Goal: Information Seeking & Learning: Learn about a topic

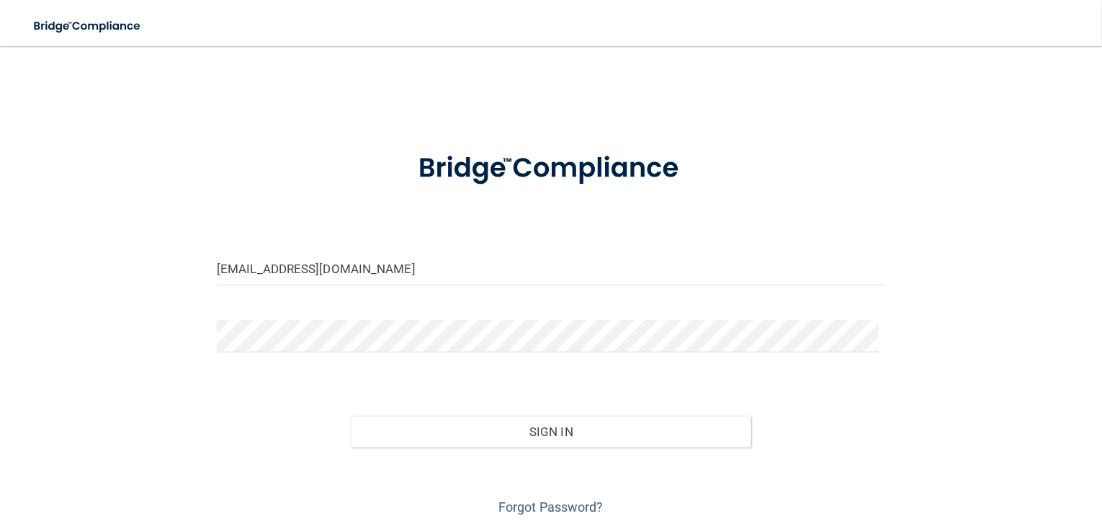
type input "[EMAIL_ADDRESS][DOMAIN_NAME]"
click at [351, 416] on button "Sign In" at bounding box center [551, 432] width 401 height 32
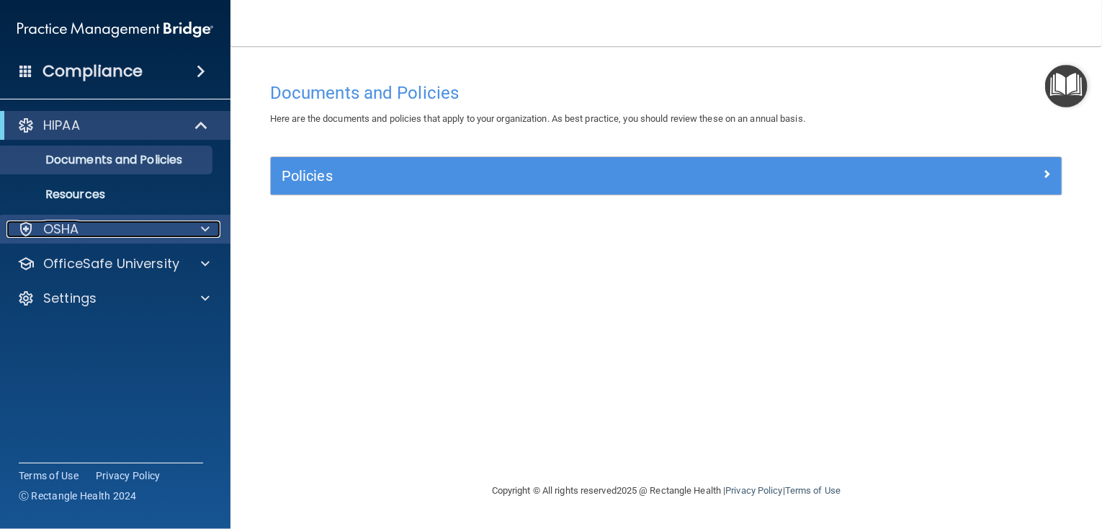
click at [58, 236] on p "OSHA" at bounding box center [61, 228] width 36 height 17
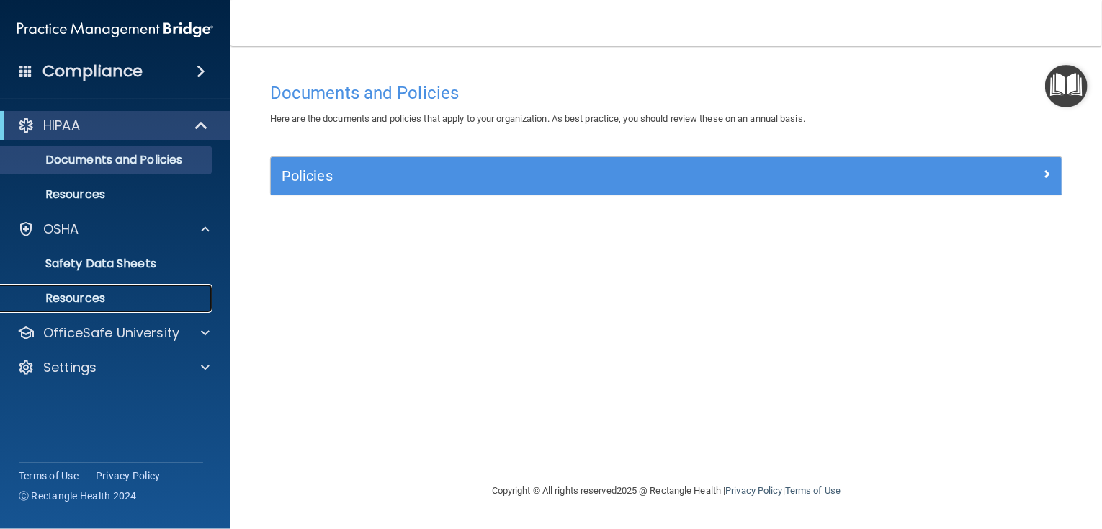
click at [71, 301] on p "Resources" at bounding box center [107, 298] width 197 height 14
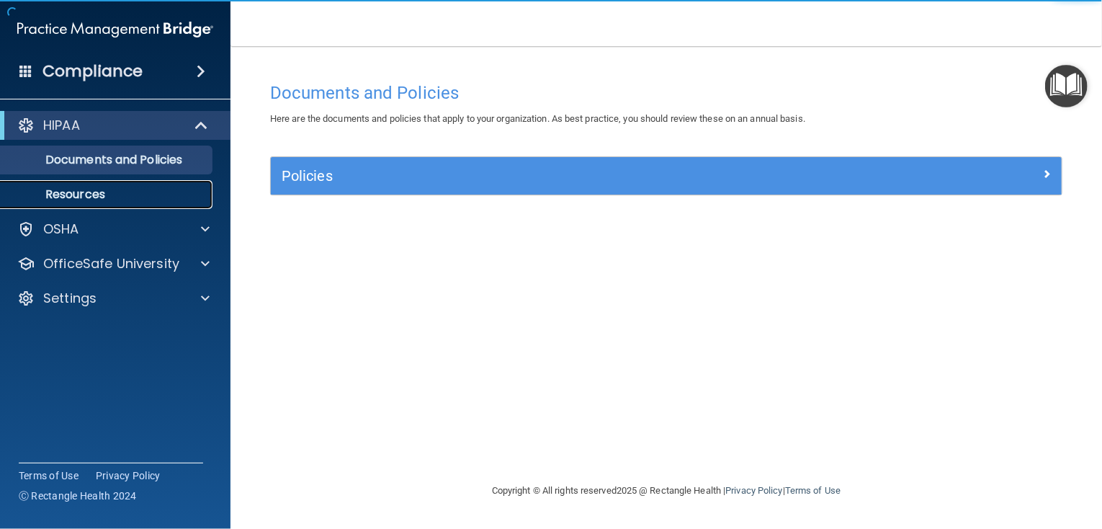
click at [110, 196] on p "Resources" at bounding box center [107, 194] width 197 height 14
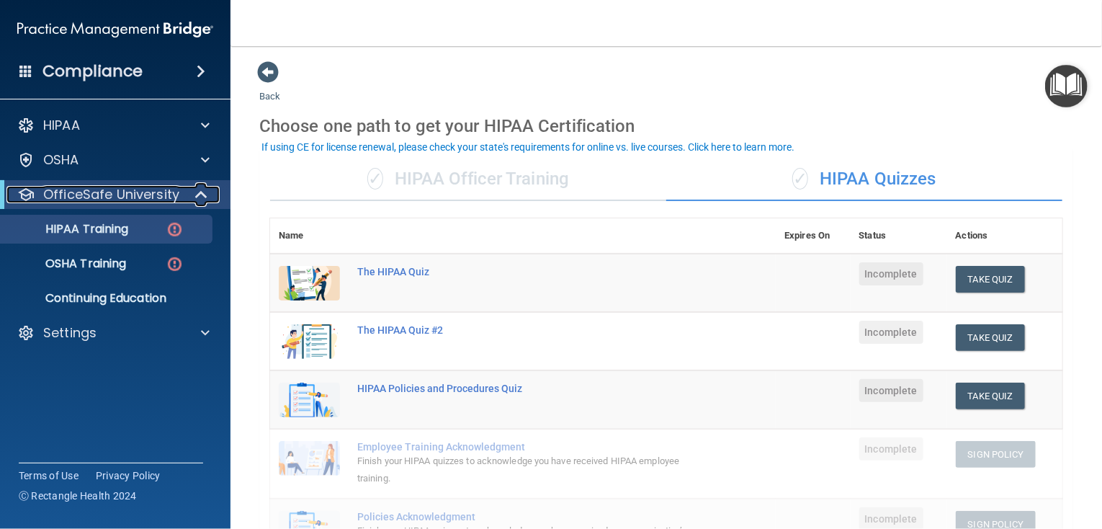
click at [164, 194] on p "OfficeSafe University" at bounding box center [111, 194] width 136 height 17
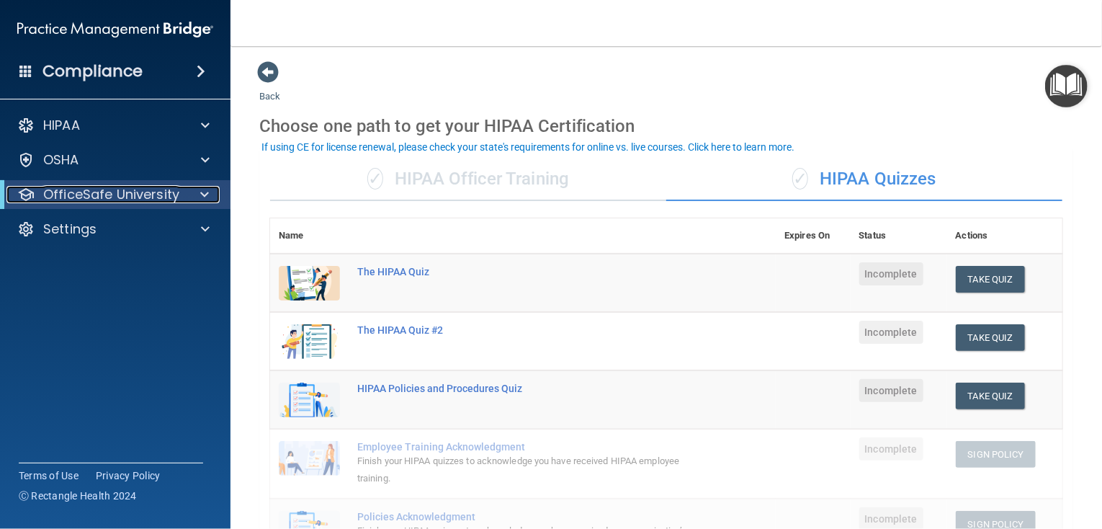
click at [164, 194] on p "OfficeSafe University" at bounding box center [111, 194] width 136 height 17
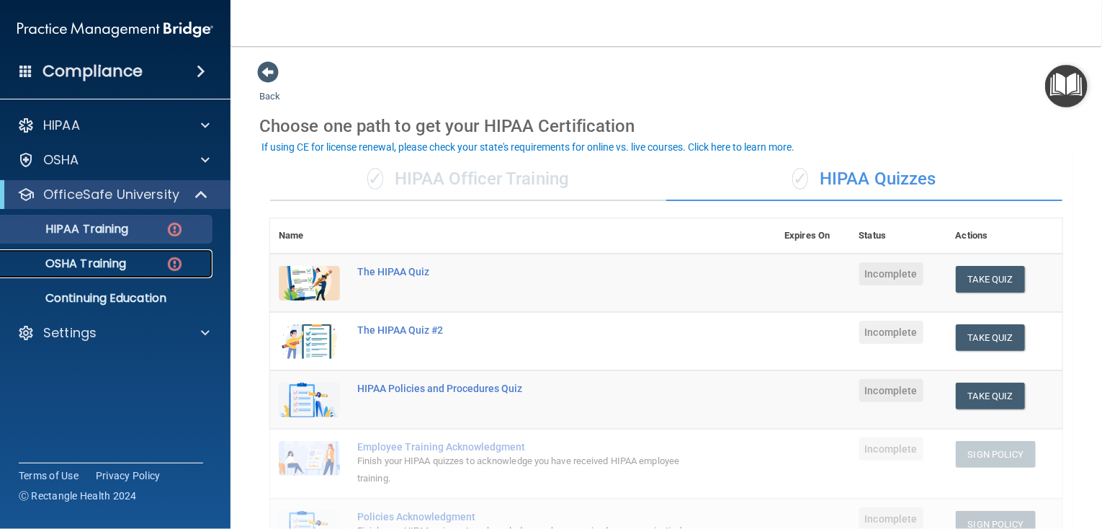
click at [101, 269] on p "OSHA Training" at bounding box center [67, 263] width 117 height 14
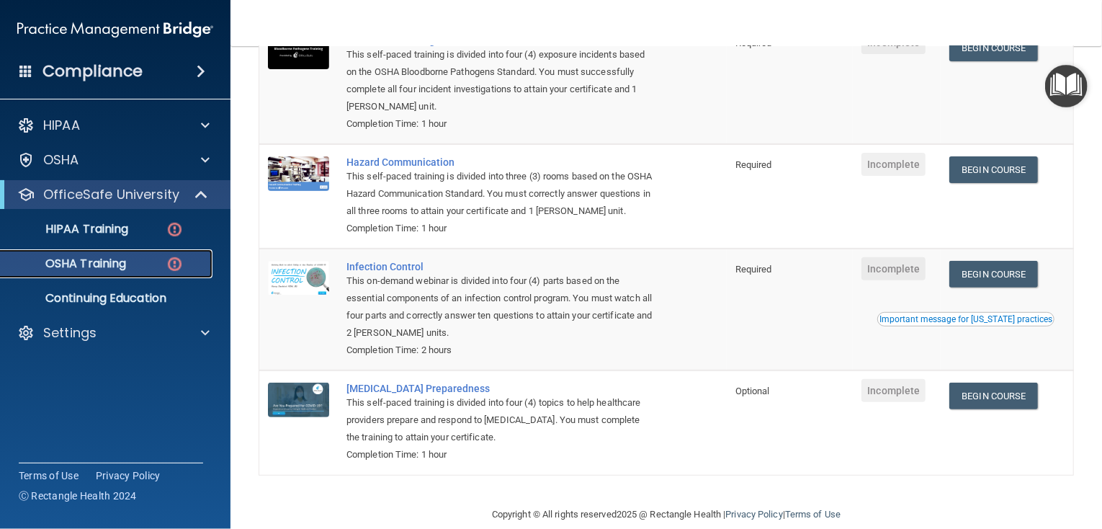
scroll to position [219, 0]
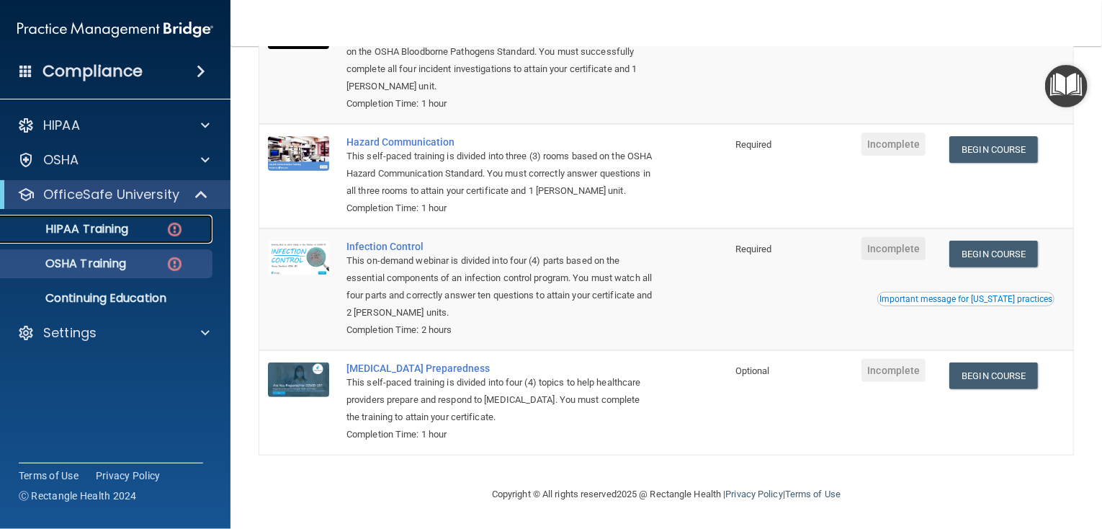
click at [86, 230] on p "HIPAA Training" at bounding box center [68, 229] width 119 height 14
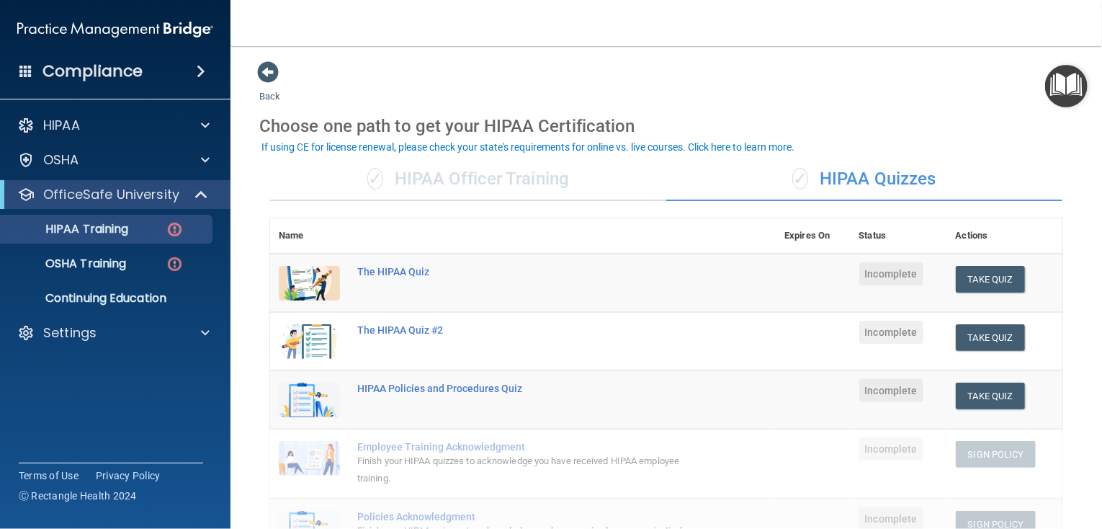
click at [403, 182] on div "✓ HIPAA Officer Training" at bounding box center [468, 179] width 396 height 43
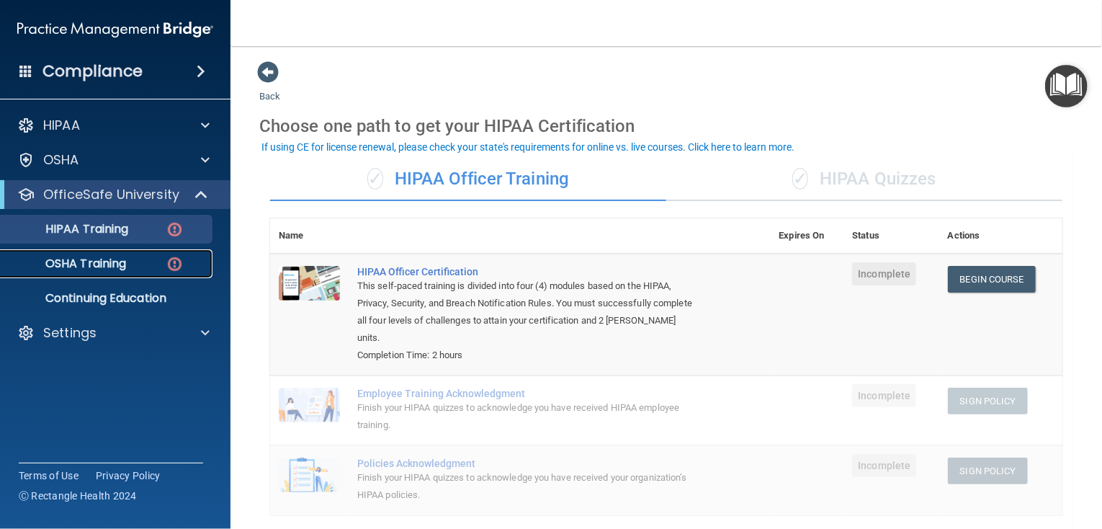
click at [62, 259] on p "OSHA Training" at bounding box center [67, 263] width 117 height 14
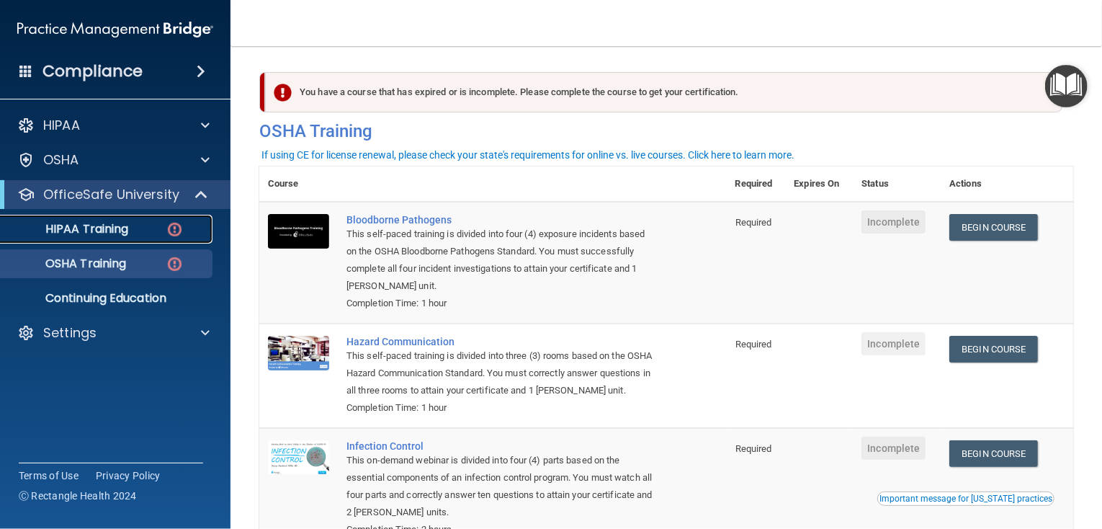
click at [93, 235] on p "HIPAA Training" at bounding box center [68, 229] width 119 height 14
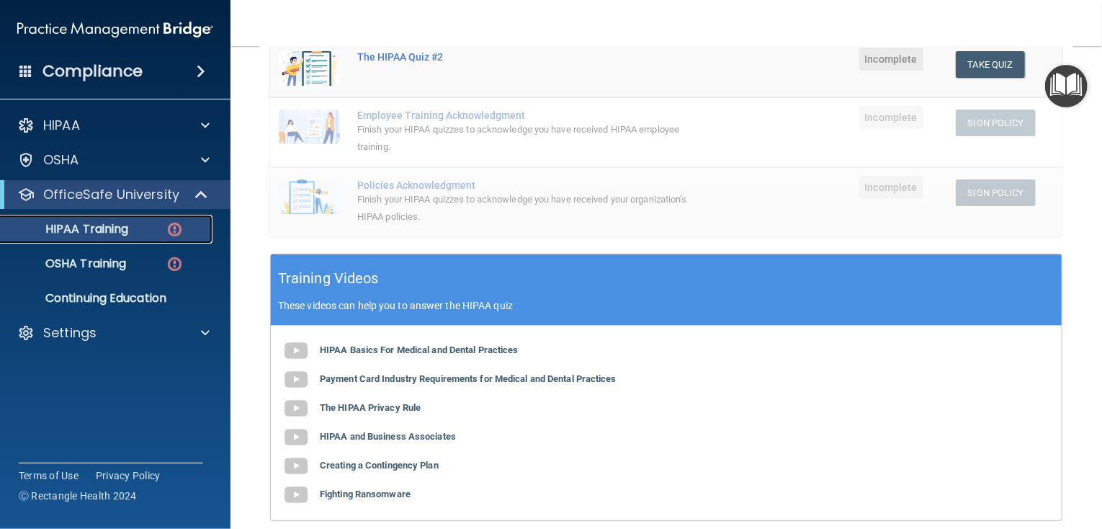
scroll to position [214, 0]
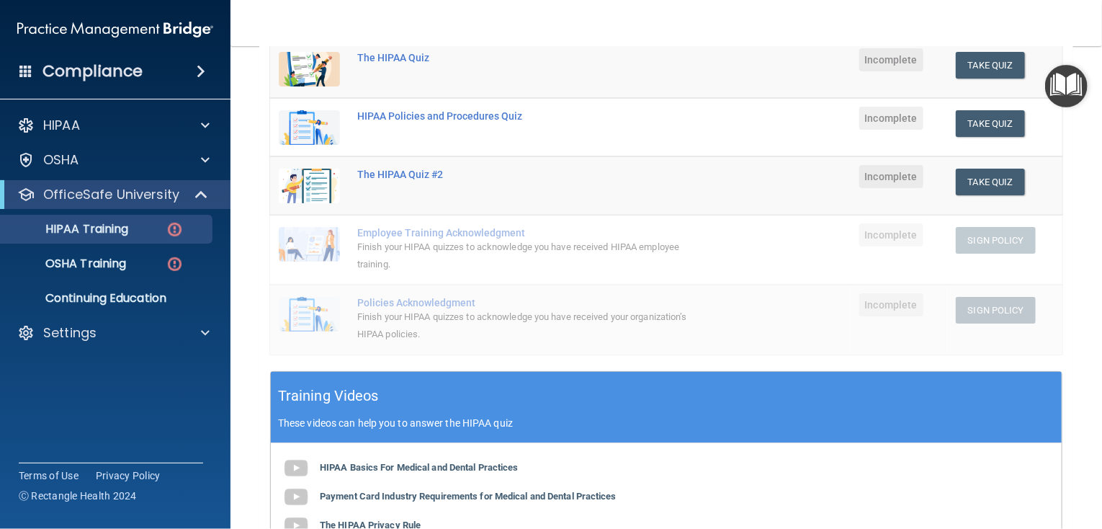
click at [360, 403] on h5 "Training Videos" at bounding box center [328, 395] width 101 height 25
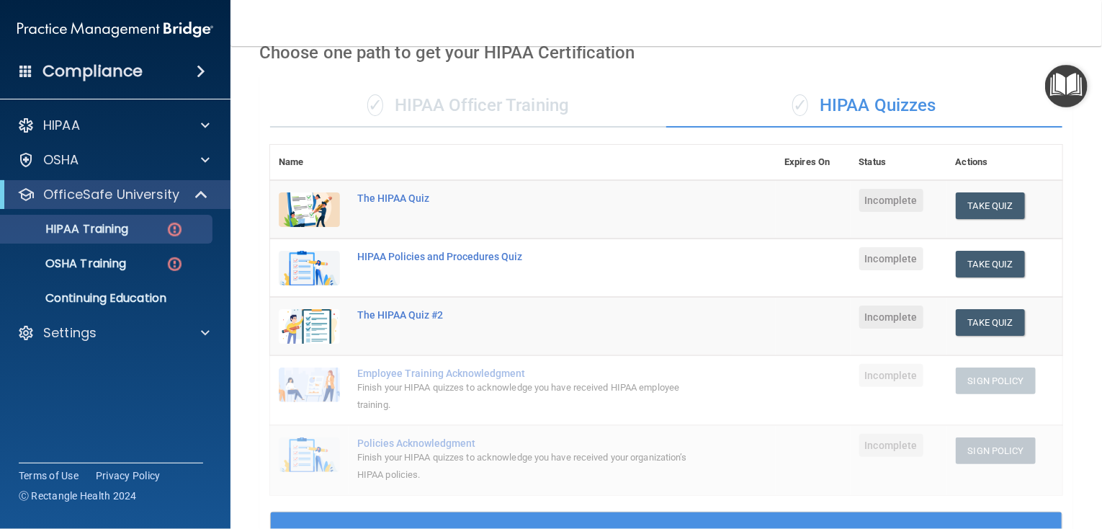
scroll to position [0, 0]
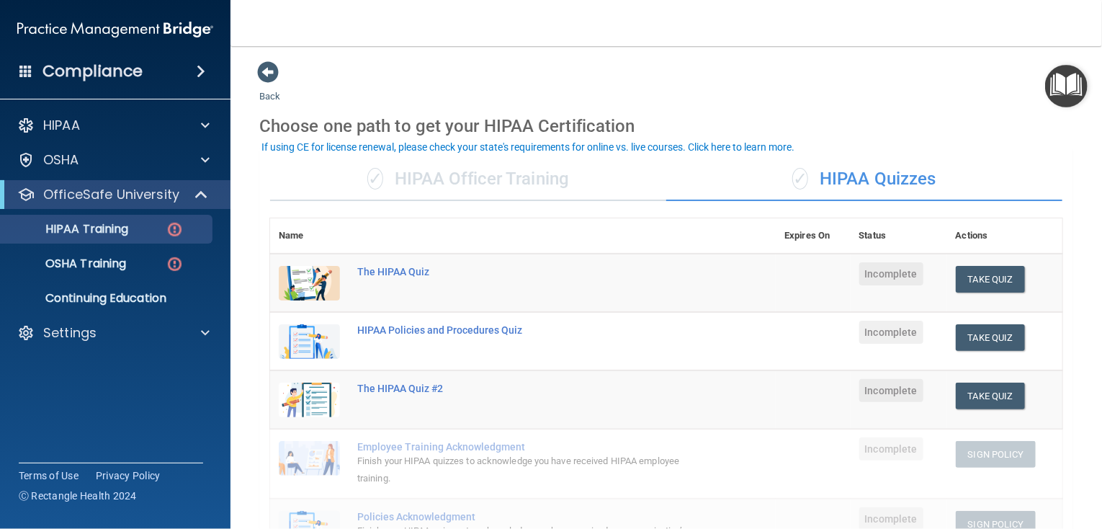
click at [468, 165] on div "✓ HIPAA Officer Training" at bounding box center [468, 179] width 396 height 43
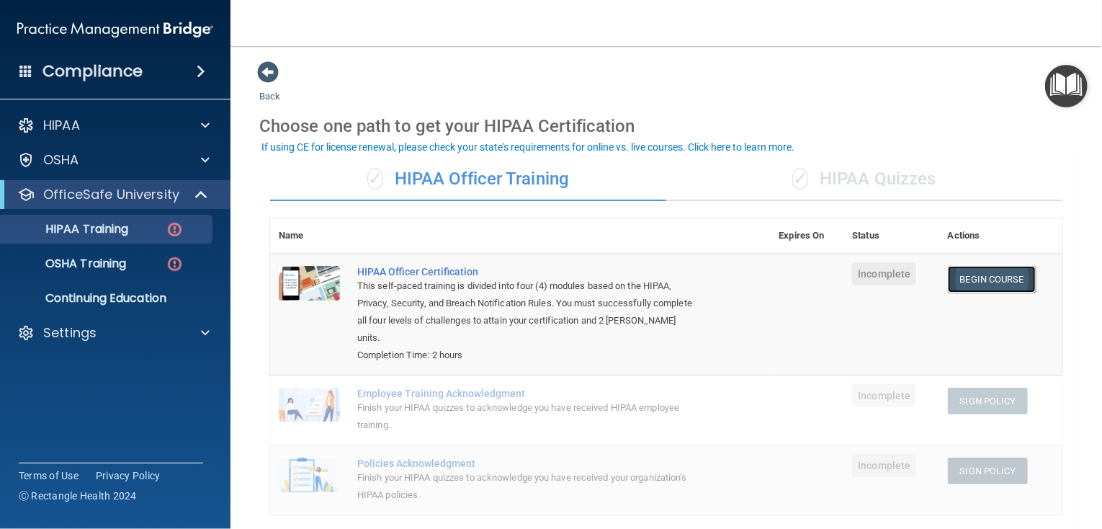
click at [964, 283] on link "Begin Course" at bounding box center [992, 279] width 88 height 27
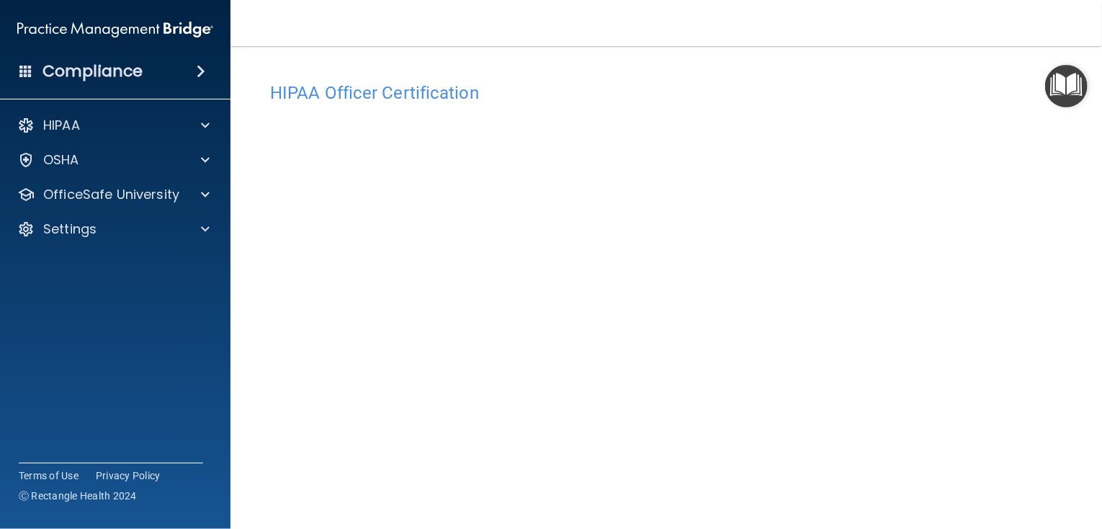
scroll to position [113, 0]
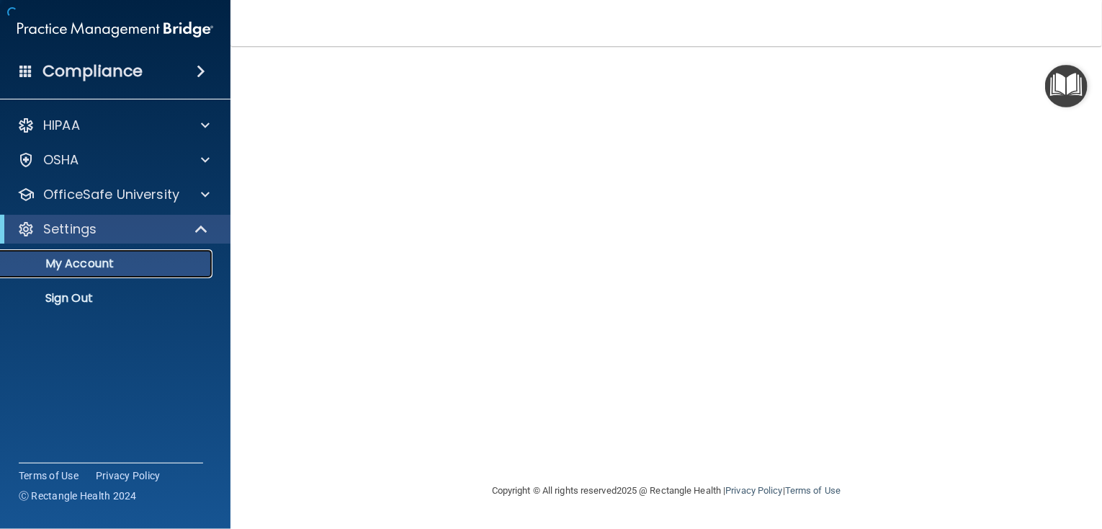
click at [110, 264] on p "My Account" at bounding box center [107, 263] width 197 height 14
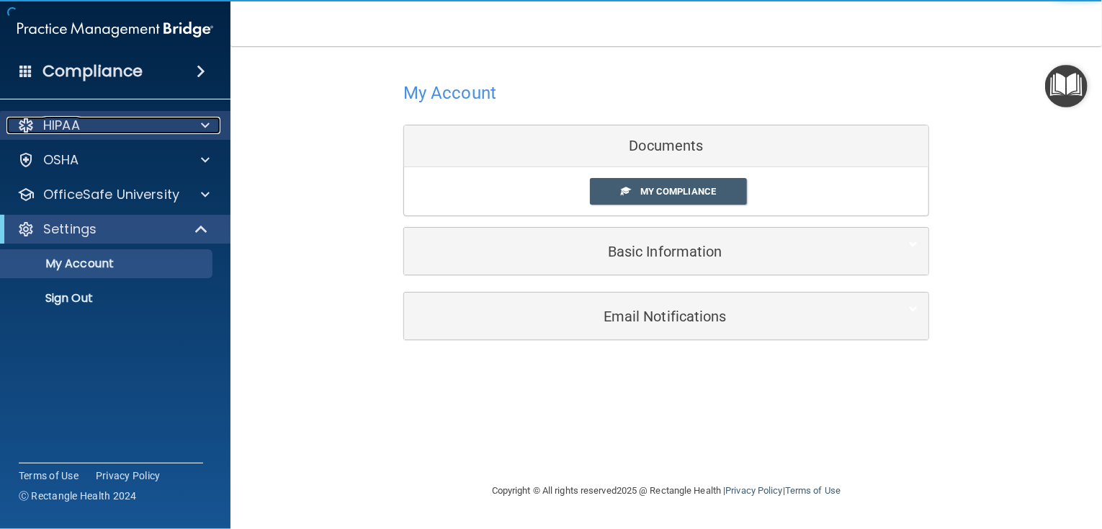
click at [82, 133] on div "HIPAA" at bounding box center [95, 125] width 179 height 17
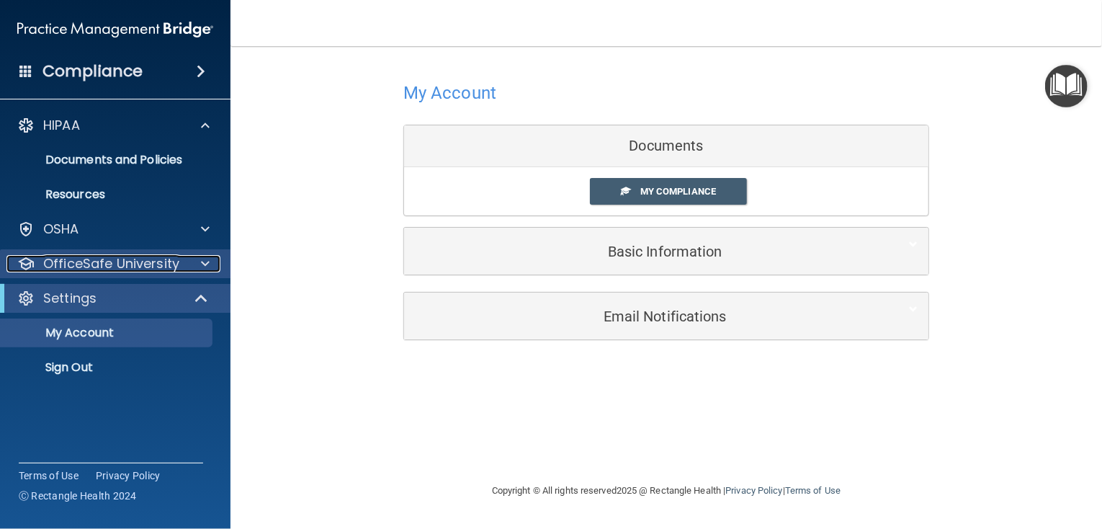
click at [71, 255] on p "OfficeSafe University" at bounding box center [111, 263] width 136 height 17
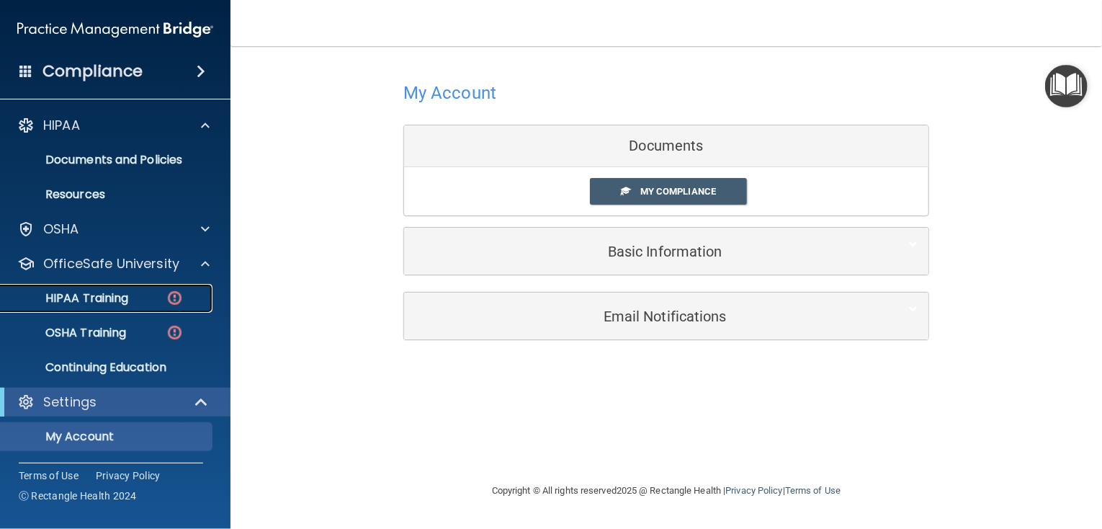
click at [107, 295] on p "HIPAA Training" at bounding box center [68, 298] width 119 height 14
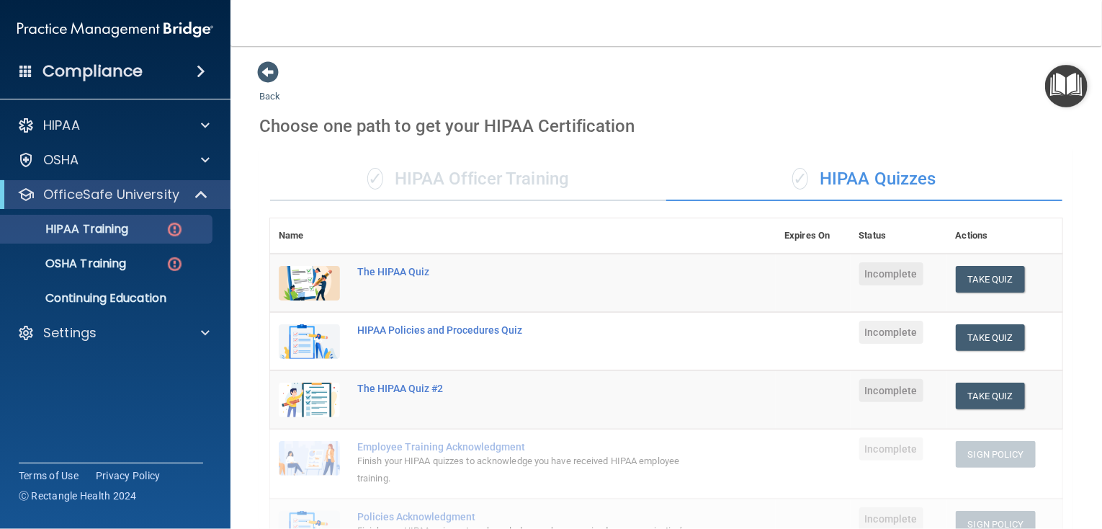
click at [473, 193] on div "✓ HIPAA Officer Training" at bounding box center [468, 179] width 396 height 43
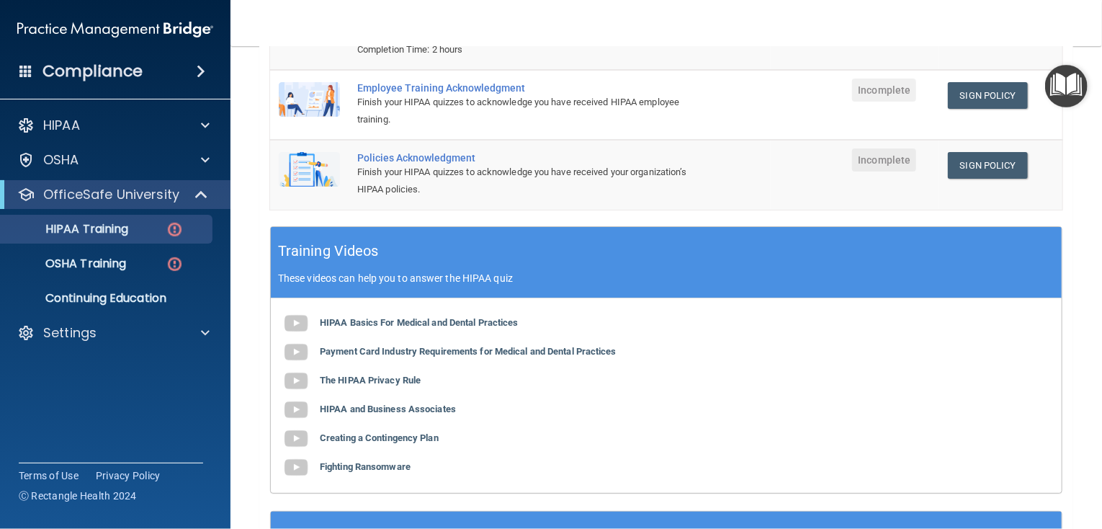
scroll to position [161, 0]
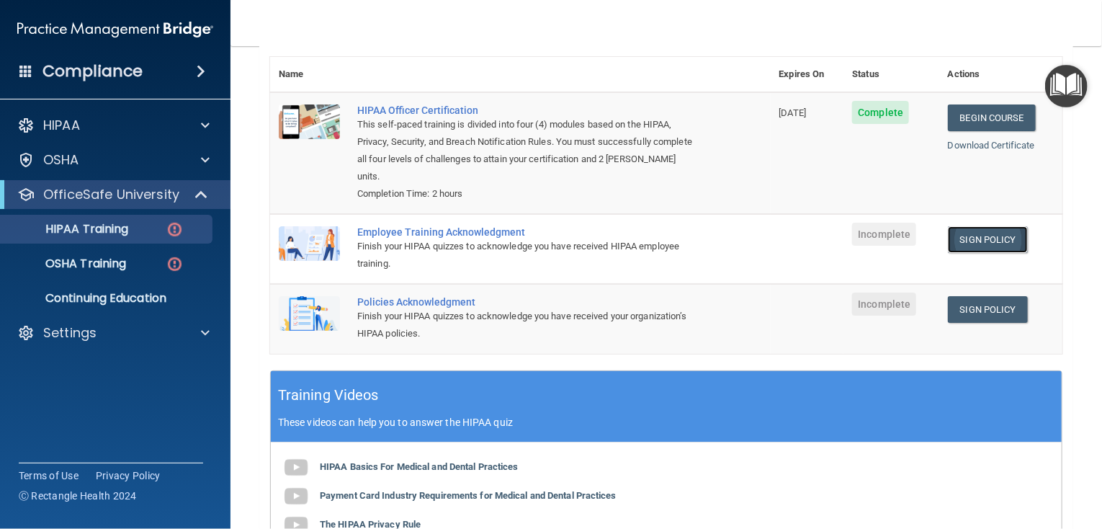
click at [985, 238] on link "Sign Policy" at bounding box center [988, 239] width 80 height 27
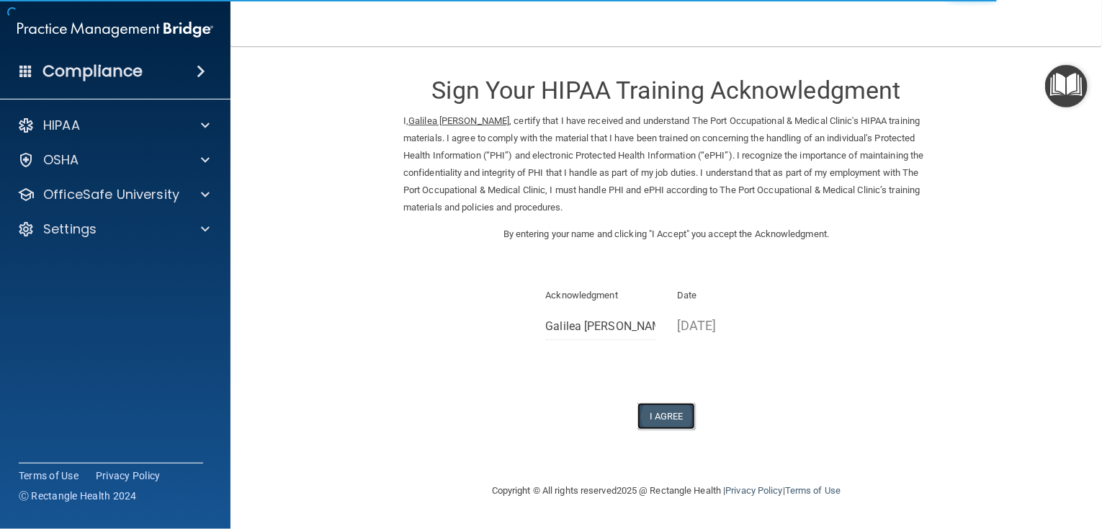
click at [676, 418] on button "I Agree" at bounding box center [666, 416] width 58 height 27
click at [663, 410] on button "I Agree" at bounding box center [666, 416] width 58 height 27
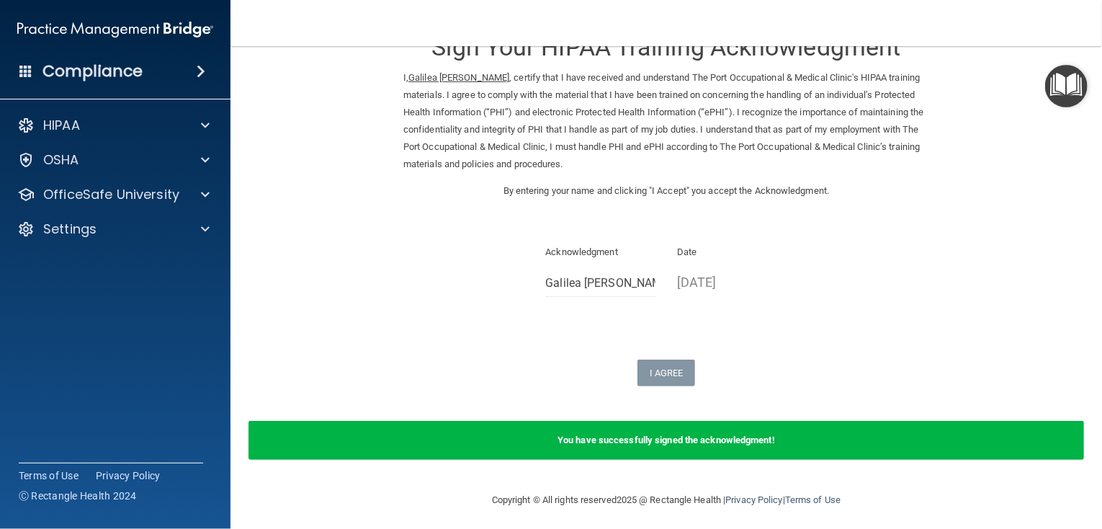
scroll to position [49, 0]
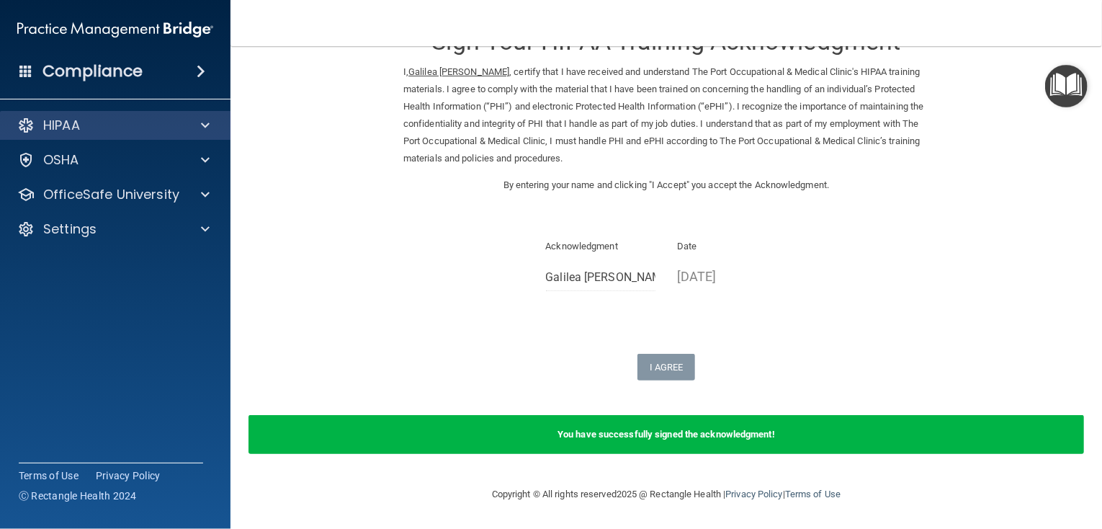
click at [84, 139] on div "HIPAA" at bounding box center [115, 125] width 231 height 29
click at [116, 121] on div "HIPAA" at bounding box center [95, 125] width 179 height 17
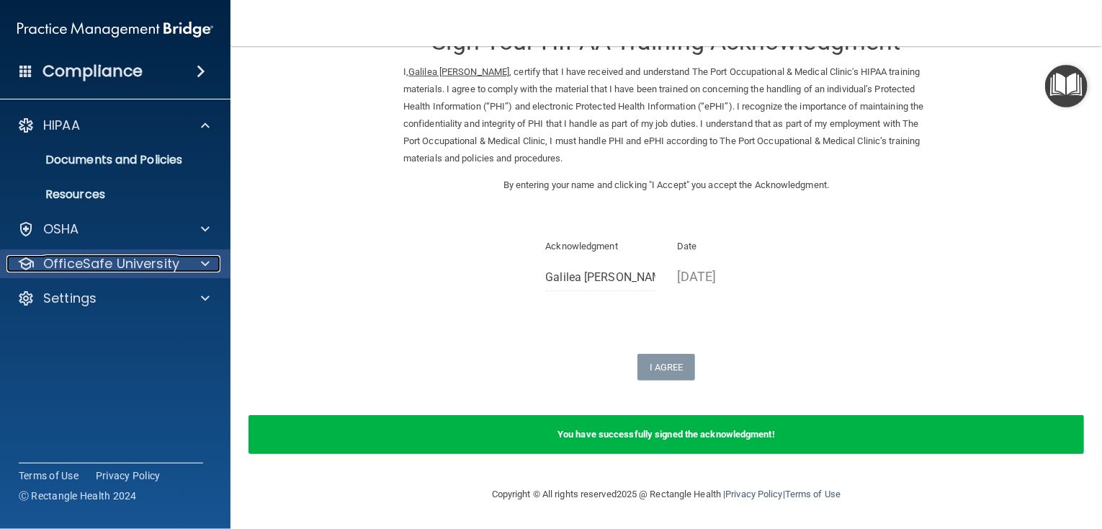
click at [74, 272] on p "OfficeSafe University" at bounding box center [111, 263] width 136 height 17
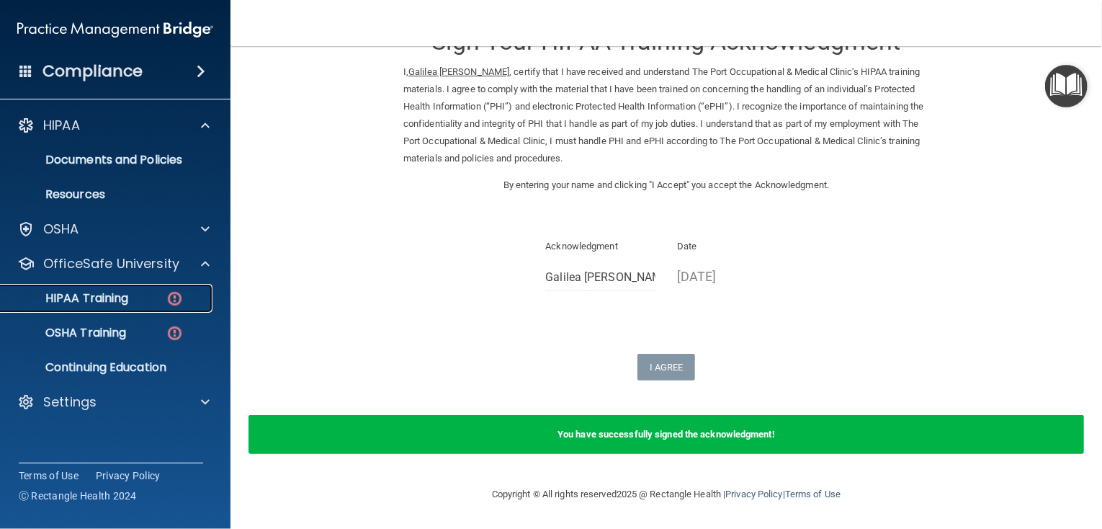
click at [98, 303] on p "HIPAA Training" at bounding box center [68, 298] width 119 height 14
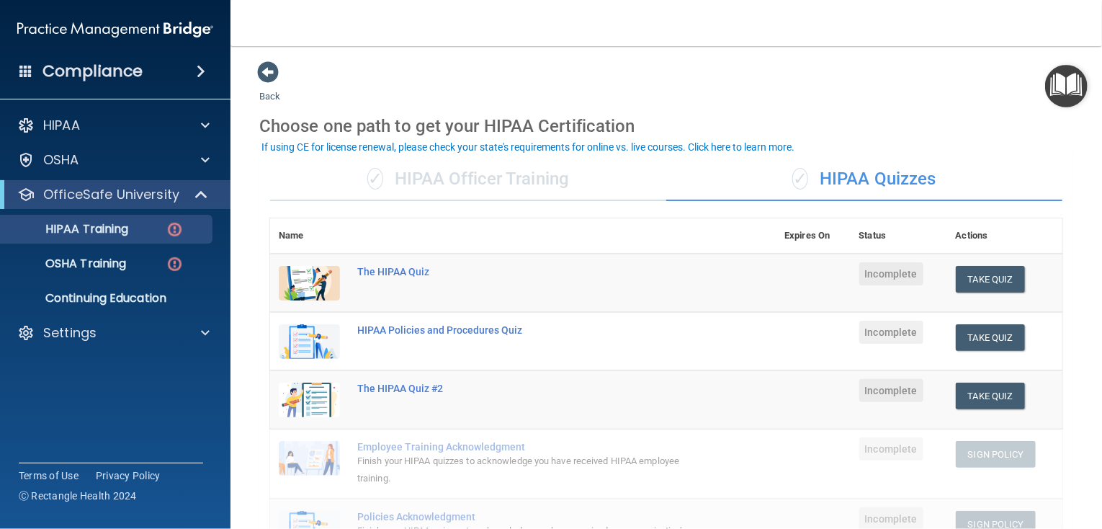
click at [458, 161] on div "✓ HIPAA Officer Training" at bounding box center [468, 179] width 396 height 43
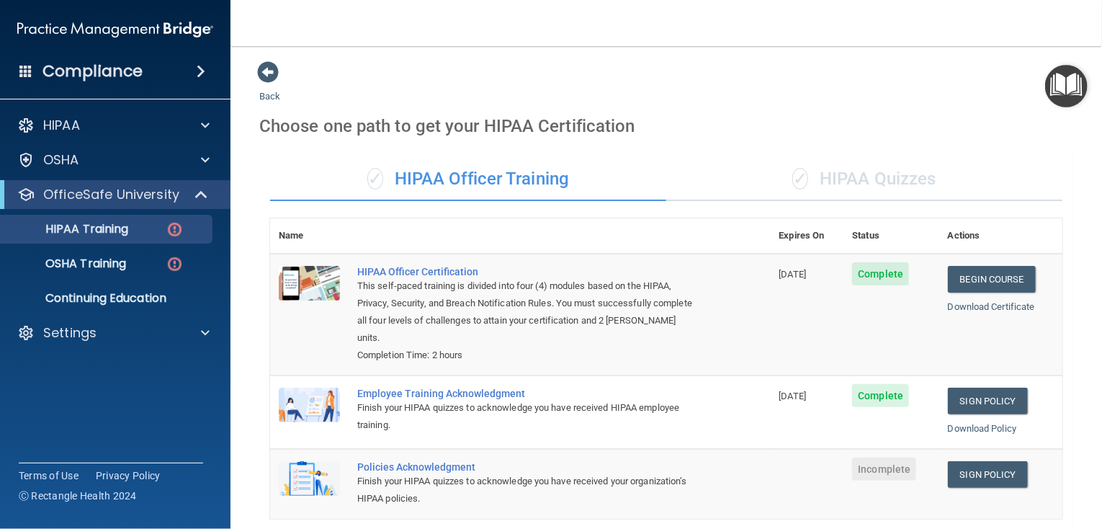
scroll to position [288, 0]
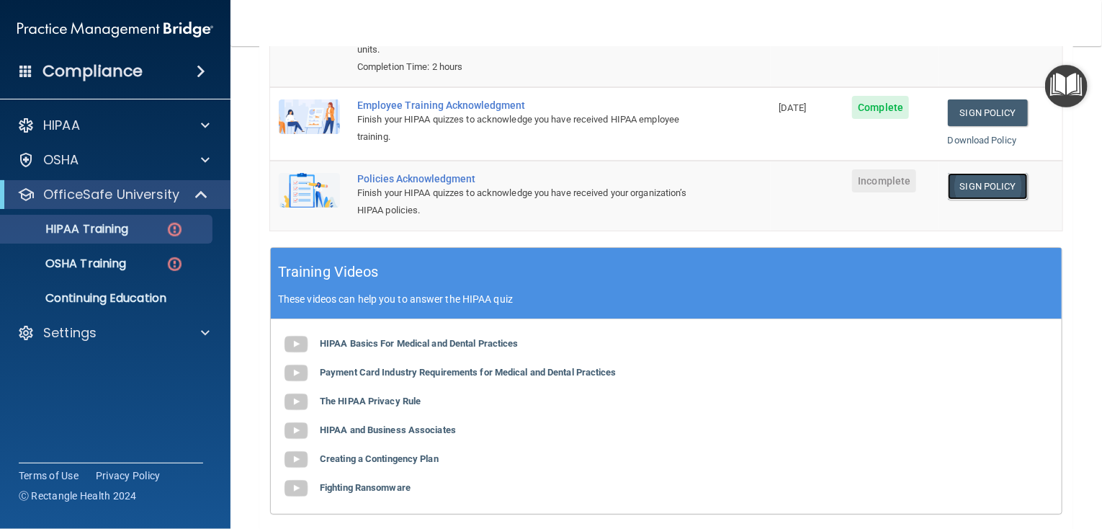
click at [980, 183] on link "Sign Policy" at bounding box center [988, 186] width 80 height 27
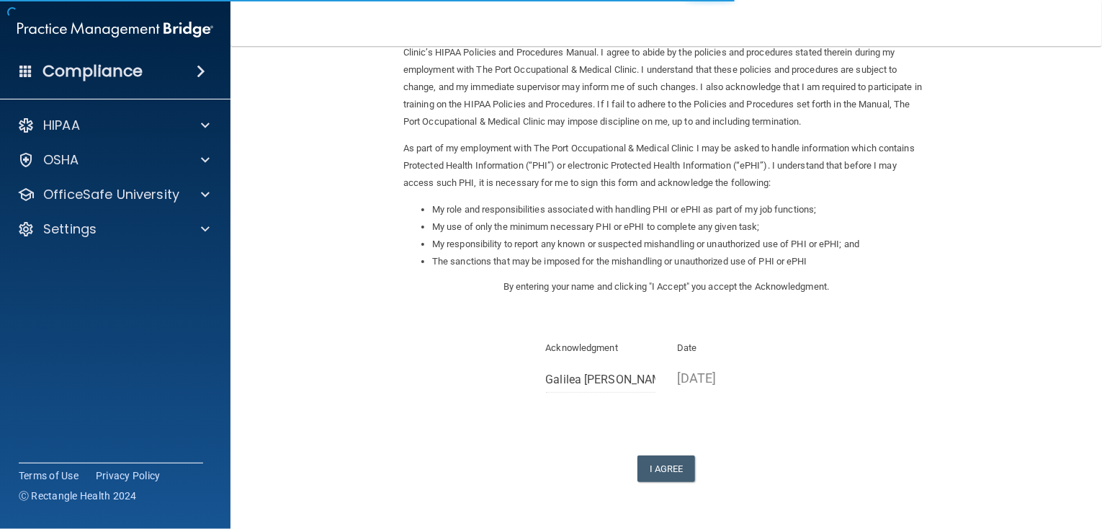
scroll to position [131, 0]
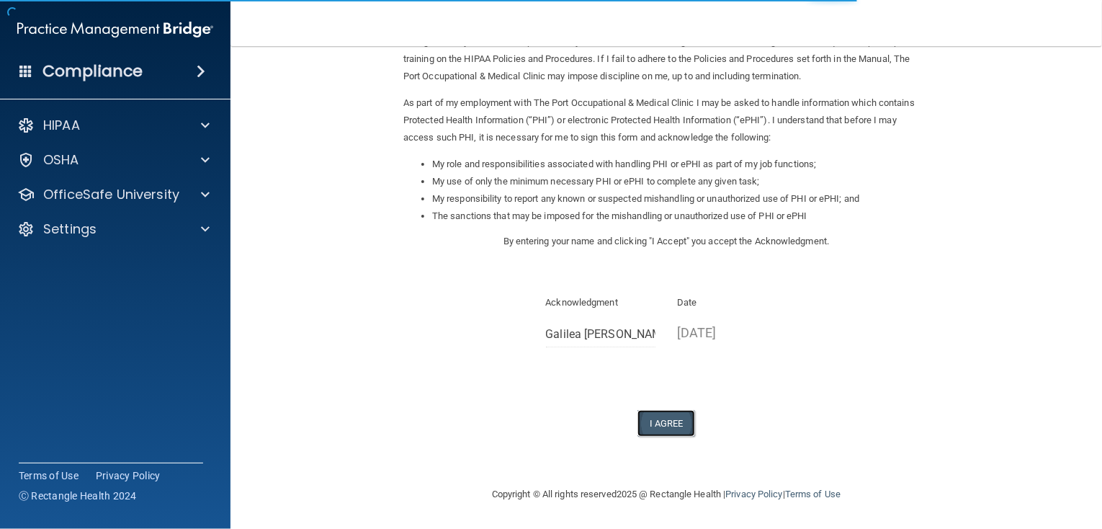
click at [678, 427] on button "I Agree" at bounding box center [666, 423] width 58 height 27
click at [655, 425] on button "I Agree" at bounding box center [666, 423] width 58 height 27
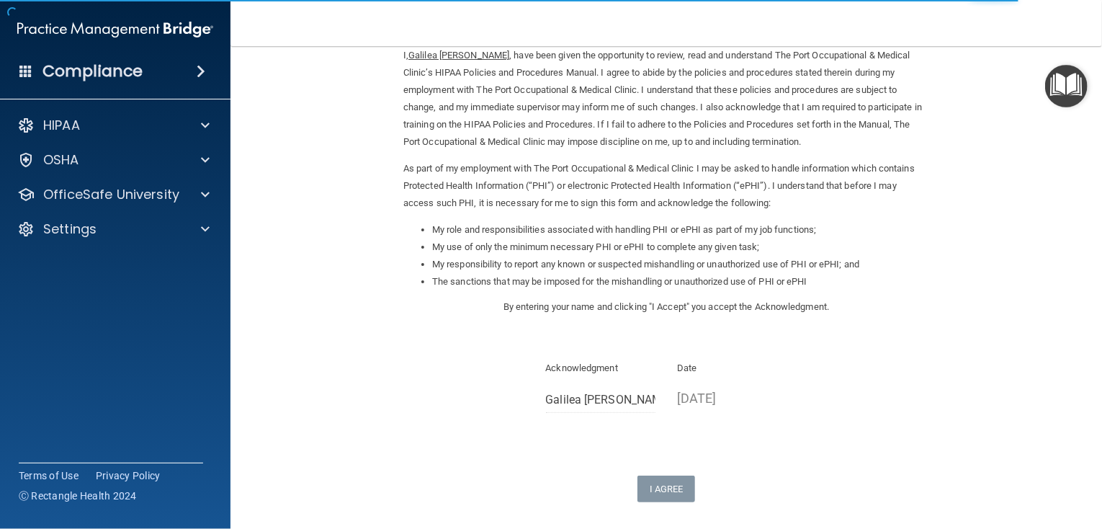
scroll to position [0, 0]
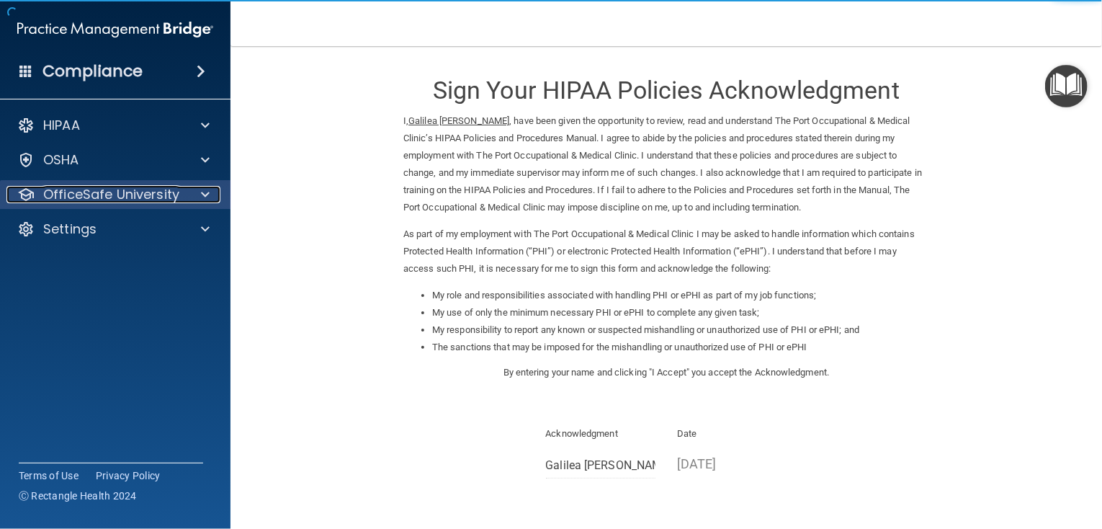
click at [179, 202] on div "OfficeSafe University" at bounding box center [95, 194] width 179 height 17
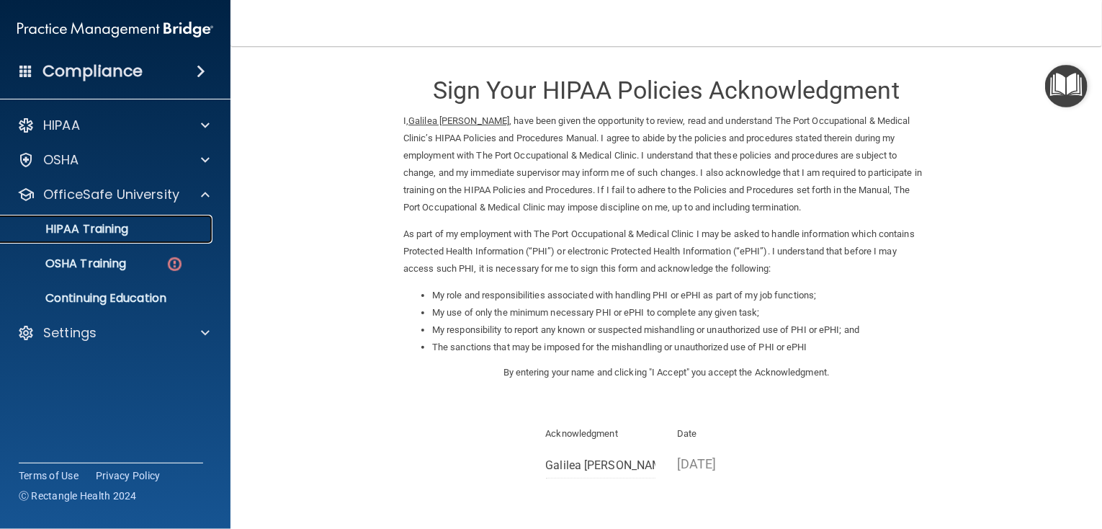
click at [120, 240] on link "HIPAA Training" at bounding box center [99, 229] width 227 height 29
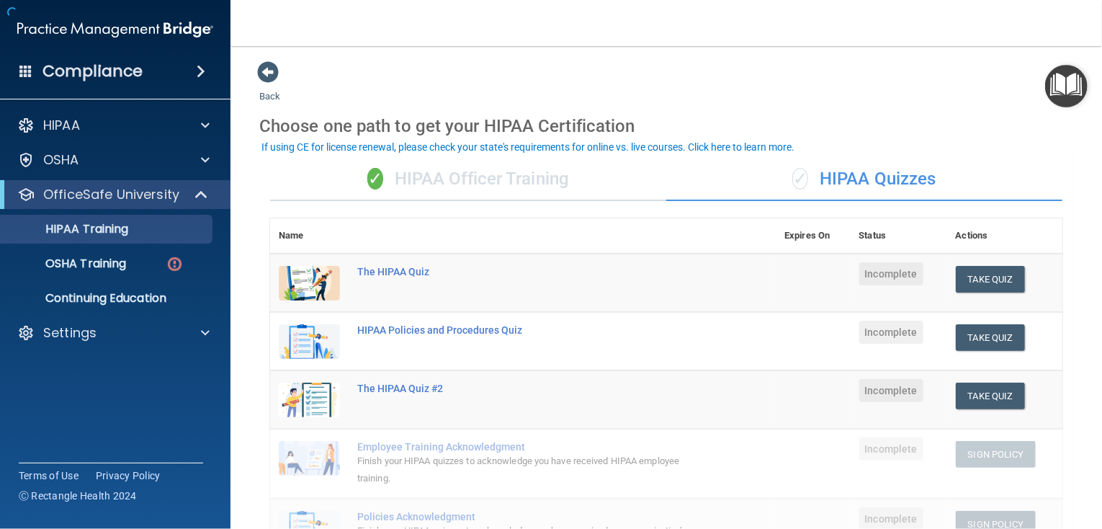
click at [441, 174] on div "✓ HIPAA Officer Training" at bounding box center [468, 179] width 396 height 43
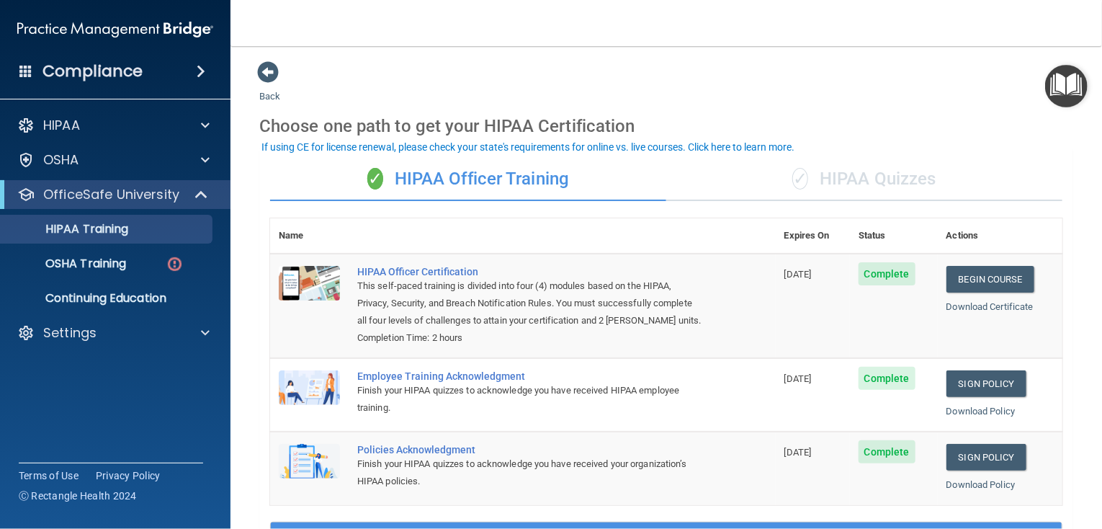
click at [877, 167] on div "✓ HIPAA Quizzes" at bounding box center [864, 179] width 396 height 43
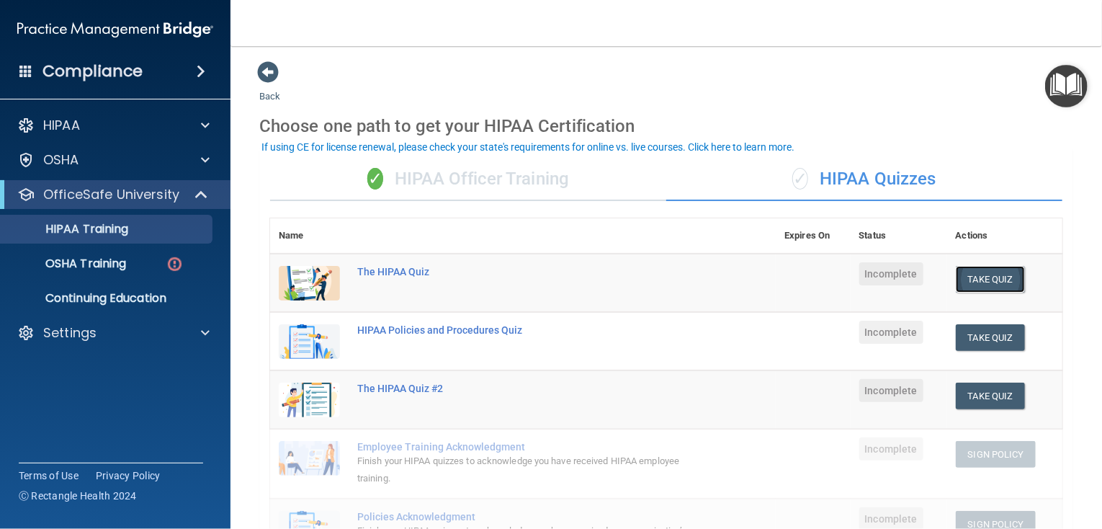
click at [977, 272] on button "Take Quiz" at bounding box center [990, 279] width 69 height 27
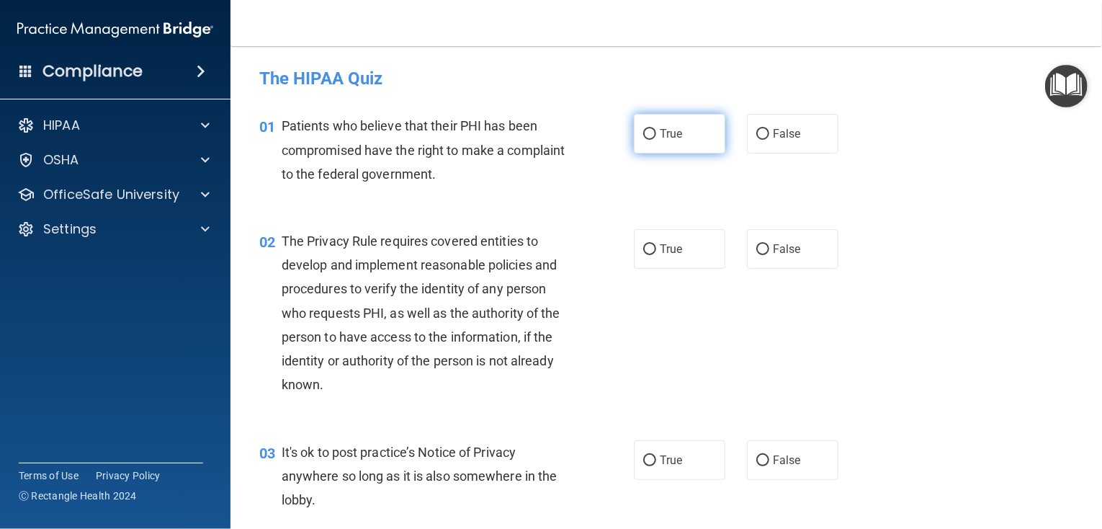
click at [685, 125] on label "True" at bounding box center [679, 134] width 91 height 40
click at [656, 129] on input "True" at bounding box center [649, 134] width 13 height 11
radio input "true"
click at [666, 252] on span "True" at bounding box center [671, 249] width 22 height 14
click at [656, 252] on input "True" at bounding box center [649, 249] width 13 height 11
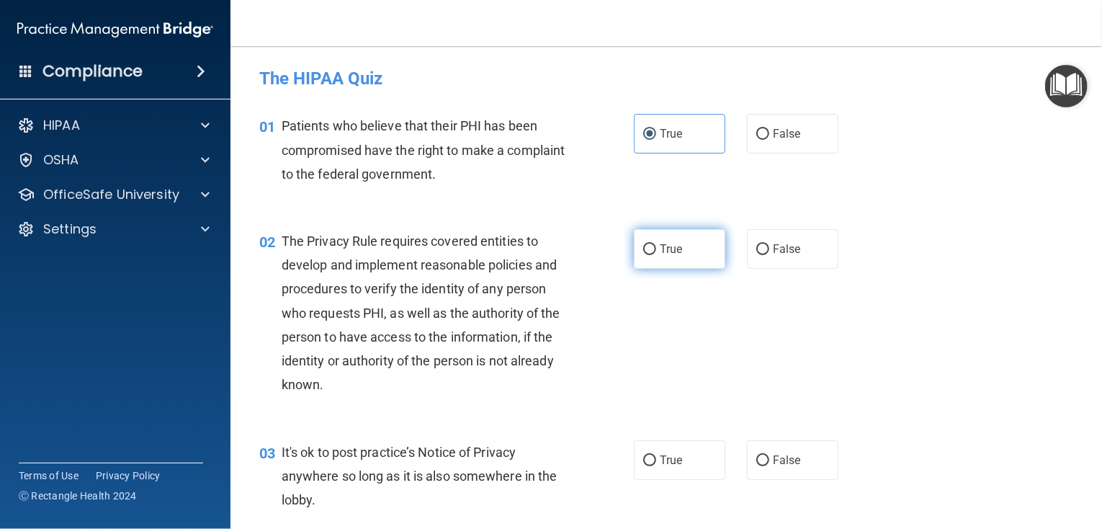
radio input "true"
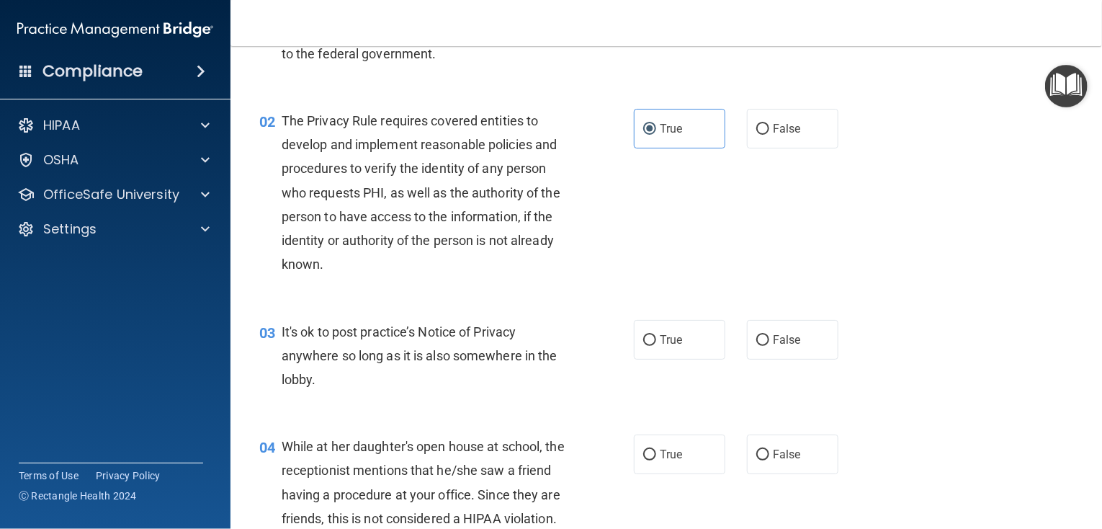
scroll to position [144, 0]
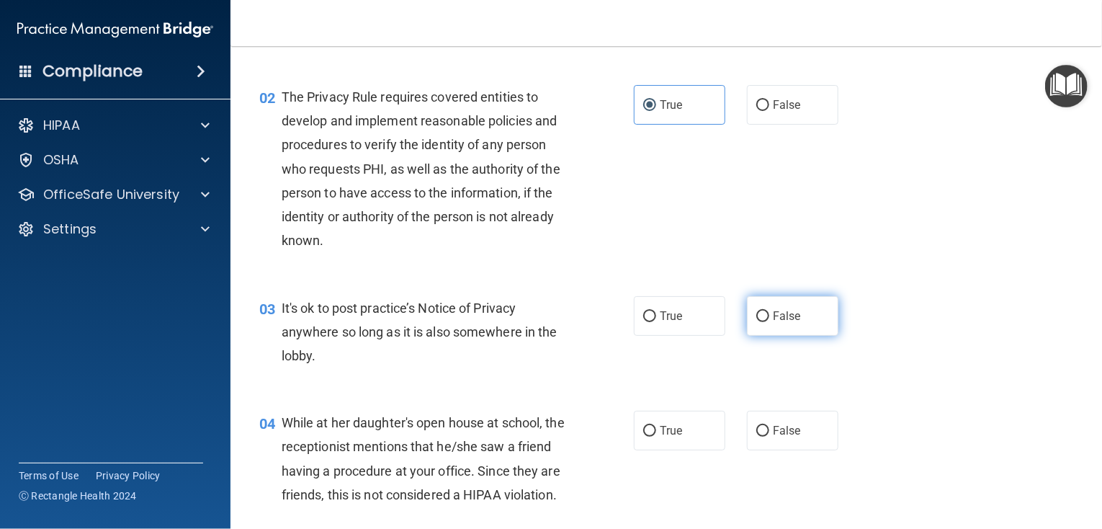
click at [781, 312] on span "False" at bounding box center [787, 316] width 28 height 14
click at [769, 312] on input "False" at bounding box center [762, 316] width 13 height 11
radio input "true"
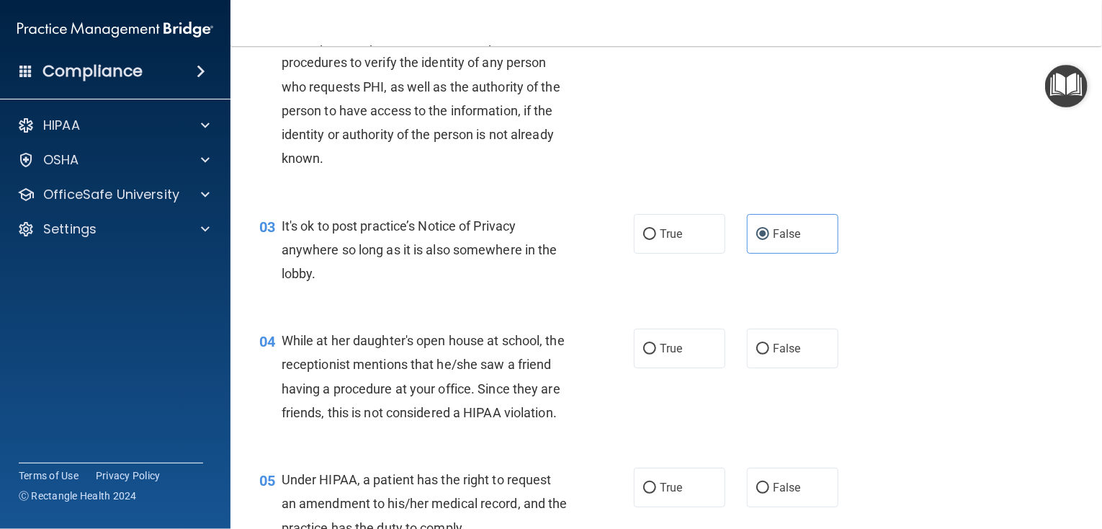
scroll to position [288, 0]
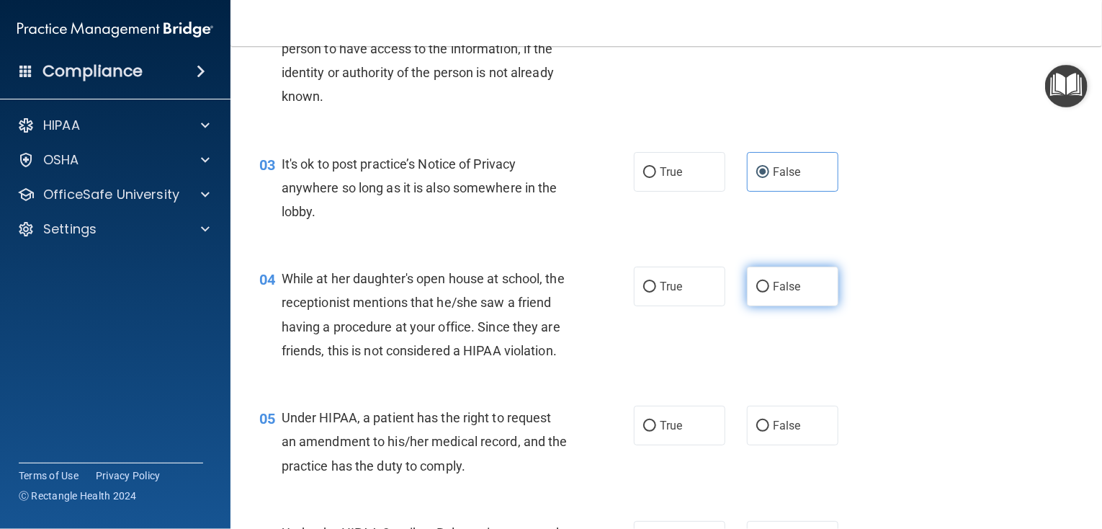
click at [774, 295] on label "False" at bounding box center [792, 287] width 91 height 40
click at [769, 292] on input "False" at bounding box center [762, 287] width 13 height 11
radio input "true"
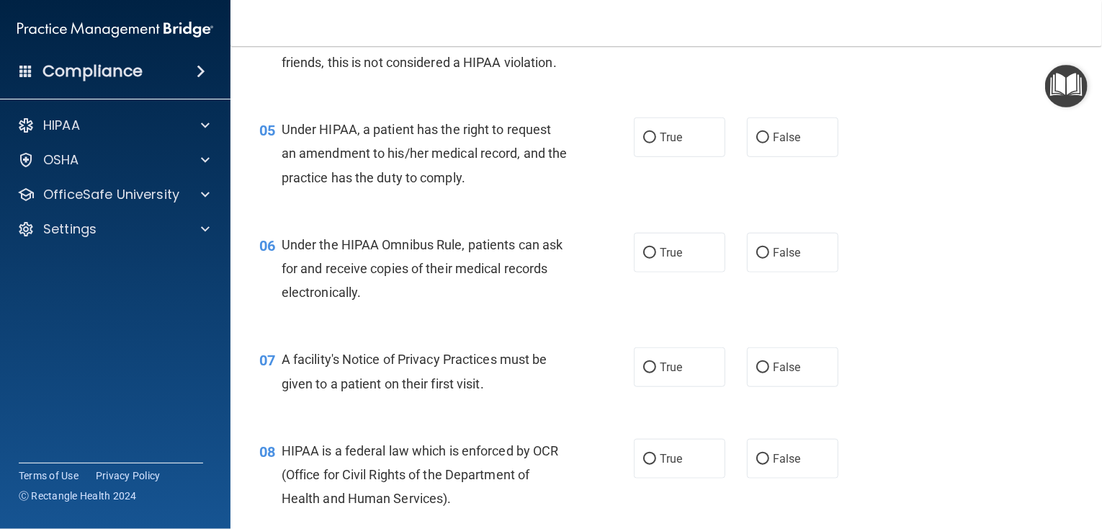
scroll to position [432, 0]
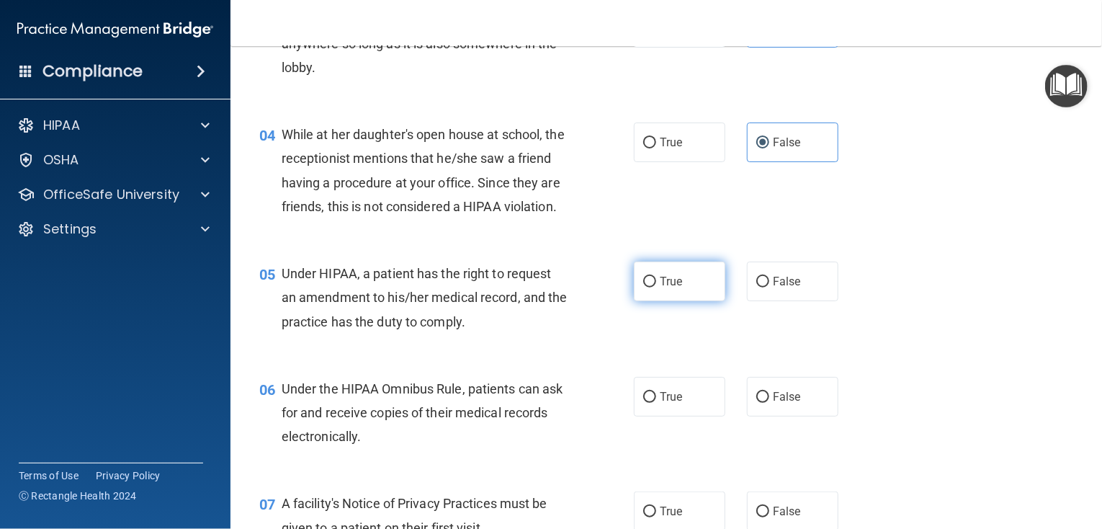
click at [653, 301] on label "True" at bounding box center [679, 281] width 91 height 40
click at [653, 287] on input "True" at bounding box center [649, 282] width 13 height 11
radio input "true"
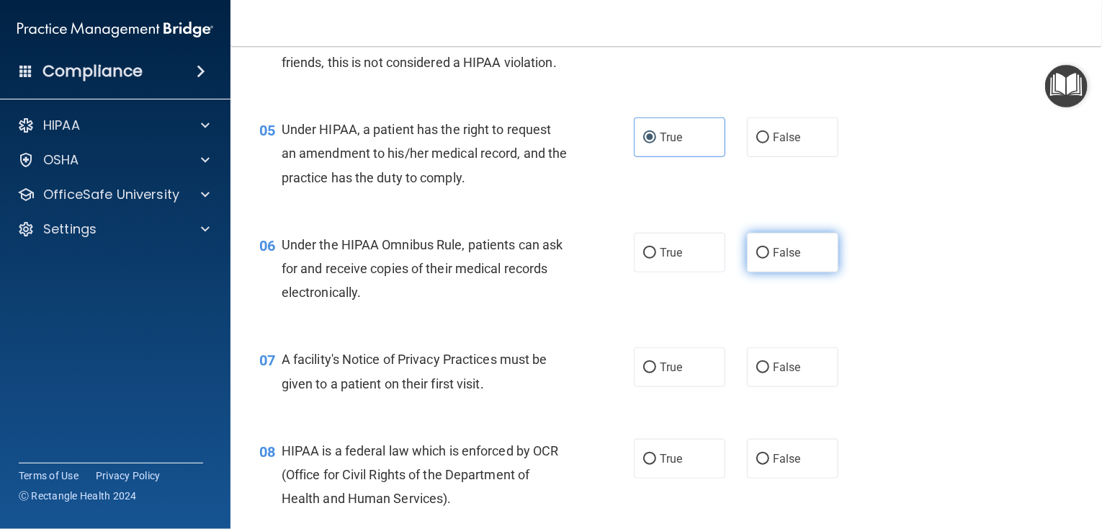
click at [773, 259] on span "False" at bounding box center [787, 253] width 28 height 14
click at [769, 259] on input "False" at bounding box center [762, 253] width 13 height 11
radio input "true"
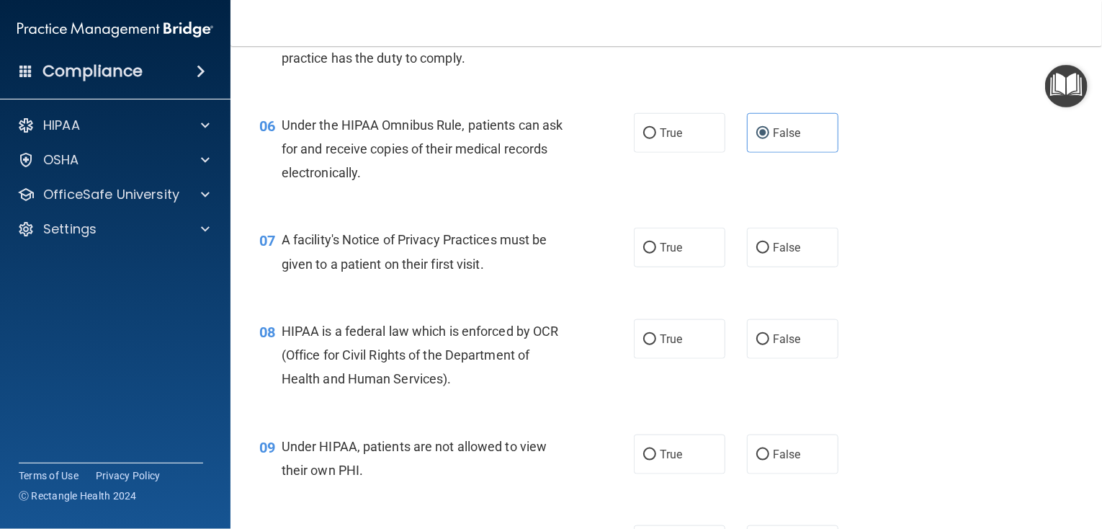
scroll to position [720, 0]
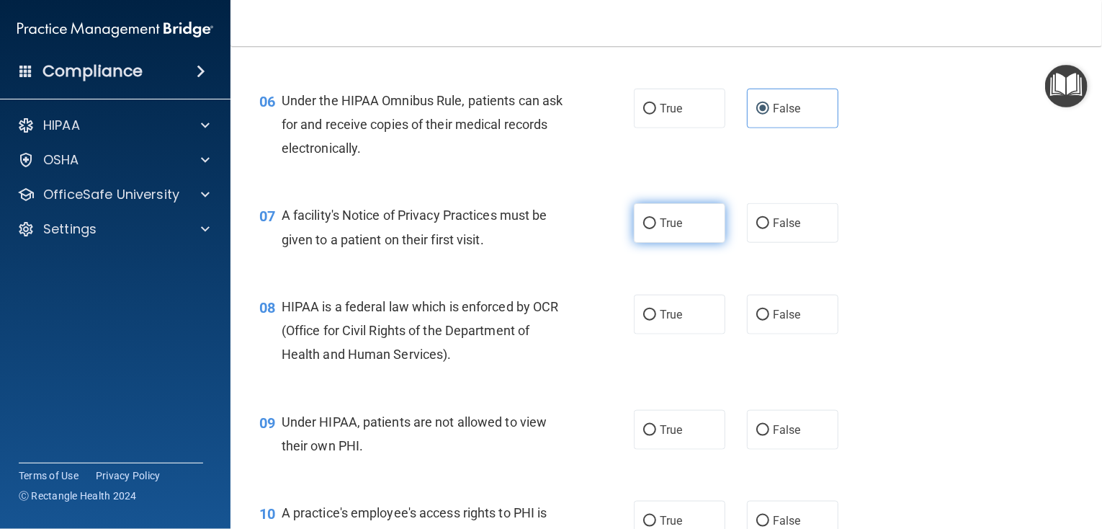
click at [664, 230] on span "True" at bounding box center [671, 223] width 22 height 14
click at [656, 229] on input "True" at bounding box center [649, 223] width 13 height 11
radio input "true"
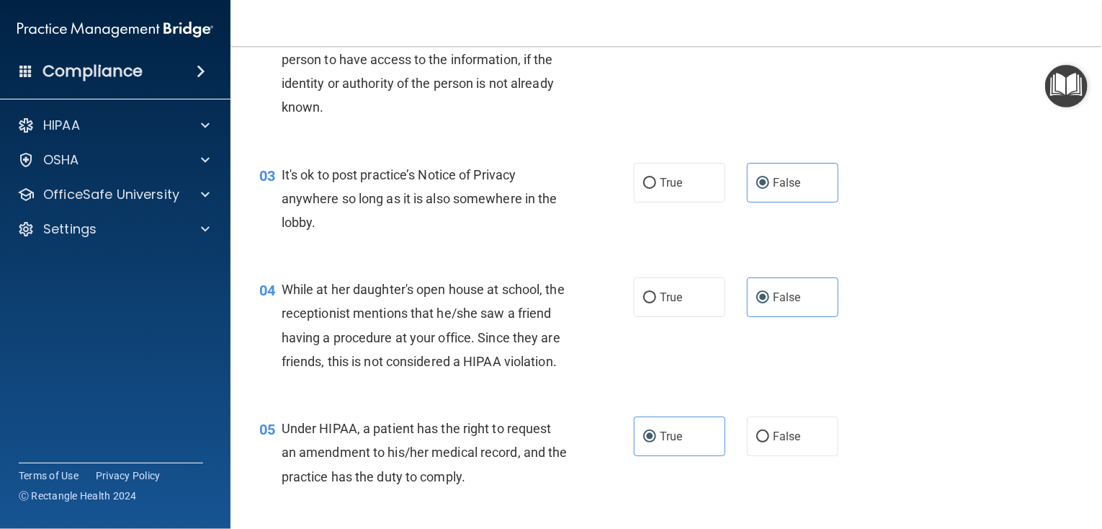
scroll to position [0, 0]
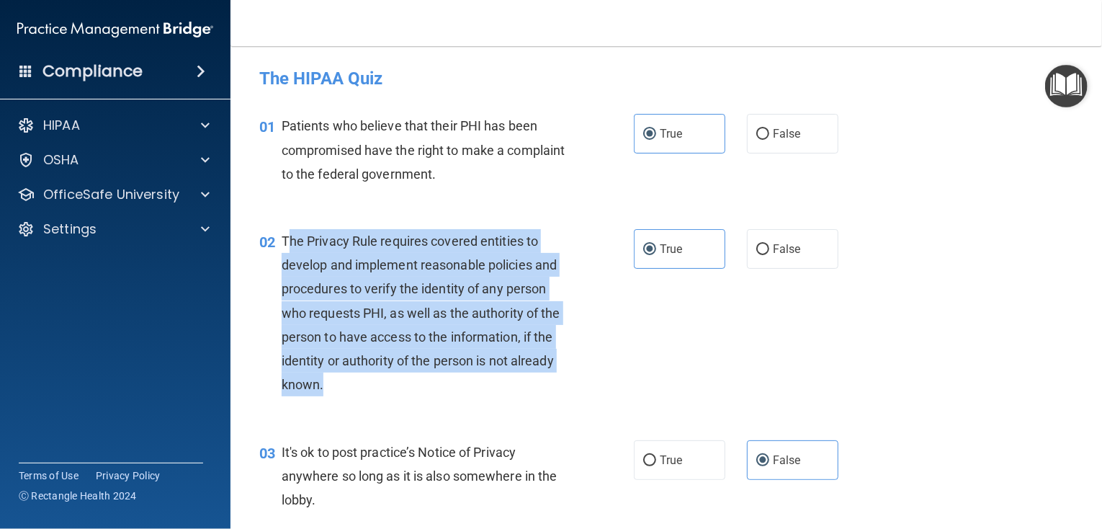
drag, startPoint x: 347, startPoint y: 381, endPoint x: 289, endPoint y: 237, distance: 155.4
click at [289, 237] on div "The Privacy Rule requires covered entities to develop and implement reasonable …" at bounding box center [430, 313] width 297 height 168
copy span "he Privacy Rule requires covered entities to develop and implement reasonable p…"
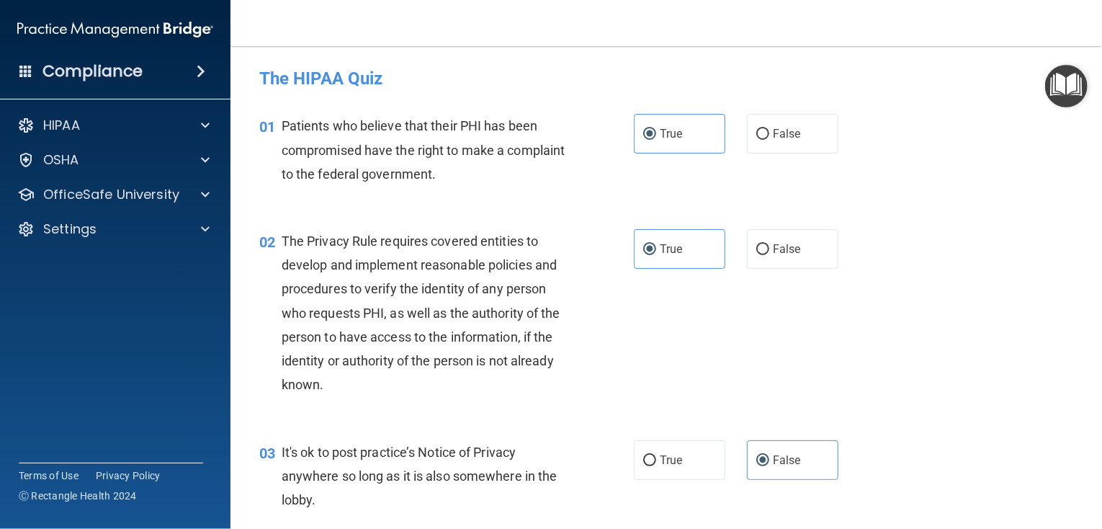
click at [542, 173] on div "Patients who believe that their PHI has been compromised have the right to make…" at bounding box center [430, 150] width 297 height 72
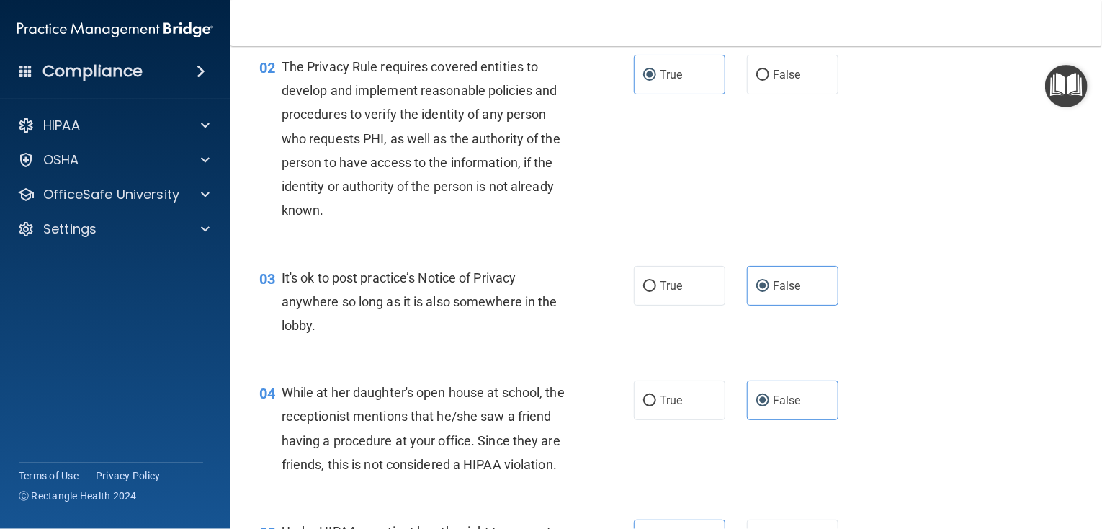
scroll to position [288, 0]
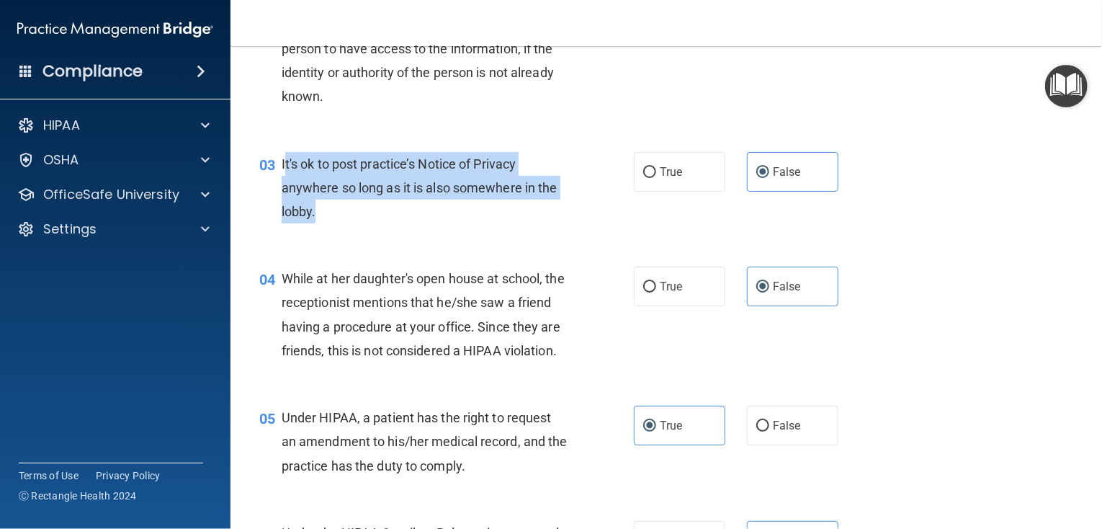
drag, startPoint x: 511, startPoint y: 214, endPoint x: 285, endPoint y: 166, distance: 231.1
click at [285, 166] on div "It's ok to post practice’s Notice of Privacy anywhere so long as it is also som…" at bounding box center [430, 188] width 297 height 72
copy span "t's ok to post practice’s Notice of Privacy anywhere so long as it is also some…"
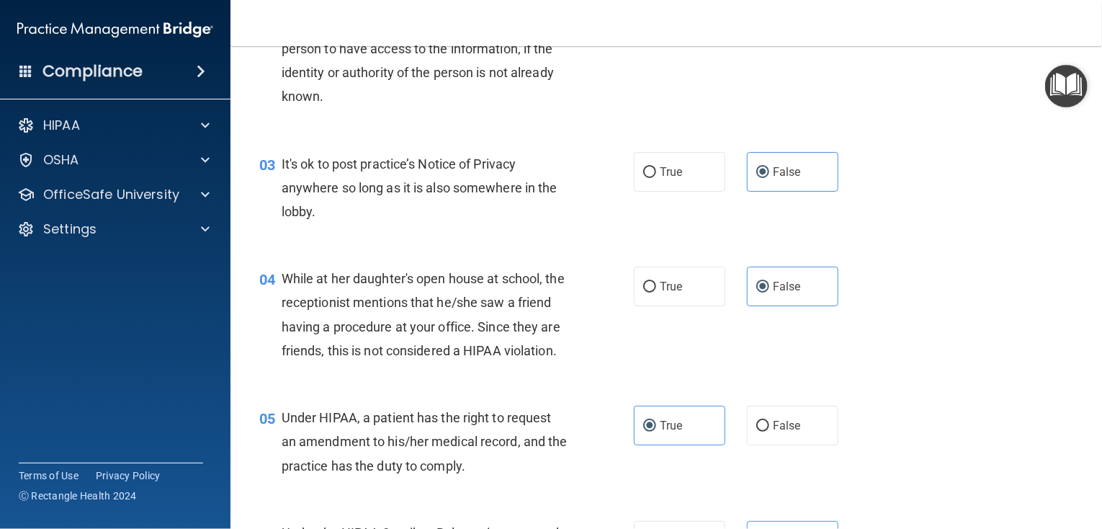
drag, startPoint x: 453, startPoint y: 349, endPoint x: 388, endPoint y: 365, distance: 66.7
click at [452, 349] on span "While at her daughter's open house at school, the receptionist mentions that he…" at bounding box center [423, 314] width 283 height 87
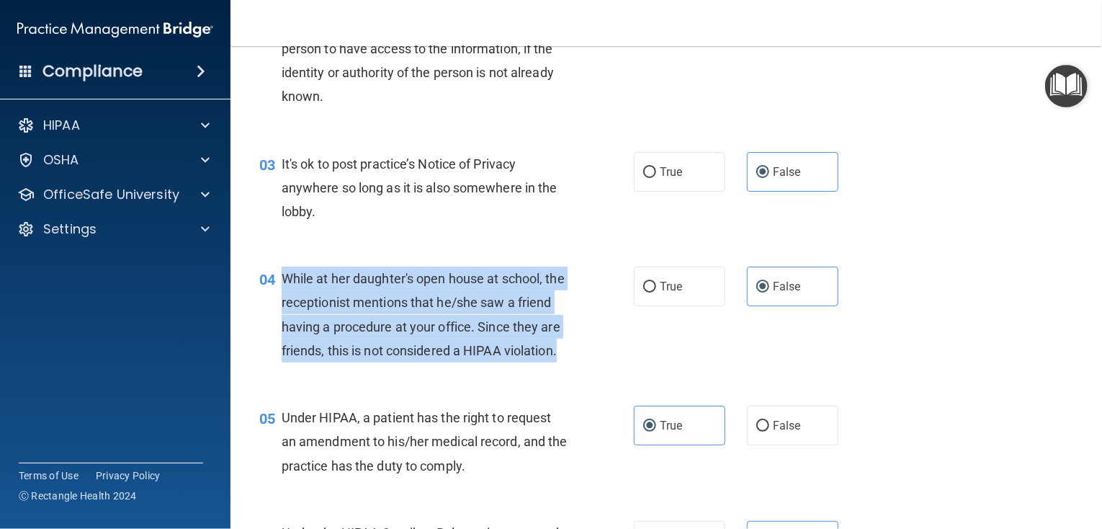
drag, startPoint x: 327, startPoint y: 372, endPoint x: 281, endPoint y: 279, distance: 103.7
click at [282, 279] on div "While at her daughter's open house at school, the receptionist mentions that he…" at bounding box center [430, 315] width 297 height 96
copy span "While at her daughter's open house at school, the receptionist mentions that he…"
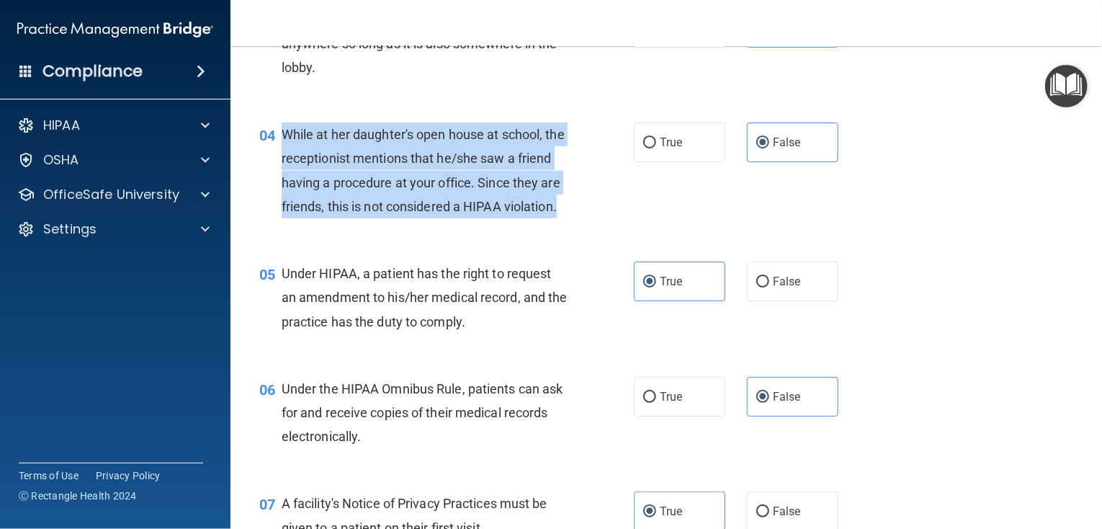
click at [542, 295] on span "Under HIPAA, a patient has the right to request an amendment to his/her medical…" at bounding box center [425, 297] width 286 height 63
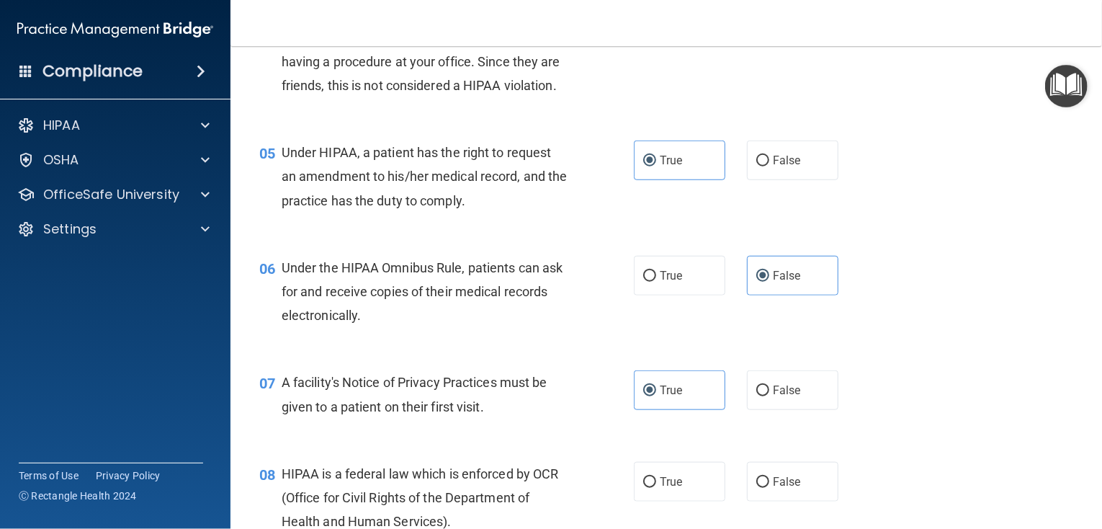
scroll to position [576, 0]
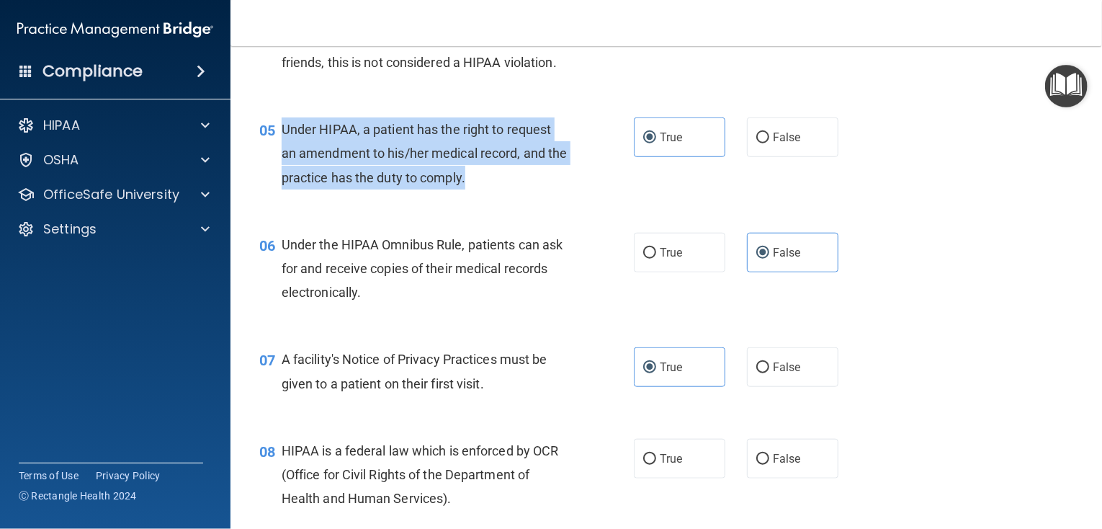
drag, startPoint x: 495, startPoint y: 198, endPoint x: 272, endPoint y: 148, distance: 228.9
click at [272, 148] on div "05 Under HIPAA, a patient has the right to request an amendment to his/her medi…" at bounding box center [447, 156] width 418 height 79
copy div "Under HIPAA, a patient has the right to request an amendment to his/her medical…"
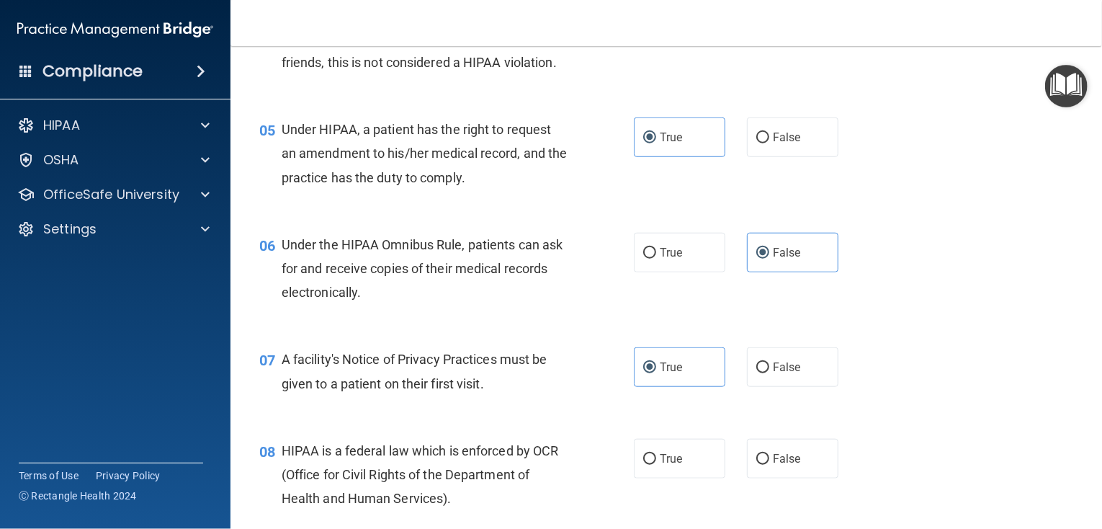
click at [527, 215] on div "05 Under HIPAA, a patient has the right to request an amendment to his/her medi…" at bounding box center [666, 156] width 836 height 115
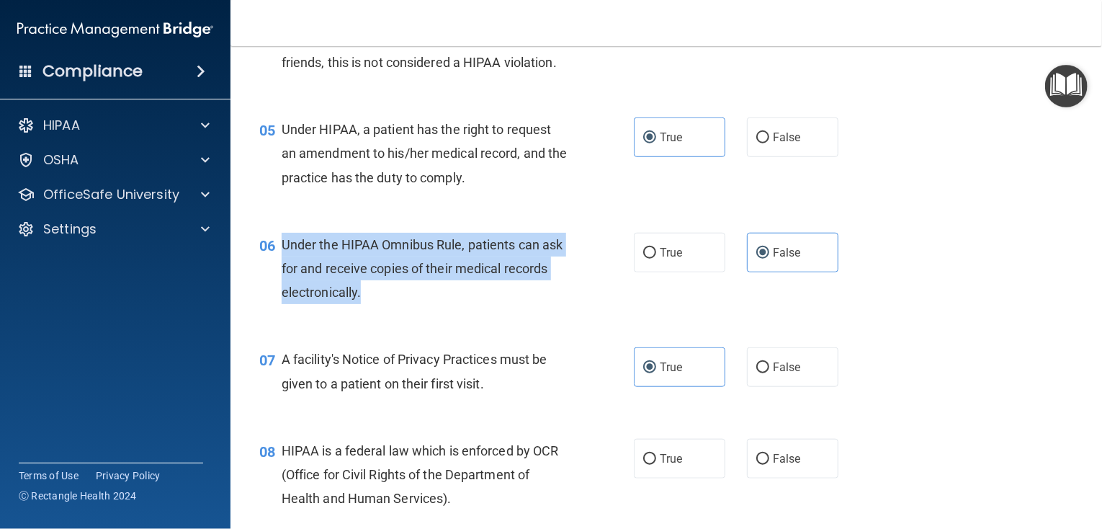
drag, startPoint x: 411, startPoint y: 326, endPoint x: 280, endPoint y: 269, distance: 143.2
click at [282, 269] on div "Under the HIPAA Omnibus Rule, patients can ask for and receive copies of their …" at bounding box center [430, 269] width 297 height 72
copy span "Under the HIPAA Omnibus Rule, patients can ask for and receive copies of their …"
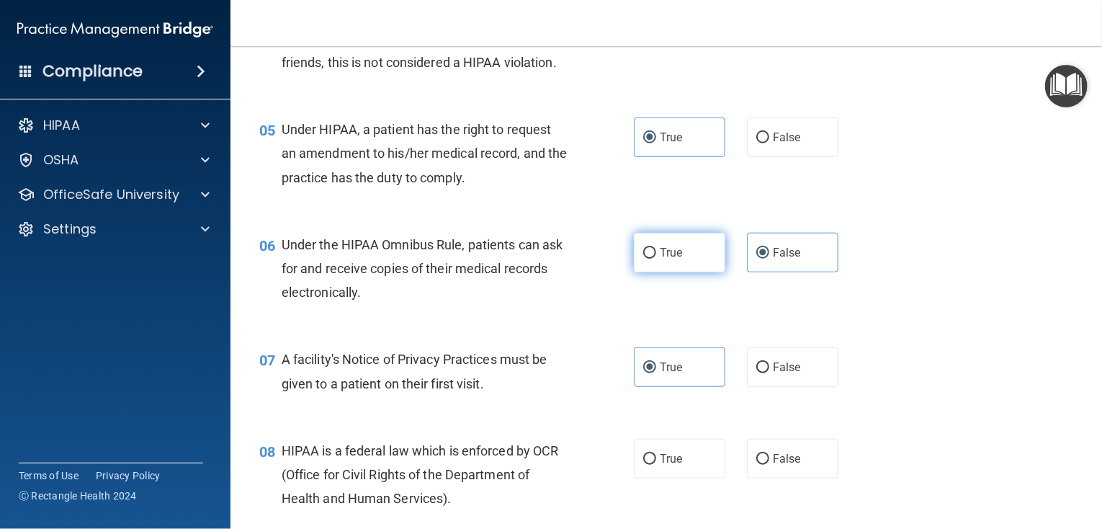
click at [698, 272] on label "True" at bounding box center [679, 253] width 91 height 40
click at [656, 259] on input "True" at bounding box center [649, 253] width 13 height 11
radio input "true"
radio input "false"
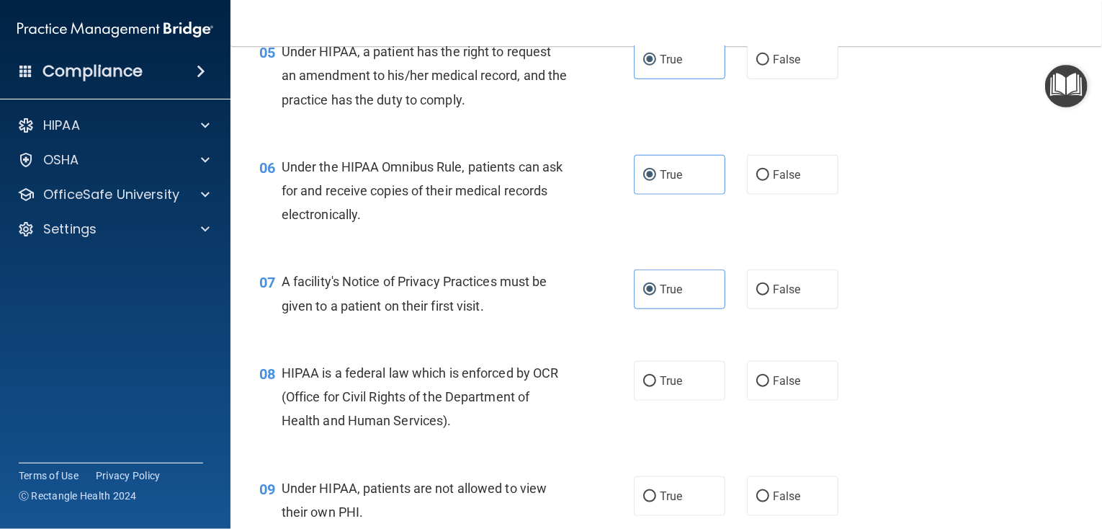
scroll to position [864, 0]
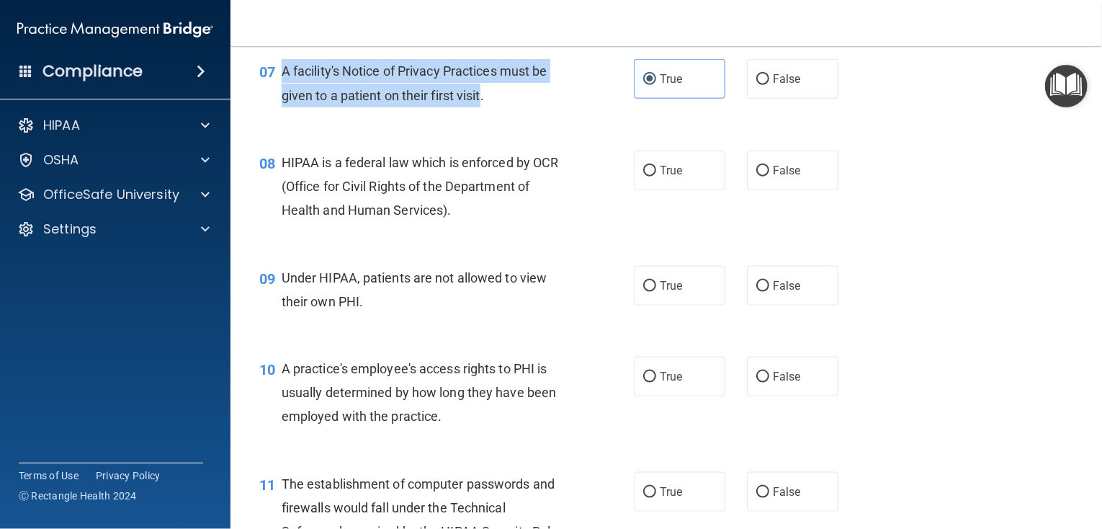
drag, startPoint x: 483, startPoint y: 122, endPoint x: 282, endPoint y: 89, distance: 203.0
click at [282, 89] on span "A facility's Notice of Privacy Practices must be given to a patient on their fi…" at bounding box center [415, 82] width 266 height 39
copy span "A facility's Notice of Privacy Practices must be given to a patient on their fi…"
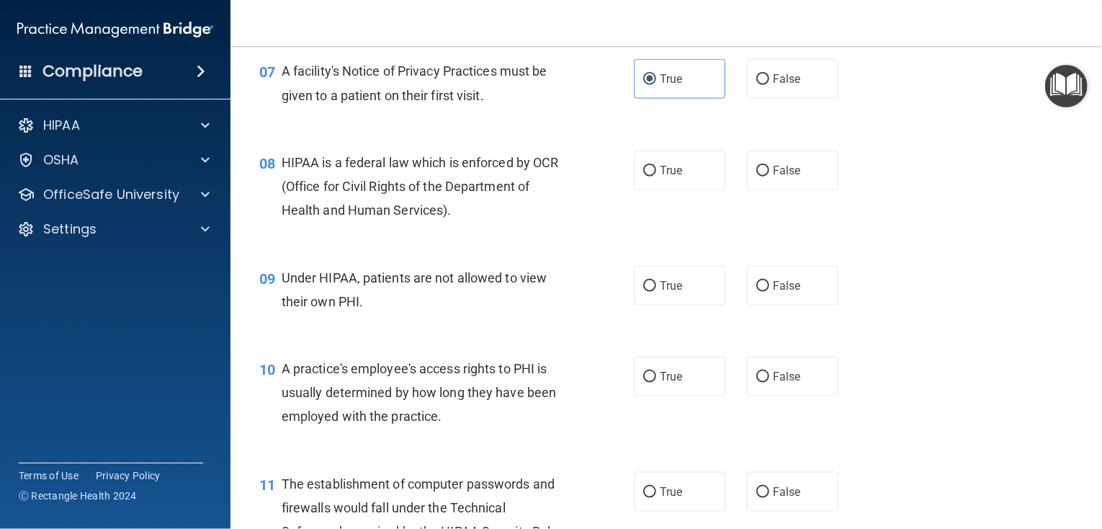
click at [539, 201] on div "HIPAA is a federal law which is enforced by OCR (Office for Civil Rights of the…" at bounding box center [430, 187] width 297 height 72
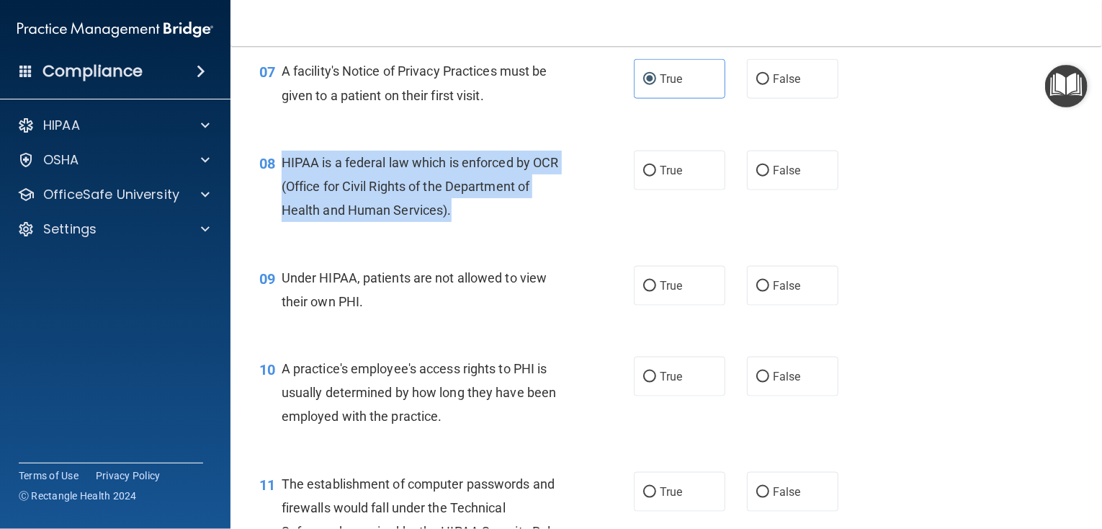
drag, startPoint x: 467, startPoint y: 235, endPoint x: 282, endPoint y: 182, distance: 193.3
click at [282, 182] on div "HIPAA is a federal law which is enforced by OCR (Office for Civil Rights of the…" at bounding box center [430, 187] width 297 height 72
copy span "HIPAA is a federal law which is enforced by OCR (Office for Civil Rights of the…"
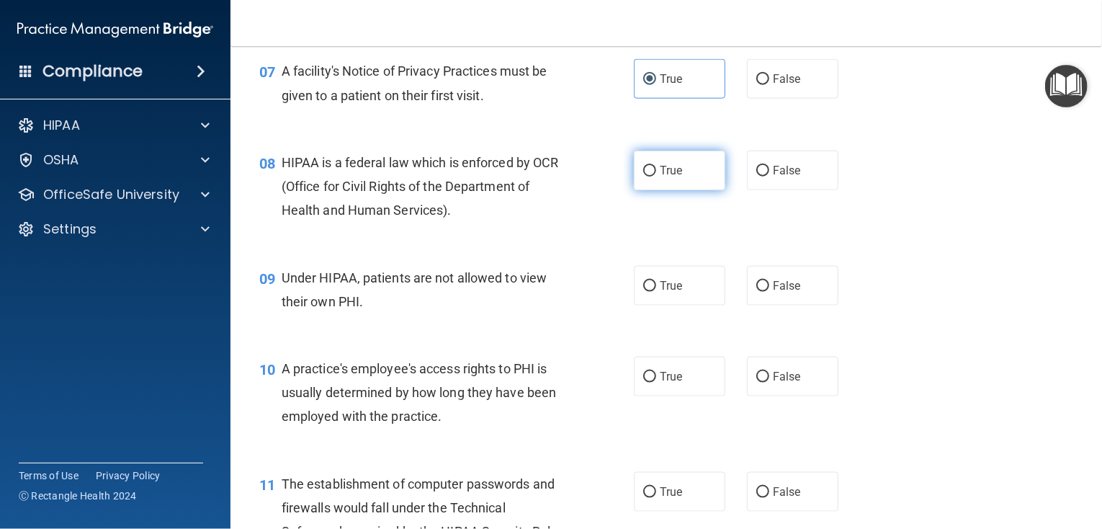
click at [641, 184] on label "True" at bounding box center [679, 171] width 91 height 40
click at [643, 176] on input "True" at bounding box center [649, 171] width 13 height 11
radio input "true"
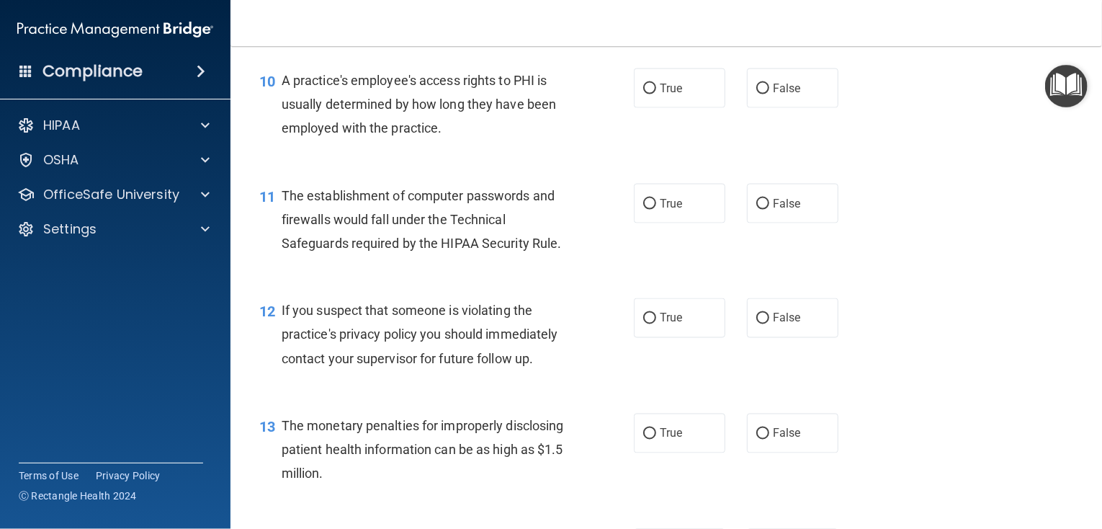
scroll to position [1008, 0]
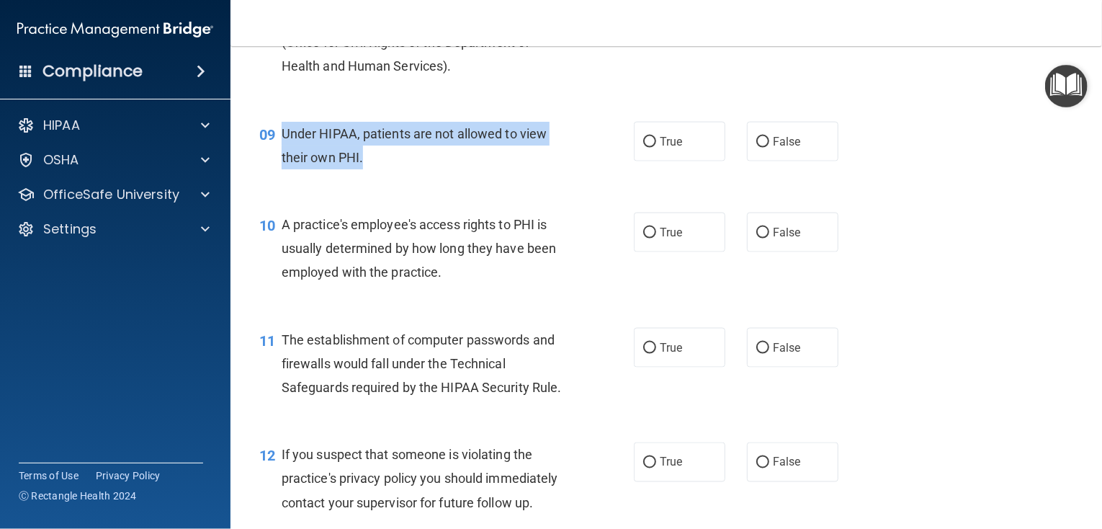
drag, startPoint x: 372, startPoint y: 188, endPoint x: 282, endPoint y: 158, distance: 94.3
click at [282, 158] on div "Under HIPAA, patients are not allowed to view their own PHI." at bounding box center [430, 146] width 297 height 48
copy span "Under HIPAA, patients are not allowed to view their own PHI."
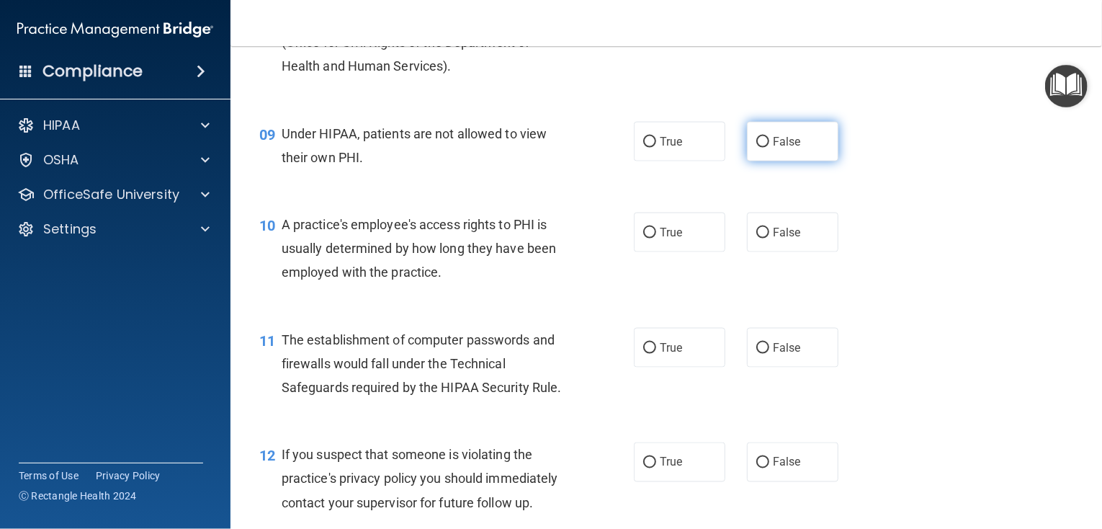
click at [761, 147] on label "False" at bounding box center [792, 142] width 91 height 40
click at [761, 147] on input "False" at bounding box center [762, 142] width 13 height 11
radio input "true"
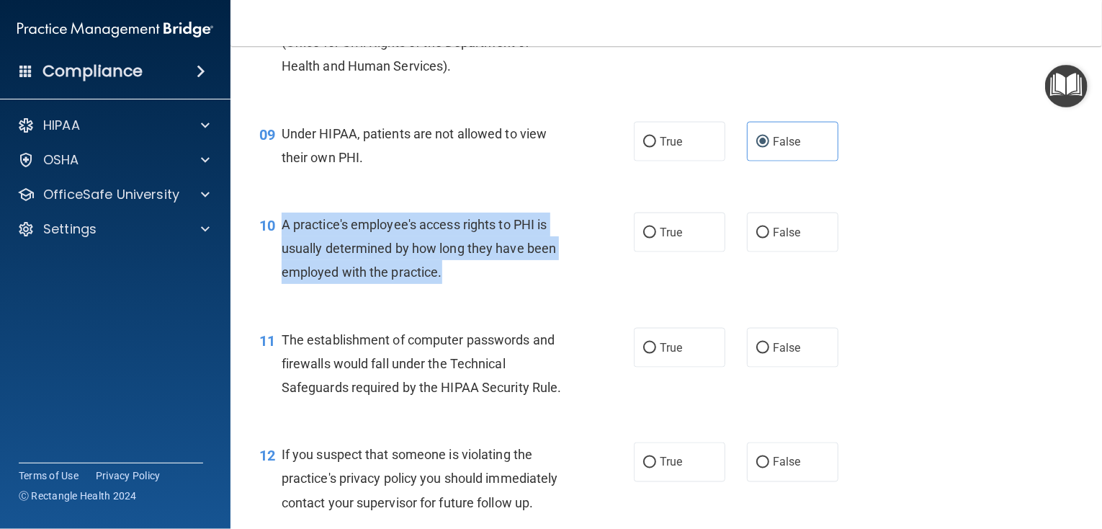
drag, startPoint x: 449, startPoint y: 293, endPoint x: 274, endPoint y: 242, distance: 183.0
click at [274, 242] on div "10 A practice's employee's access rights to PHI is usually determined by how lo…" at bounding box center [447, 251] width 418 height 79
copy div "A practice's employee's access rights to PHI is usually determined by how long …"
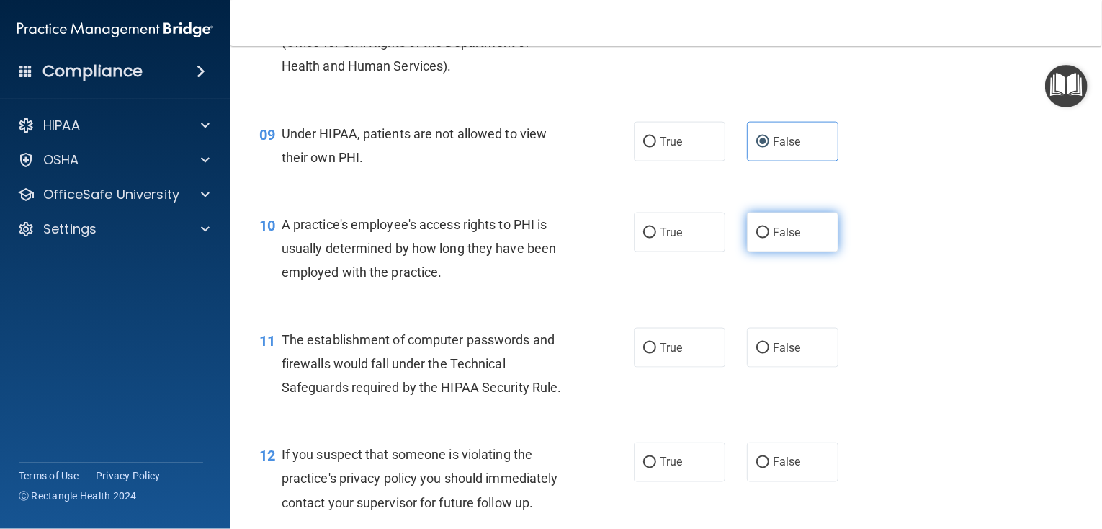
click at [773, 252] on label "False" at bounding box center [792, 232] width 91 height 40
click at [769, 238] on input "False" at bounding box center [762, 233] width 13 height 11
radio input "true"
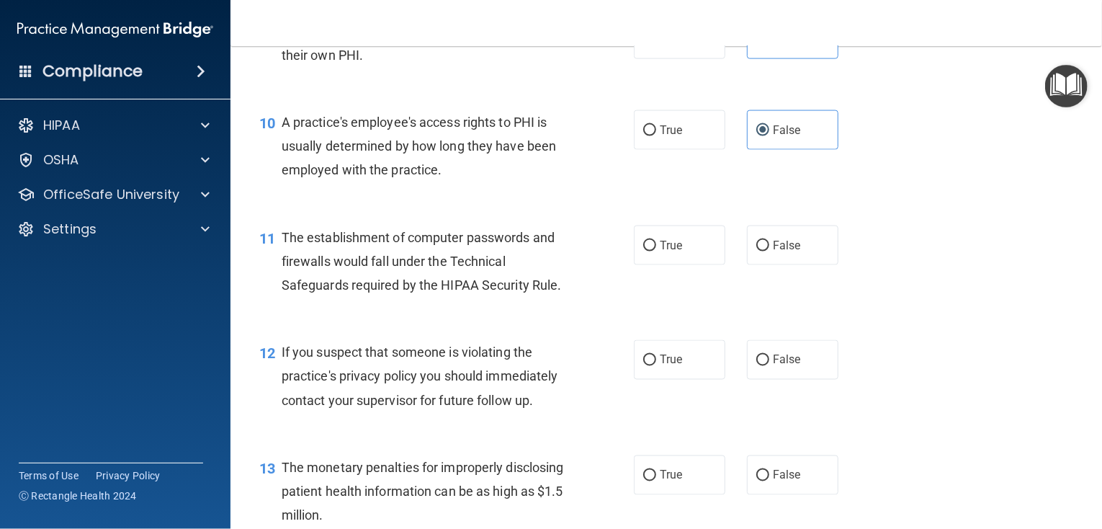
scroll to position [1152, 0]
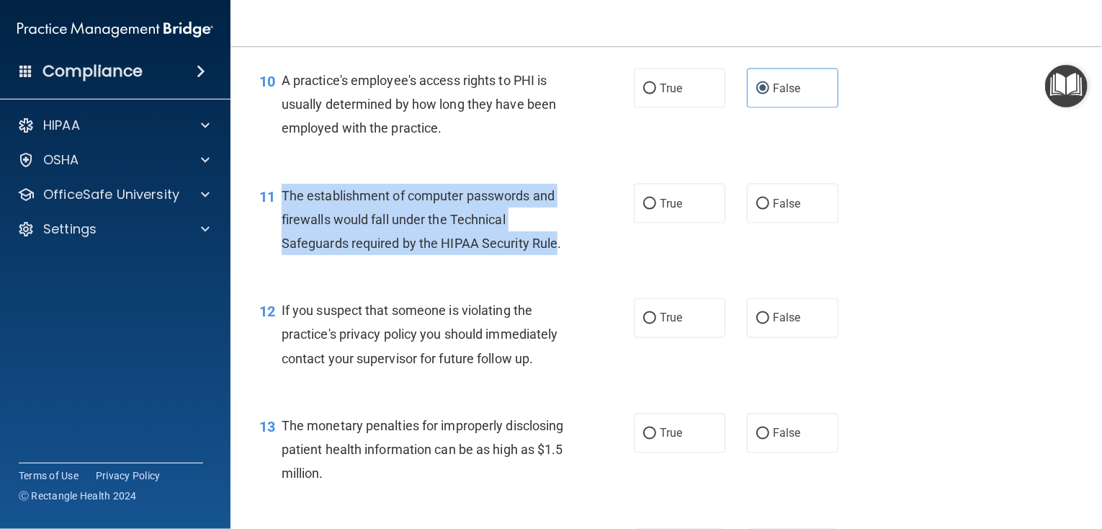
drag, startPoint x: 557, startPoint y: 271, endPoint x: 278, endPoint y: 218, distance: 283.8
click at [278, 218] on div "11 The establishment of computer passwords and firewalls would fall under the T…" at bounding box center [447, 223] width 418 height 79
copy div "The establishment of computer passwords and firewalls would fall under the Tech…"
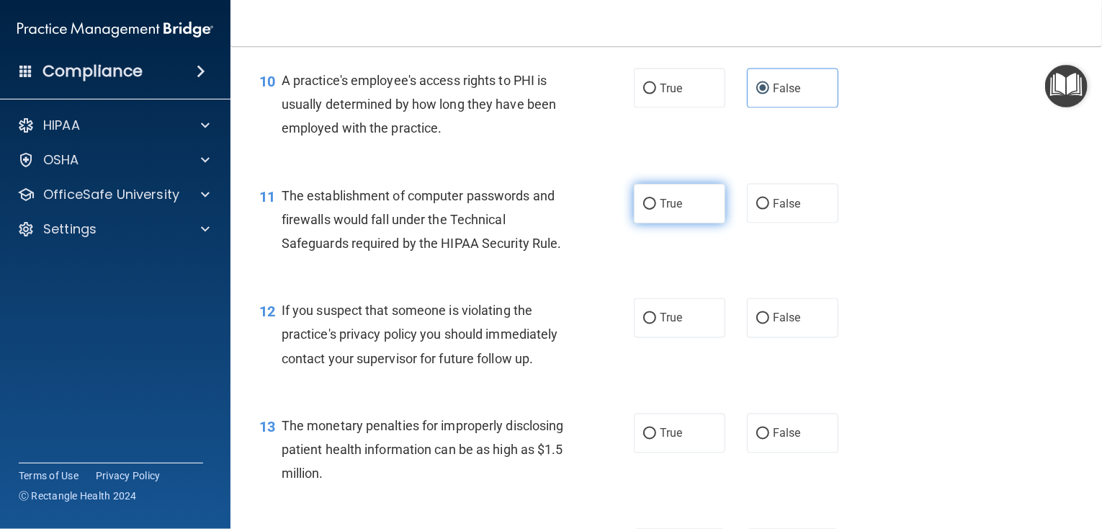
click at [694, 223] on label "True" at bounding box center [679, 204] width 91 height 40
click at [656, 210] on input "True" at bounding box center [649, 204] width 13 height 11
radio input "true"
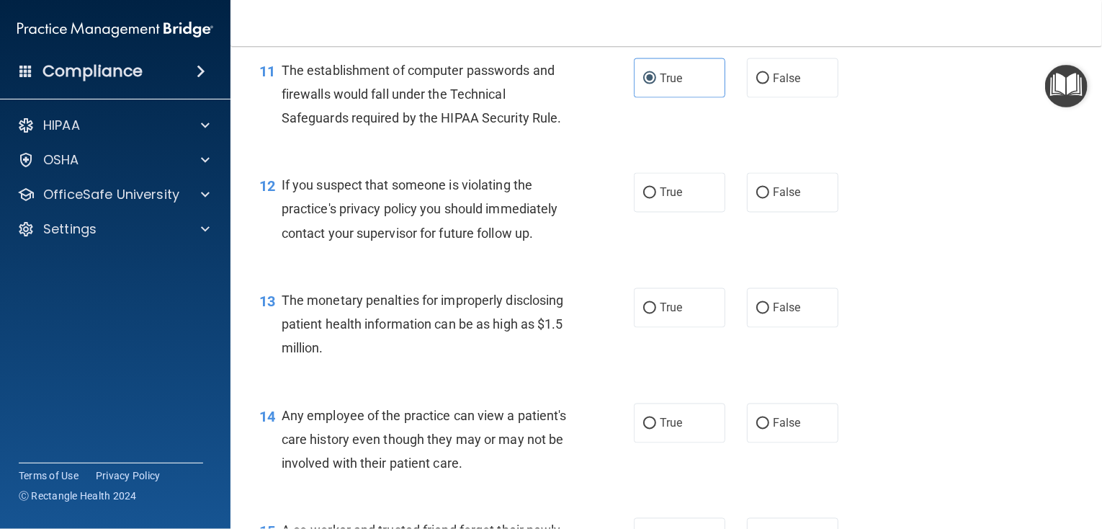
scroll to position [1296, 0]
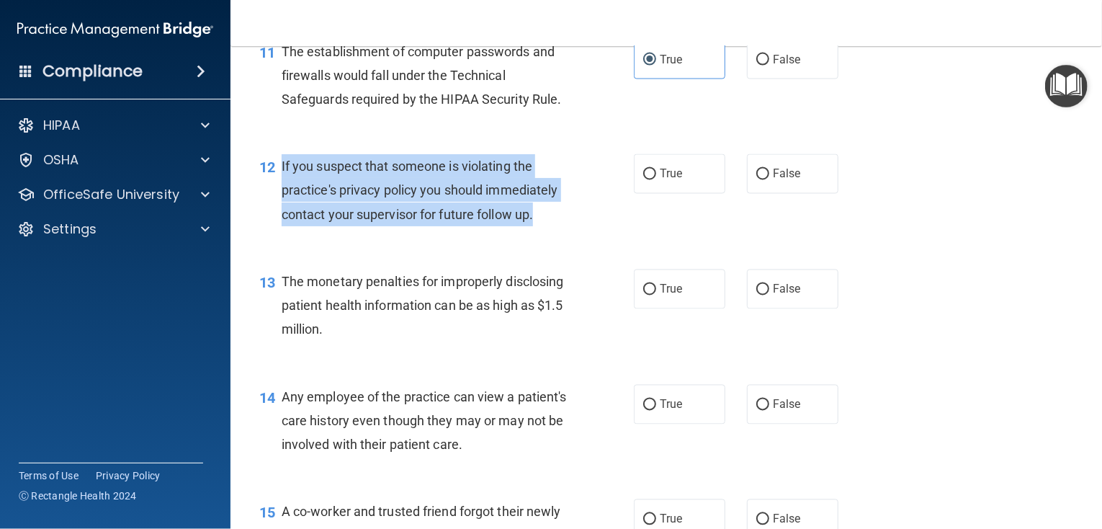
drag, startPoint x: 540, startPoint y: 241, endPoint x: 277, endPoint y: 179, distance: 270.8
click at [277, 179] on div "12 If you suspect that someone is violating the practice's privacy policy you s…" at bounding box center [447, 193] width 418 height 79
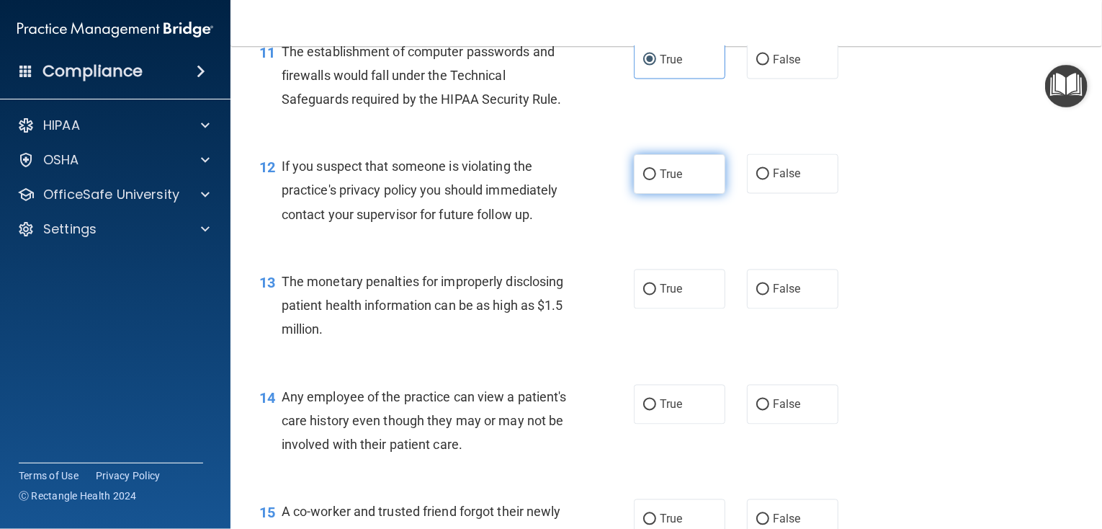
click at [712, 192] on label "True" at bounding box center [679, 174] width 91 height 40
click at [656, 180] on input "True" at bounding box center [649, 174] width 13 height 11
radio input "true"
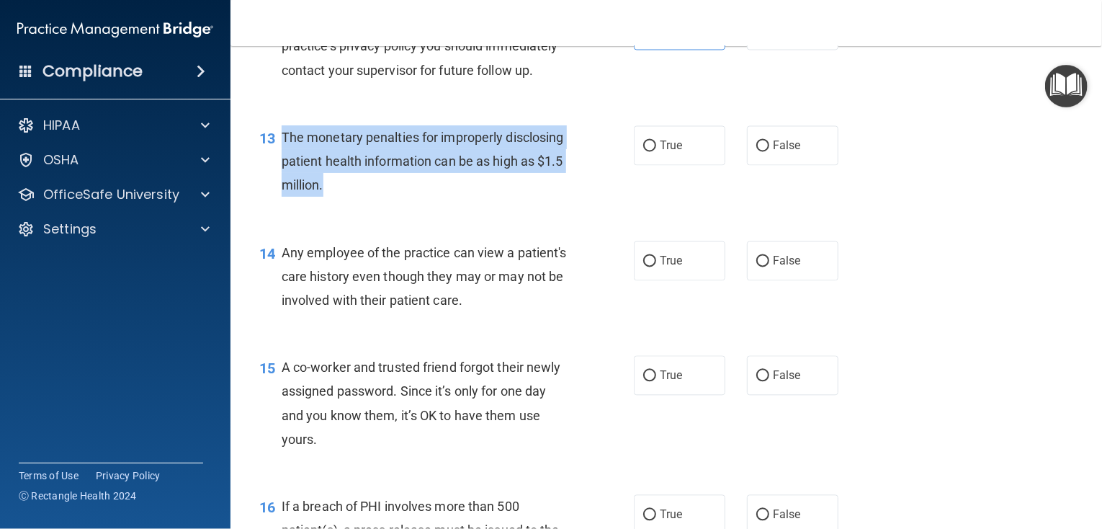
drag, startPoint x: 400, startPoint y: 208, endPoint x: 282, endPoint y: 161, distance: 126.7
click at [282, 161] on div "The monetary penalties for improperly disclosing patient health information can…" at bounding box center [430, 161] width 297 height 72
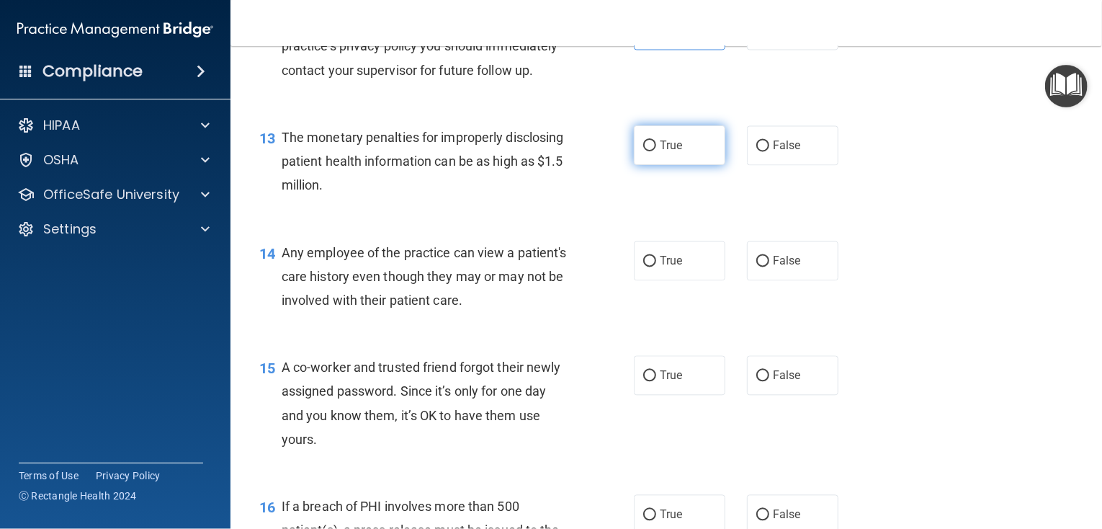
click at [684, 162] on label "True" at bounding box center [679, 145] width 91 height 40
click at [656, 151] on input "True" at bounding box center [649, 145] width 13 height 11
radio input "true"
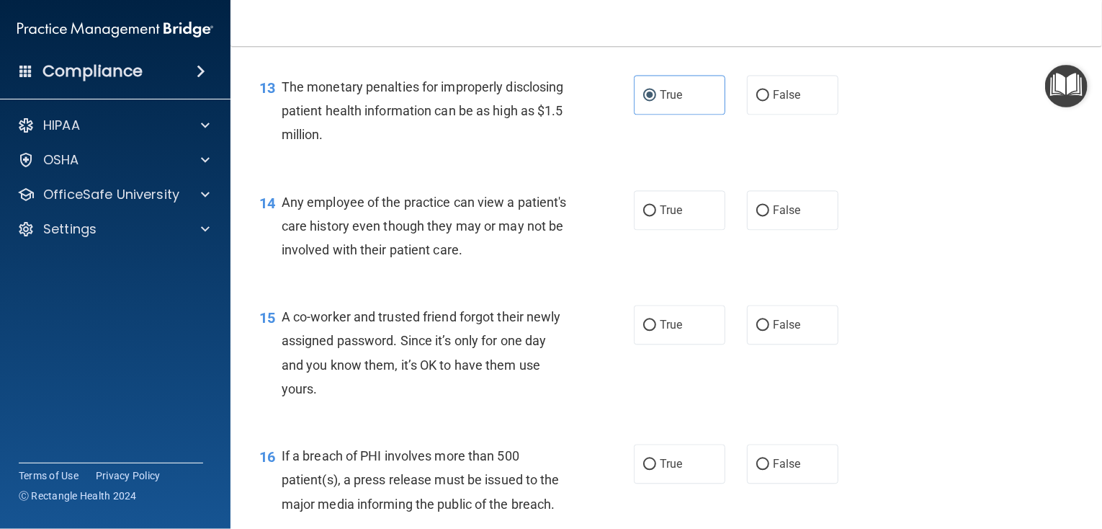
scroll to position [1585, 0]
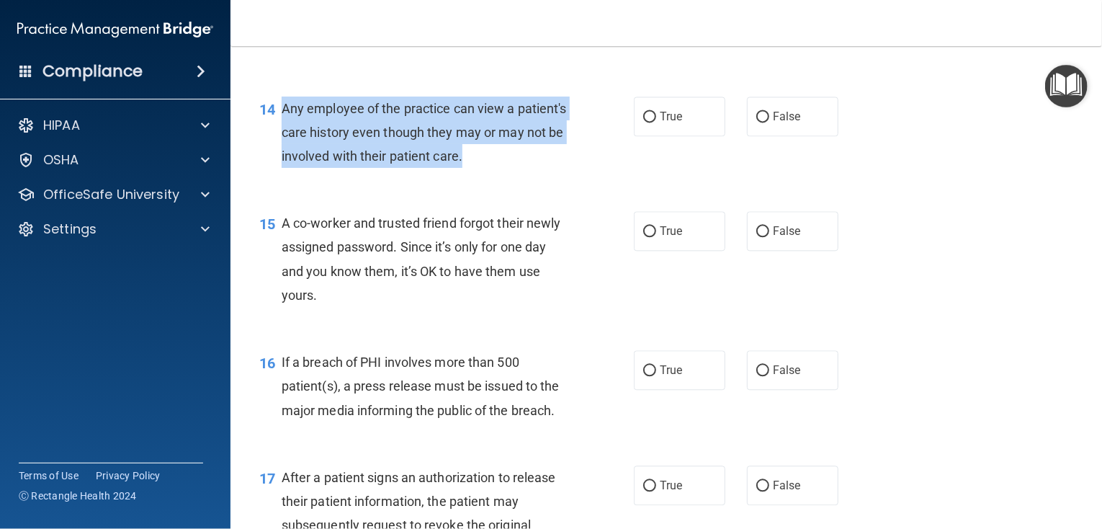
drag, startPoint x: 497, startPoint y: 168, endPoint x: 282, endPoint y: 125, distance: 219.5
click at [282, 125] on div "Any employee of the practice can view a patient's care history even though they…" at bounding box center [430, 133] width 297 height 72
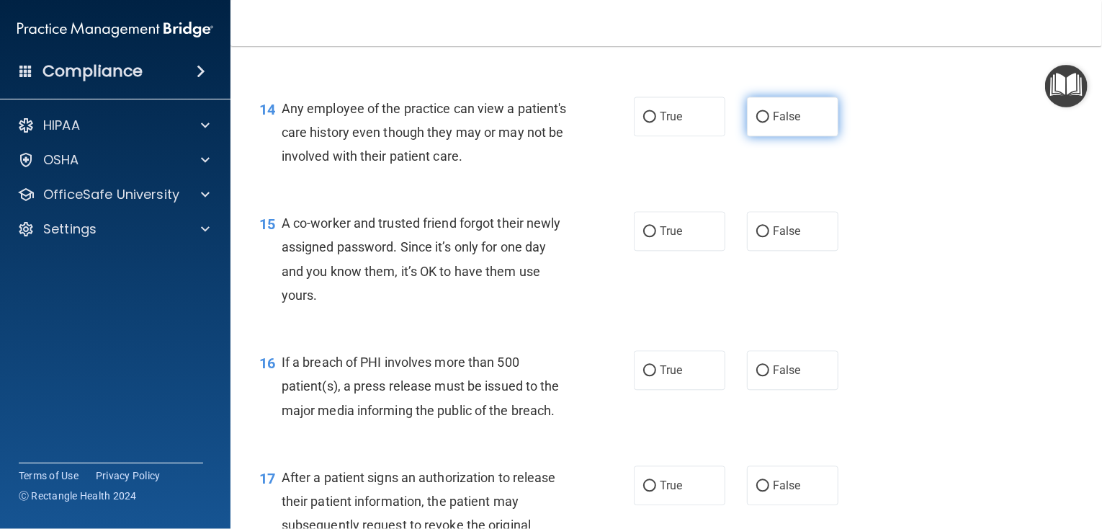
click at [785, 123] on span "False" at bounding box center [787, 116] width 28 height 14
click at [769, 122] on input "False" at bounding box center [762, 117] width 13 height 11
radio input "true"
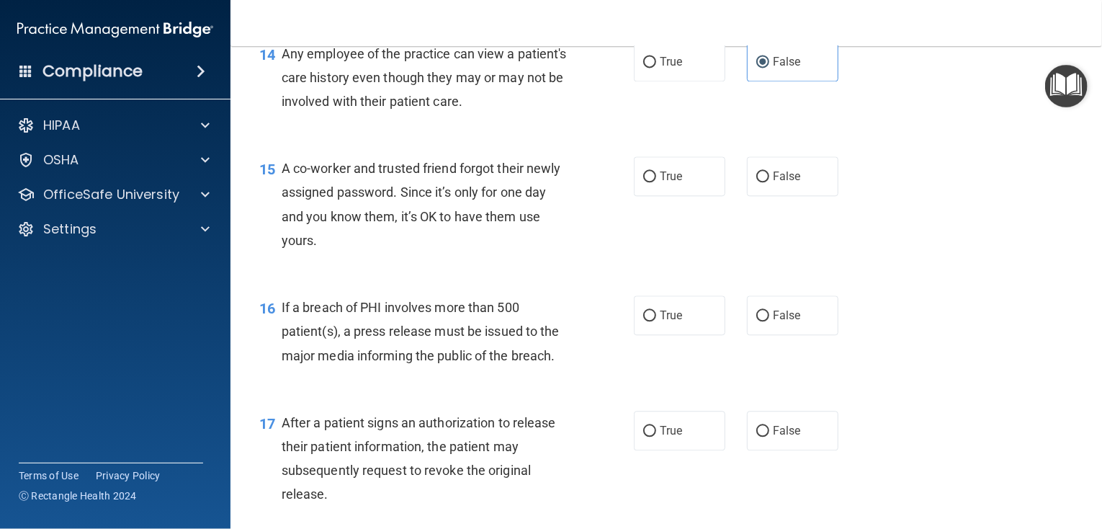
scroll to position [1729, 0]
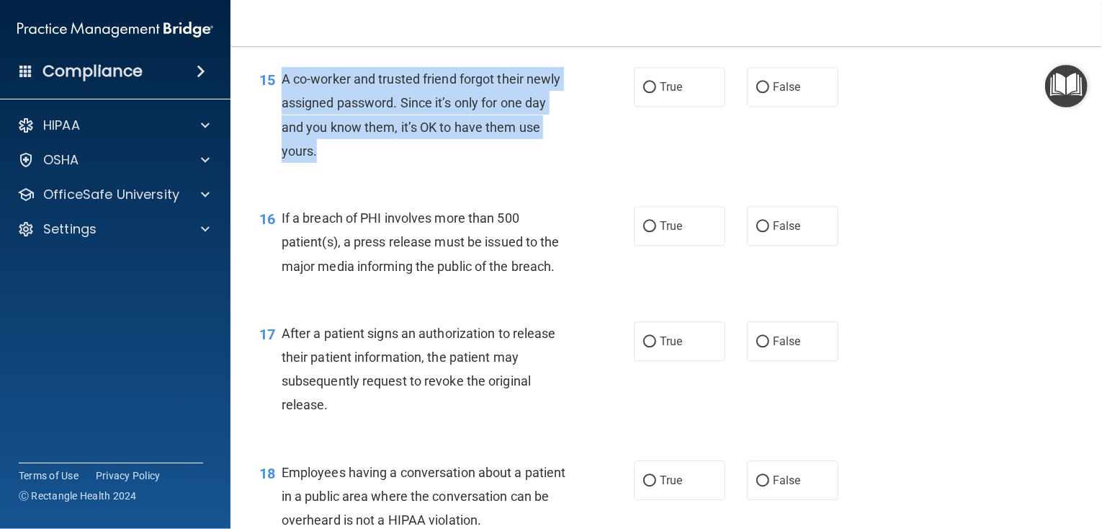
drag, startPoint x: 316, startPoint y: 180, endPoint x: 278, endPoint y: 96, distance: 92.5
click at [278, 96] on div "15 A co-worker and trusted friend forgot their newly assigned password. Since i…" at bounding box center [447, 118] width 418 height 103
click at [424, 149] on span "A co-worker and trusted friend forgot their newly assigned password. Since it’s…" at bounding box center [421, 114] width 279 height 87
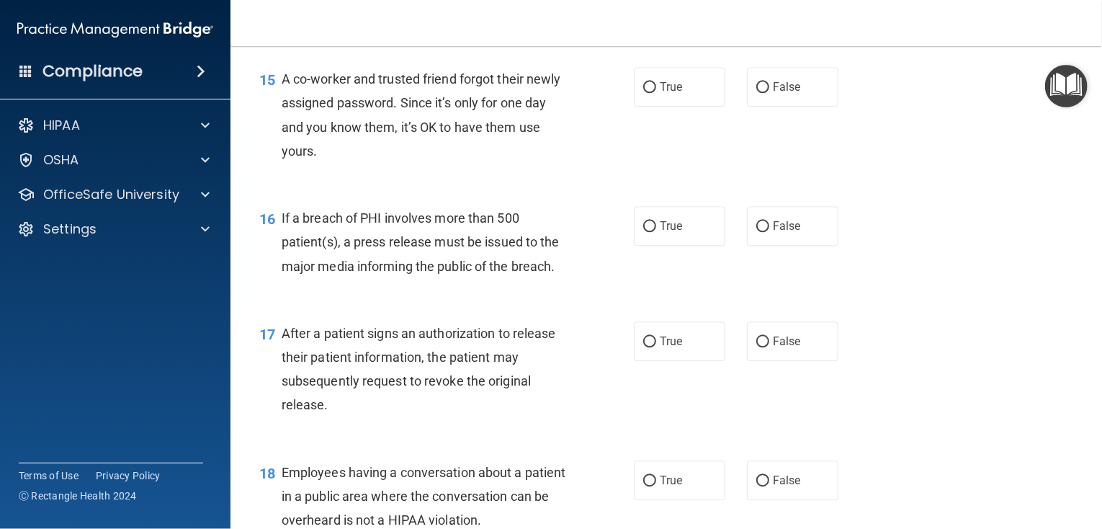
click at [727, 107] on div "True False" at bounding box center [744, 87] width 220 height 40
click at [763, 107] on label "False" at bounding box center [792, 87] width 91 height 40
click at [763, 93] on input "False" at bounding box center [762, 87] width 13 height 11
radio input "true"
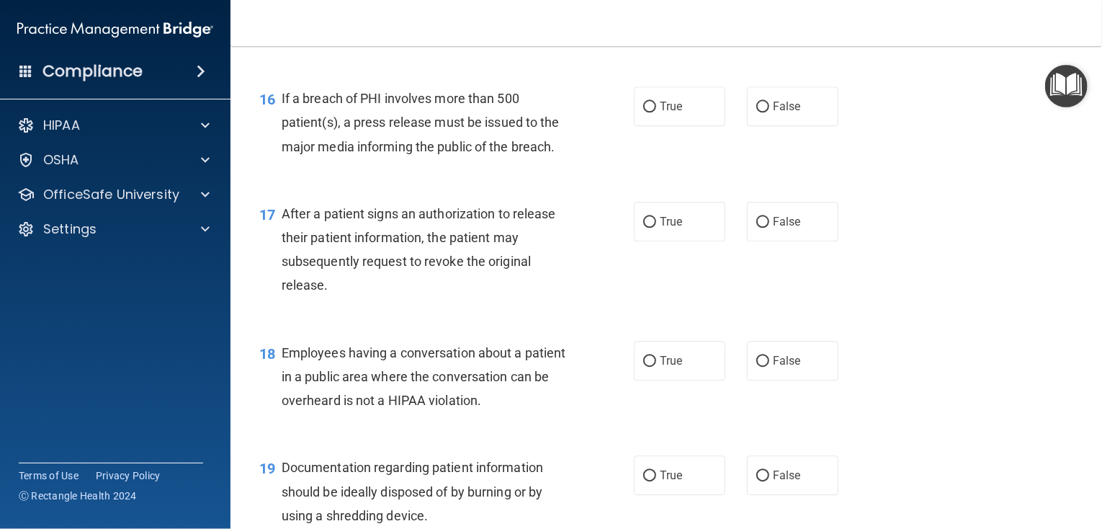
scroll to position [1873, 0]
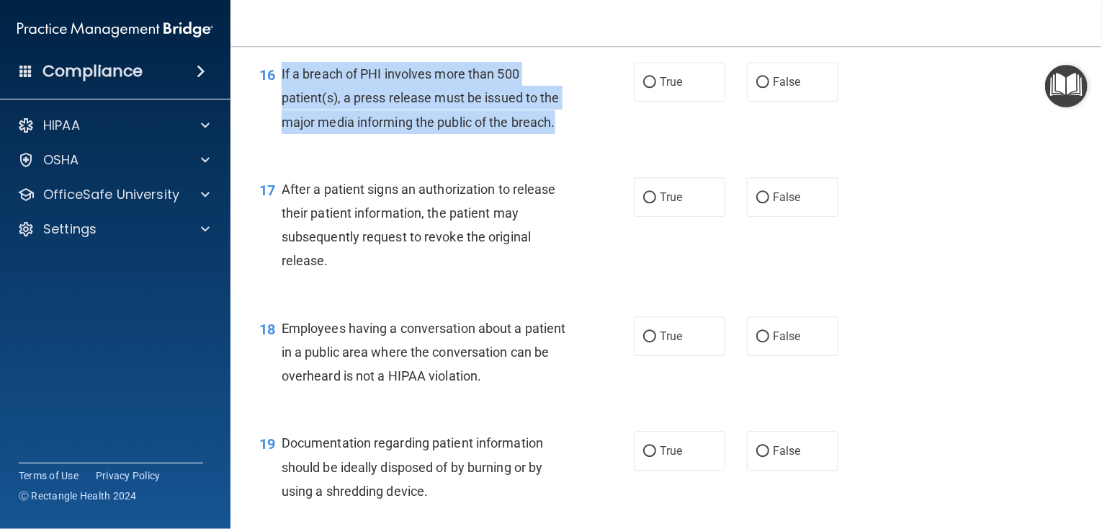
drag, startPoint x: 560, startPoint y: 144, endPoint x: 277, endPoint y: 96, distance: 286.4
click at [277, 96] on div "16 If a breach of PHI involves more than 500 patient(s), a press release must b…" at bounding box center [447, 101] width 418 height 79
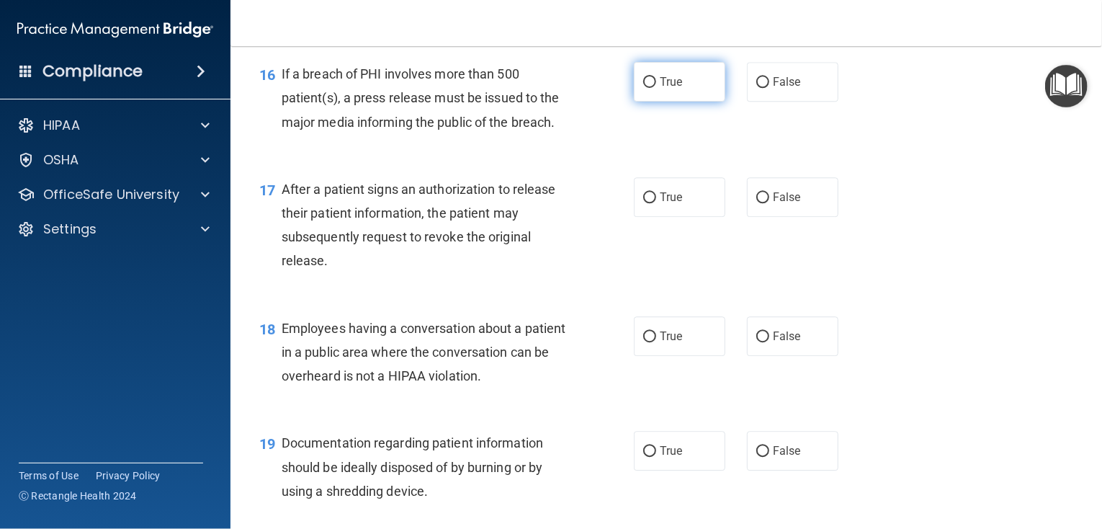
click at [648, 102] on label "True" at bounding box center [679, 82] width 91 height 40
click at [648, 88] on input "True" at bounding box center [649, 82] width 13 height 11
radio input "true"
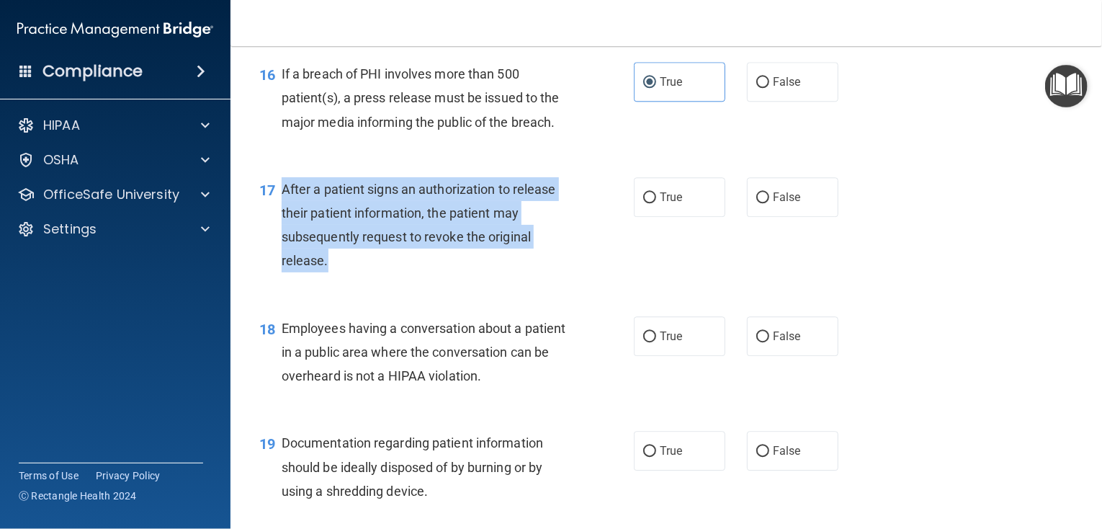
drag, startPoint x: 348, startPoint y: 283, endPoint x: 279, endPoint y: 222, distance: 91.8
click at [279, 222] on div "17 After a patient signs an authorization to release their patient information,…" at bounding box center [447, 228] width 418 height 103
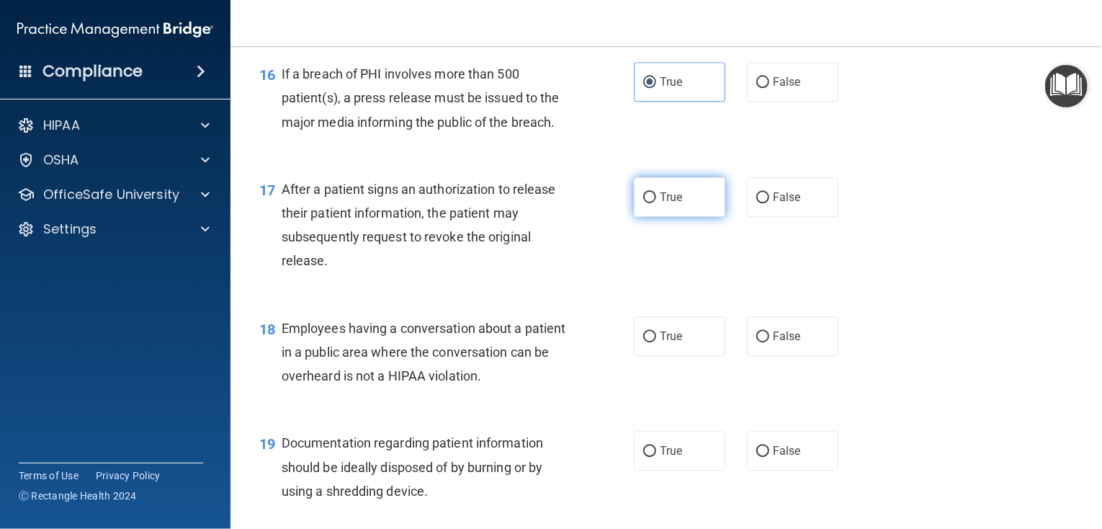
click at [668, 202] on label "True" at bounding box center [679, 197] width 91 height 40
click at [656, 202] on input "True" at bounding box center [649, 197] width 13 height 11
radio input "true"
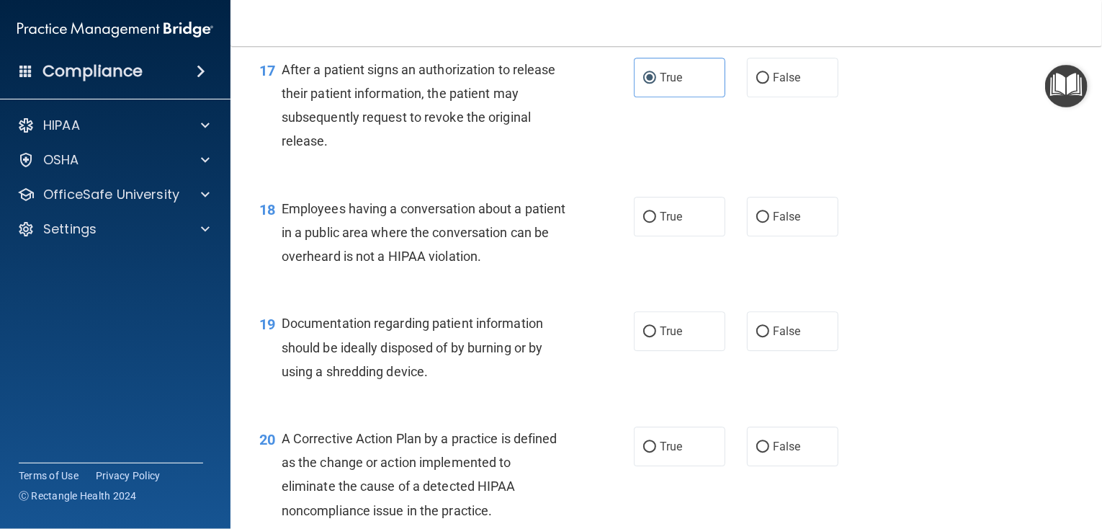
scroll to position [2017, 0]
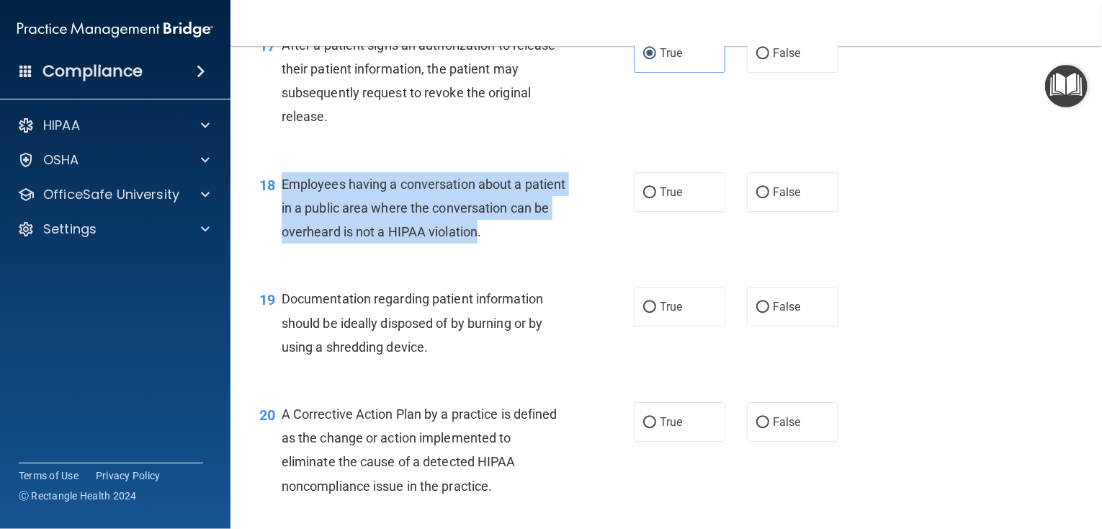
drag, startPoint x: 521, startPoint y: 257, endPoint x: 279, endPoint y: 208, distance: 247.6
click at [279, 208] on div "18 Employees having a conversation about a patient in a public area where the c…" at bounding box center [447, 211] width 418 height 79
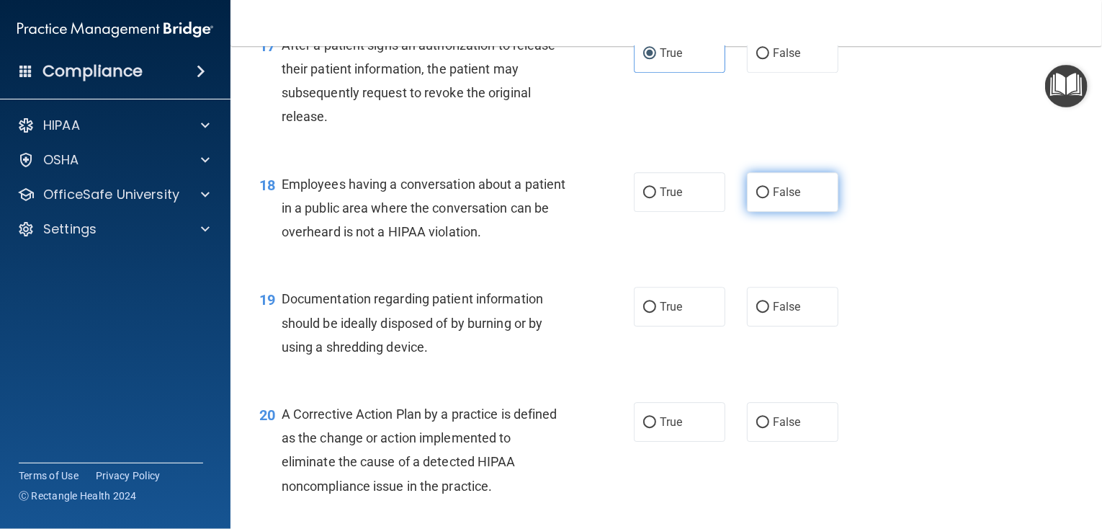
click at [747, 212] on label "False" at bounding box center [792, 192] width 91 height 40
click at [756, 198] on input "False" at bounding box center [762, 192] width 13 height 11
radio input "true"
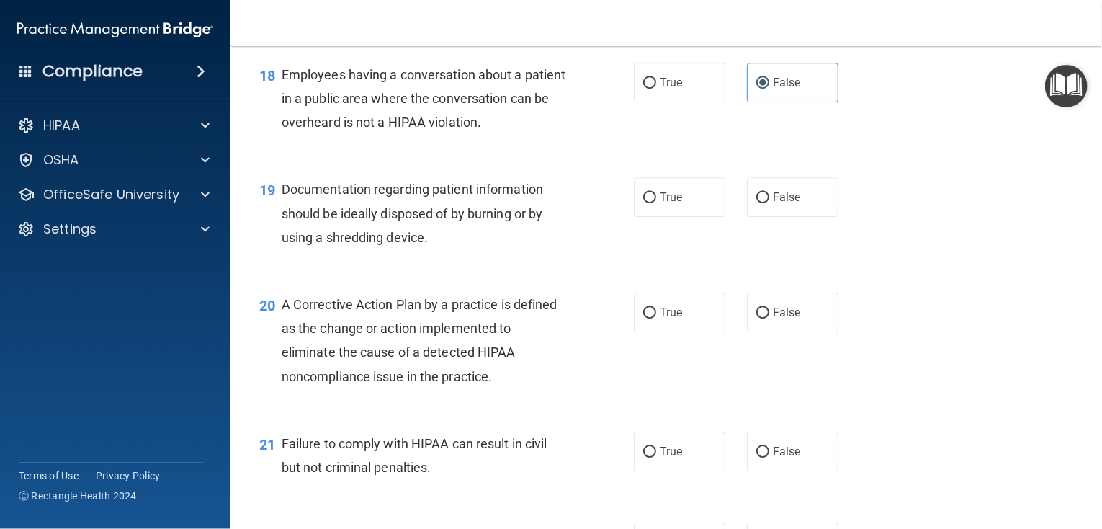
scroll to position [2161, 0]
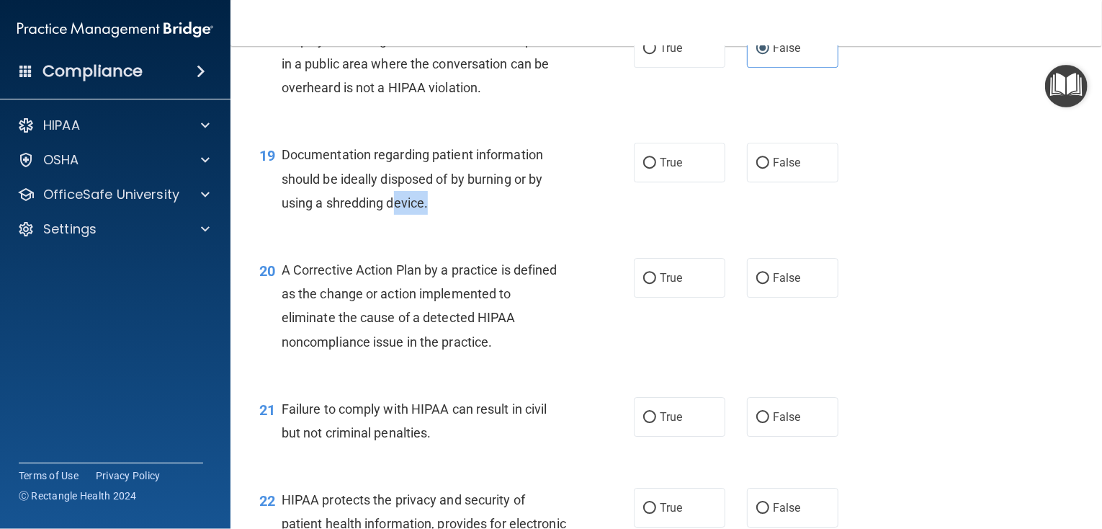
drag, startPoint x: 491, startPoint y: 217, endPoint x: 398, endPoint y: 220, distance: 93.7
click at [395, 215] on div "Documentation regarding patient information should be ideally disposed of by bu…" at bounding box center [430, 179] width 297 height 72
click at [398, 210] on span "Documentation regarding patient information should be ideally disposed of by bu…" at bounding box center [412, 178] width 261 height 63
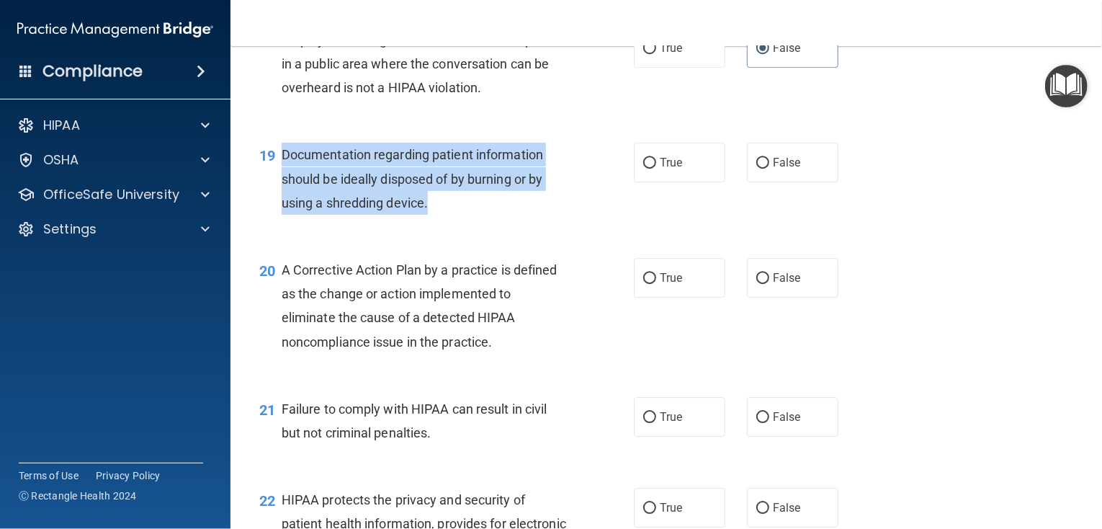
drag, startPoint x: 431, startPoint y: 225, endPoint x: 279, endPoint y: 176, distance: 159.0
click at [279, 176] on div "19 Documentation regarding patient information should be ideally disposed of by…" at bounding box center [447, 182] width 418 height 79
click at [643, 169] on input "True" at bounding box center [649, 163] width 13 height 11
radio input "true"
click at [539, 222] on div "19 Documentation regarding patient information should be ideally disposed of by…" at bounding box center [447, 182] width 418 height 79
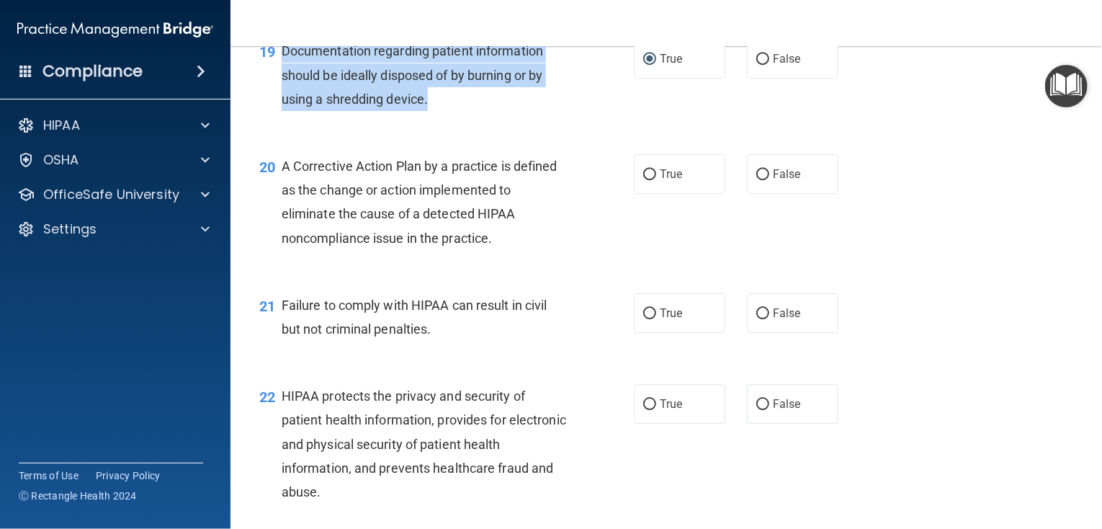
scroll to position [2305, 0]
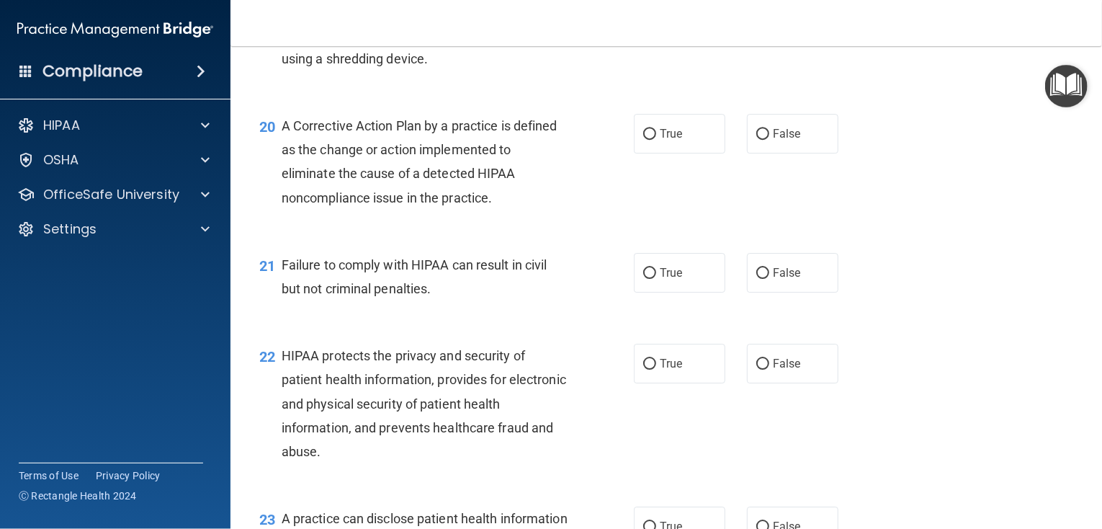
click at [447, 235] on div "20 A Corrective Action Plan by a practice is defined as the change or action im…" at bounding box center [666, 165] width 836 height 139
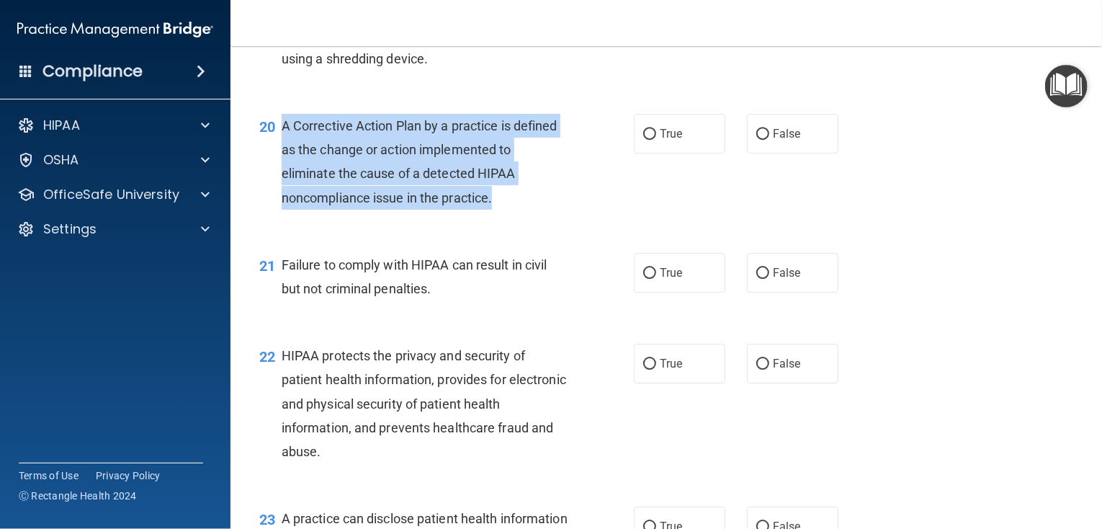
drag, startPoint x: 501, startPoint y: 228, endPoint x: 285, endPoint y: 140, distance: 233.5
click at [285, 140] on div "A Corrective Action Plan by a practice is defined as the change or action imple…" at bounding box center [430, 162] width 297 height 96
click at [645, 140] on input "True" at bounding box center [649, 134] width 13 height 11
radio input "true"
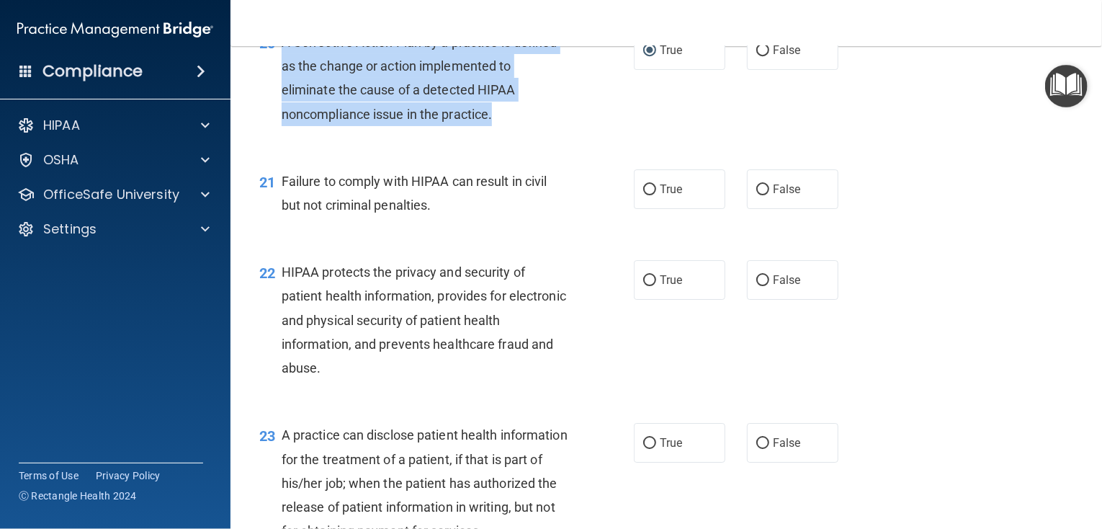
scroll to position [2449, 0]
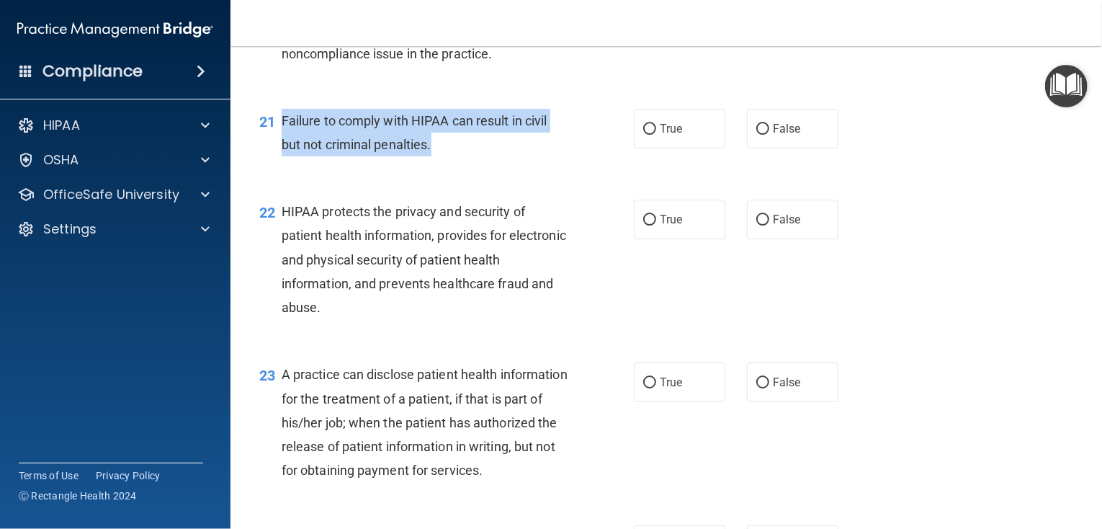
drag, startPoint x: 453, startPoint y: 185, endPoint x: 280, endPoint y: 147, distance: 177.0
click at [280, 147] on div "21 Failure to comply with HIPAA can result in civil but not criminal penalties.…" at bounding box center [666, 136] width 836 height 91
click at [534, 156] on div "Failure to comply with HIPAA can result in civil but not criminal penalties." at bounding box center [430, 133] width 297 height 48
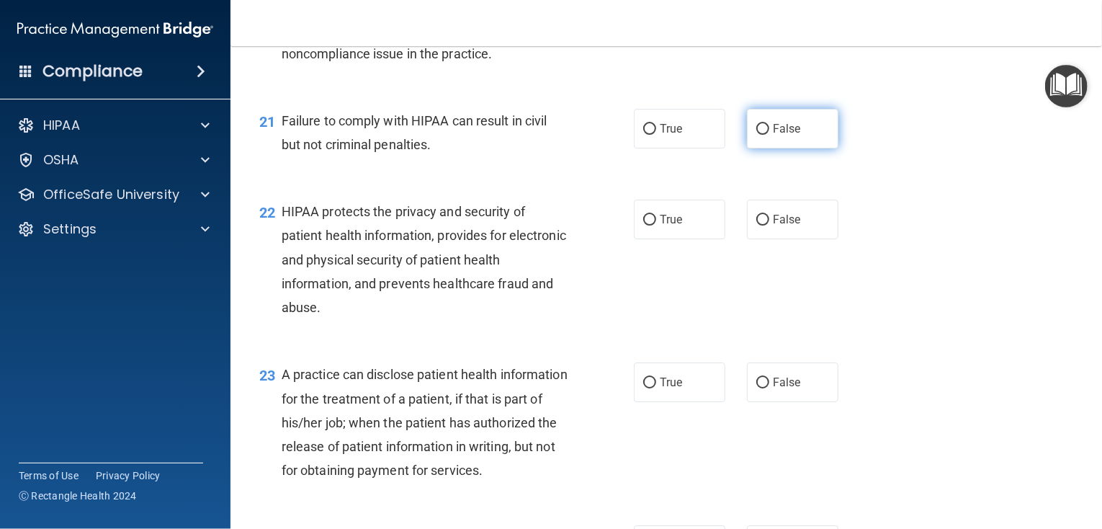
click at [804, 148] on label "False" at bounding box center [792, 129] width 91 height 40
click at [769, 135] on input "False" at bounding box center [762, 129] width 13 height 11
radio input "true"
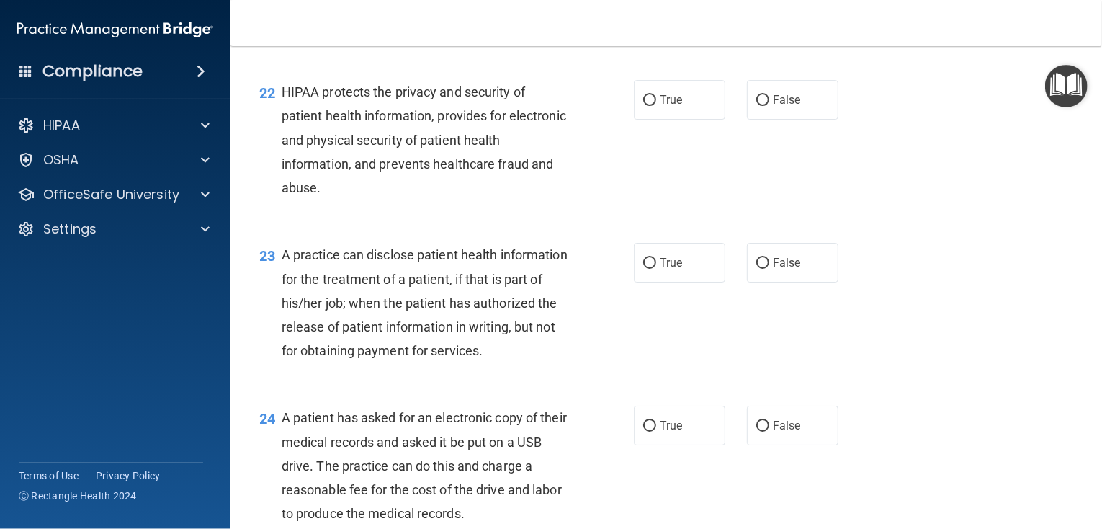
scroll to position [2593, 0]
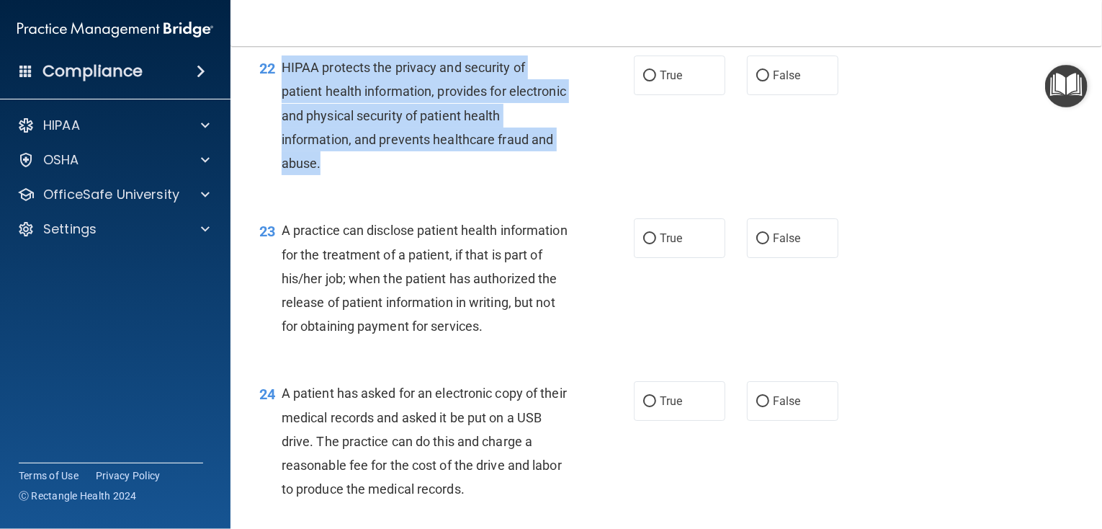
drag, startPoint x: 337, startPoint y: 189, endPoint x: 280, endPoint y: 94, distance: 110.8
click at [282, 94] on div "HIPAA protects the privacy and security of patient health information, provides…" at bounding box center [430, 115] width 297 height 120
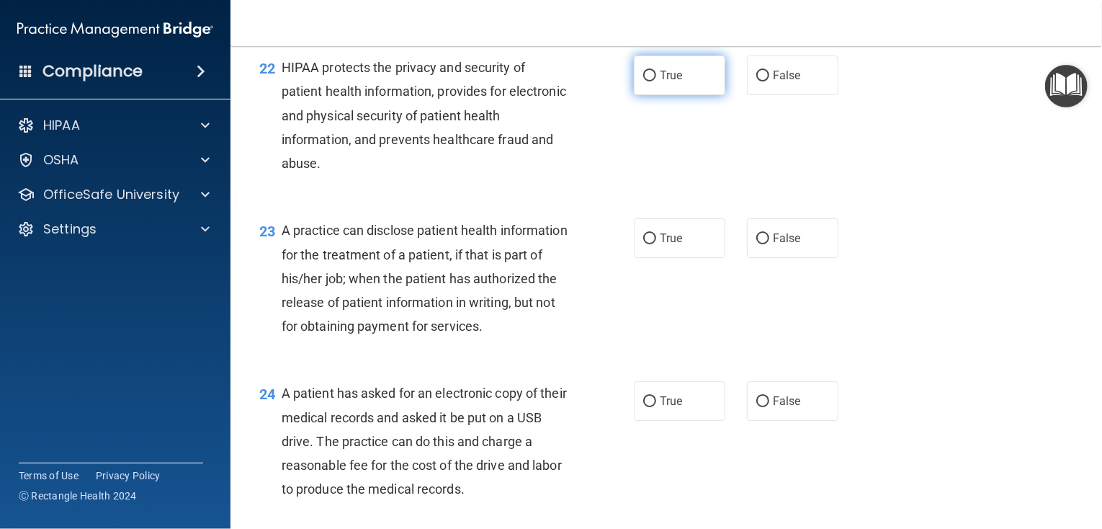
click at [663, 95] on label "True" at bounding box center [679, 75] width 91 height 40
click at [656, 81] on input "True" at bounding box center [649, 76] width 13 height 11
radio input "true"
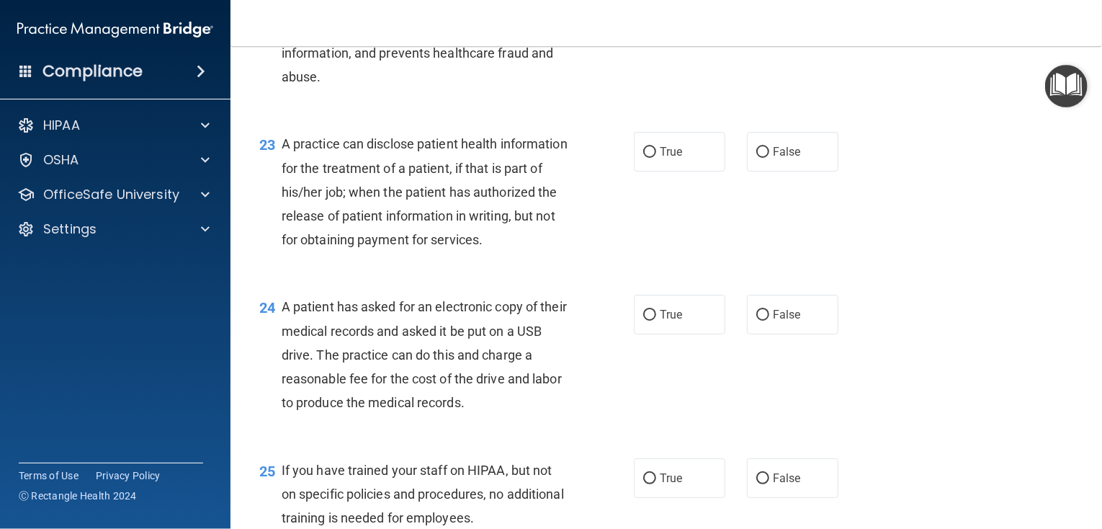
scroll to position [2737, 0]
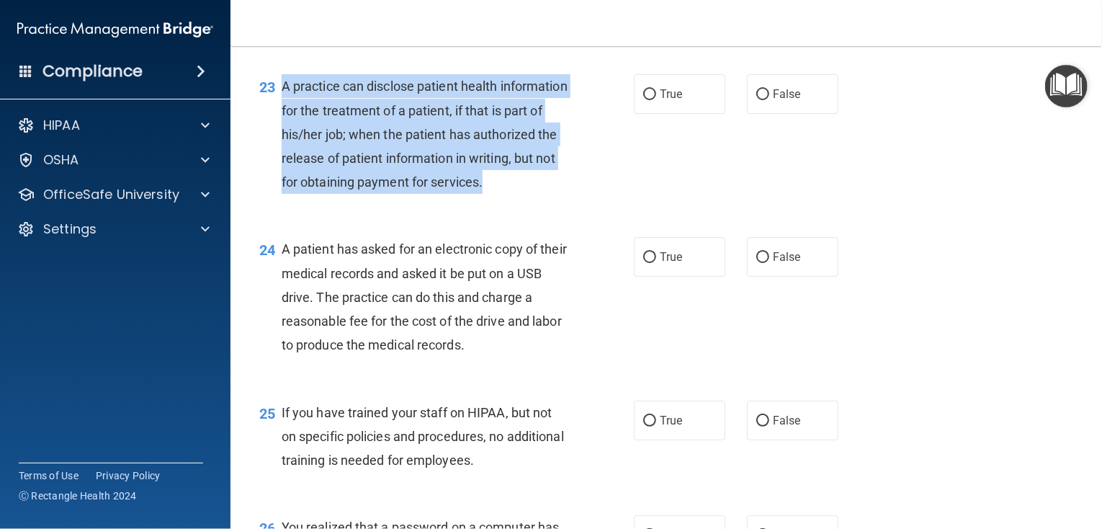
drag, startPoint x: 305, startPoint y: 204, endPoint x: 285, endPoint y: 102, distance: 104.2
click at [285, 102] on div "23 A practice can disclose patient health information for the treatment of a pa…" at bounding box center [447, 137] width 418 height 127
click at [559, 188] on div "A practice can disclose patient health information for the treatment of a patie…" at bounding box center [430, 134] width 297 height 120
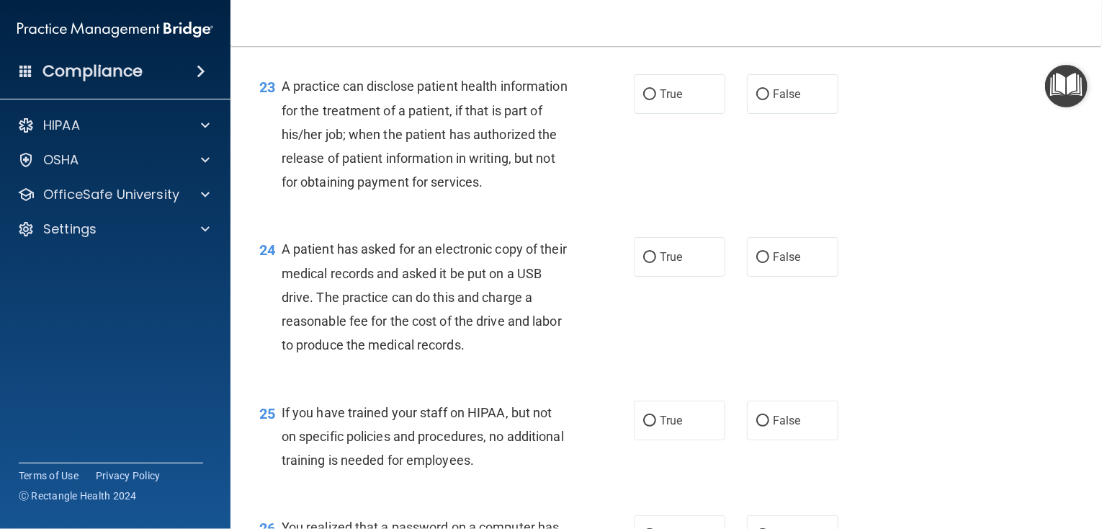
click at [773, 101] on span "False" at bounding box center [787, 94] width 28 height 14
click at [769, 100] on input "False" at bounding box center [762, 94] width 13 height 11
radio input "true"
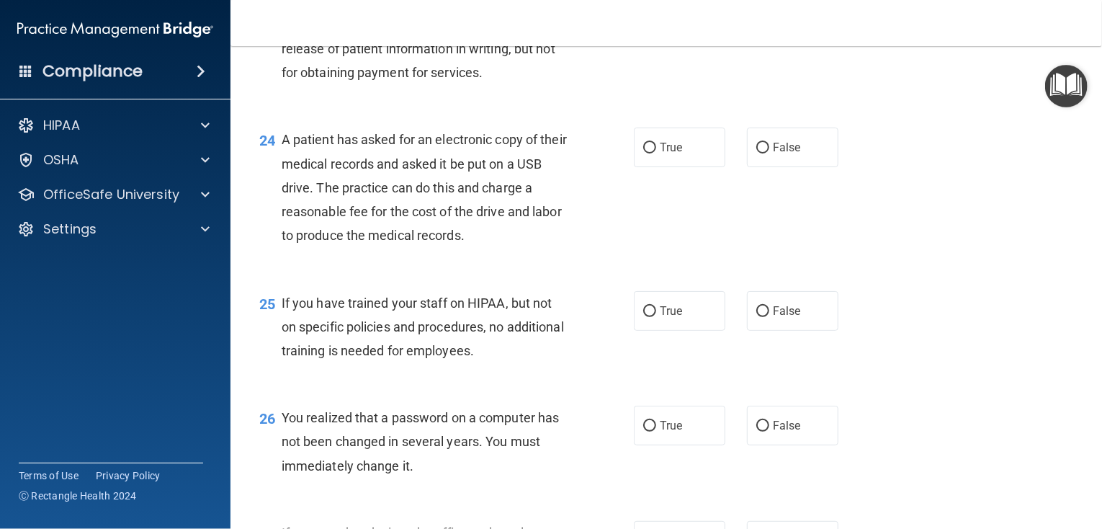
scroll to position [2870, 0]
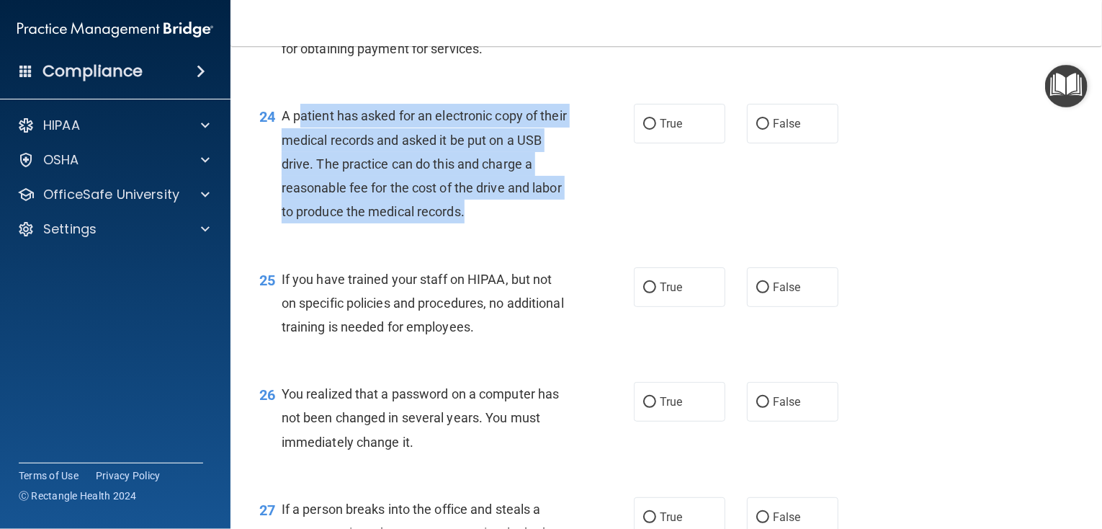
drag, startPoint x: 504, startPoint y: 256, endPoint x: 297, endPoint y: 159, distance: 228.8
click at [297, 159] on div "A patient has asked for an electronic copy of their medical records and asked i…" at bounding box center [430, 164] width 297 height 120
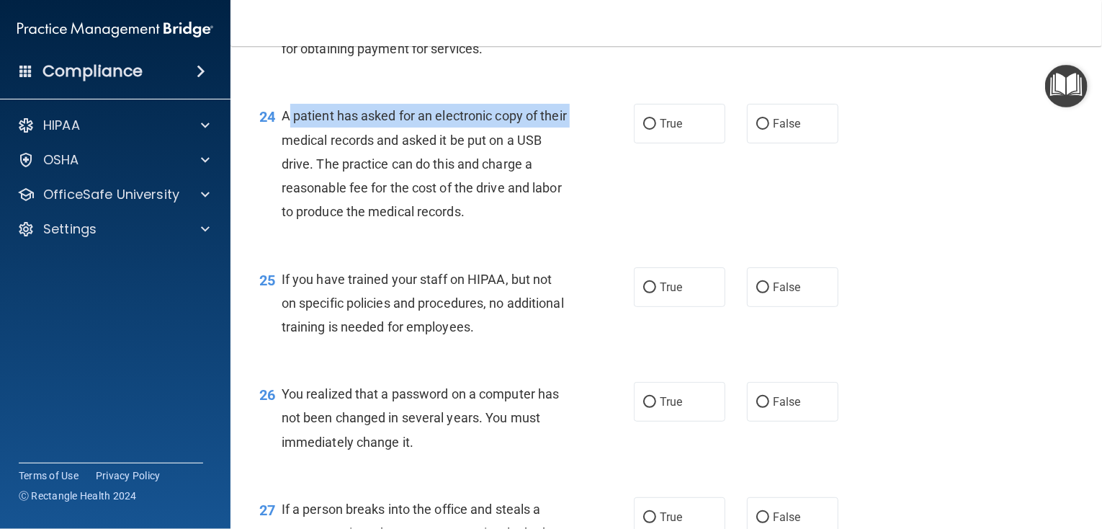
drag, startPoint x: 285, startPoint y: 159, endPoint x: 354, endPoint y: 184, distance: 72.9
click at [331, 182] on span "A patient has asked for an electronic copy of their medical records and asked i…" at bounding box center [424, 163] width 285 height 111
click at [306, 155] on div "A patient has asked for an electronic copy of their medical records and asked i…" at bounding box center [430, 164] width 297 height 120
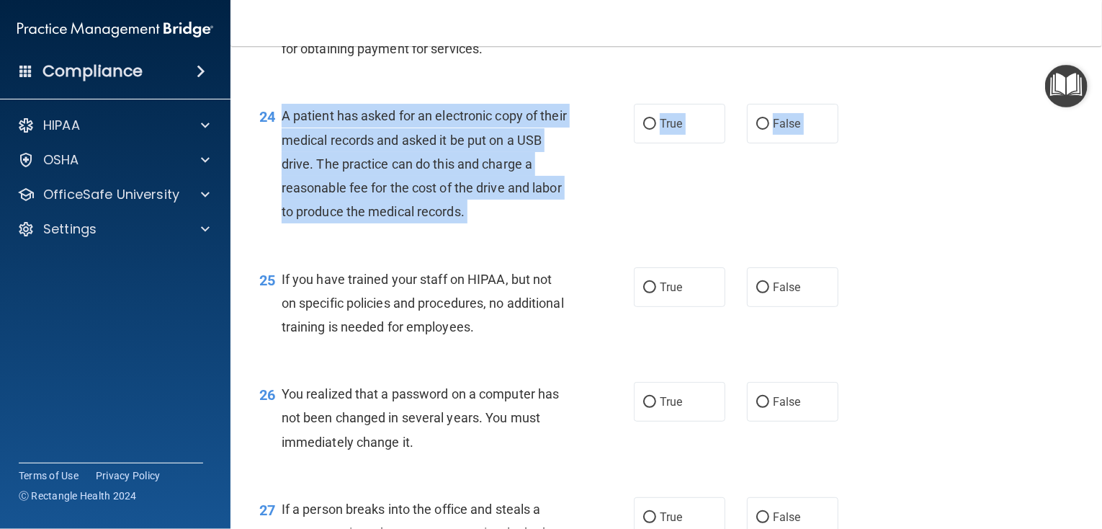
drag, startPoint x: 279, startPoint y: 163, endPoint x: 515, endPoint y: 280, distance: 263.8
click at [518, 248] on div "24 A patient has asked for an electronic copy of their medical records and aske…" at bounding box center [666, 167] width 836 height 163
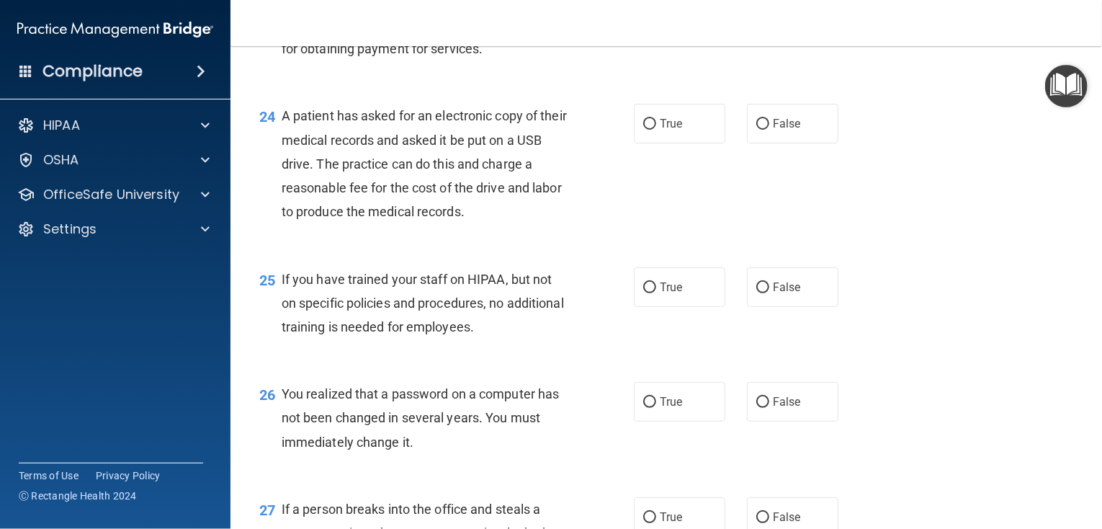
drag, startPoint x: 513, startPoint y: 278, endPoint x: 502, endPoint y: 274, distance: 11.4
click at [513, 230] on div "24 A patient has asked for an electronic copy of their medical records and aske…" at bounding box center [447, 167] width 418 height 127
drag, startPoint x: 287, startPoint y: 162, endPoint x: 303, endPoint y: 173, distance: 19.2
click at [297, 169] on span "A patient has asked for an electronic copy of their medical records and asked i…" at bounding box center [424, 163] width 285 height 111
click at [291, 179] on span "A patient has asked for an electronic copy of their medical records and asked i…" at bounding box center [424, 163] width 285 height 111
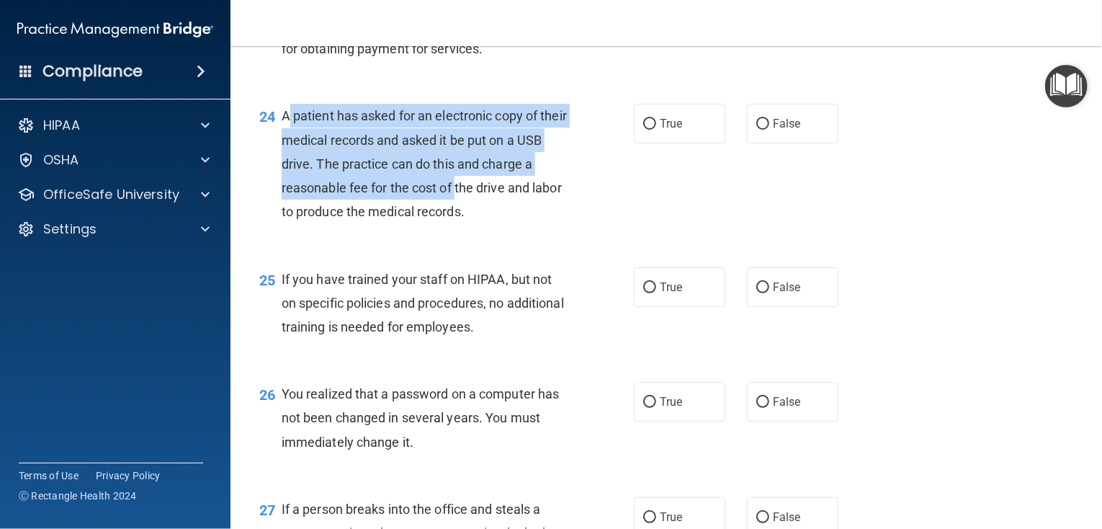
drag, startPoint x: 285, startPoint y: 162, endPoint x: 460, endPoint y: 241, distance: 191.5
click at [460, 219] on span "A patient has asked for an electronic copy of their medical records and asked i…" at bounding box center [424, 163] width 285 height 111
click at [443, 219] on span "A patient has asked for an electronic copy of their medical records and asked i…" at bounding box center [424, 163] width 285 height 111
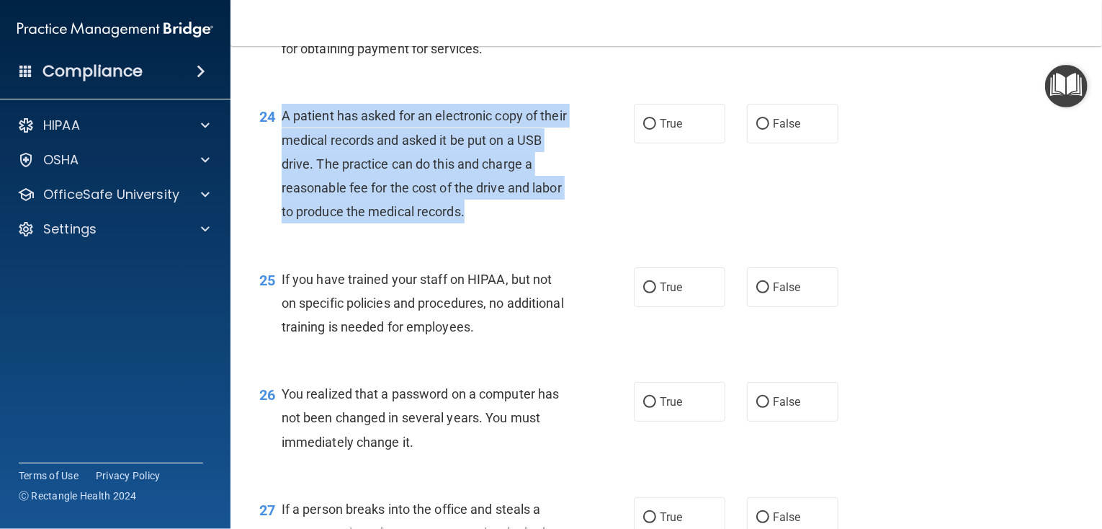
drag, startPoint x: 283, startPoint y: 164, endPoint x: 502, endPoint y: 264, distance: 241.1
click at [502, 223] on div "A patient has asked for an electronic copy of their medical records and asked i…" at bounding box center [430, 164] width 297 height 120
click at [603, 218] on div "24 A patient has asked for an electronic copy of their medical records and aske…" at bounding box center [447, 167] width 418 height 127
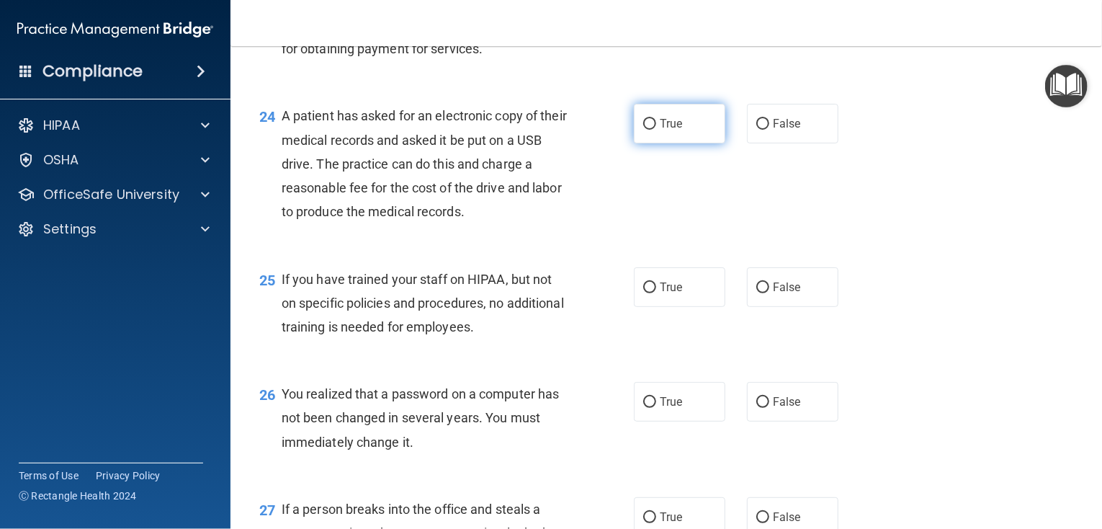
click at [634, 143] on label "True" at bounding box center [679, 124] width 91 height 40
click at [643, 130] on input "True" at bounding box center [649, 124] width 13 height 11
radio input "true"
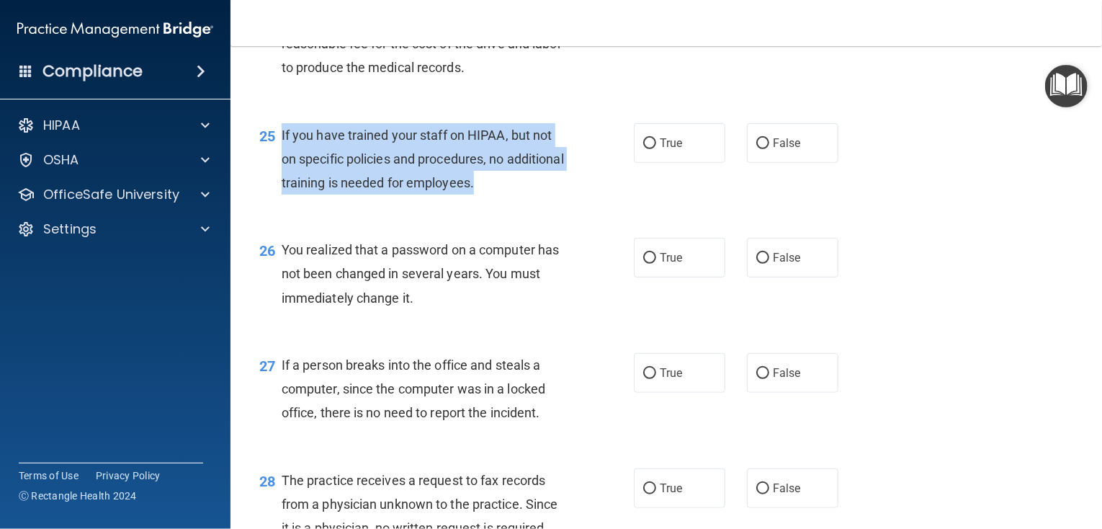
drag, startPoint x: 546, startPoint y: 230, endPoint x: 282, endPoint y: 180, distance: 268.4
click at [282, 180] on div "If you have trained your staff on HIPAA, but not on specific policies and proce…" at bounding box center [430, 159] width 297 height 72
drag, startPoint x: 717, startPoint y: 176, endPoint x: 765, endPoint y: 185, distance: 48.5
click at [720, 163] on div "True False" at bounding box center [744, 143] width 220 height 40
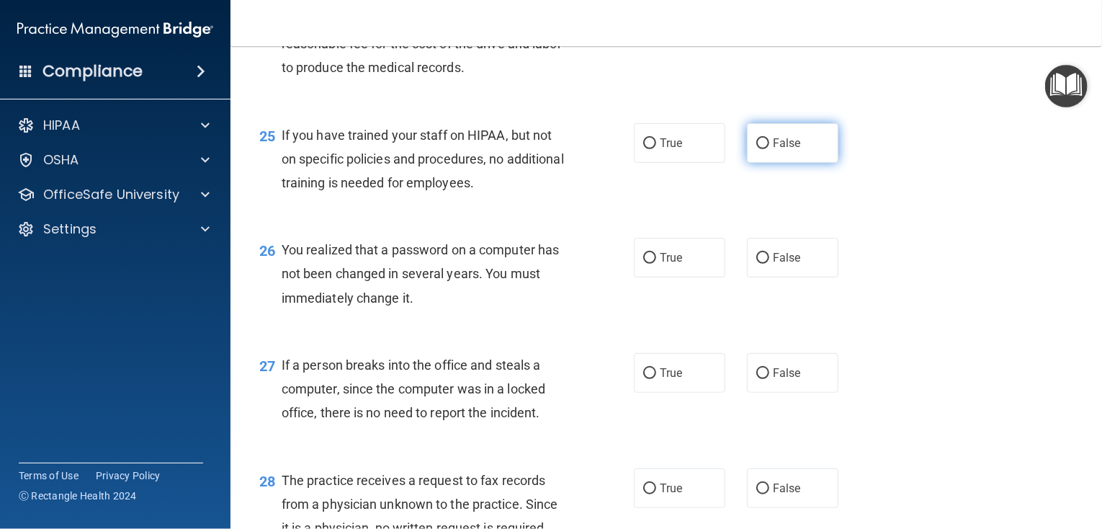
click at [765, 163] on label "False" at bounding box center [792, 143] width 91 height 40
click at [765, 149] on input "False" at bounding box center [762, 143] width 13 height 11
radio input "true"
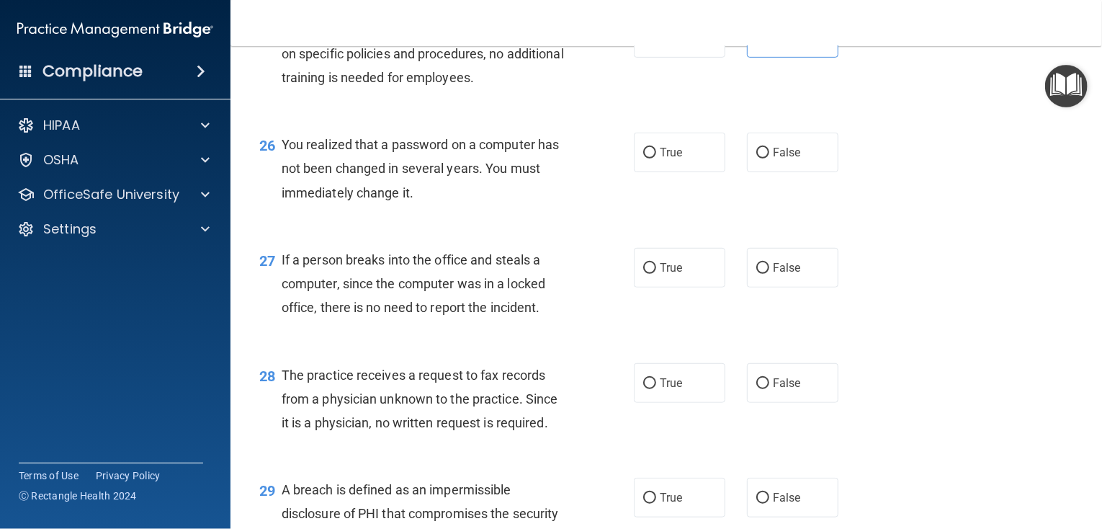
scroll to position [3158, 0]
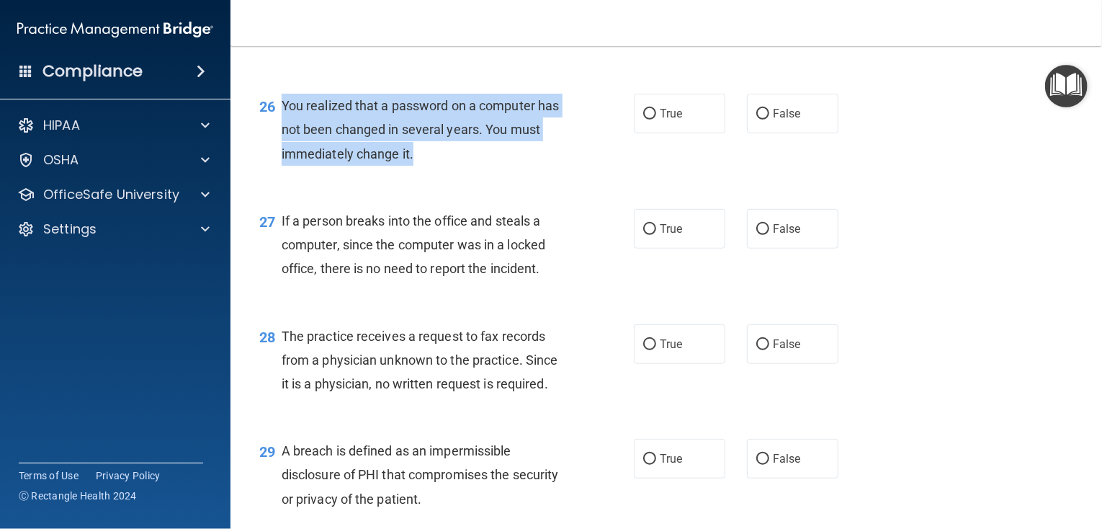
drag, startPoint x: 431, startPoint y: 210, endPoint x: 284, endPoint y: 156, distance: 157.5
click at [284, 156] on div "You realized that a password on a computer has not been changed in several year…" at bounding box center [430, 130] width 297 height 72
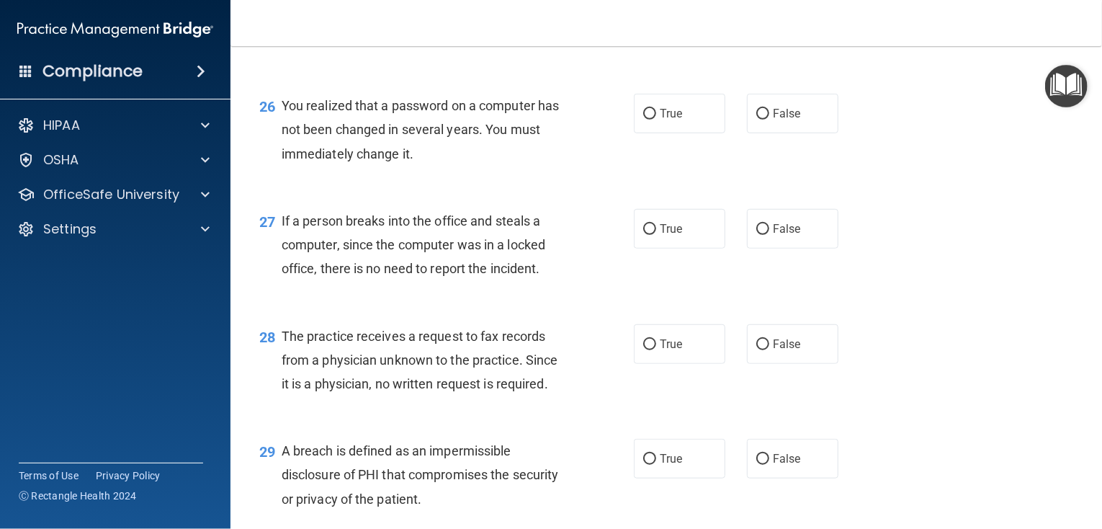
click at [747, 131] on div "26 You realized that a password on a computer has not been changed in several y…" at bounding box center [666, 133] width 836 height 115
click at [757, 120] on input "False" at bounding box center [762, 114] width 13 height 11
radio input "true"
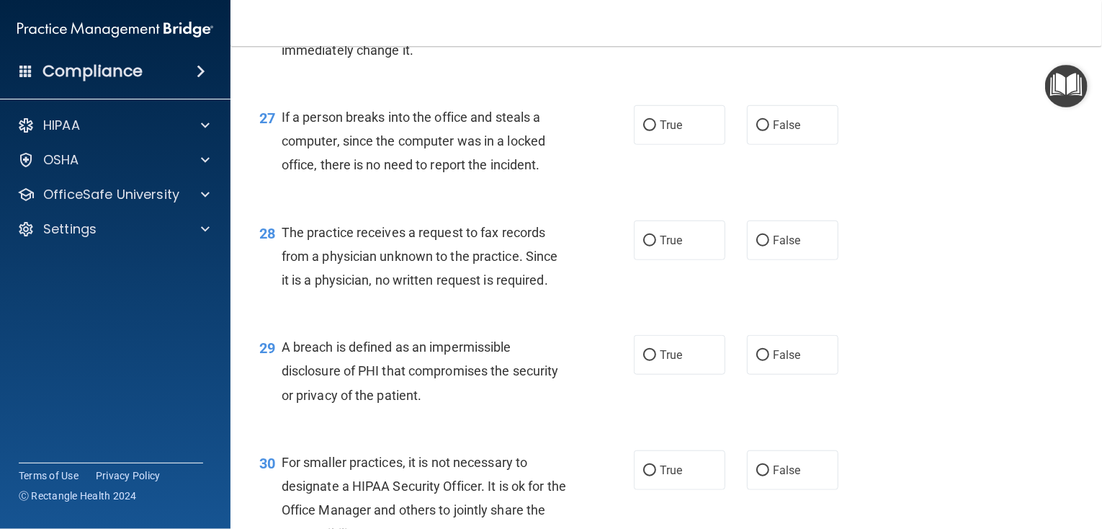
scroll to position [3302, 0]
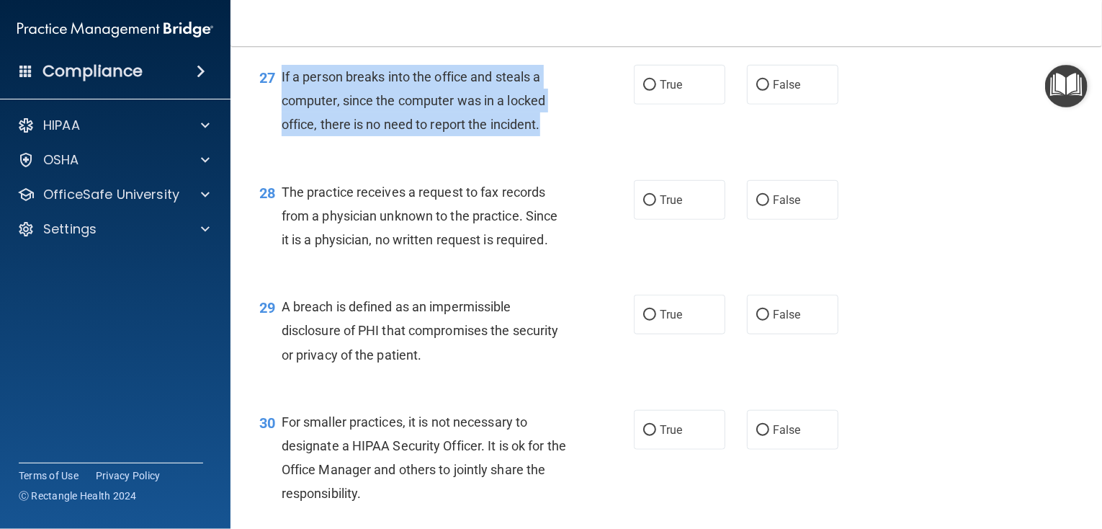
drag, startPoint x: 539, startPoint y: 174, endPoint x: 274, endPoint y: 120, distance: 270.4
click at [274, 120] on div "27 If a person breaks into the office and steals a computer, since the computer…" at bounding box center [447, 104] width 418 height 79
click at [573, 137] on div "If a person breaks into the office and steals a computer, since the computer wa…" at bounding box center [430, 101] width 297 height 72
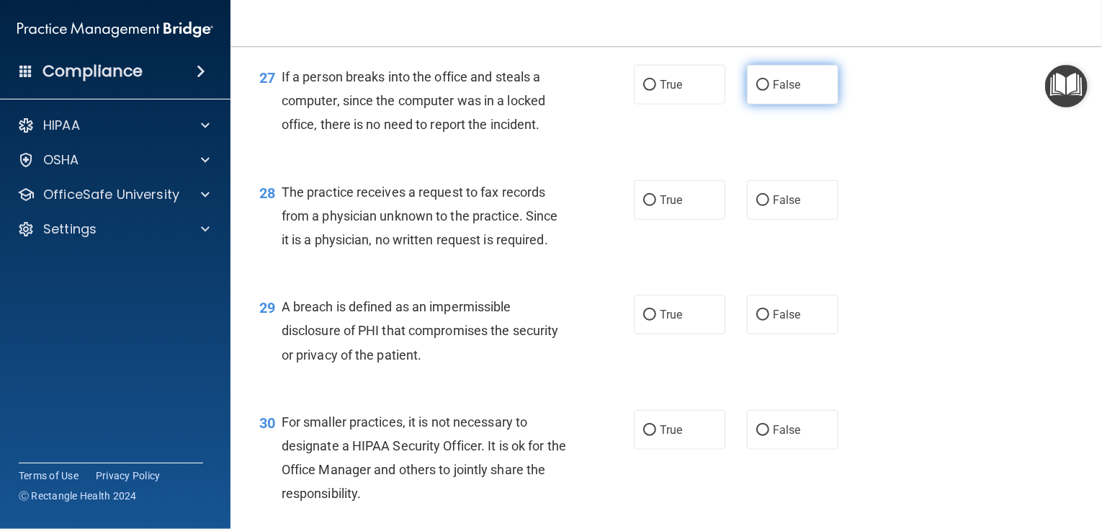
click at [755, 104] on label "False" at bounding box center [792, 85] width 91 height 40
click at [756, 91] on input "False" at bounding box center [762, 85] width 13 height 11
radio input "true"
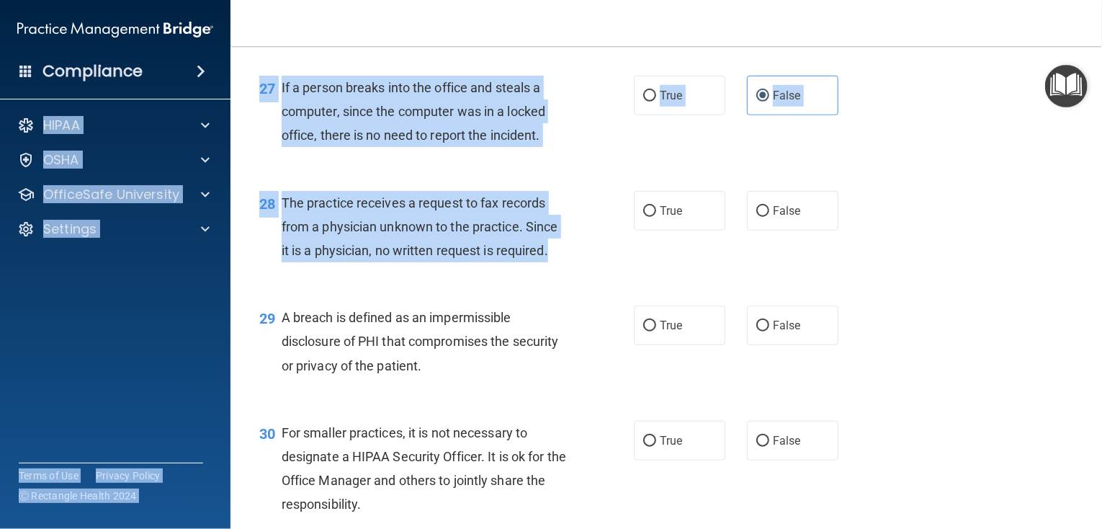
scroll to position [3264, 0]
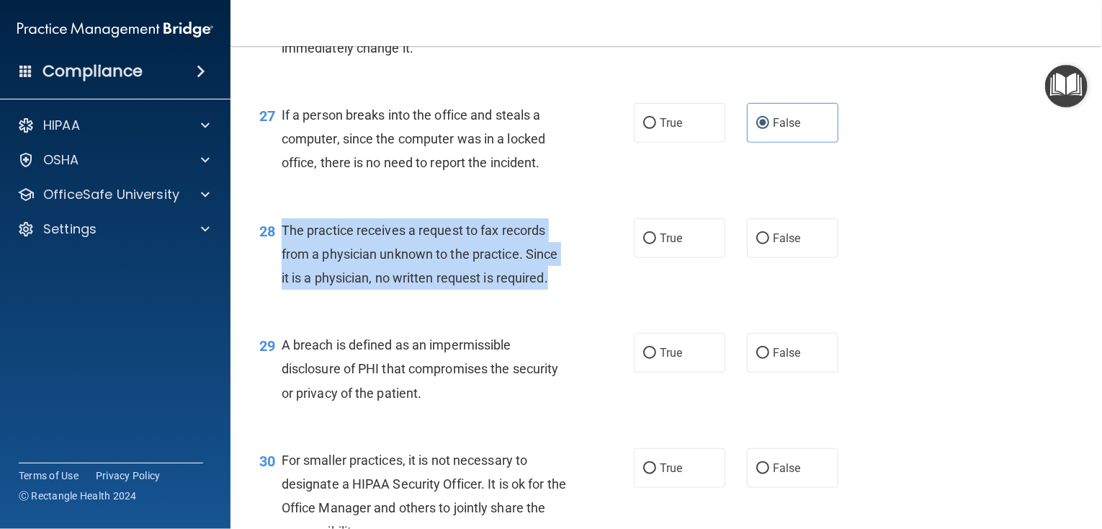
drag, startPoint x: 553, startPoint y: 150, endPoint x: 281, endPoint y: 274, distance: 299.4
click at [282, 274] on div "The practice receives a request to fax records from a physician unknown to the …" at bounding box center [430, 254] width 297 height 72
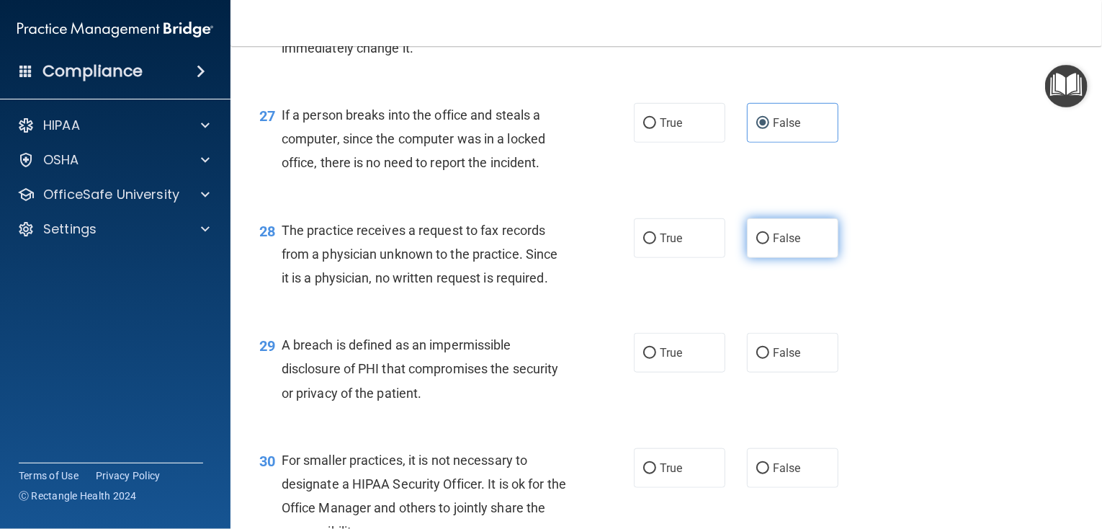
click at [807, 258] on label "False" at bounding box center [792, 238] width 91 height 40
click at [769, 244] on input "False" at bounding box center [762, 238] width 13 height 11
radio input "true"
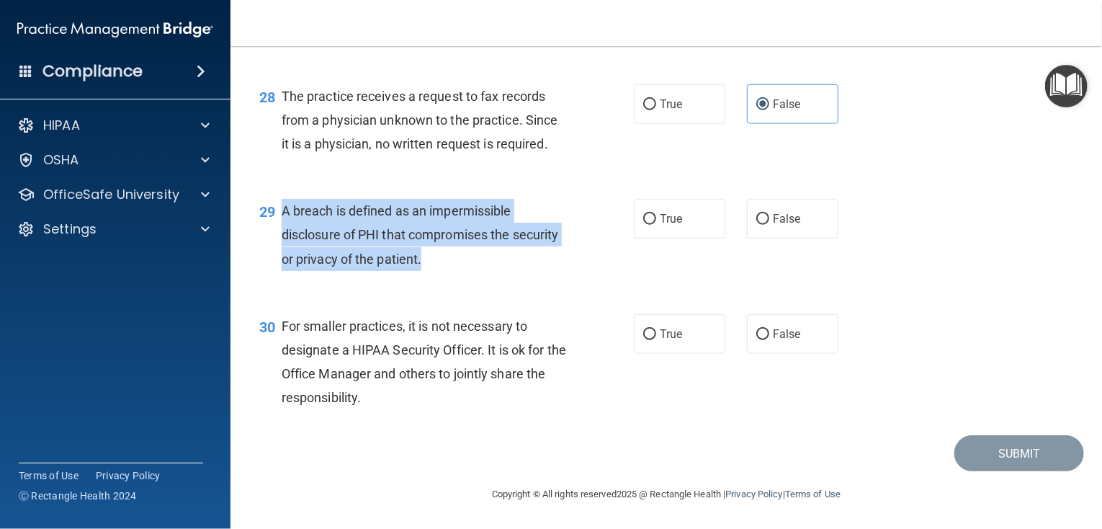
drag, startPoint x: 426, startPoint y: 297, endPoint x: 284, endPoint y: 237, distance: 154.0
click at [284, 237] on div "A breach is defined as an impermissible disclosure of PHI that compromises the …" at bounding box center [430, 235] width 297 height 72
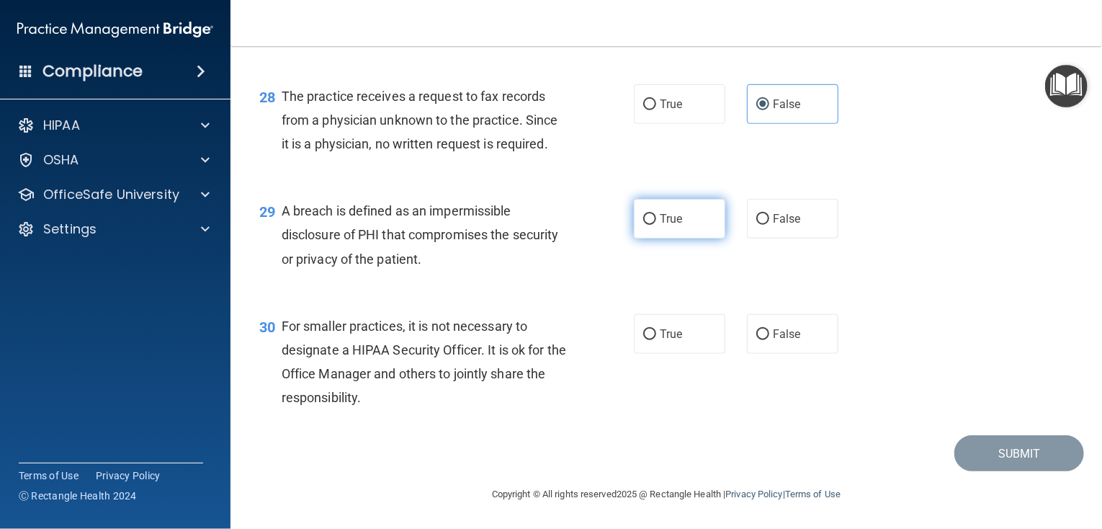
click at [677, 238] on label "True" at bounding box center [679, 219] width 91 height 40
click at [656, 225] on input "True" at bounding box center [649, 219] width 13 height 11
radio input "true"
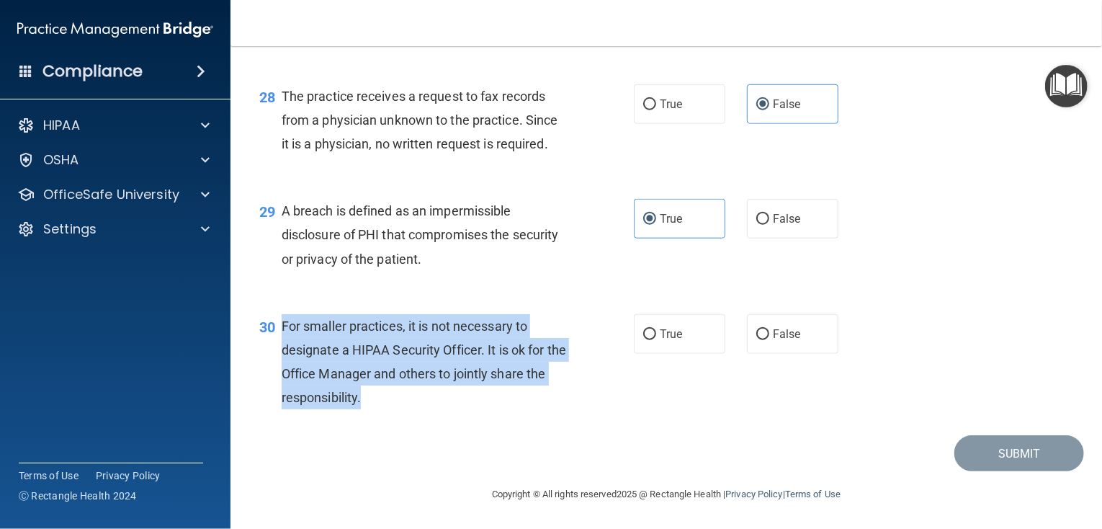
drag, startPoint x: 383, startPoint y: 400, endPoint x: 282, endPoint y: 328, distance: 123.9
click at [282, 328] on div "For smaller practices, it is not necessary to designate a HIPAA Security Office…" at bounding box center [430, 362] width 297 height 96
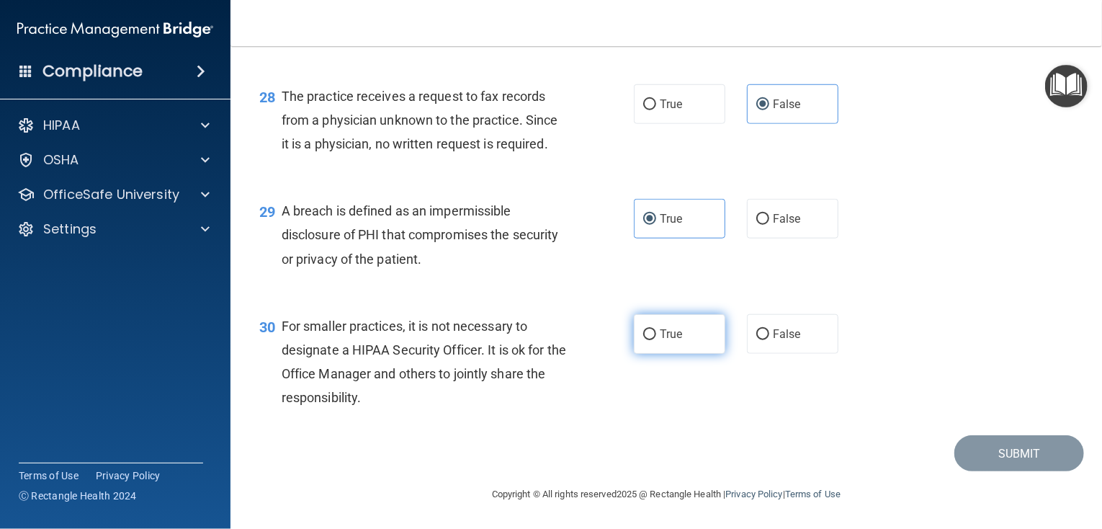
click at [674, 347] on label "True" at bounding box center [679, 334] width 91 height 40
click at [656, 340] on input "True" at bounding box center [649, 334] width 13 height 11
radio input "true"
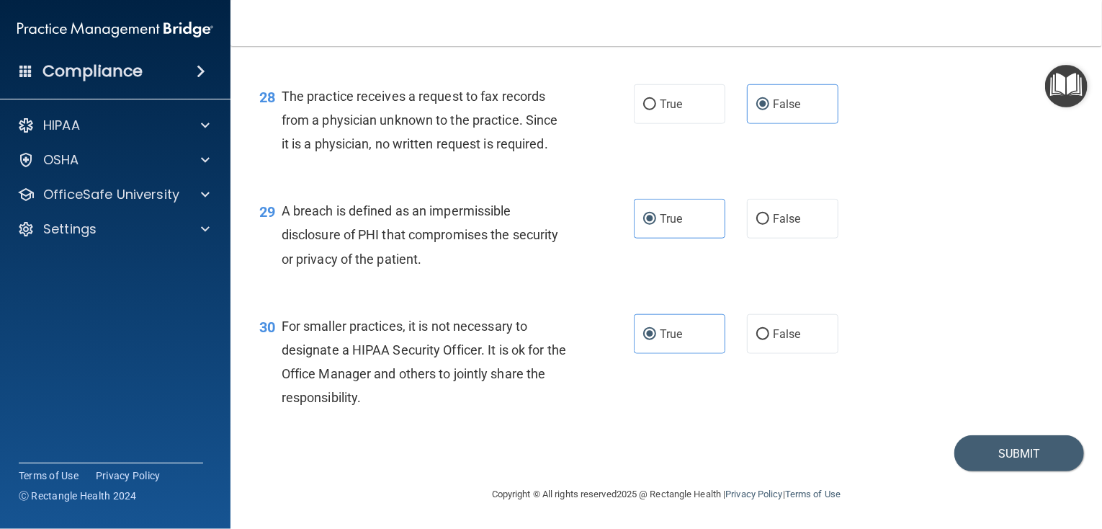
click at [624, 451] on div "Submit" at bounding box center [666, 453] width 836 height 37
click at [997, 460] on button "Submit" at bounding box center [1019, 453] width 130 height 37
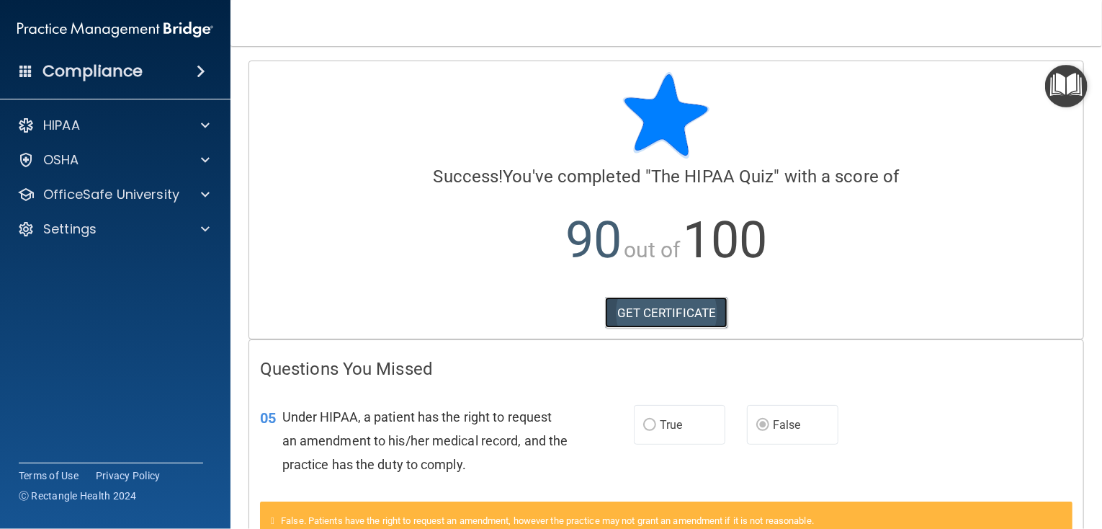
click at [686, 314] on link "GET CERTIFICATE" at bounding box center [666, 313] width 123 height 32
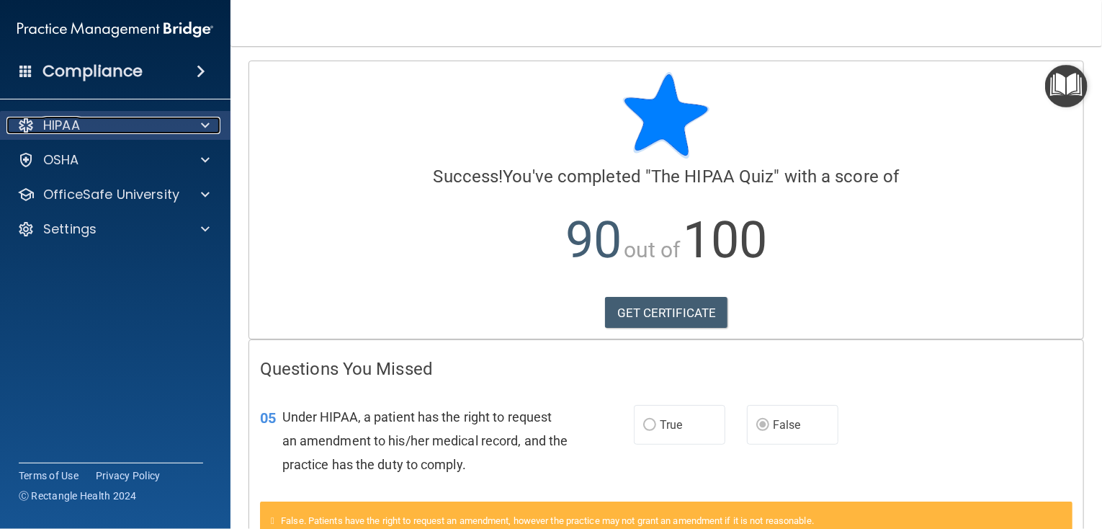
click at [56, 130] on p "HIPAA" at bounding box center [61, 125] width 37 height 17
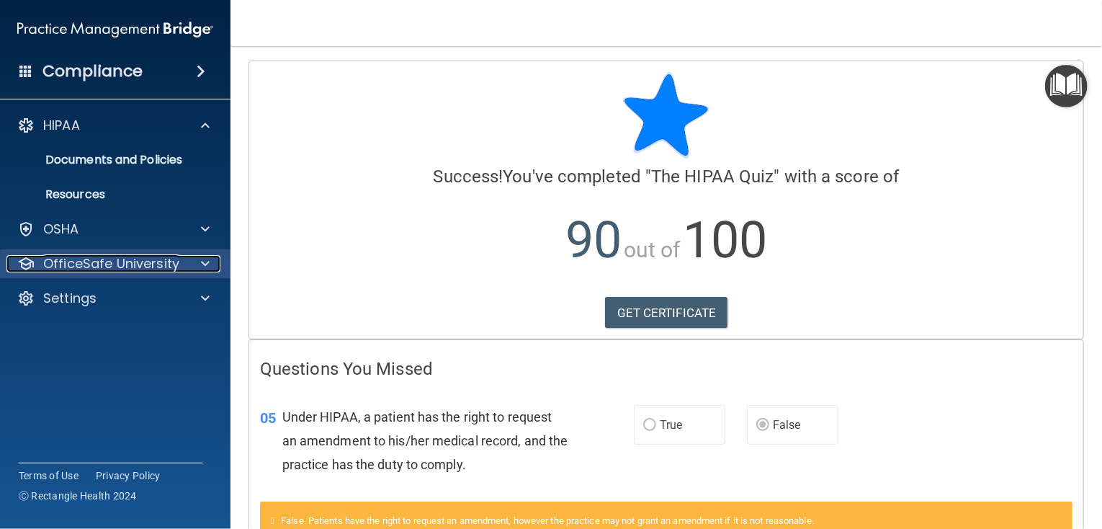
click at [76, 262] on p "OfficeSafe University" at bounding box center [111, 263] width 136 height 17
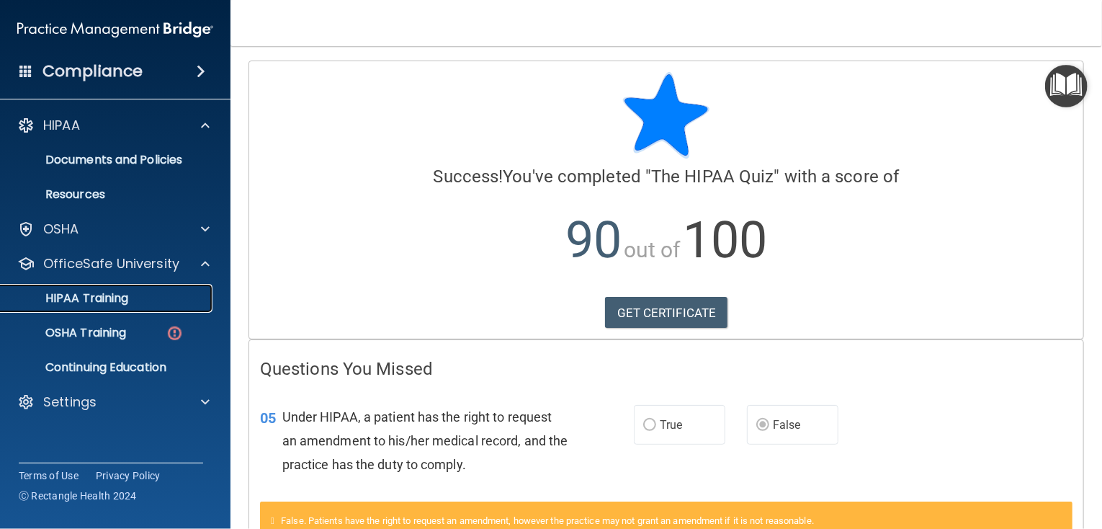
click at [86, 293] on p "HIPAA Training" at bounding box center [68, 298] width 119 height 14
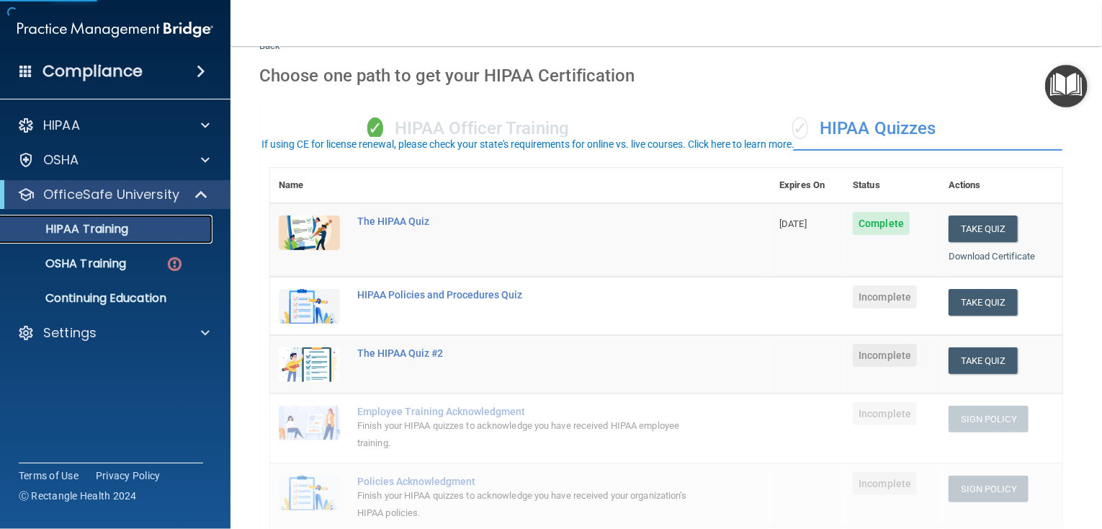
scroll to position [144, 0]
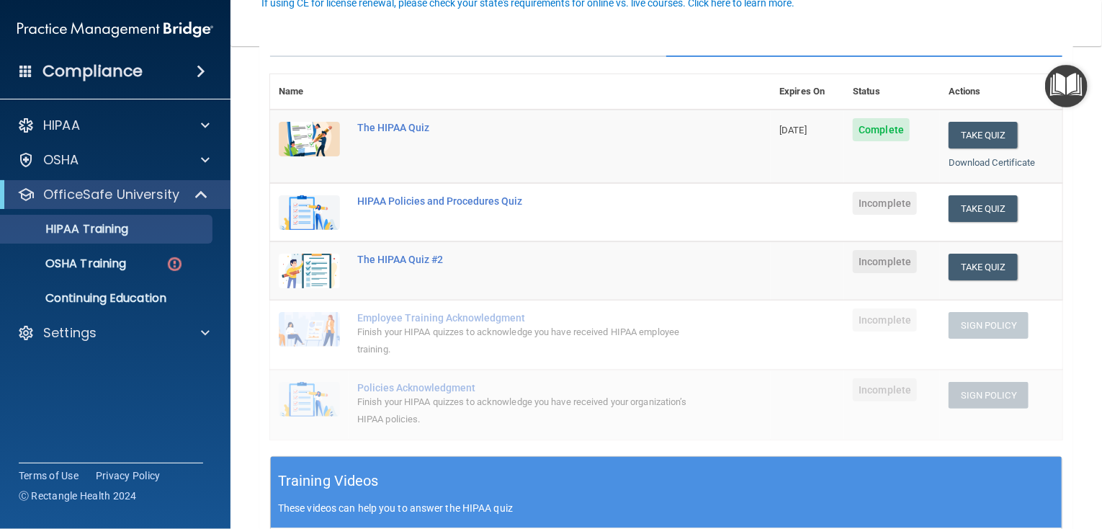
click at [512, 81] on th at bounding box center [560, 91] width 422 height 35
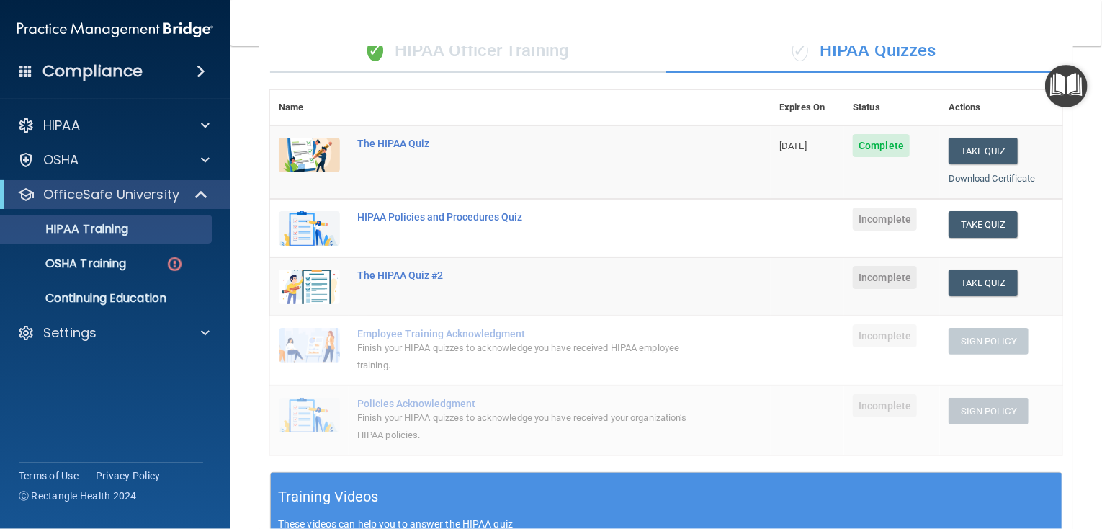
scroll to position [85, 0]
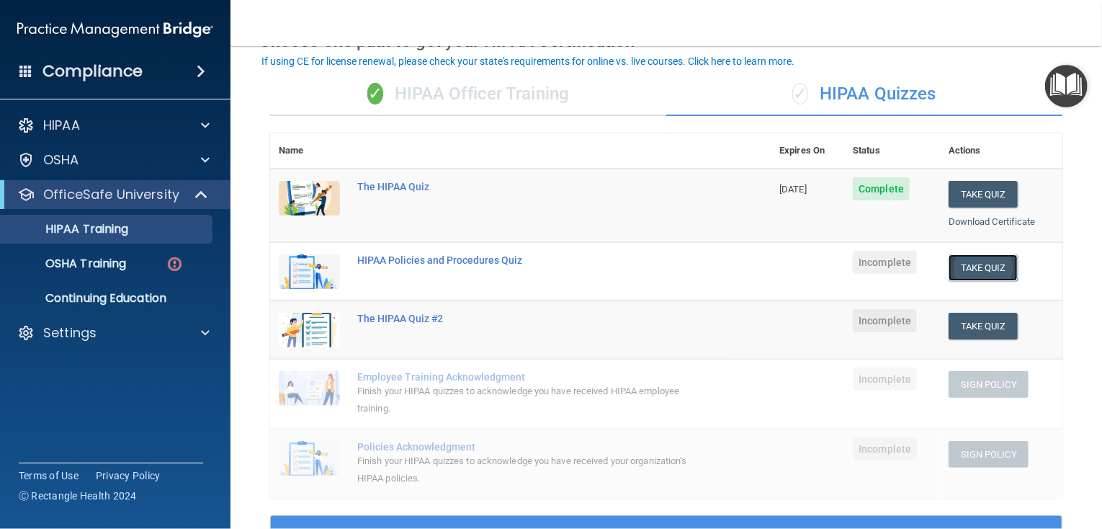
click at [959, 266] on button "Take Quiz" at bounding box center [983, 267] width 69 height 27
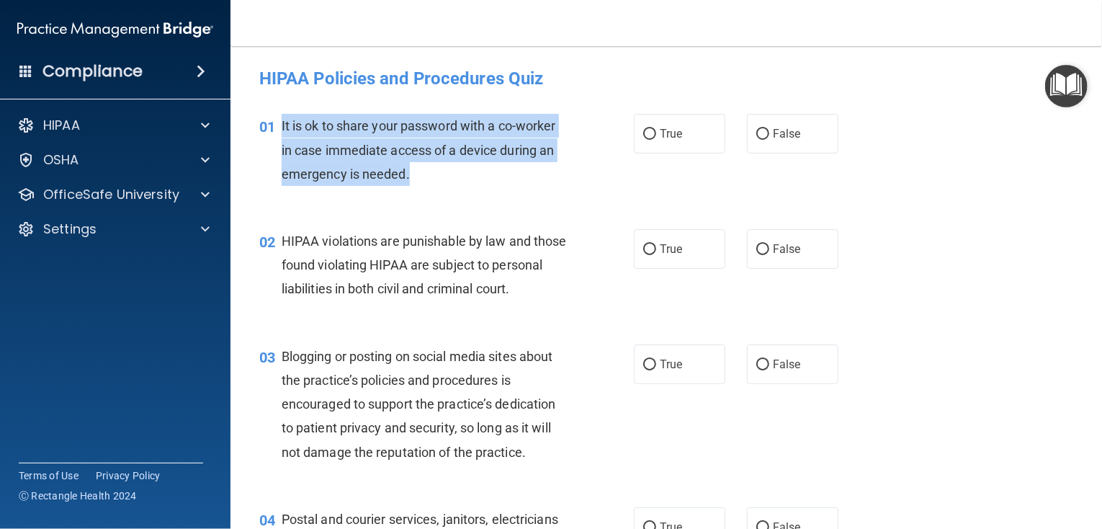
drag, startPoint x: 424, startPoint y: 174, endPoint x: 281, endPoint y: 125, distance: 150.8
click at [282, 125] on div "It is ok to share your password with a co-worker in case immediate access of a …" at bounding box center [430, 150] width 297 height 72
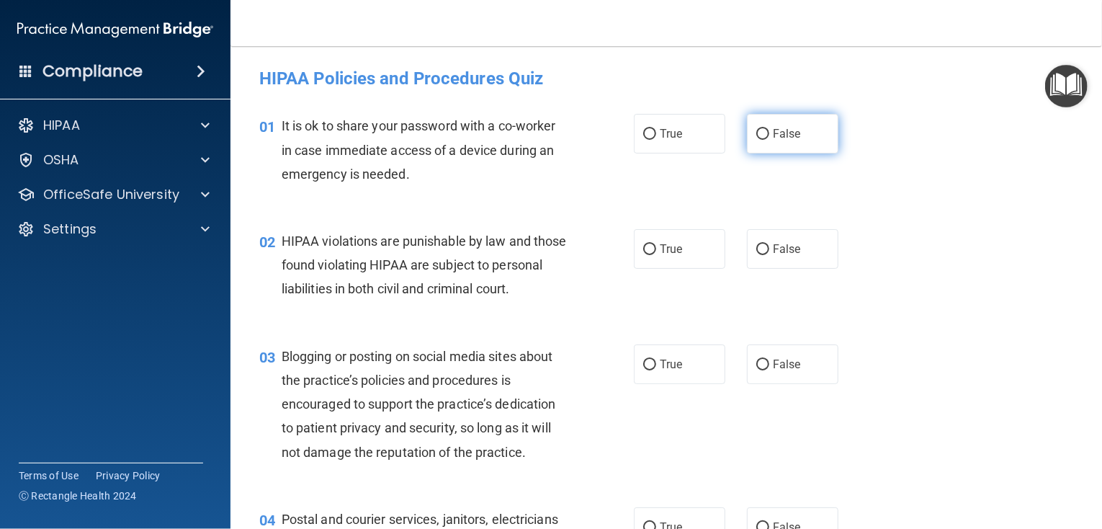
drag, startPoint x: 800, startPoint y: 125, endPoint x: 783, endPoint y: 140, distance: 23.5
click at [799, 125] on label "False" at bounding box center [792, 134] width 91 height 40
click at [769, 129] on input "False" at bounding box center [762, 134] width 13 height 11
radio input "true"
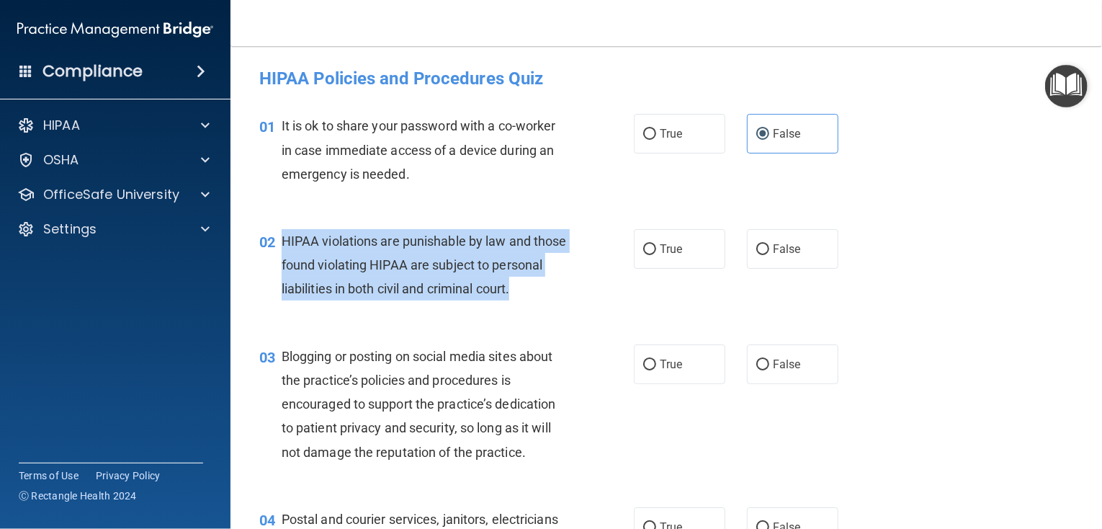
drag, startPoint x: 319, startPoint y: 321, endPoint x: 272, endPoint y: 241, distance: 93.0
click at [272, 241] on div "02 HIPAA violations are punishable by law and those found violating HIPAA are s…" at bounding box center [447, 268] width 418 height 79
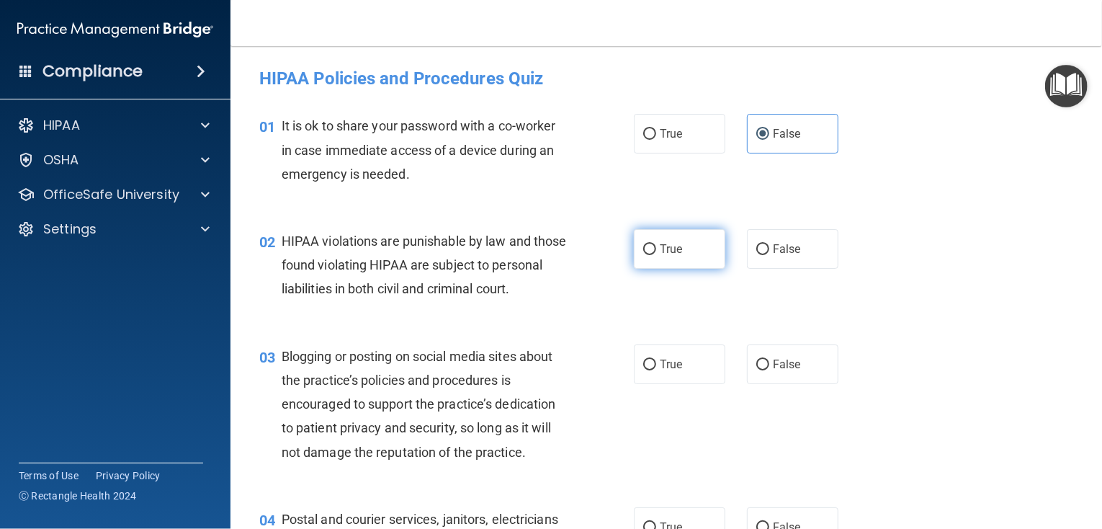
click at [672, 256] on label "True" at bounding box center [679, 249] width 91 height 40
click at [656, 255] on input "True" at bounding box center [649, 249] width 13 height 11
radio input "true"
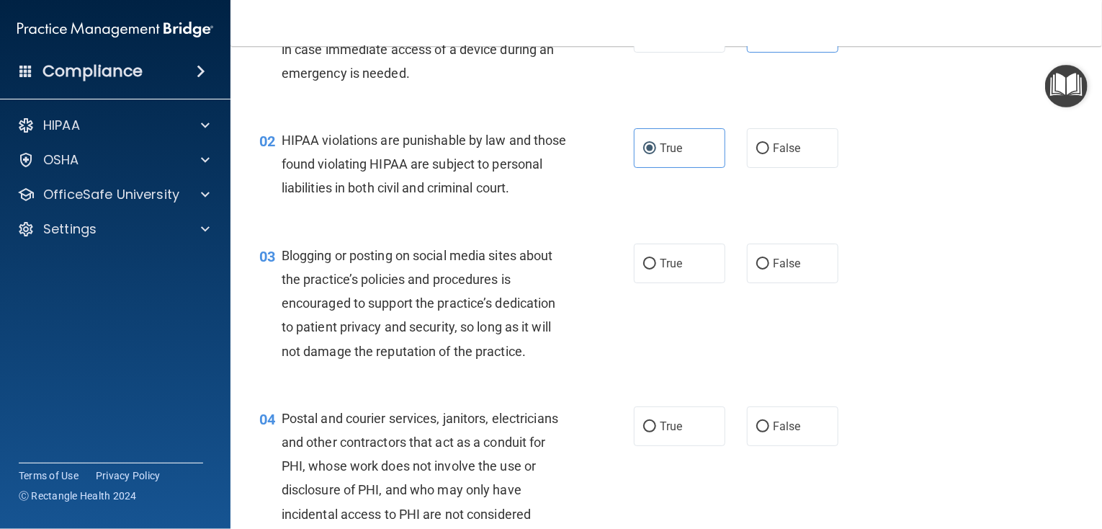
scroll to position [144, 0]
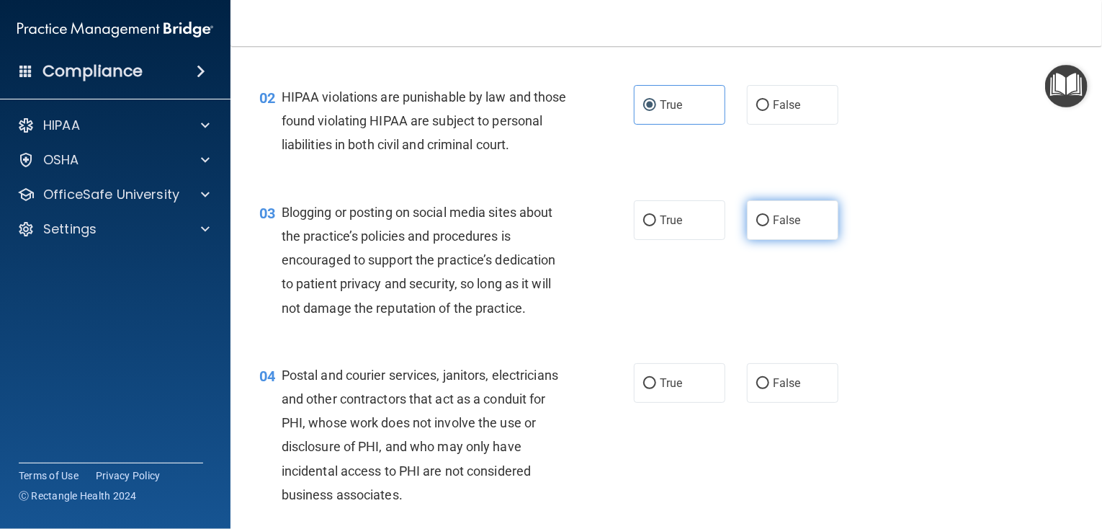
click at [747, 236] on label "False" at bounding box center [792, 220] width 91 height 40
click at [756, 226] on input "False" at bounding box center [762, 220] width 13 height 11
radio input "true"
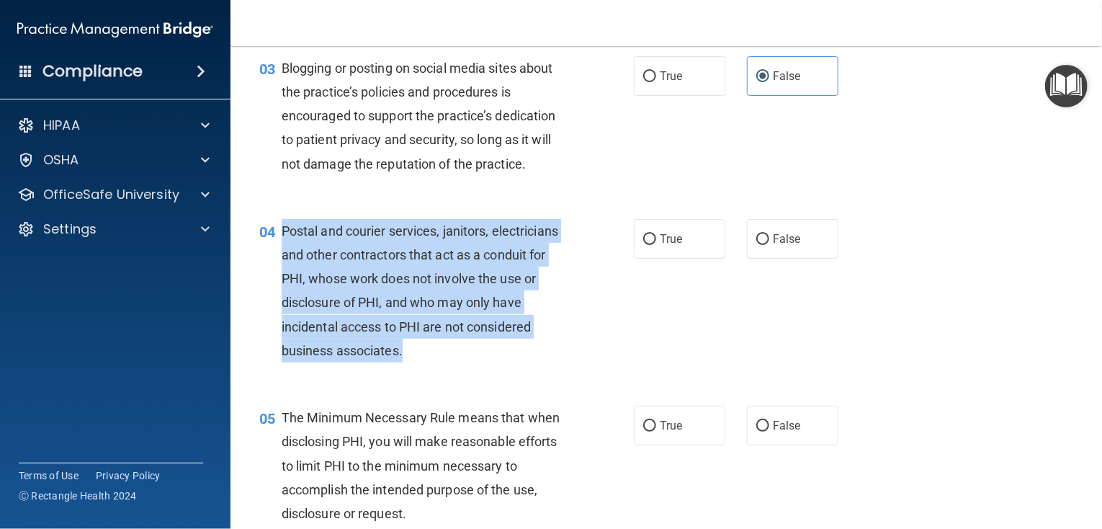
drag, startPoint x: 409, startPoint y: 377, endPoint x: 280, endPoint y: 260, distance: 173.9
click at [282, 260] on div "Postal and courier services, janitors, electricians and other contractors that …" at bounding box center [430, 290] width 297 height 143
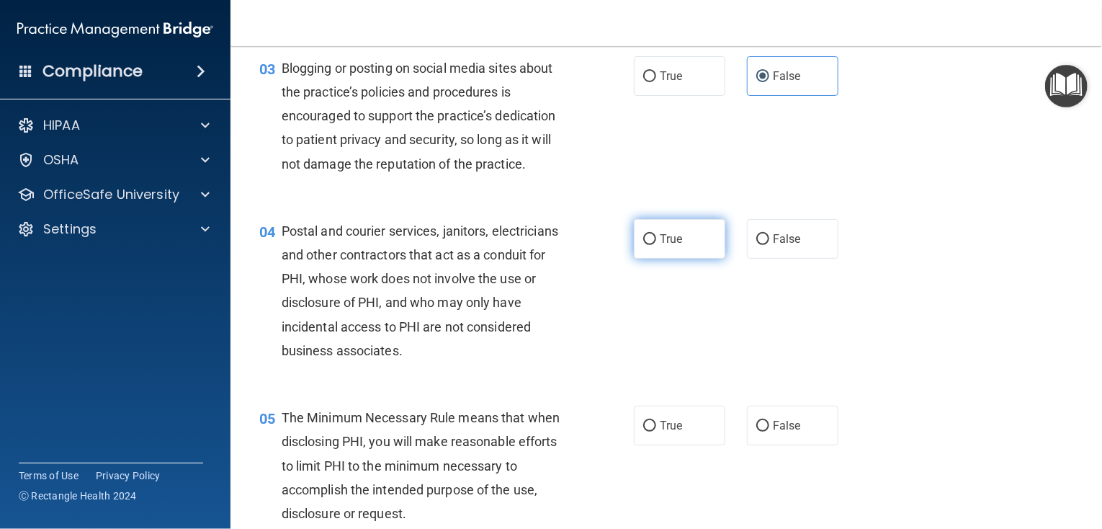
click at [637, 253] on label "True" at bounding box center [679, 239] width 91 height 40
click at [643, 245] on input "True" at bounding box center [649, 239] width 13 height 11
radio input "true"
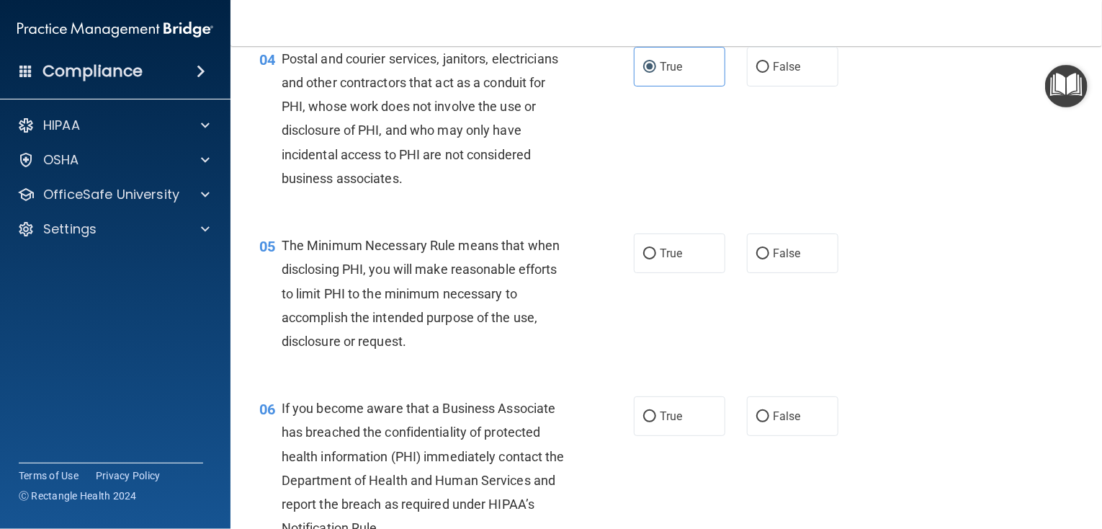
scroll to position [576, 0]
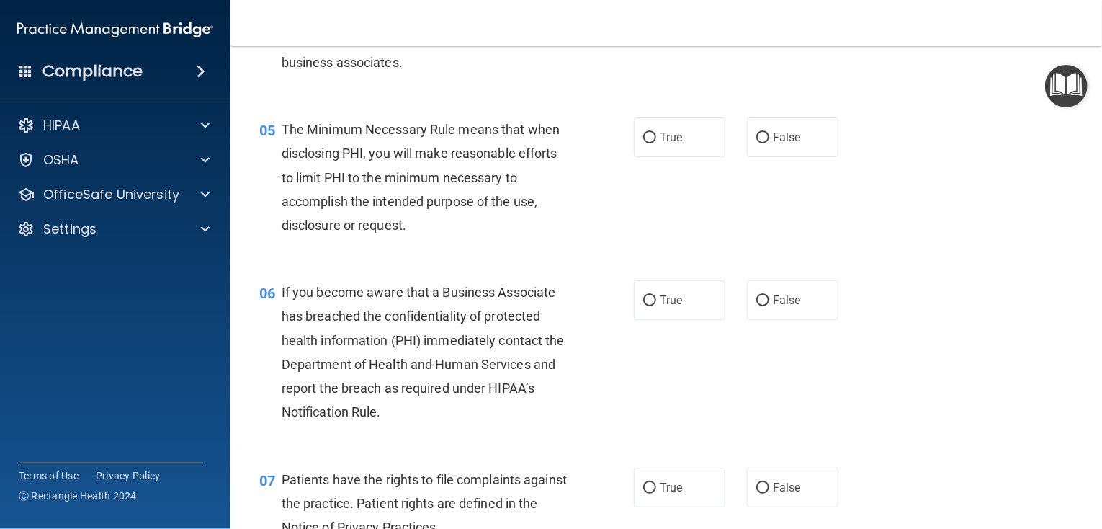
click at [406, 233] on span "The Minimum Necessary Rule means that when disclosing PHI, you will make reason…" at bounding box center [421, 177] width 278 height 111
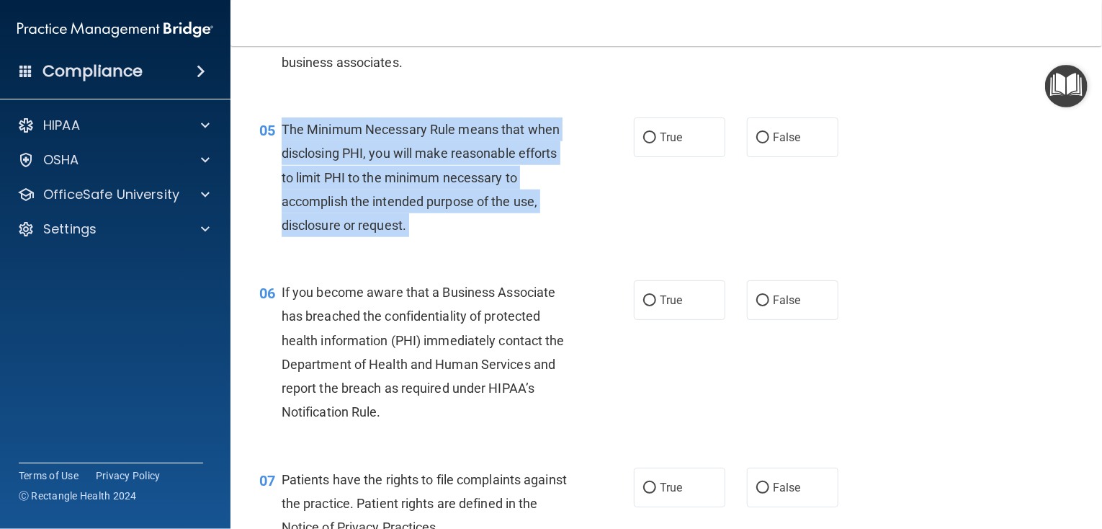
click at [406, 233] on span "The Minimum Necessary Rule means that when disclosing PHI, you will make reason…" at bounding box center [421, 177] width 278 height 111
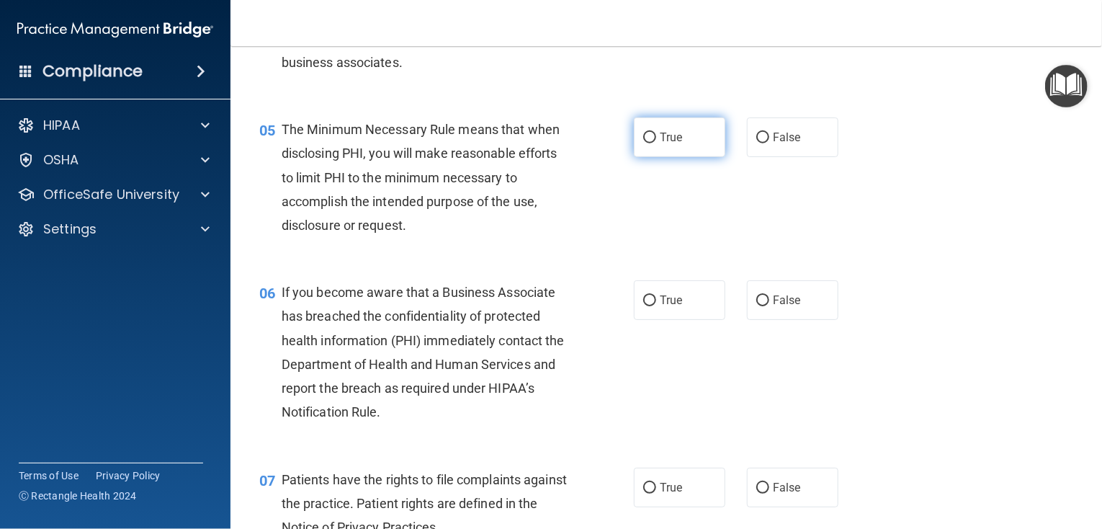
click at [634, 157] on label "True" at bounding box center [679, 137] width 91 height 40
click at [643, 143] on input "True" at bounding box center [649, 138] width 13 height 11
radio input "true"
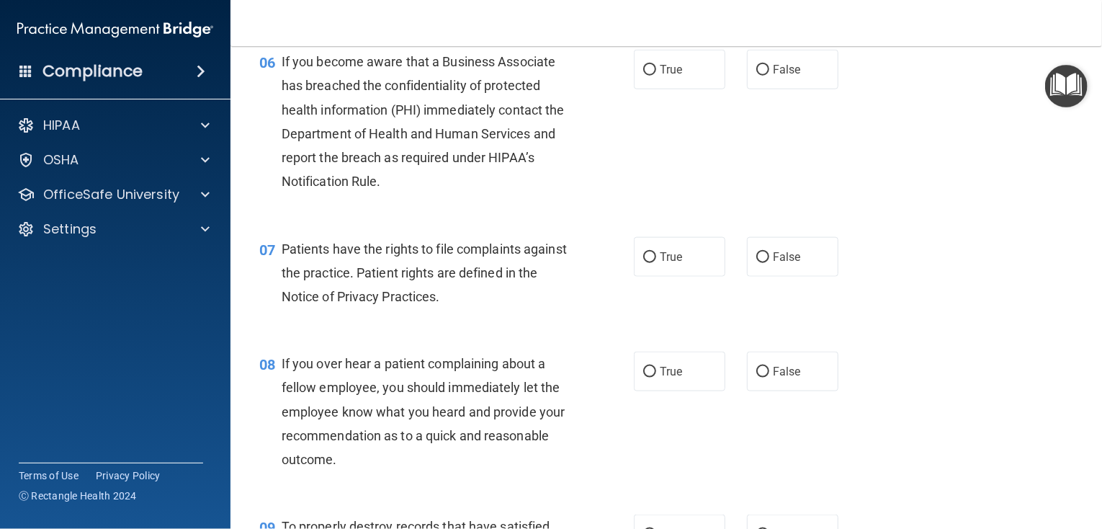
scroll to position [720, 0]
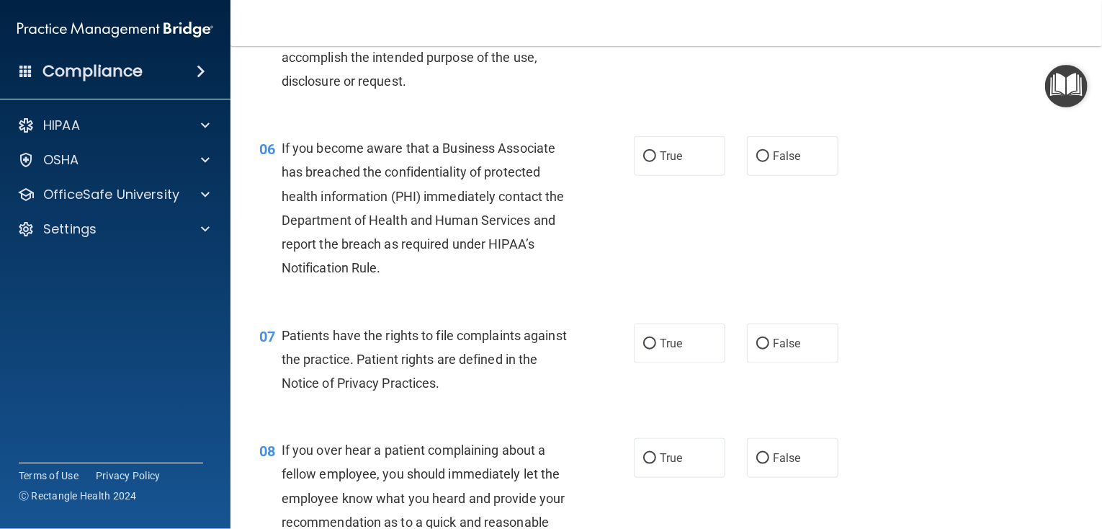
click at [394, 279] on div "If you become aware that a Business Associate has breached the confidentiality …" at bounding box center [430, 207] width 297 height 143
click at [377, 275] on span "If you become aware that a Business Associate has breached the confidentiality …" at bounding box center [423, 207] width 283 height 135
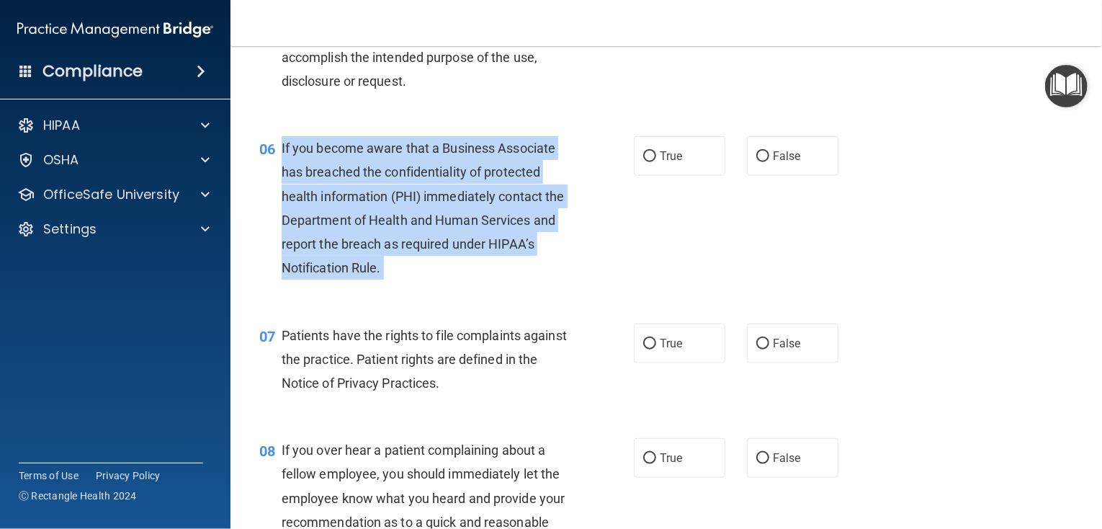
click at [377, 275] on span "If you become aware that a Business Associate has breached the confidentiality …" at bounding box center [423, 207] width 283 height 135
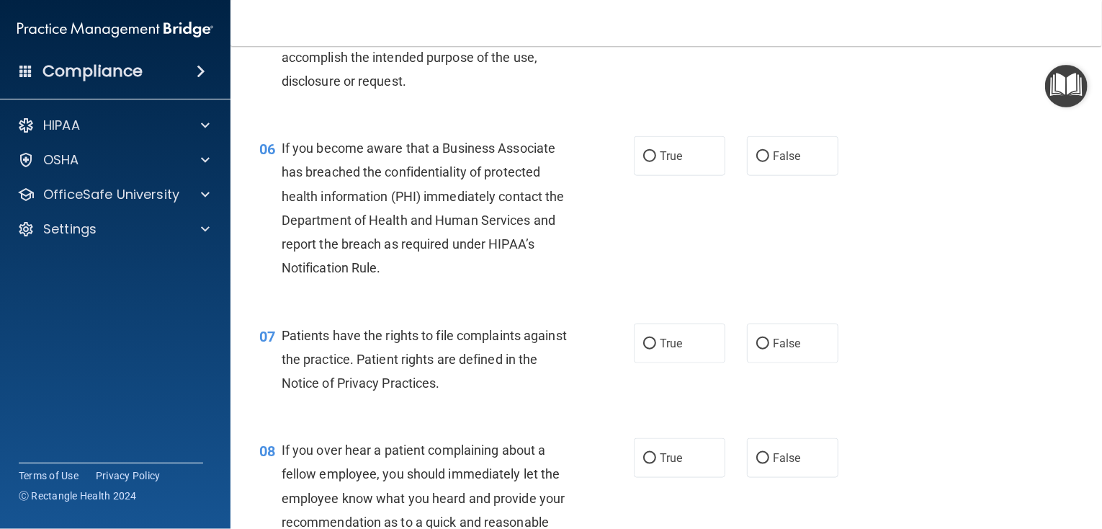
click at [495, 118] on div "05 The Minimum Necessary Rule means that when disclosing PHI, you will make rea…" at bounding box center [666, 36] width 836 height 163
click at [668, 163] on span "True" at bounding box center [671, 156] width 22 height 14
click at [656, 162] on input "True" at bounding box center [649, 156] width 13 height 11
radio input "true"
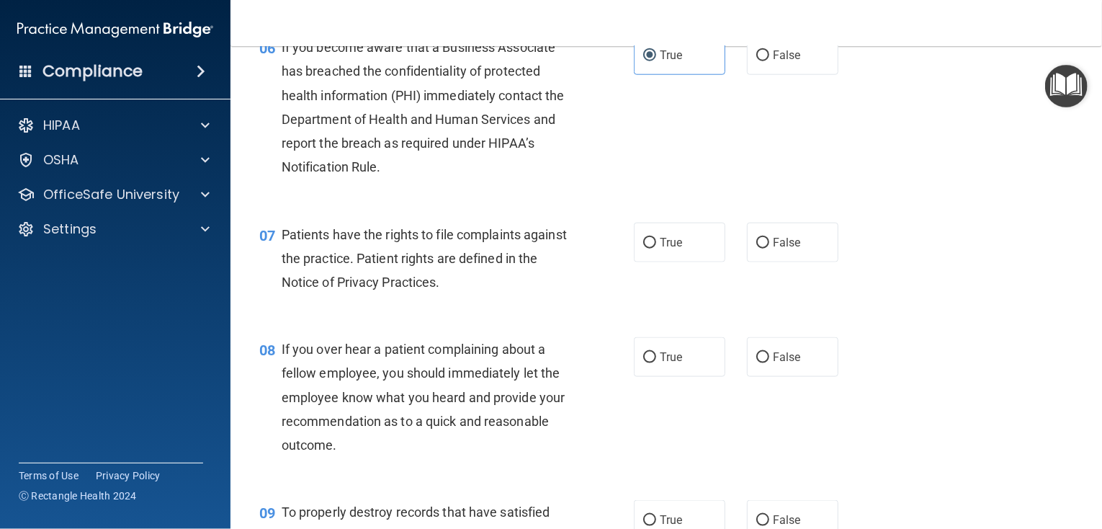
scroll to position [864, 0]
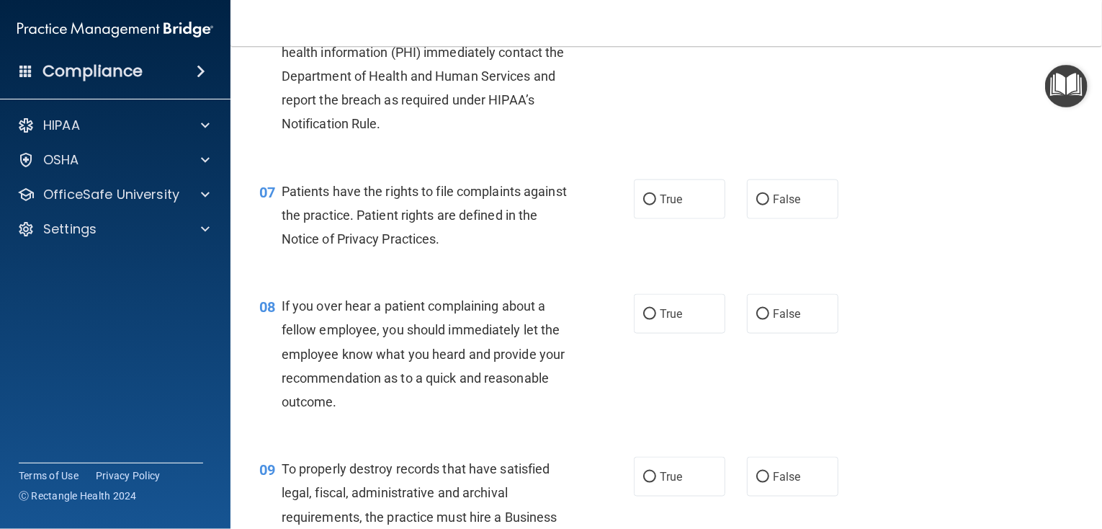
click at [464, 251] on div "Patients have the rights to file complaints against the practice. Patient right…" at bounding box center [430, 215] width 297 height 72
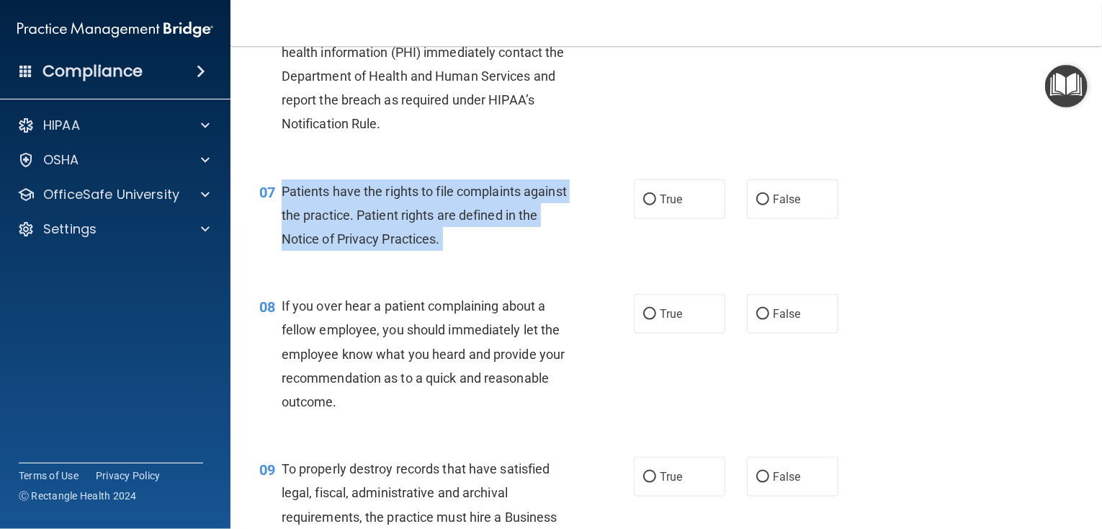
click at [464, 251] on div "Patients have the rights to file complaints against the practice. Patient right…" at bounding box center [430, 215] width 297 height 72
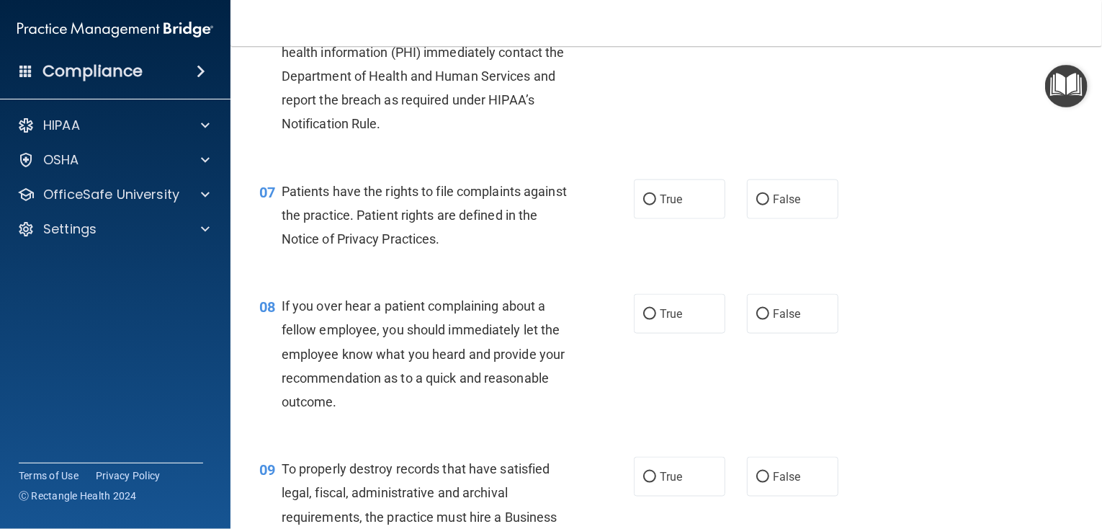
click at [567, 120] on div "If you become aware that a Business Associate has breached the confidentiality …" at bounding box center [430, 63] width 297 height 143
click at [472, 251] on div "Patients have the rights to file complaints against the practice. Patient right…" at bounding box center [430, 215] width 297 height 72
drag, startPoint x: 468, startPoint y: 267, endPoint x: 458, endPoint y: 267, distance: 10.1
click at [467, 251] on div "Patients have the rights to file complaints against the practice. Patient right…" at bounding box center [430, 215] width 297 height 72
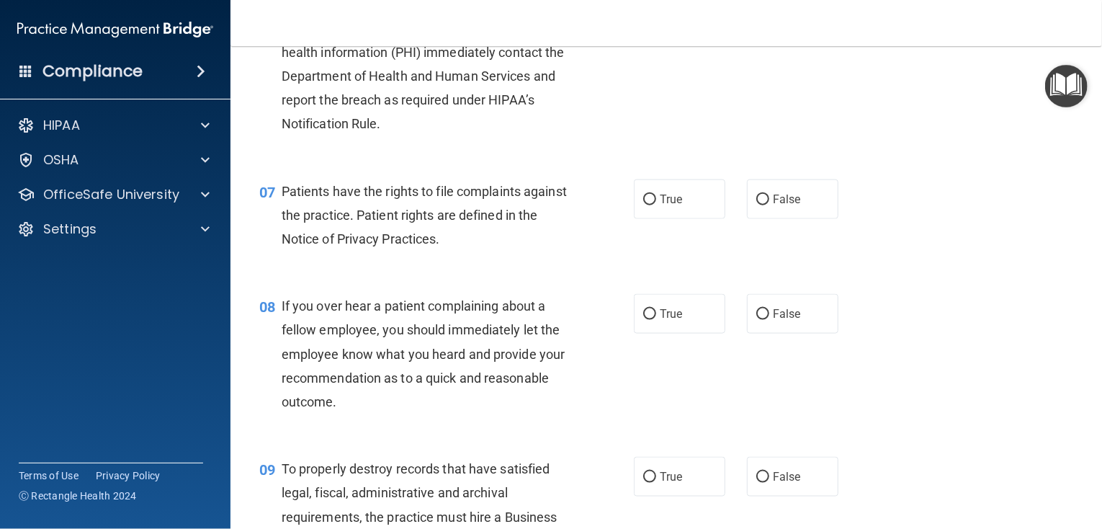
click at [458, 246] on span "Patients have the rights to file complaints against the practice. Patient right…" at bounding box center [424, 215] width 285 height 63
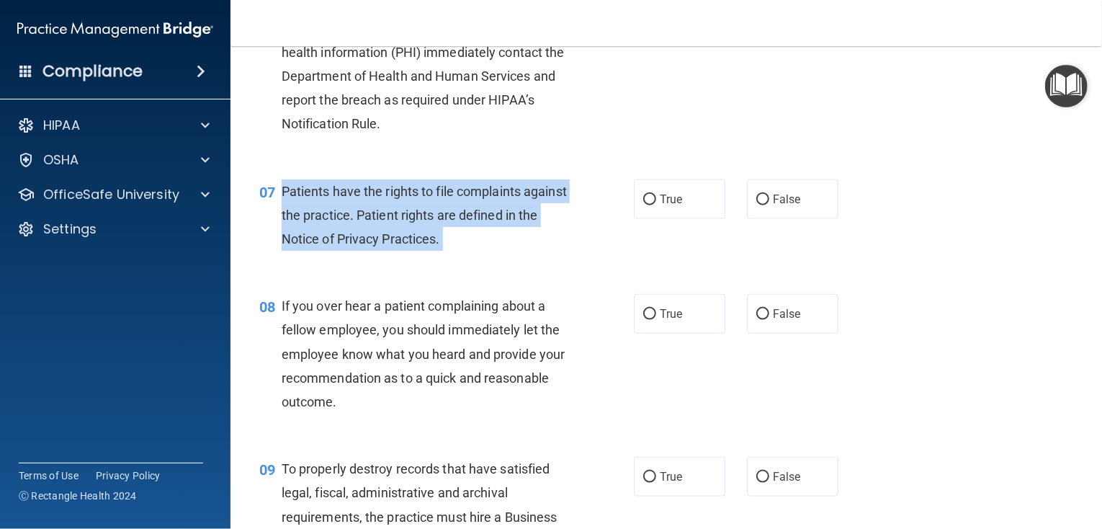
click at [458, 246] on span "Patients have the rights to file complaints against the practice. Patient right…" at bounding box center [424, 215] width 285 height 63
click at [565, 248] on div "Patients have the rights to file complaints against the practice. Patient right…" at bounding box center [430, 215] width 297 height 72
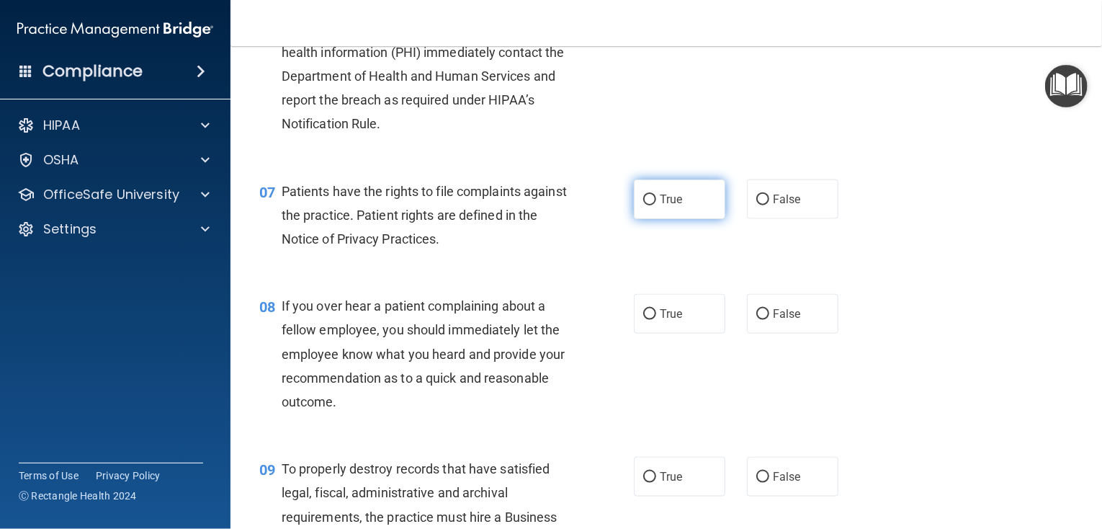
click at [686, 219] on label "True" at bounding box center [679, 199] width 91 height 40
click at [656, 205] on input "True" at bounding box center [649, 199] width 13 height 11
radio input "true"
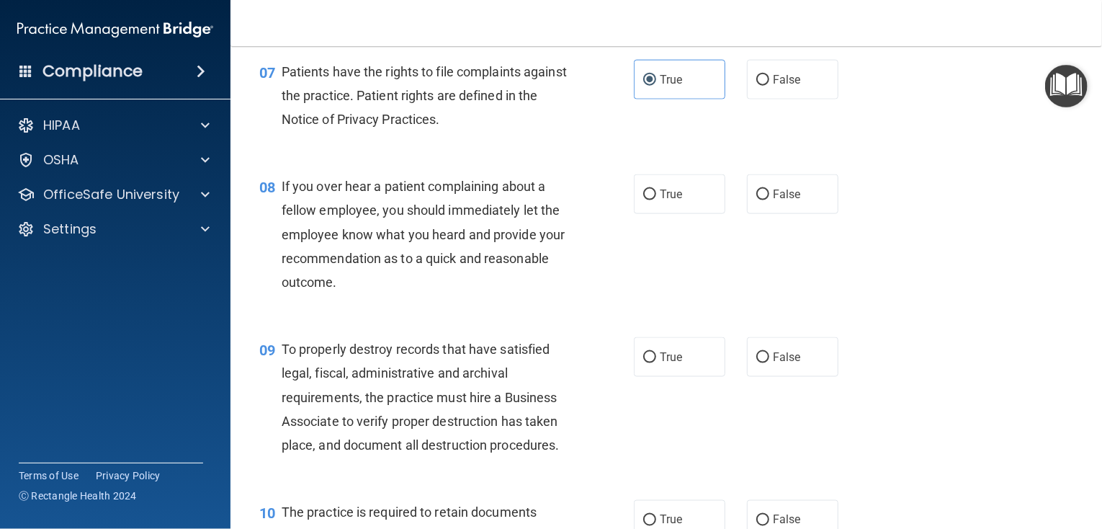
scroll to position [1008, 0]
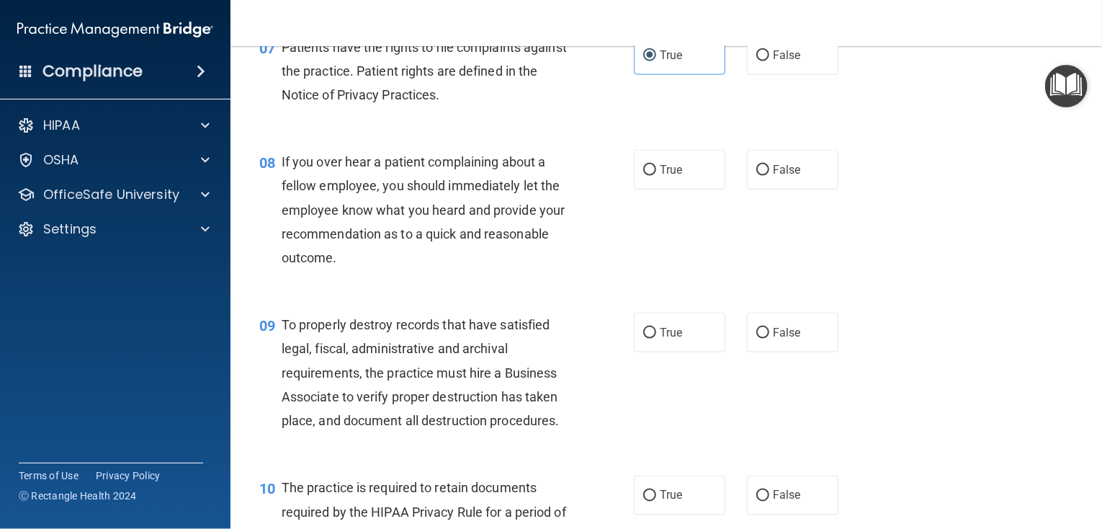
click at [400, 265] on span "If you over hear a patient complaining about a fellow employee, you should imme…" at bounding box center [424, 209] width 284 height 111
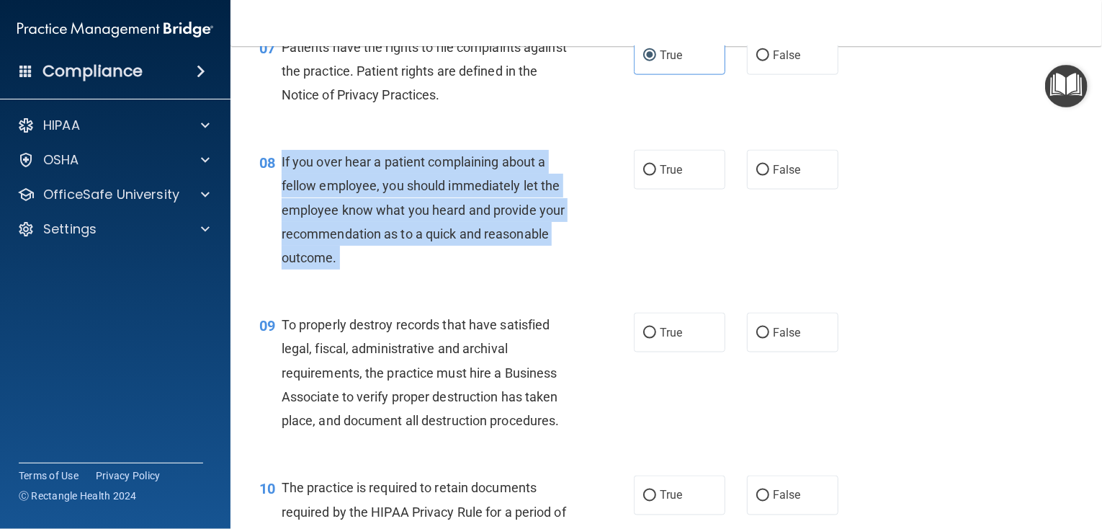
click at [400, 265] on span "If you over hear a patient complaining about a fellow employee, you should imme…" at bounding box center [424, 209] width 284 height 111
click at [762, 176] on input "False" at bounding box center [762, 170] width 13 height 11
radio input "true"
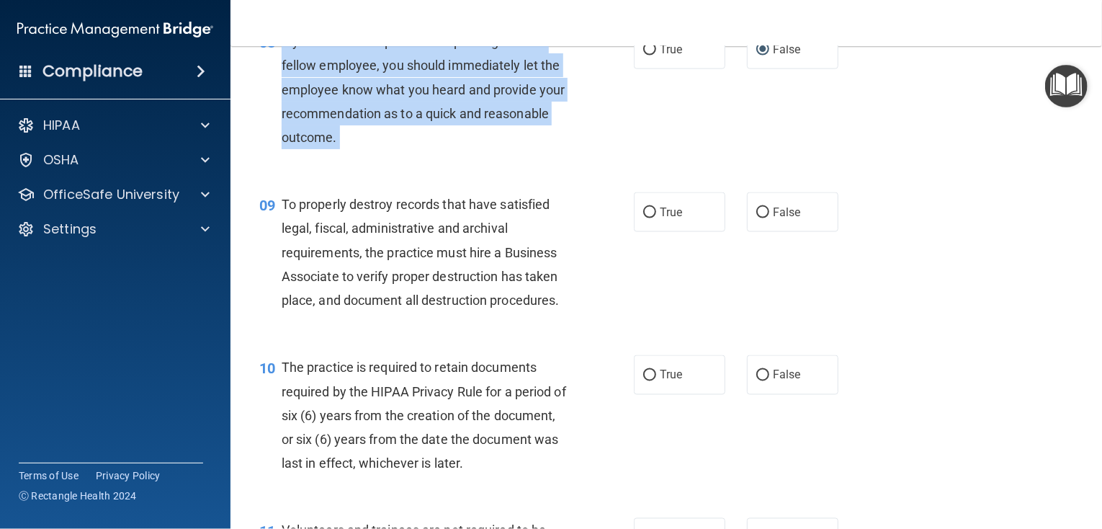
scroll to position [1152, 0]
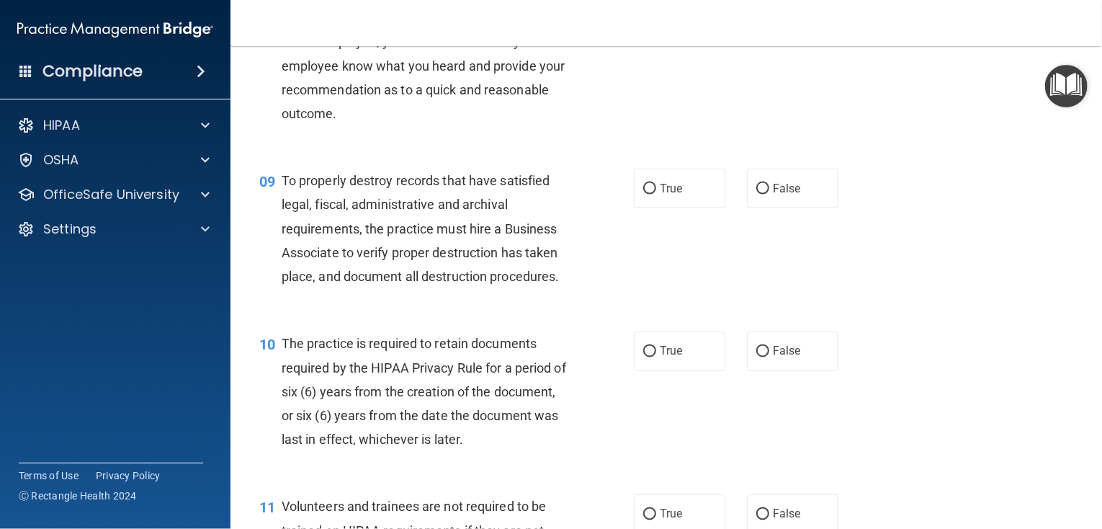
click at [510, 151] on div "08 If you over hear a patient complaining about a fellow employee, you should i…" at bounding box center [666, 69] width 836 height 163
click at [556, 284] on span "To properly destroy records that have satisfied legal, fiscal, administrative a…" at bounding box center [421, 228] width 278 height 111
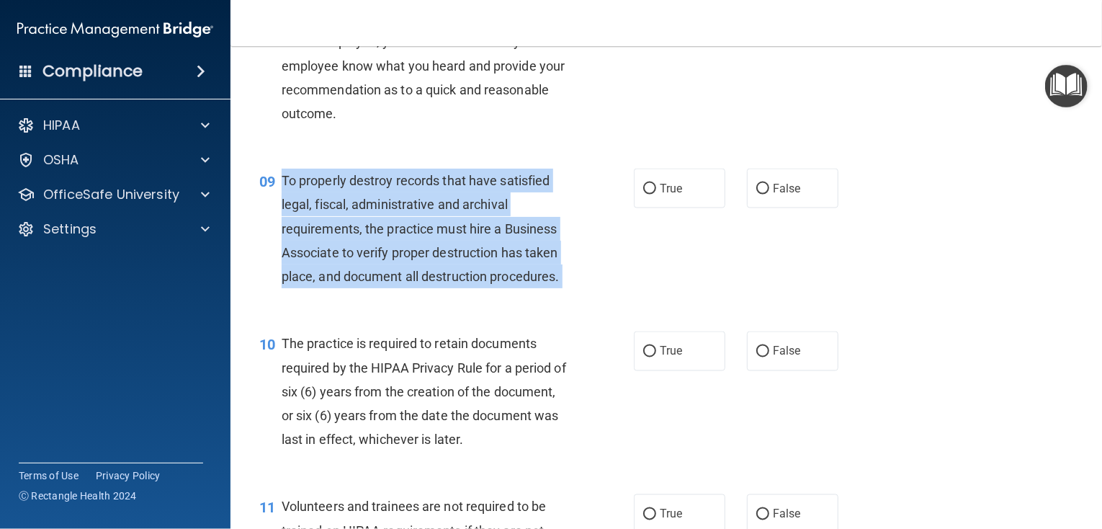
click at [556, 284] on span "To properly destroy records that have satisfied legal, fiscal, administrative a…" at bounding box center [421, 228] width 278 height 111
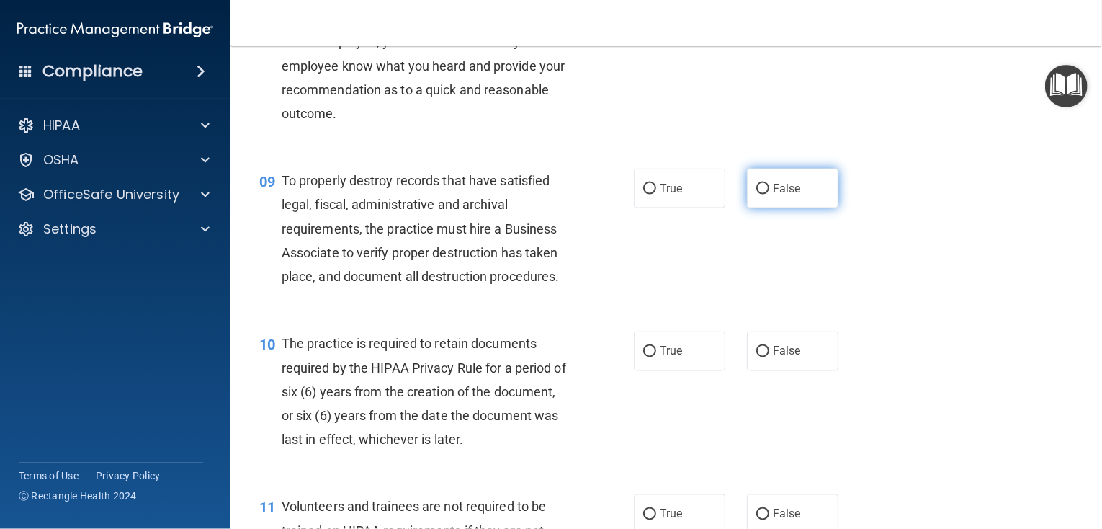
click at [787, 208] on label "False" at bounding box center [792, 189] width 91 height 40
click at [769, 194] on input "False" at bounding box center [762, 189] width 13 height 11
radio input "true"
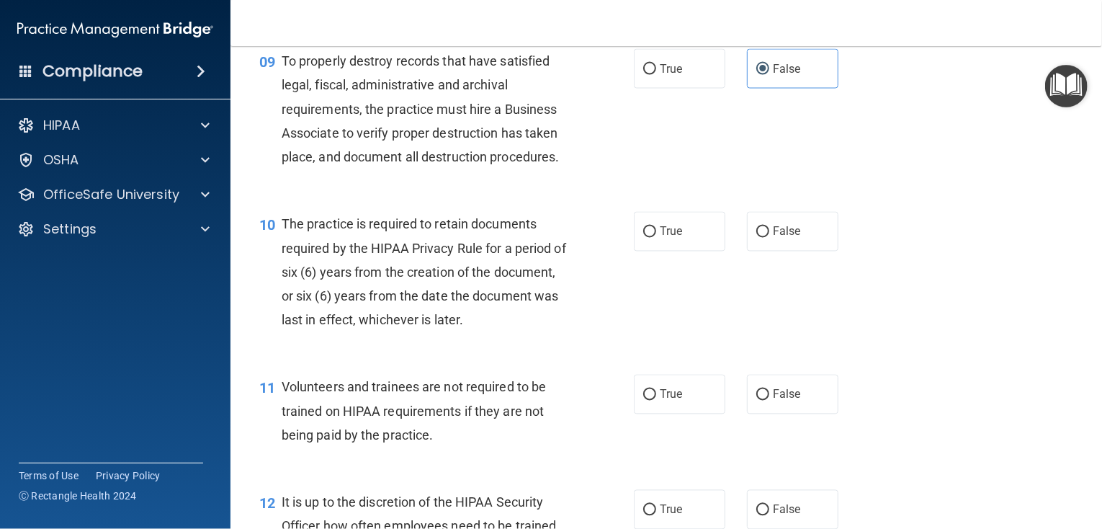
scroll to position [1296, 0]
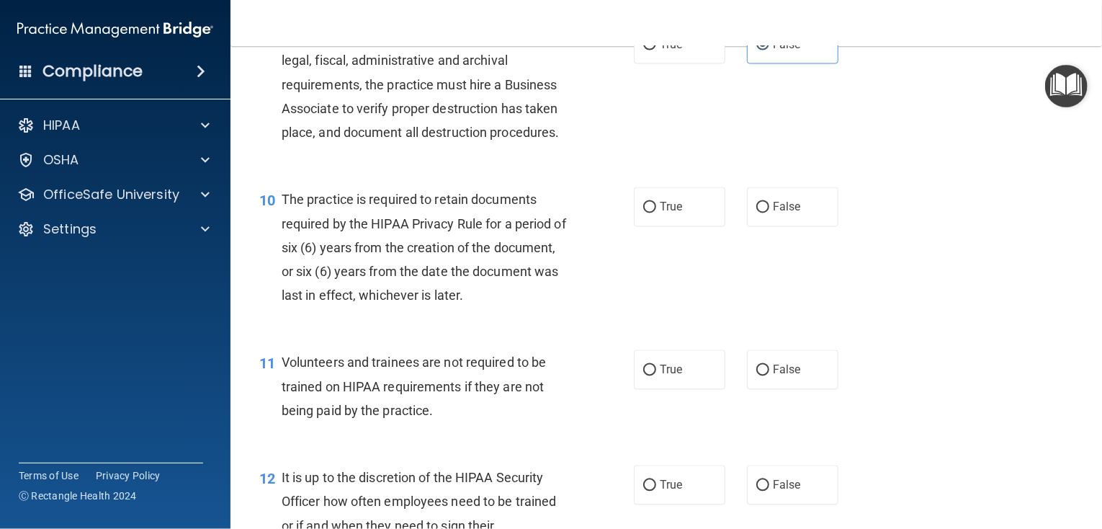
click at [548, 303] on span "The practice is required to retain documents required by the HIPAA Privacy Rule…" at bounding box center [424, 247] width 285 height 111
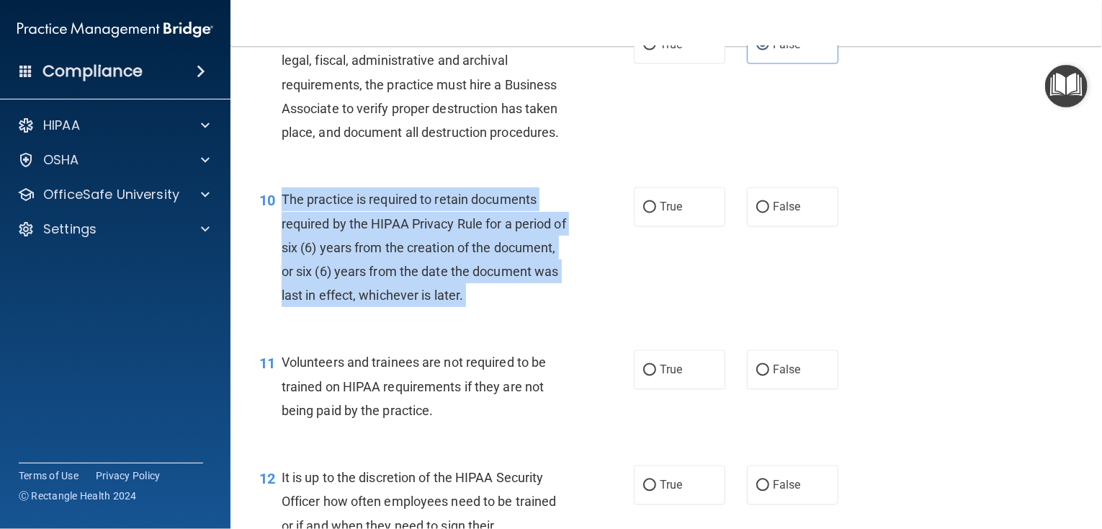
click at [548, 303] on span "The practice is required to retain documents required by the HIPAA Privacy Rule…" at bounding box center [424, 247] width 285 height 111
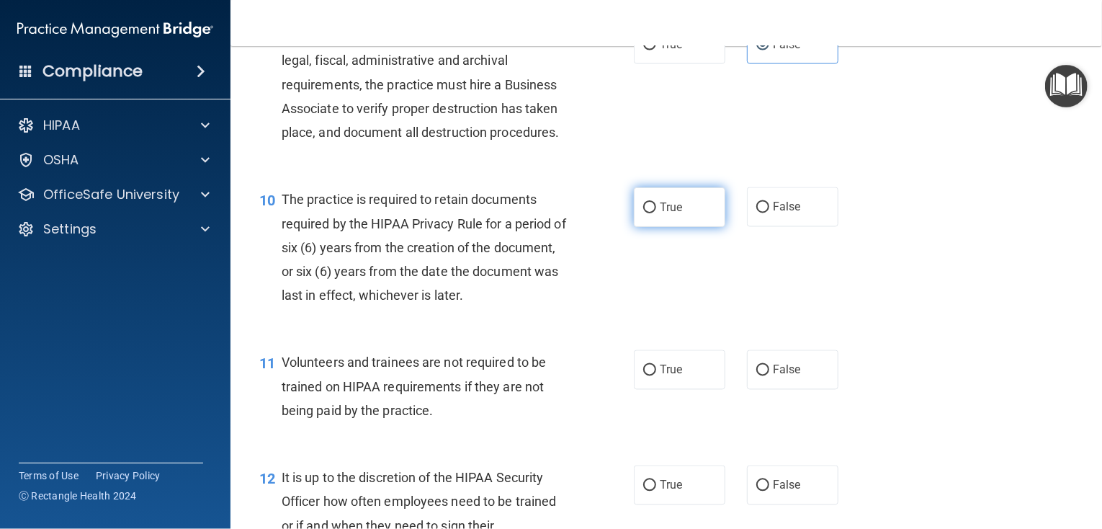
click at [675, 227] on label "True" at bounding box center [679, 207] width 91 height 40
click at [656, 213] on input "True" at bounding box center [649, 207] width 13 height 11
radio input "true"
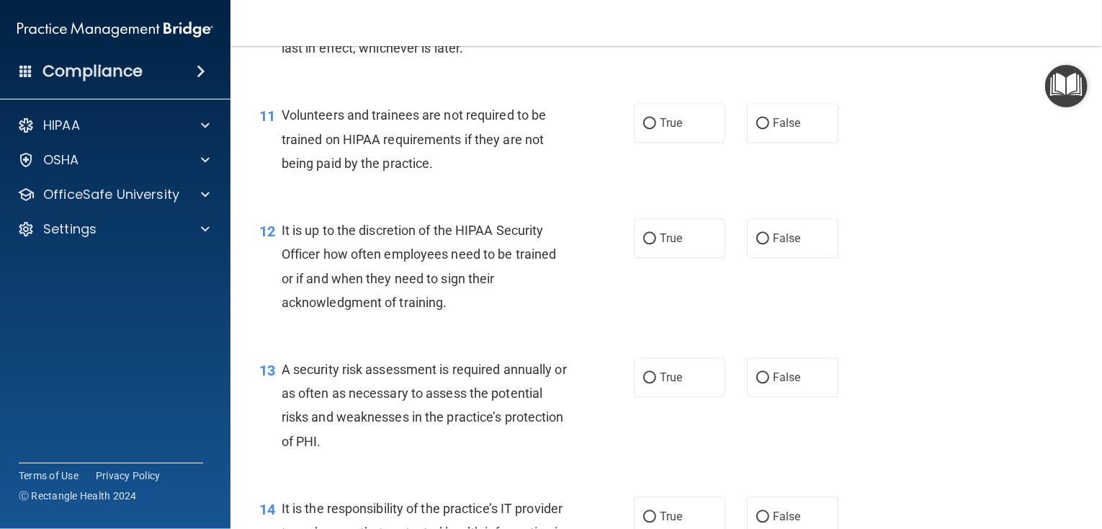
scroll to position [1585, 0]
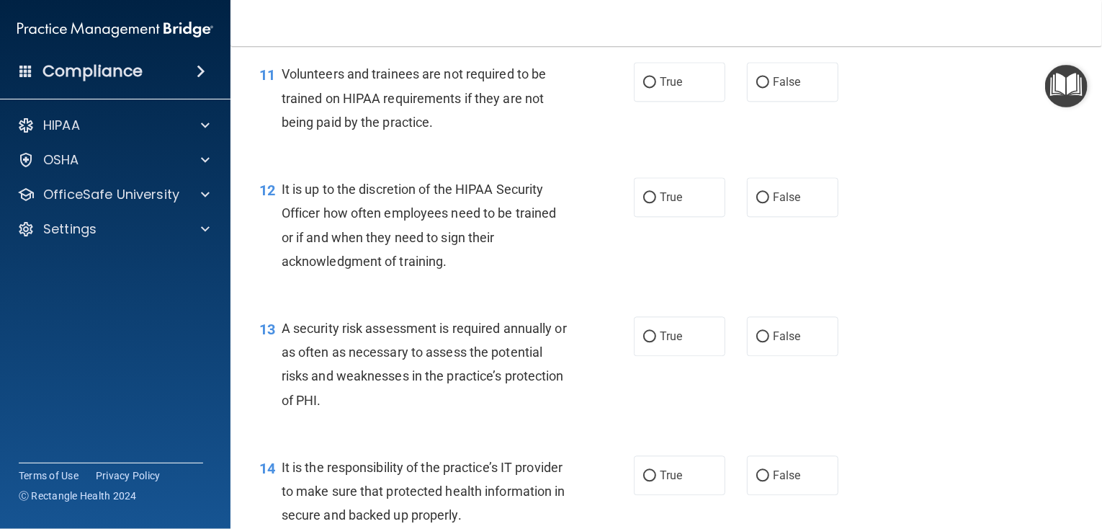
click at [421, 129] on span "Volunteers and trainees are not required to be trained on HIPAA requirements if…" at bounding box center [414, 97] width 265 height 63
click at [429, 129] on span "Volunteers and trainees are not required to be trained on HIPAA requirements if…" at bounding box center [414, 97] width 265 height 63
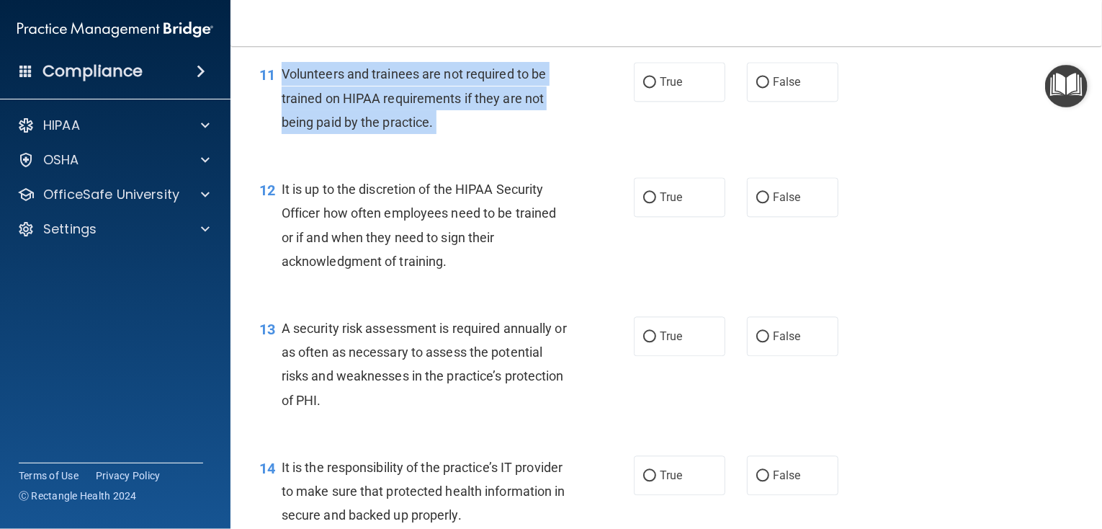
click at [429, 129] on span "Volunteers and trainees are not required to be trained on HIPAA requirements if…" at bounding box center [414, 97] width 265 height 63
click at [747, 102] on label "False" at bounding box center [792, 82] width 91 height 40
click at [756, 88] on input "False" at bounding box center [762, 82] width 13 height 11
radio input "true"
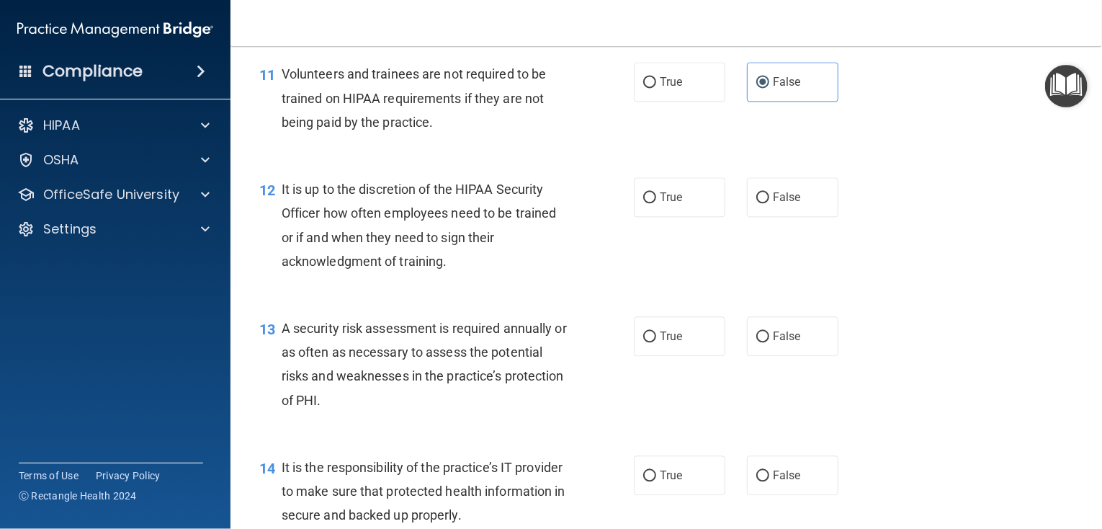
click at [446, 269] on span "It is up to the discretion of the HIPAA Security Officer how often employees ne…" at bounding box center [419, 225] width 275 height 87
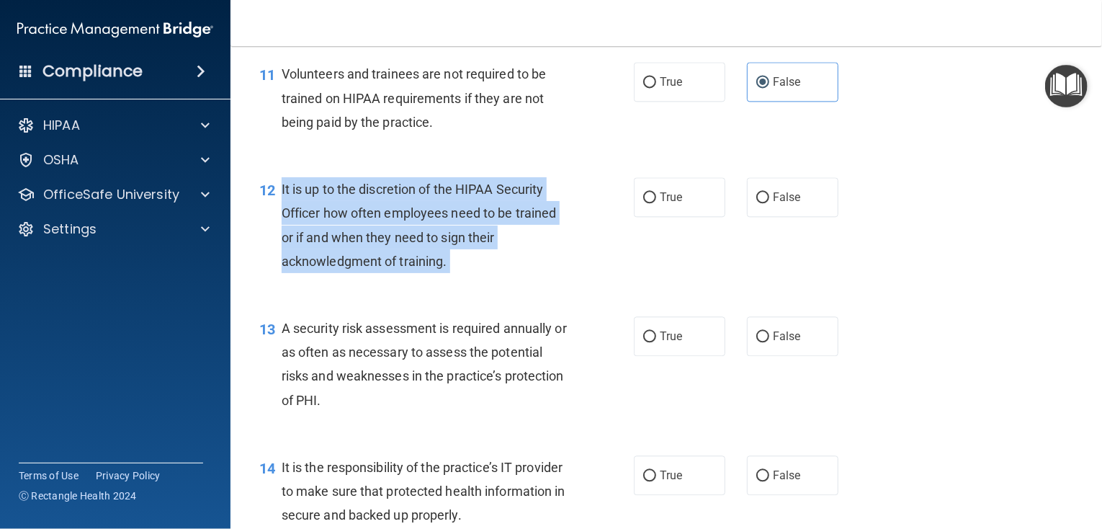
click at [446, 269] on span "It is up to the discretion of the HIPAA Security Officer how often employees ne…" at bounding box center [419, 225] width 275 height 87
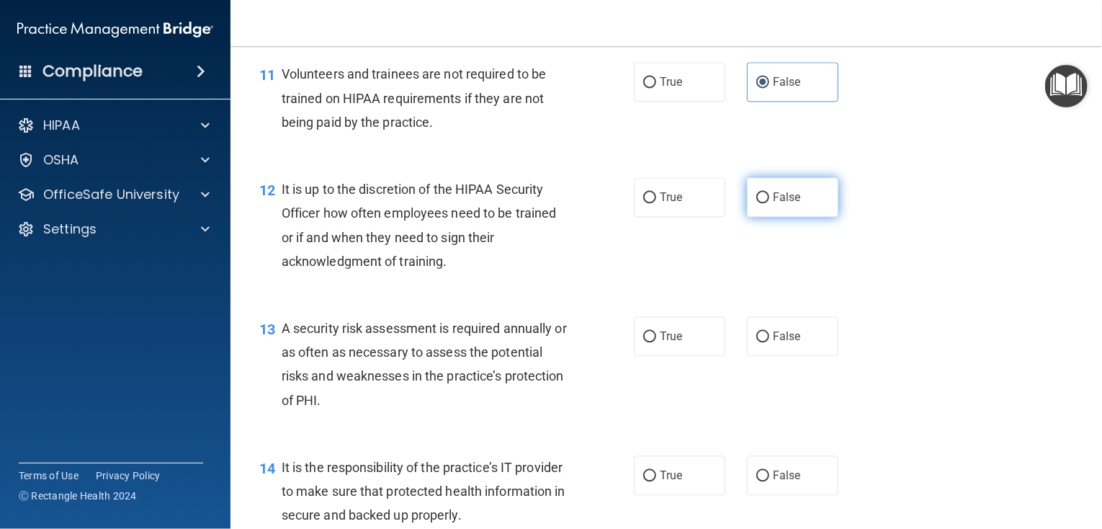
click at [786, 204] on span "False" at bounding box center [787, 197] width 28 height 14
click at [769, 203] on input "False" at bounding box center [762, 197] width 13 height 11
radio input "true"
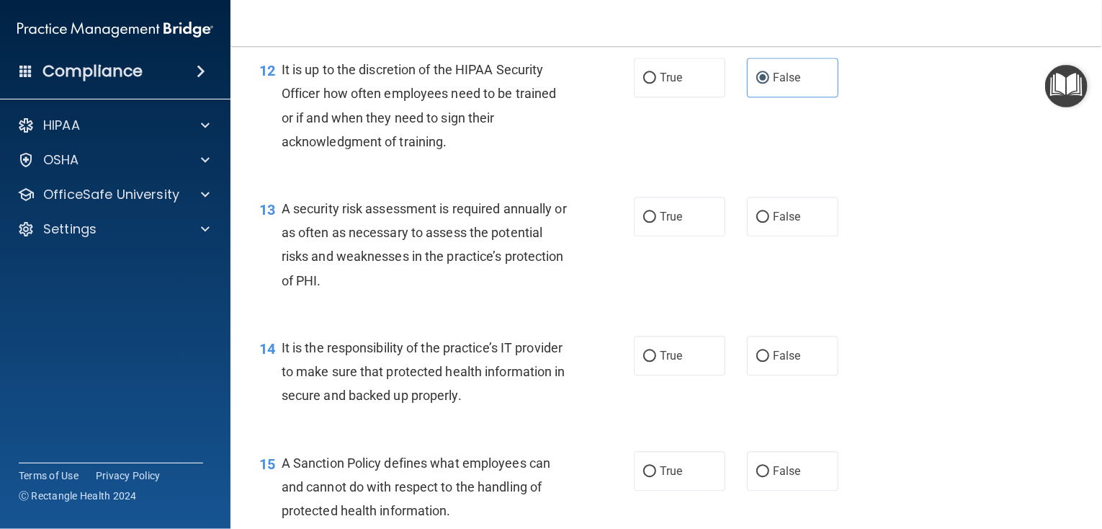
scroll to position [1729, 0]
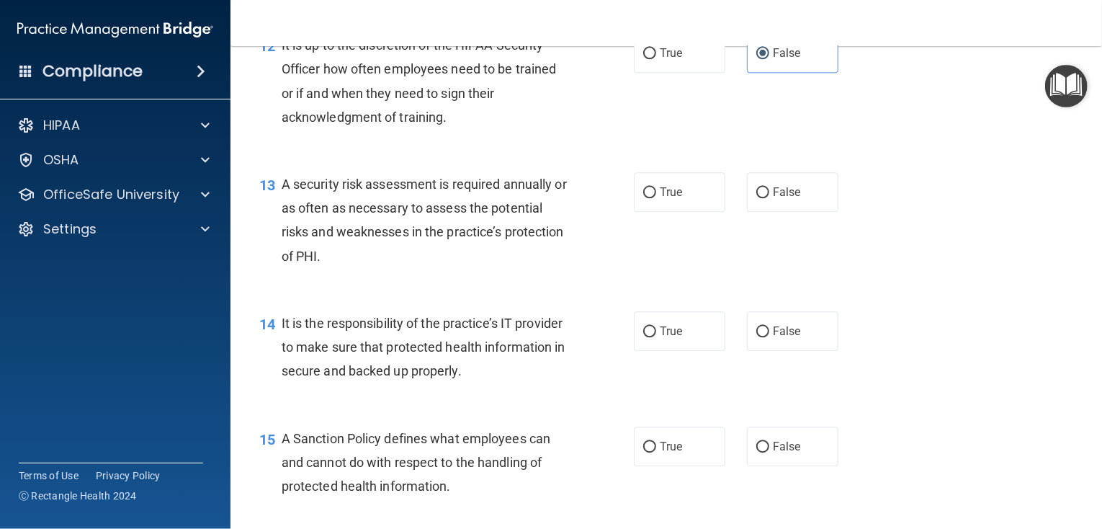
click at [390, 268] on div "A security risk assessment is required annually or as often as necessary to ass…" at bounding box center [430, 220] width 297 height 96
click at [383, 264] on span "A security risk assessment is required annually or as often as necessary to ass…" at bounding box center [424, 219] width 285 height 87
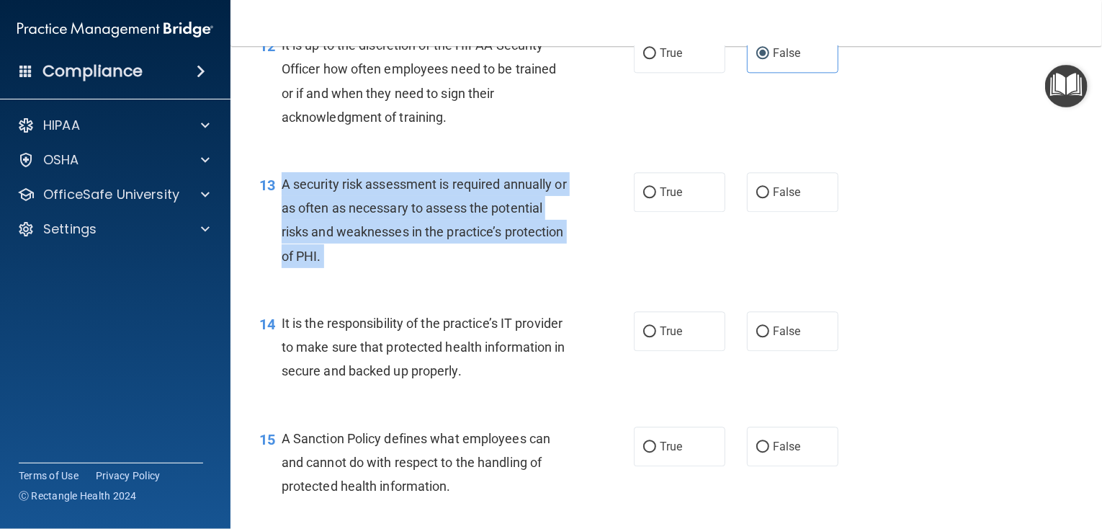
click at [383, 264] on span "A security risk assessment is required annually or as often as necessary to ass…" at bounding box center [424, 219] width 285 height 87
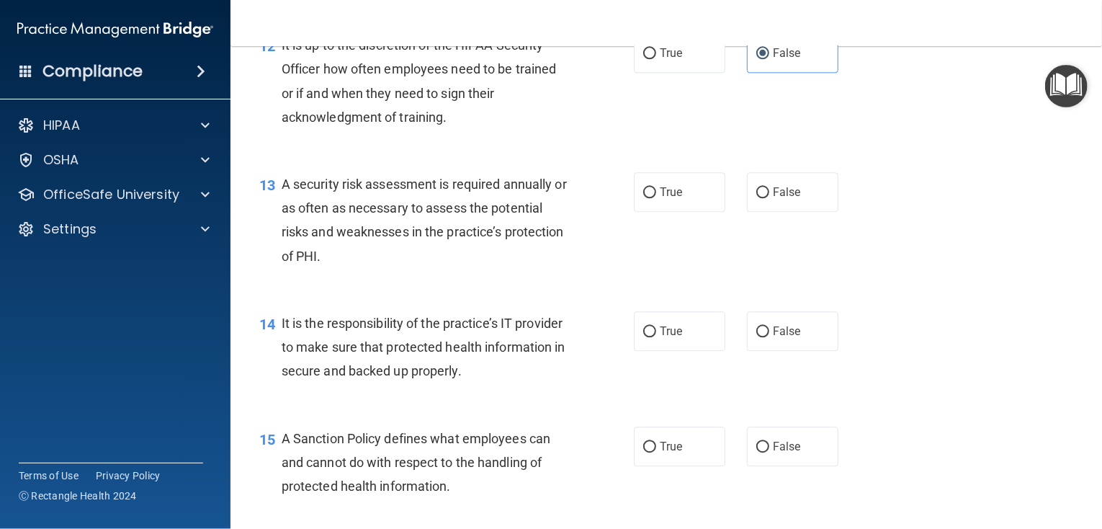
click at [658, 253] on div "13 A security risk assessment is required annually or as often as necessary to …" at bounding box center [666, 223] width 836 height 139
drag, startPoint x: 655, startPoint y: 231, endPoint x: 635, endPoint y: 243, distance: 23.6
click at [655, 212] on label "True" at bounding box center [679, 192] width 91 height 40
click at [655, 198] on input "True" at bounding box center [649, 192] width 13 height 11
radio input "true"
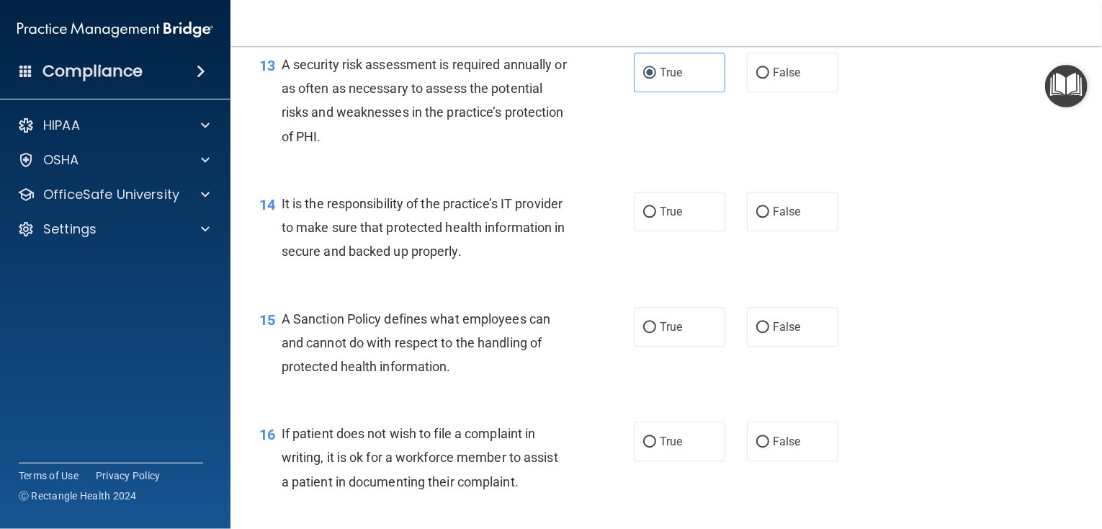
scroll to position [1873, 0]
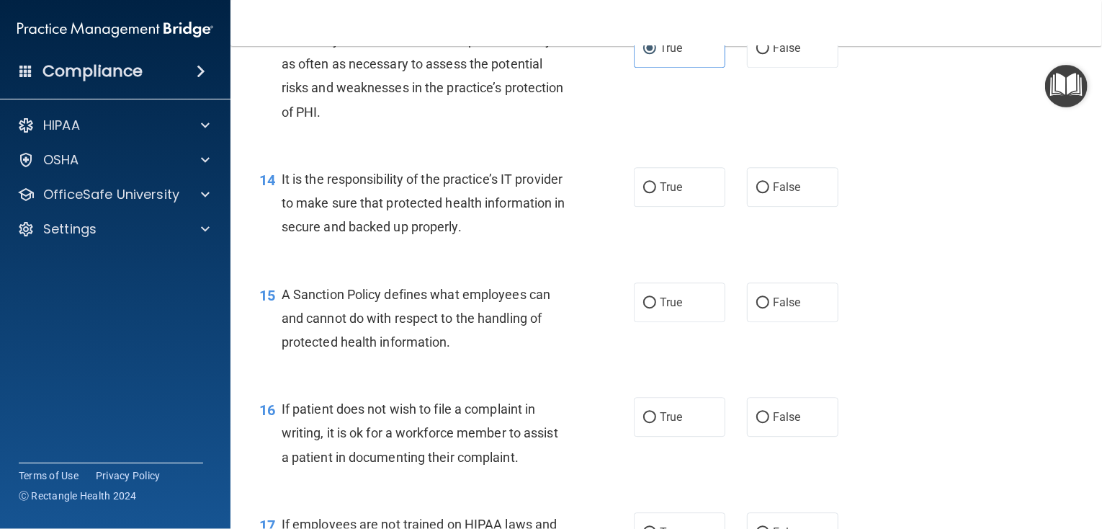
click at [546, 234] on span "It is the responsibility of the practice’s IT provider to make sure that protec…" at bounding box center [424, 202] width 284 height 63
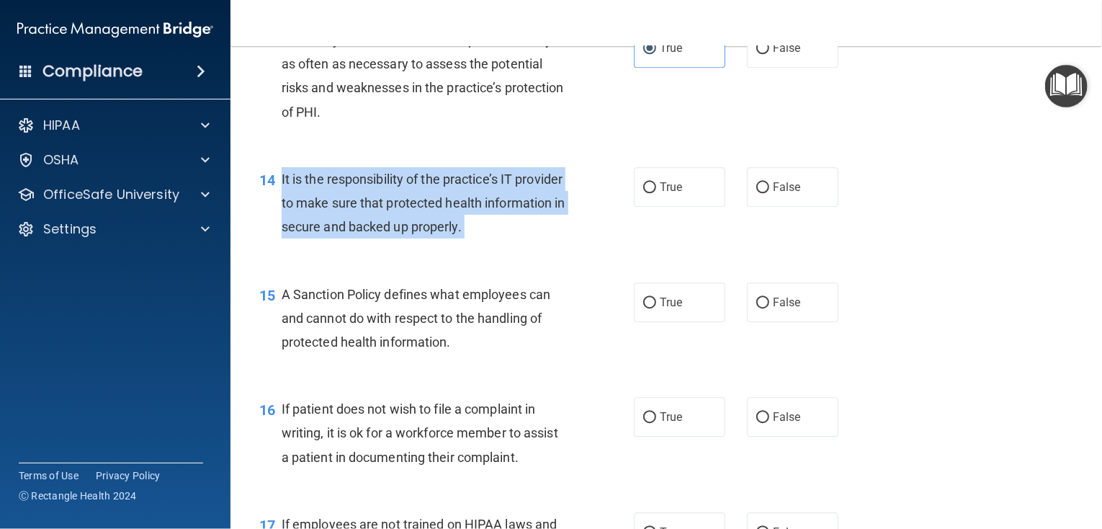
click at [546, 234] on span "It is the responsibility of the practice’s IT provider to make sure that protec…" at bounding box center [424, 202] width 284 height 63
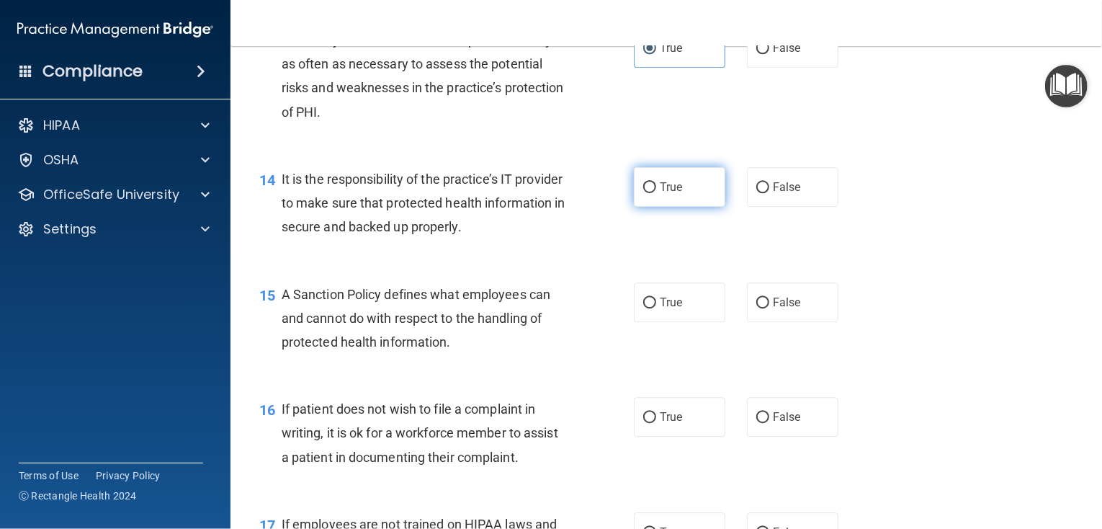
click at [689, 207] on label "True" at bounding box center [679, 187] width 91 height 40
click at [656, 193] on input "True" at bounding box center [649, 187] width 13 height 11
radio input "true"
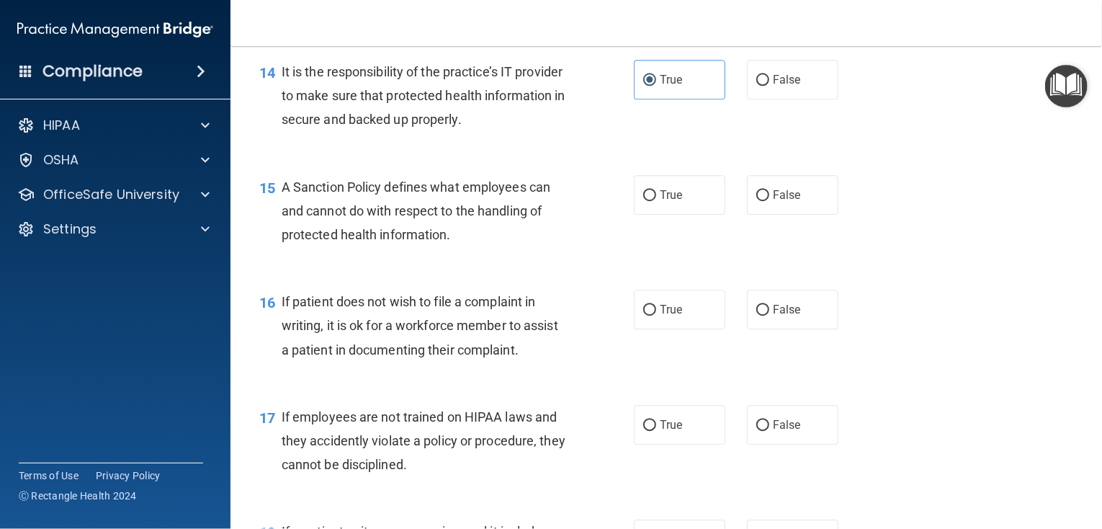
scroll to position [2017, 0]
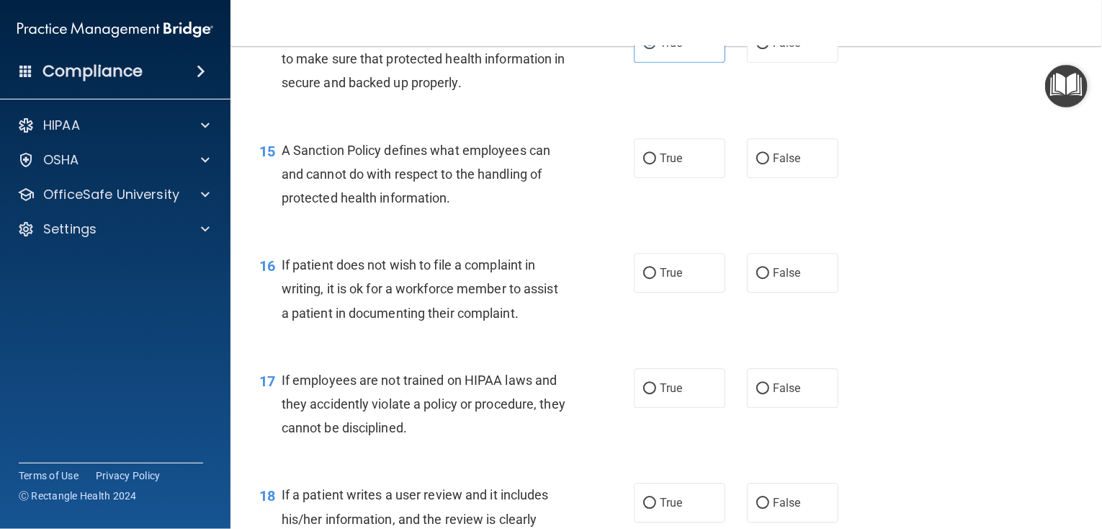
click at [447, 205] on span "A Sanction Policy defines what employees can and cannot do with respect to the …" at bounding box center [416, 174] width 269 height 63
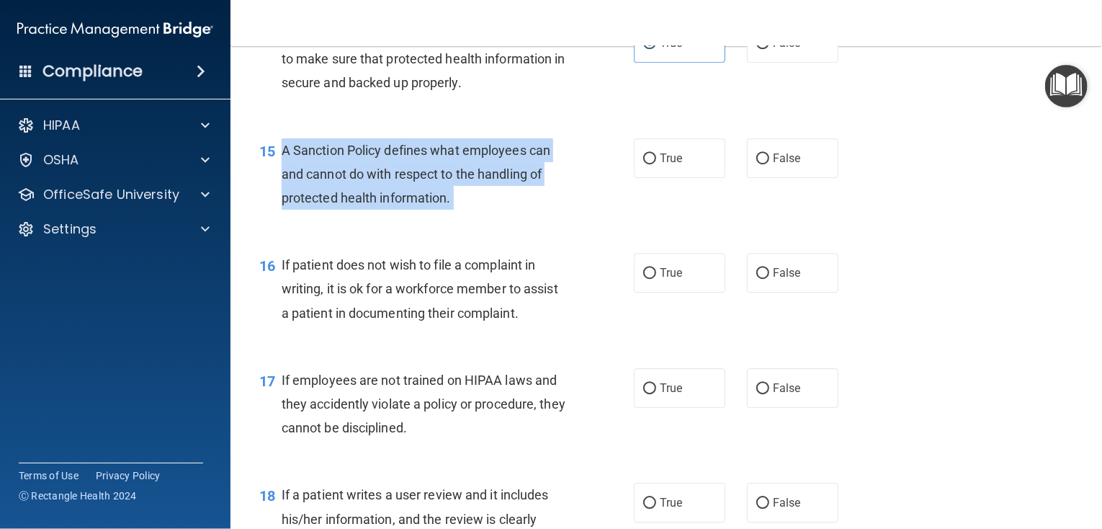
click at [447, 205] on span "A Sanction Policy defines what employees can and cannot do with respect to the …" at bounding box center [416, 174] width 269 height 63
click at [699, 178] on label "True" at bounding box center [679, 158] width 91 height 40
click at [656, 164] on input "True" at bounding box center [649, 158] width 13 height 11
radio input "true"
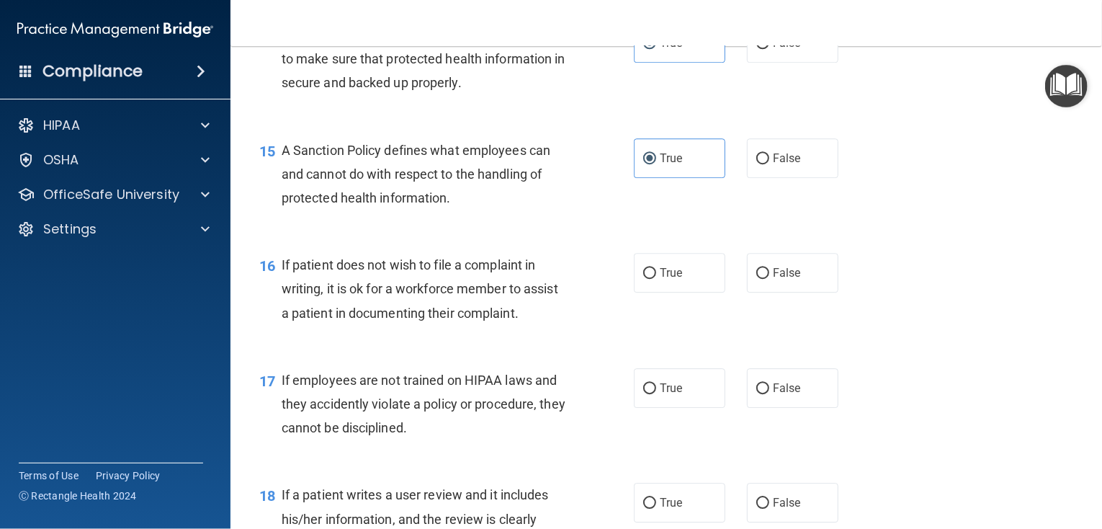
click at [521, 325] on div "If patient does not wish to file a complaint in writing, it is ok for a workfor…" at bounding box center [430, 289] width 297 height 72
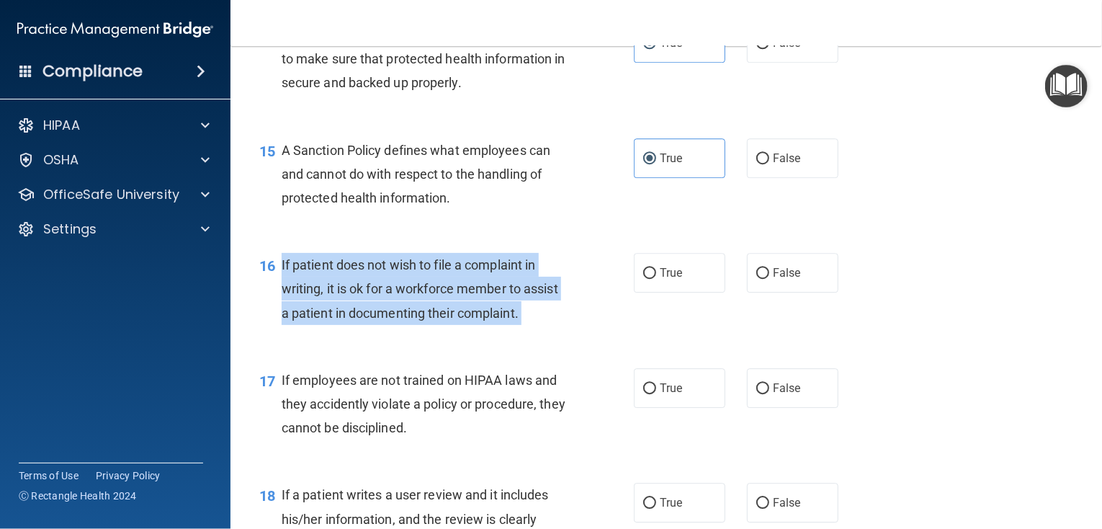
click at [521, 325] on div "If patient does not wish to file a complaint in writing, it is ok for a workfor…" at bounding box center [430, 289] width 297 height 72
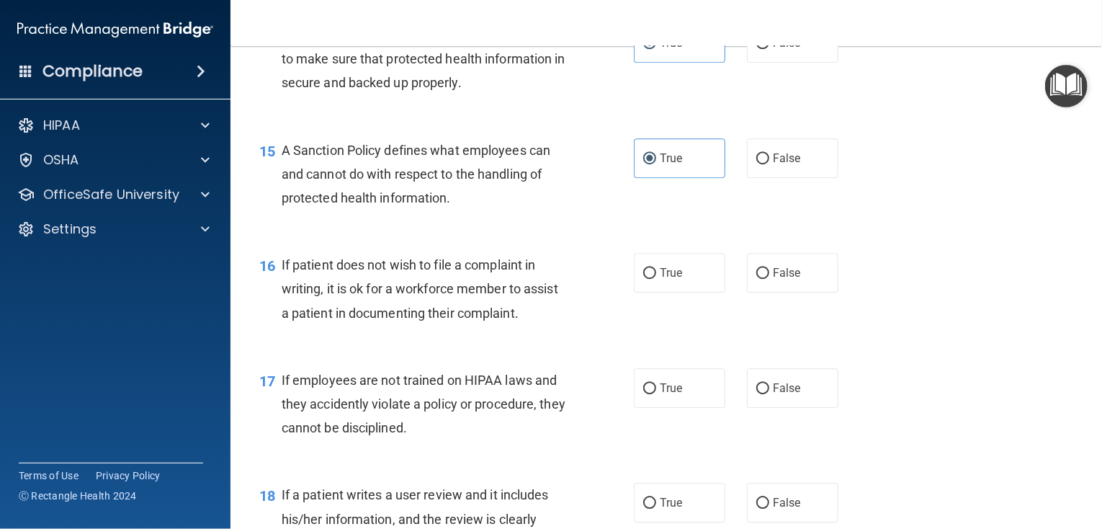
click at [496, 156] on div "15 A Sanction Policy defines what employees can and cannot do with respect to t…" at bounding box center [666, 177] width 836 height 115
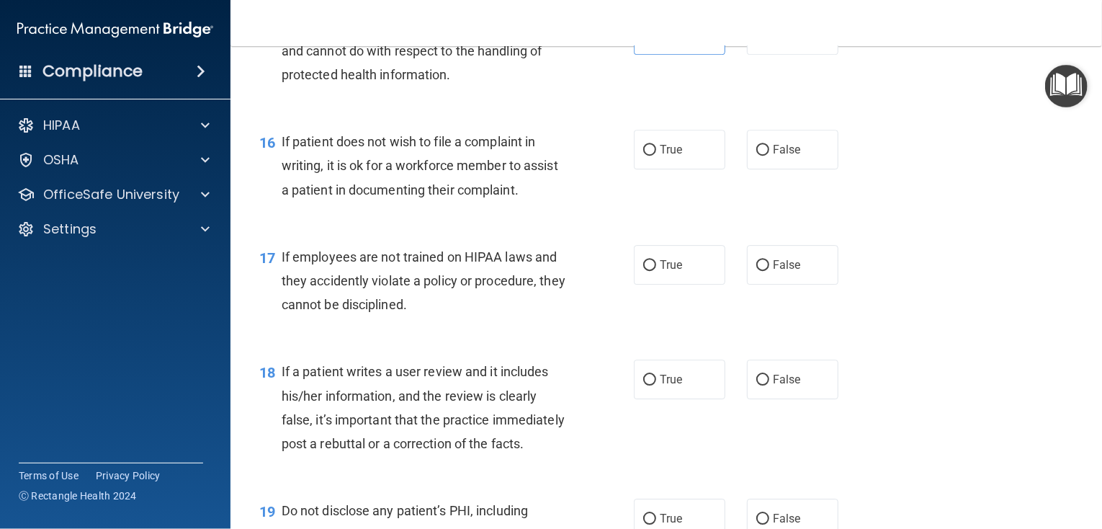
scroll to position [2161, 0]
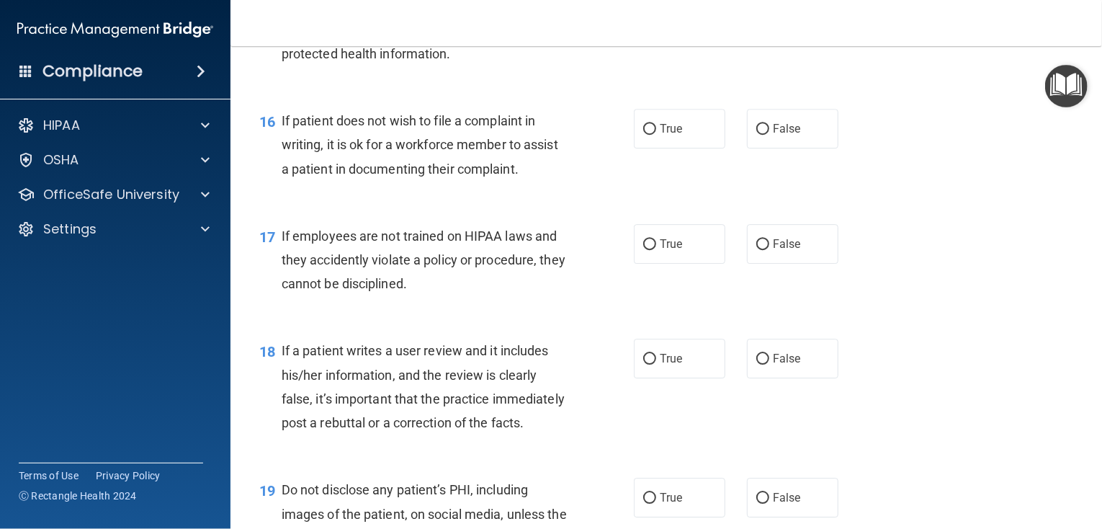
click at [614, 155] on div "16 If patient does not wish to file a complaint in writing, it is ok for a work…" at bounding box center [447, 148] width 418 height 79
click at [650, 135] on input "True" at bounding box center [649, 129] width 13 height 11
radio input "true"
click at [441, 296] on div "If employees are not trained on HIPAA laws and they accidently violate a policy…" at bounding box center [430, 260] width 297 height 72
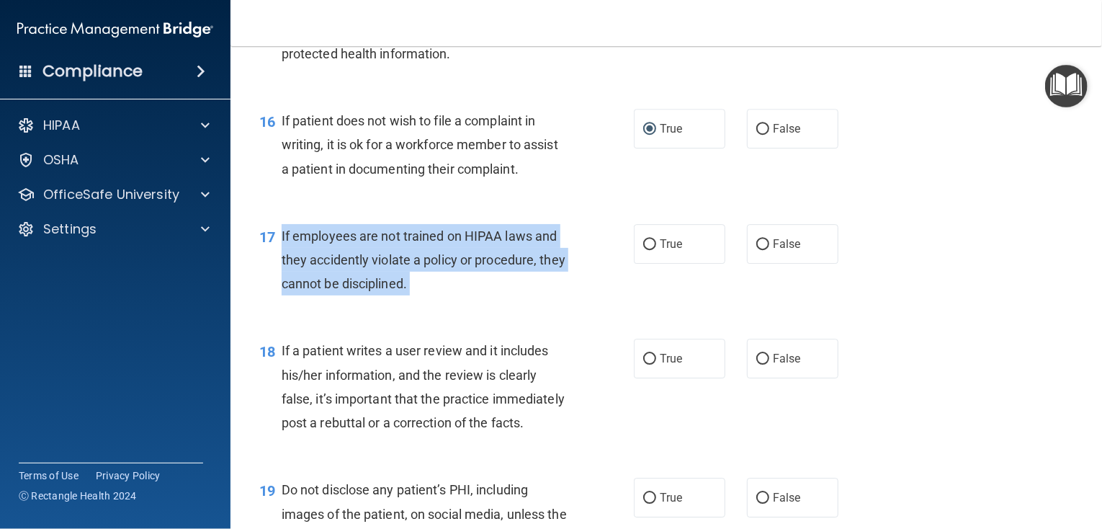
click at [441, 296] on div "If employees are not trained on HIPAA laws and they accidently violate a policy…" at bounding box center [430, 260] width 297 height 72
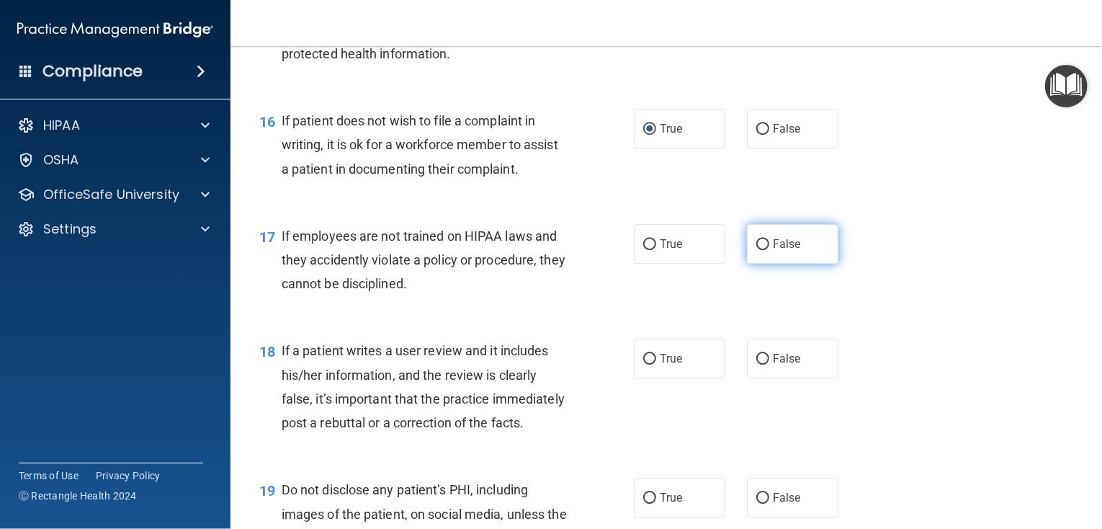
click at [780, 251] on span "False" at bounding box center [787, 244] width 28 height 14
click at [769, 250] on input "False" at bounding box center [762, 244] width 13 height 11
radio input "true"
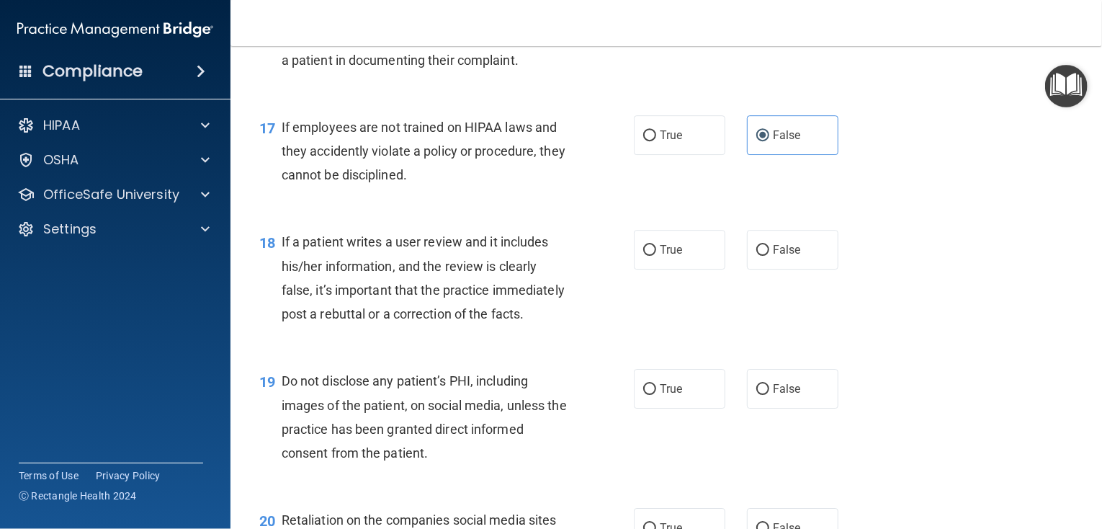
scroll to position [2305, 0]
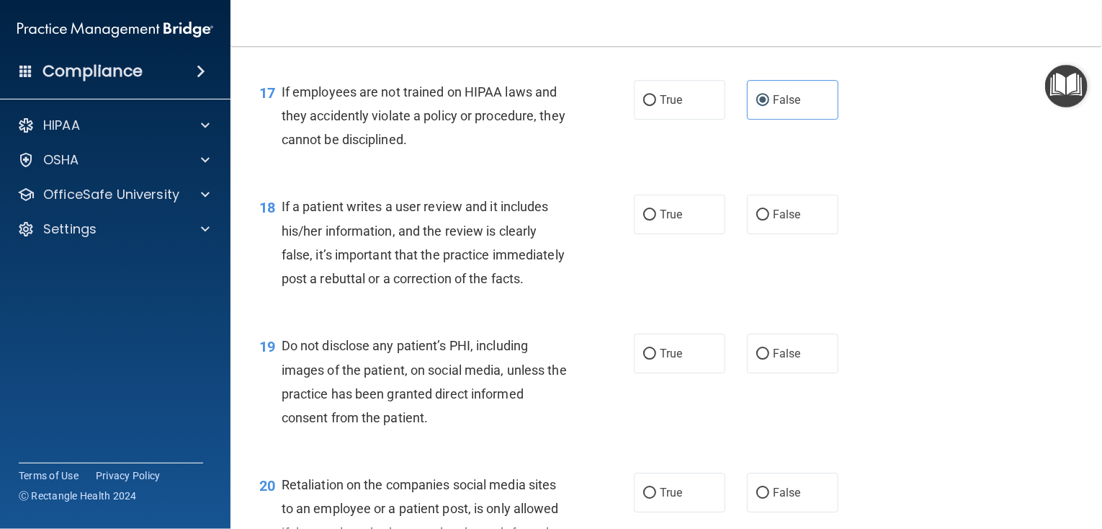
click at [345, 290] on div "If a patient writes a user review and it includes his/her information, and the …" at bounding box center [430, 242] width 297 height 96
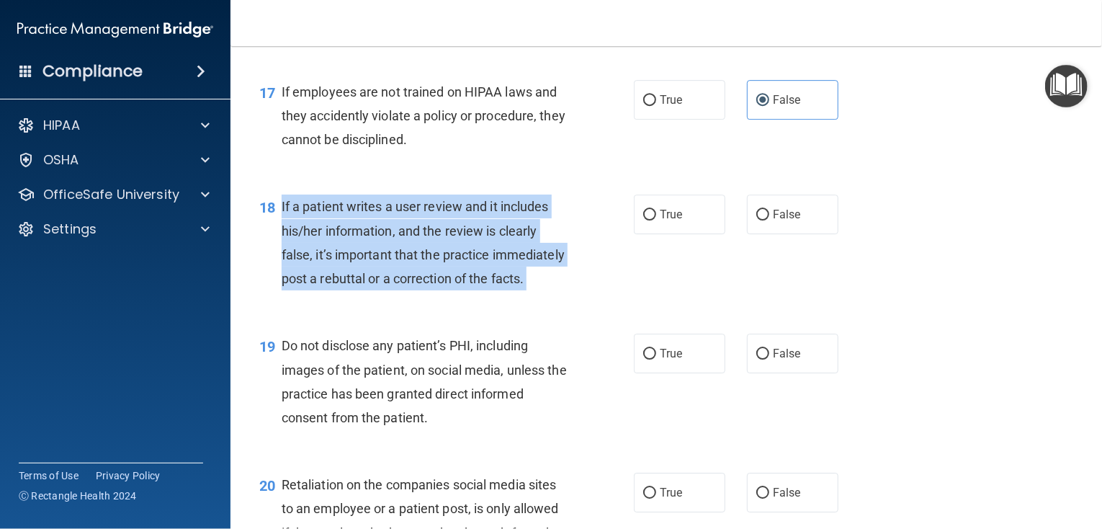
click at [344, 290] on div "If a patient writes a user review and it includes his/her information, and the …" at bounding box center [430, 242] width 297 height 96
click at [342, 290] on div "If a patient writes a user review and it includes his/her information, and the …" at bounding box center [430, 242] width 297 height 96
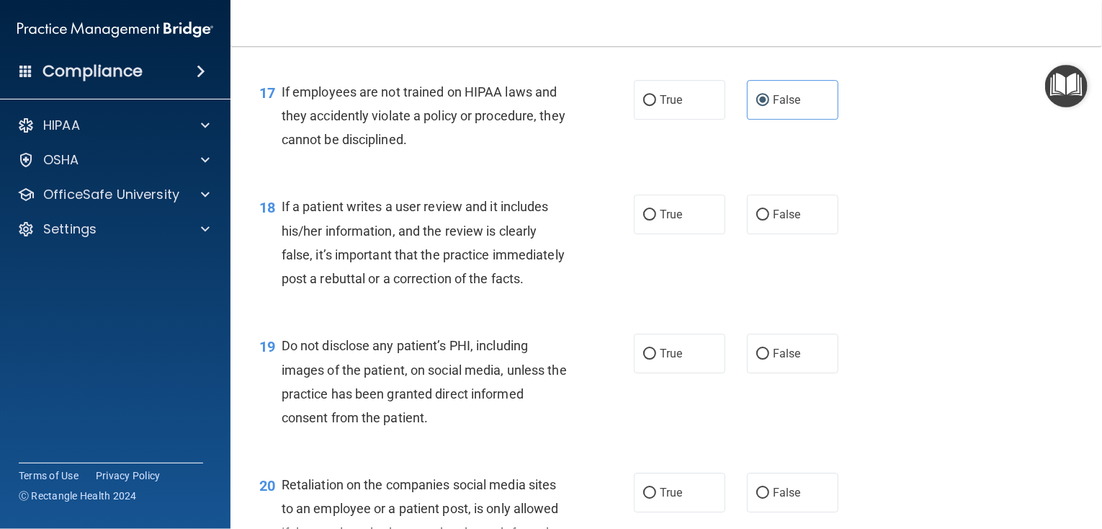
click at [342, 290] on div "If a patient writes a user review and it includes his/her information, and the …" at bounding box center [430, 242] width 297 height 96
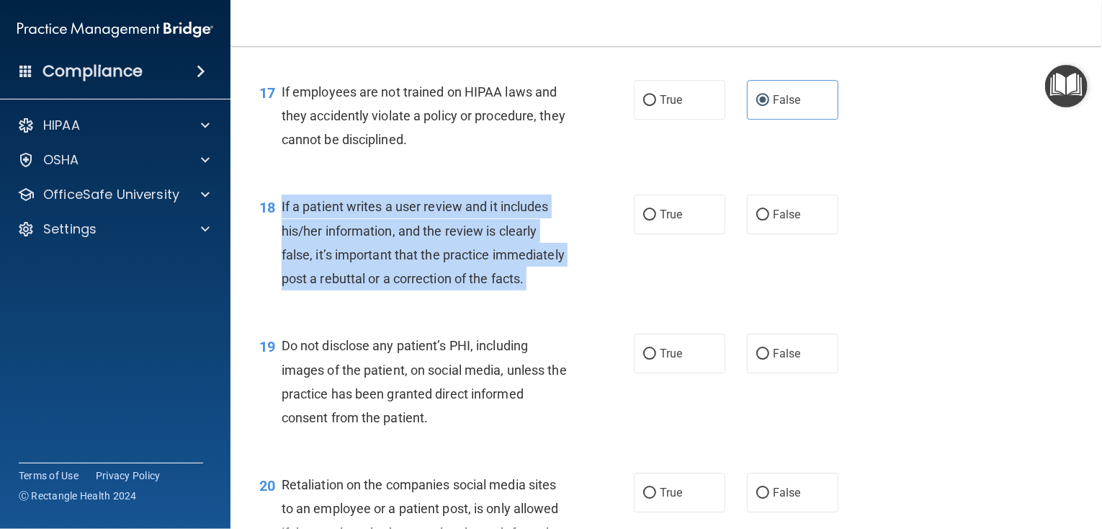
click at [342, 290] on div "If a patient writes a user review and it includes his/her information, and the …" at bounding box center [430, 242] width 297 height 96
click at [812, 234] on label "False" at bounding box center [792, 214] width 91 height 40
click at [769, 220] on input "False" at bounding box center [762, 215] width 13 height 11
radio input "true"
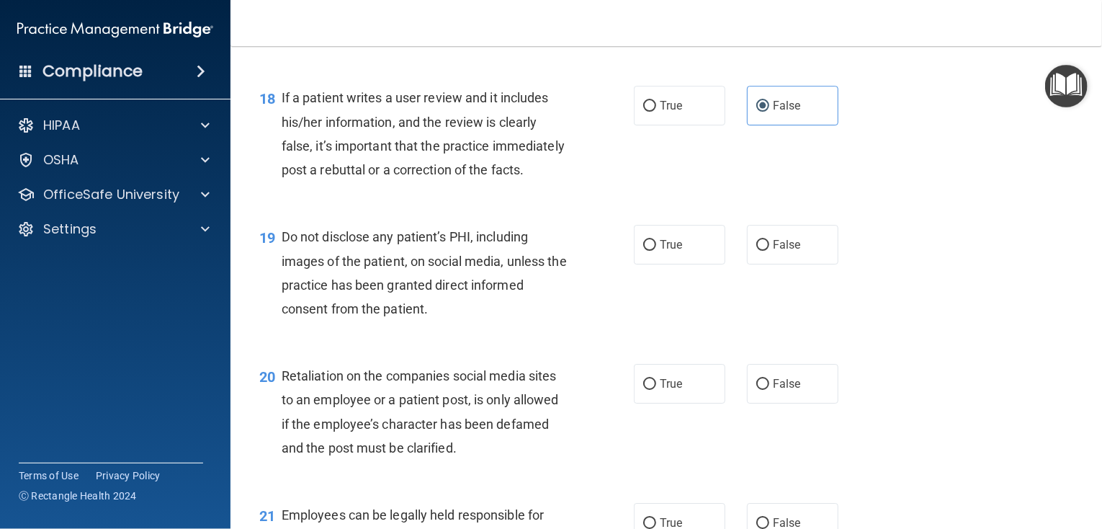
scroll to position [2449, 0]
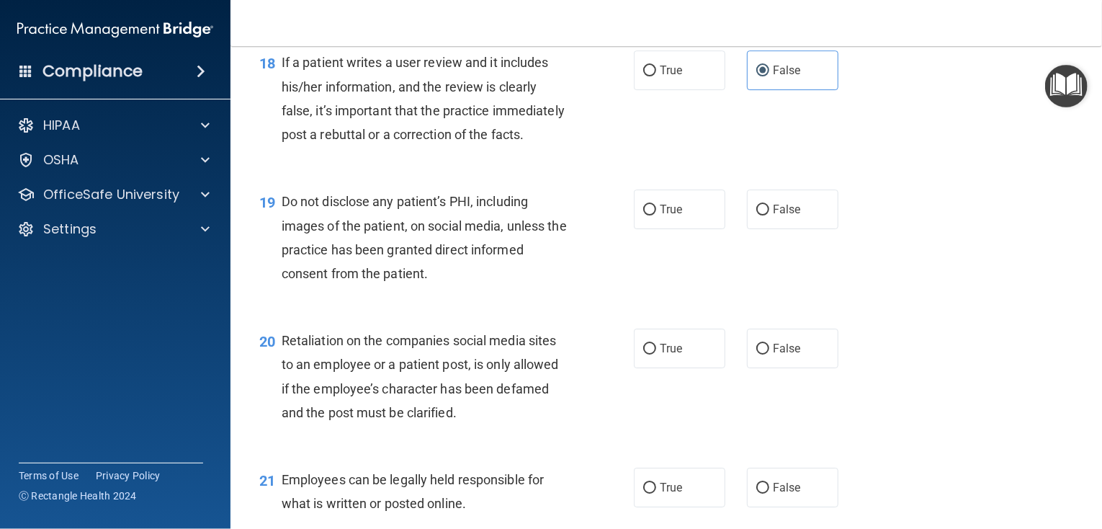
click at [422, 281] on span "Do not disclose any patient’s PHI, including images of the patient, on social m…" at bounding box center [424, 237] width 285 height 87
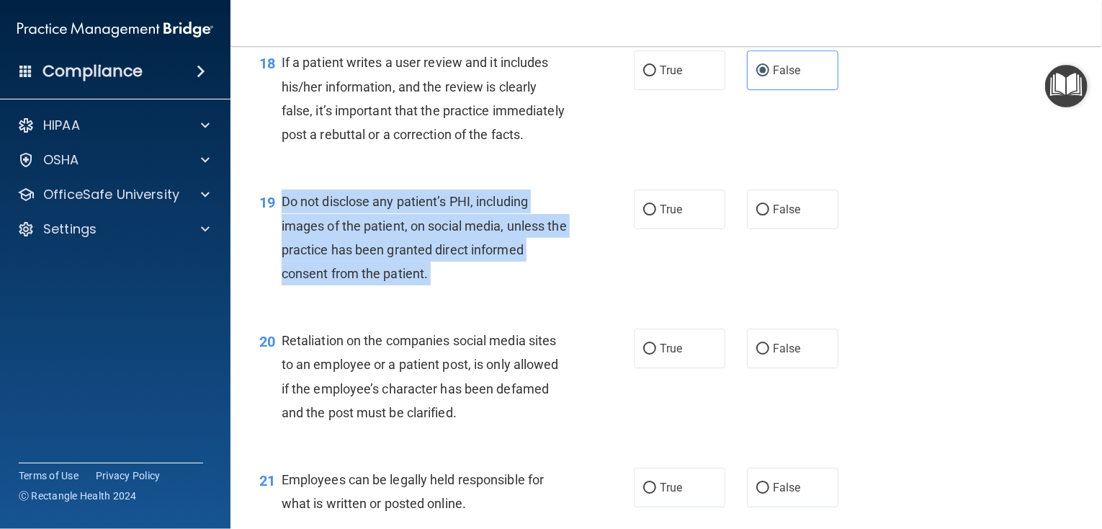
click at [422, 281] on span "Do not disclose any patient’s PHI, including images of the patient, on social m…" at bounding box center [424, 237] width 285 height 87
click at [601, 272] on div "19 Do not disclose any patient’s PHI, including images of the patient, on socia…" at bounding box center [447, 240] width 418 height 103
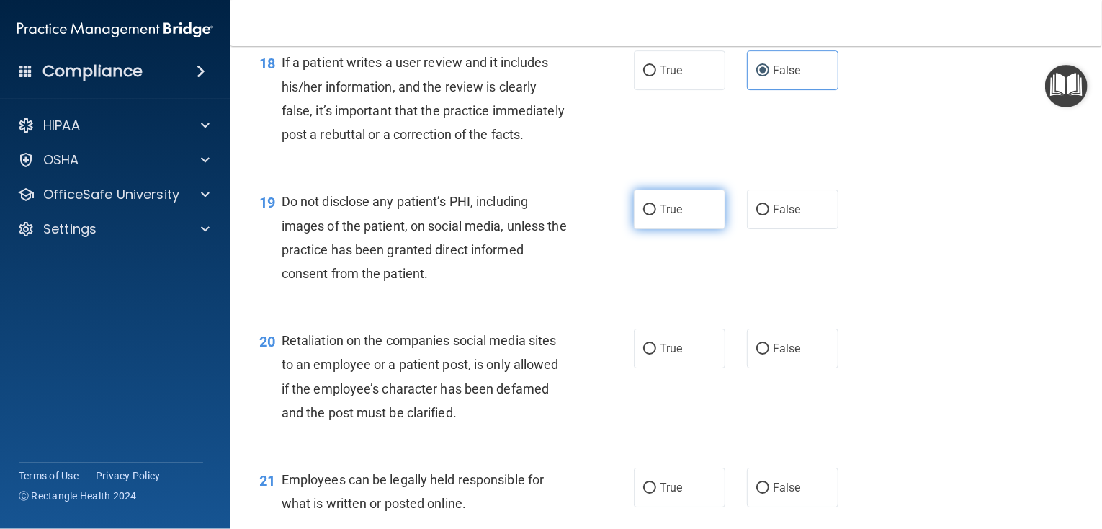
click at [677, 216] on span "True" at bounding box center [671, 209] width 22 height 14
click at [656, 215] on input "True" at bounding box center [649, 210] width 13 height 11
radio input "true"
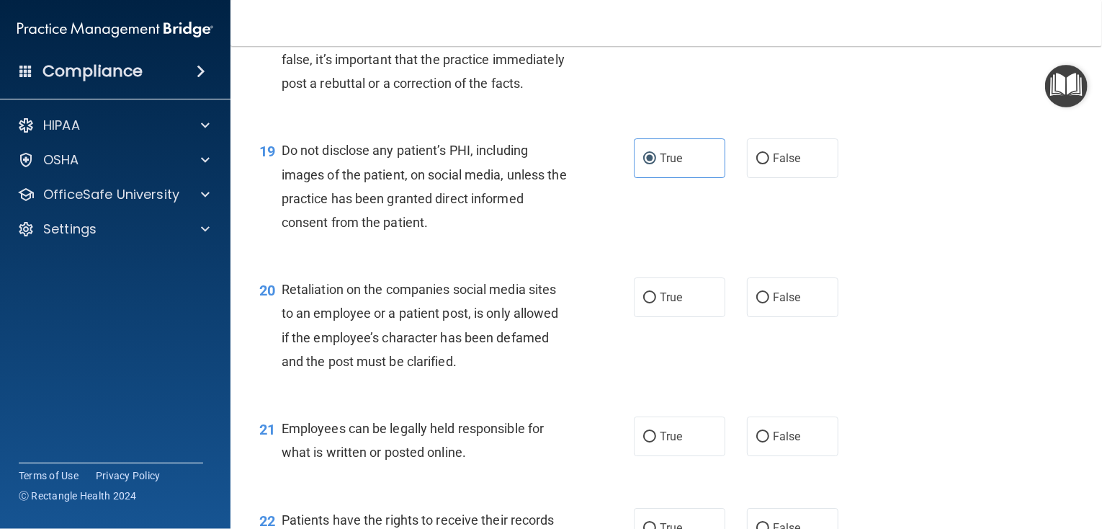
scroll to position [2593, 0]
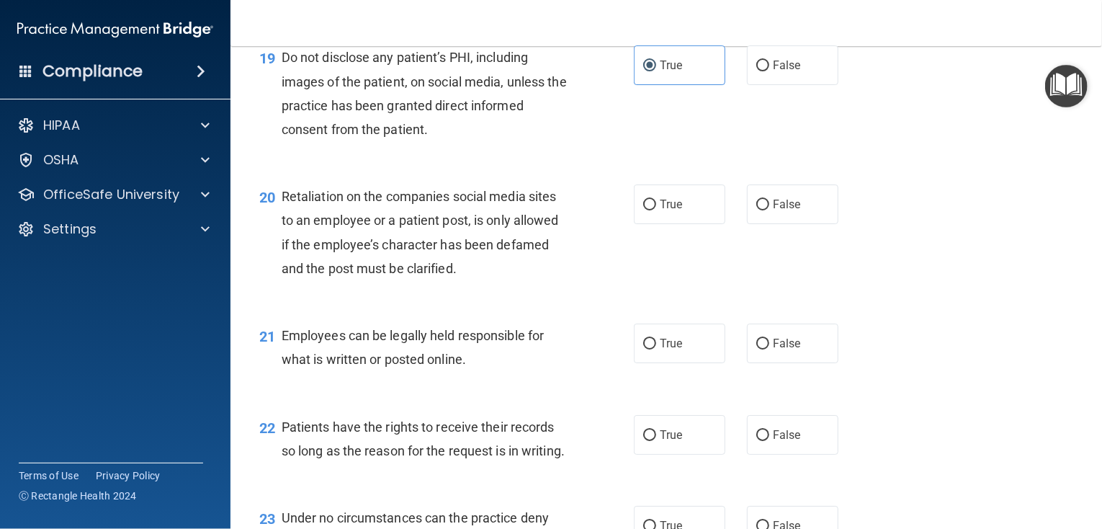
click at [452, 276] on span "Retaliation on the companies social media sites to an employee or a patient pos…" at bounding box center [420, 232] width 277 height 87
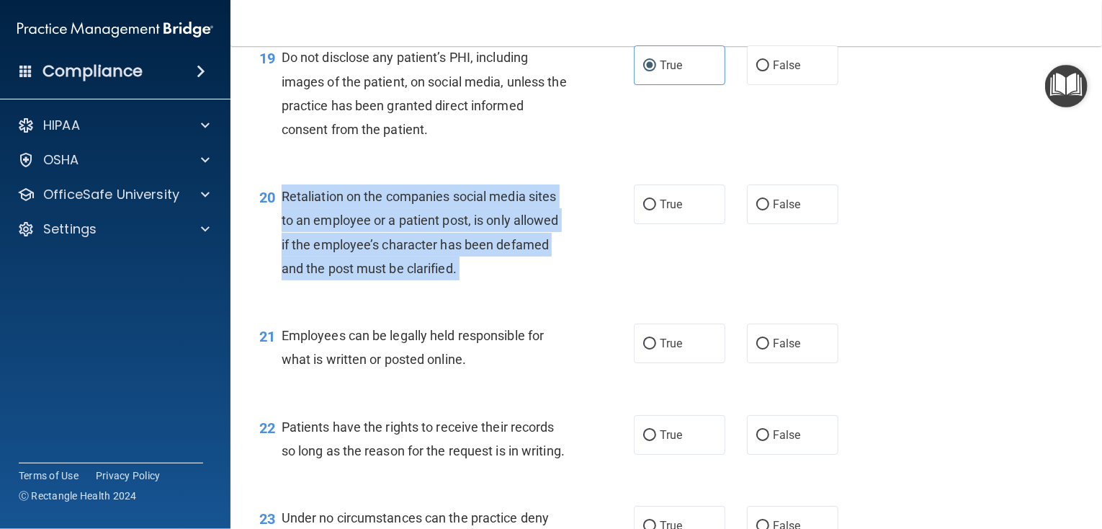
click at [452, 276] on span "Retaliation on the companies social media sites to an employee or a patient pos…" at bounding box center [420, 232] width 277 height 87
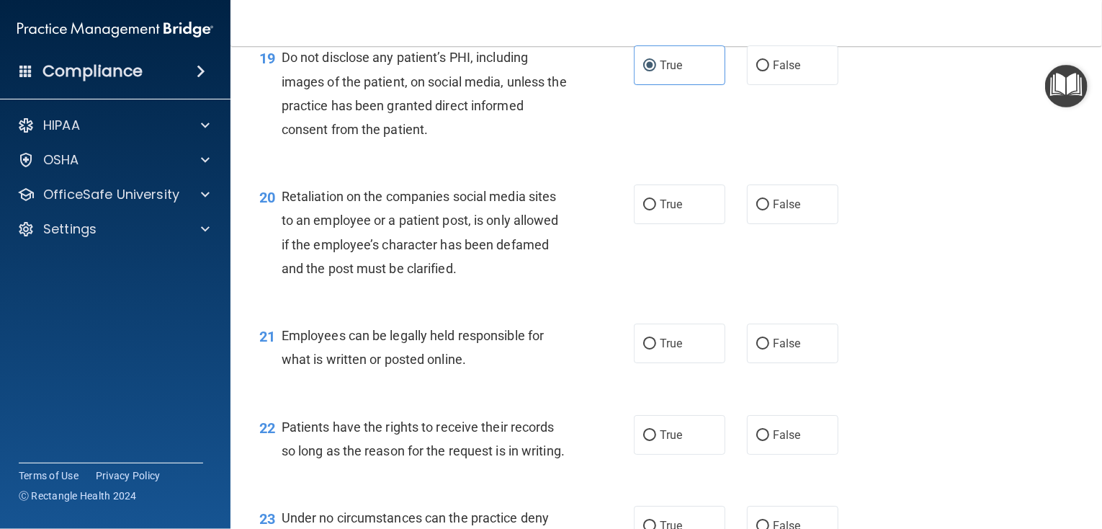
click at [745, 283] on div "20 Retaliation on the companies social media sites to an employee or a patient …" at bounding box center [666, 235] width 836 height 139
click at [776, 224] on label "False" at bounding box center [792, 204] width 91 height 40
click at [769, 210] on input "False" at bounding box center [762, 205] width 13 height 11
radio input "true"
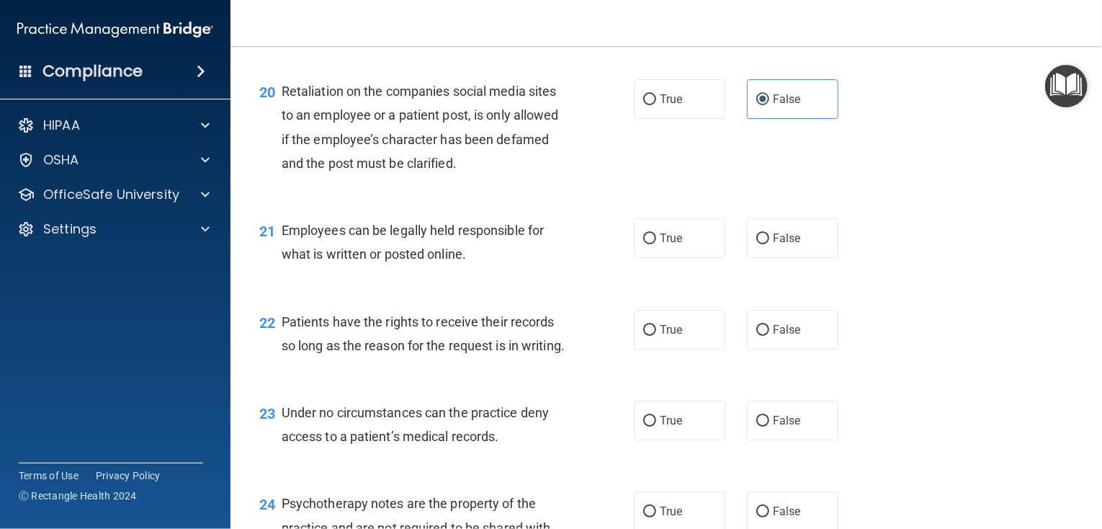
scroll to position [2737, 0]
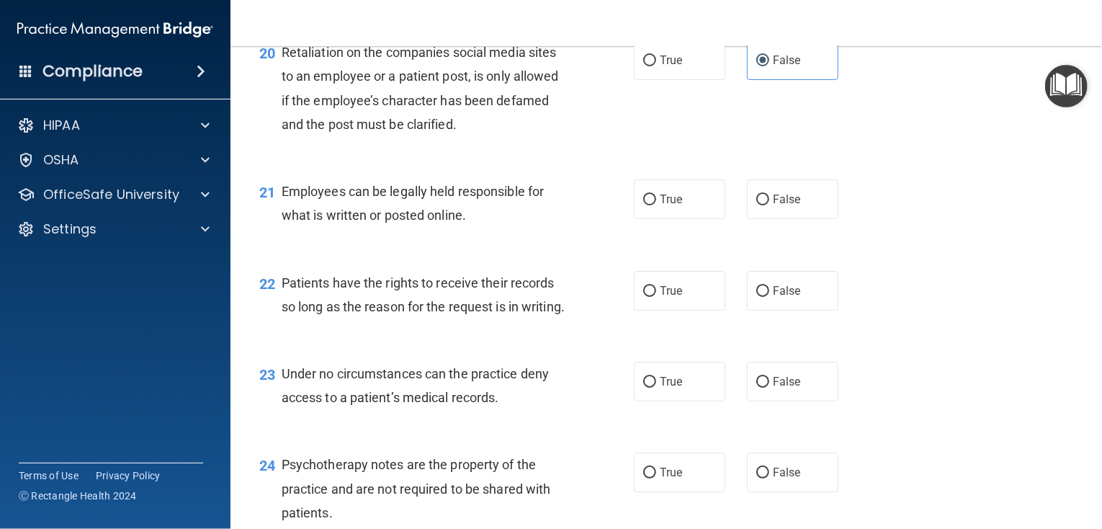
click at [472, 227] on div "Employees can be legally held responsible for what is written or posted online." at bounding box center [430, 203] width 297 height 48
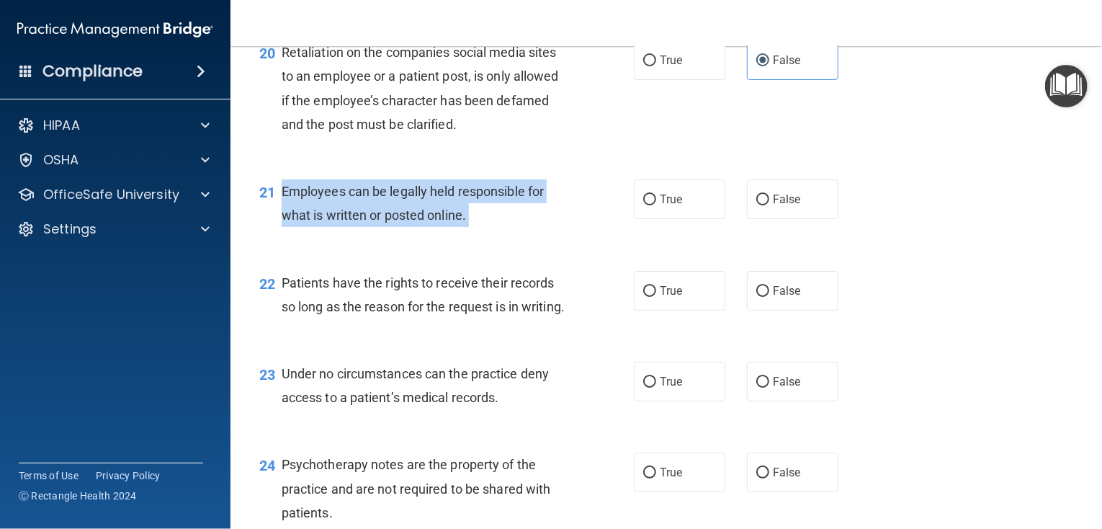
click at [472, 227] on div "Employees can be legally held responsible for what is written or posted online." at bounding box center [430, 203] width 297 height 48
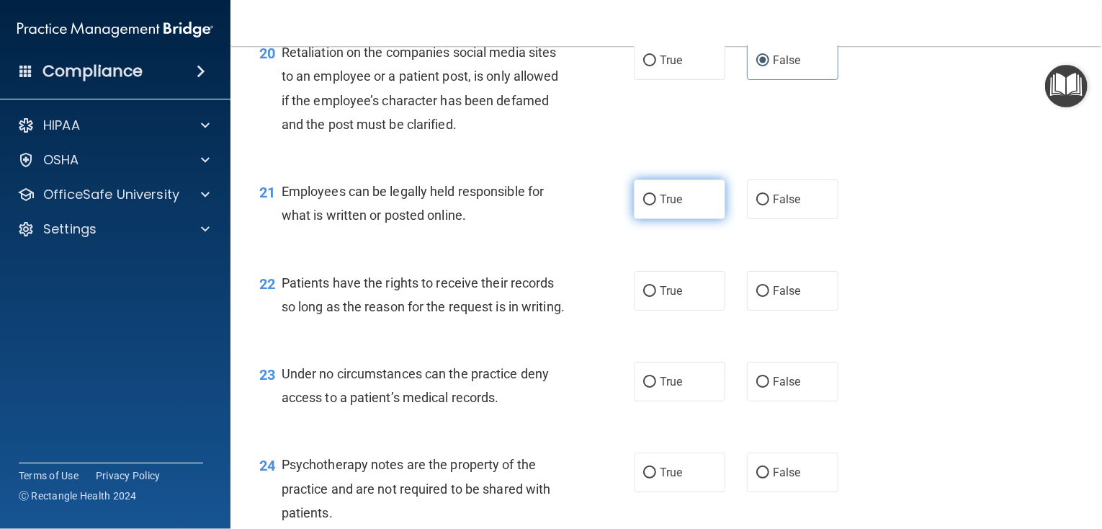
click at [699, 219] on label "True" at bounding box center [679, 199] width 91 height 40
click at [656, 205] on input "True" at bounding box center [649, 199] width 13 height 11
radio input "true"
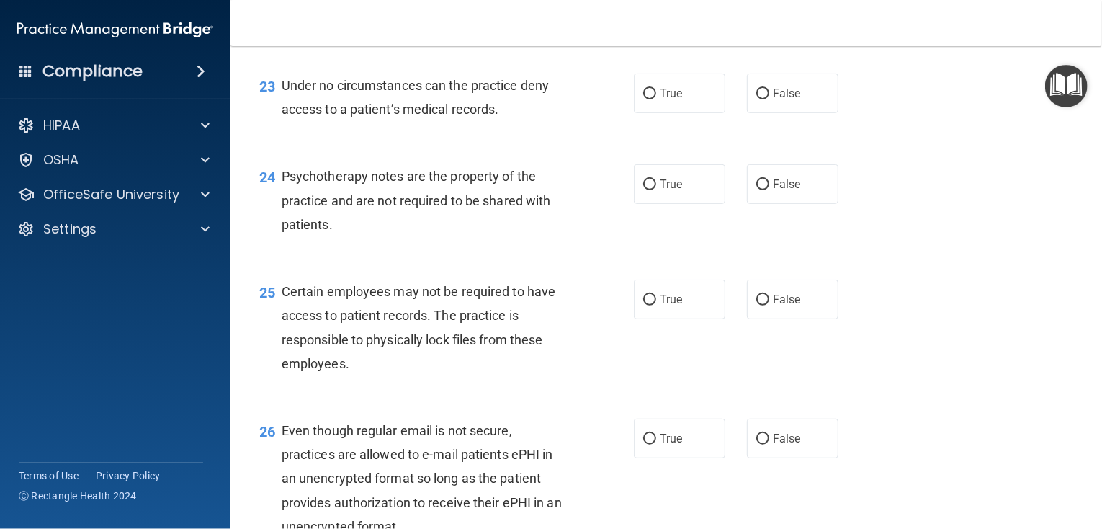
scroll to position [2881, 0]
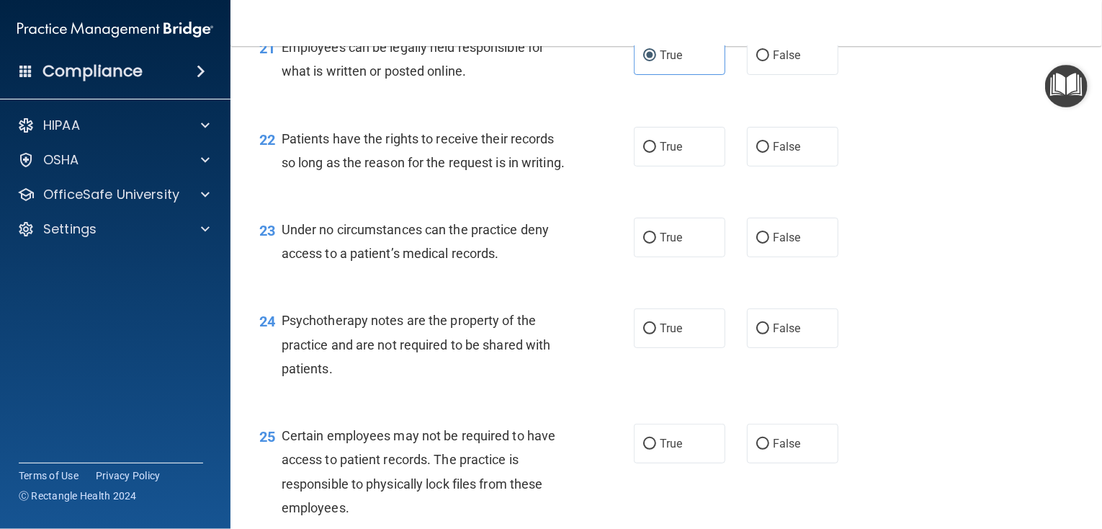
click at [327, 174] on div "Patients have the rights to receive their records so long as the reason for the…" at bounding box center [430, 151] width 297 height 48
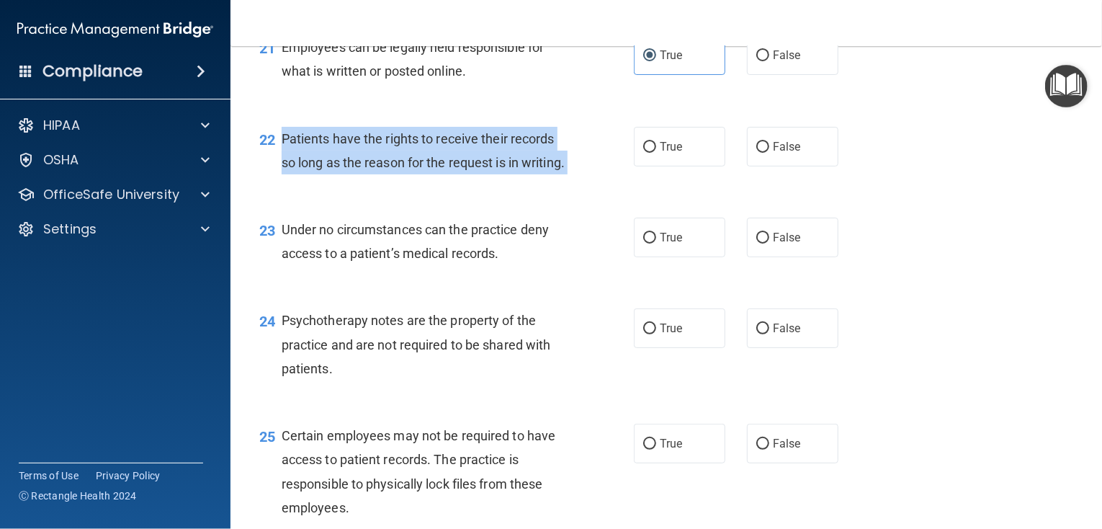
click at [327, 174] on div "Patients have the rights to receive their records so long as the reason for the…" at bounding box center [430, 151] width 297 height 48
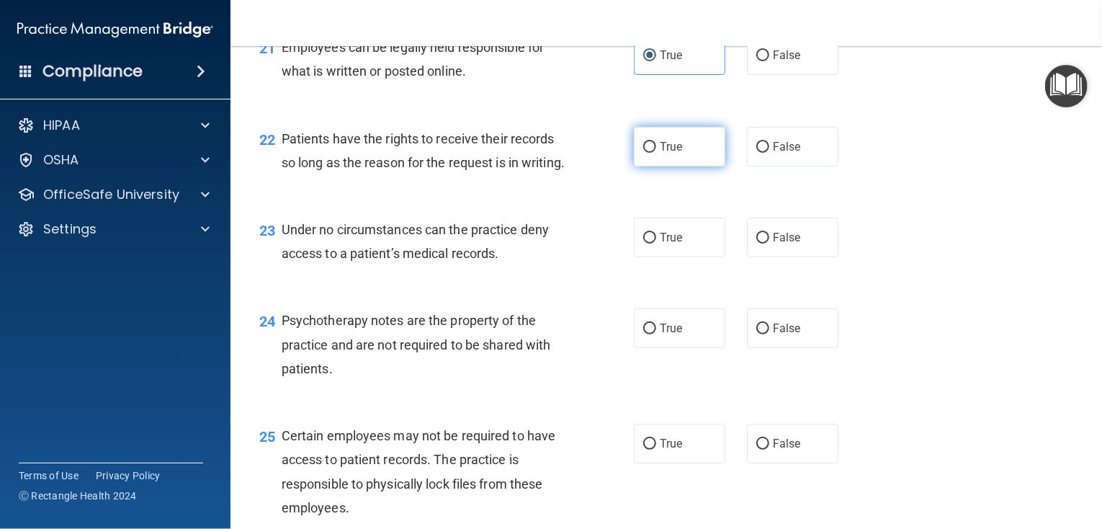
click at [684, 166] on label "True" at bounding box center [679, 147] width 91 height 40
click at [656, 153] on input "True" at bounding box center [649, 147] width 13 height 11
radio input "true"
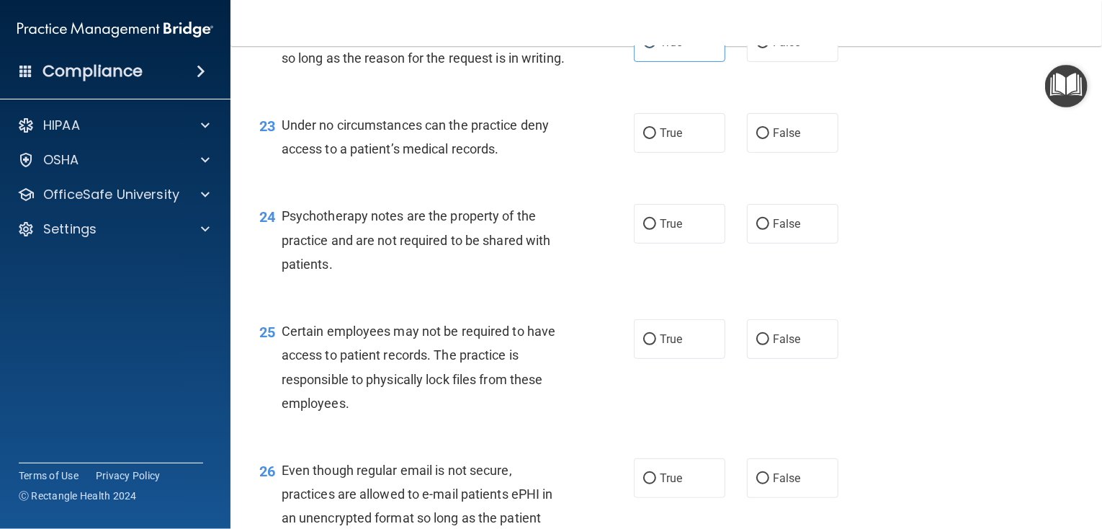
scroll to position [3025, 0]
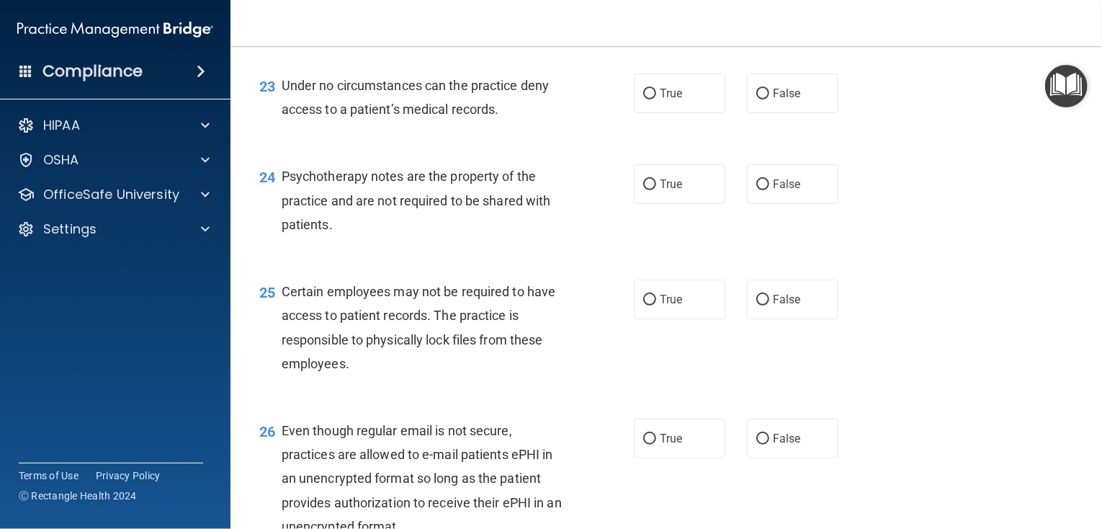
click at [501, 121] on div "Under no circumstances can the practice deny access to a patient’s medical reco…" at bounding box center [430, 97] width 297 height 48
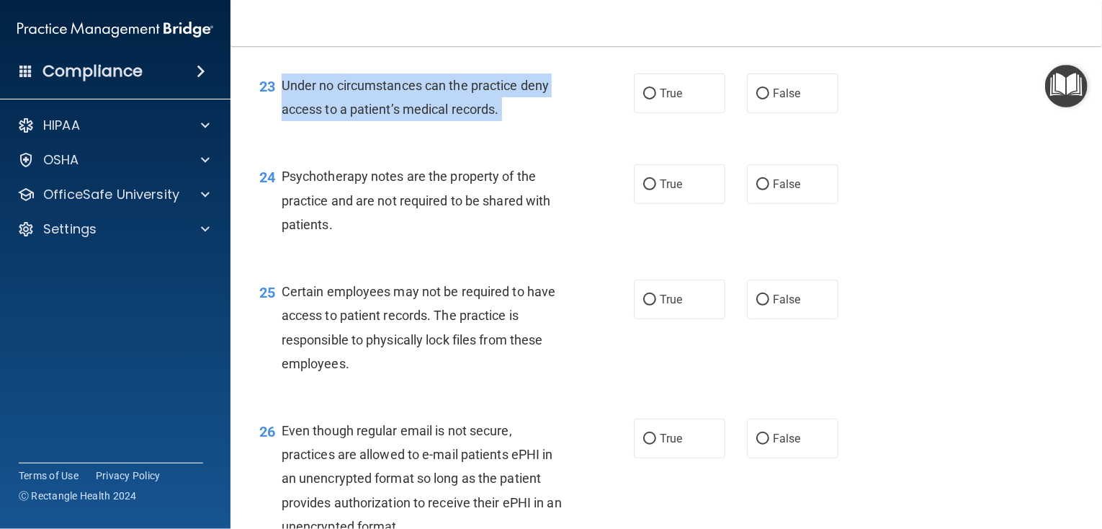
click at [501, 121] on div "Under no circumstances can the practice deny access to a patient’s medical reco…" at bounding box center [430, 97] width 297 height 48
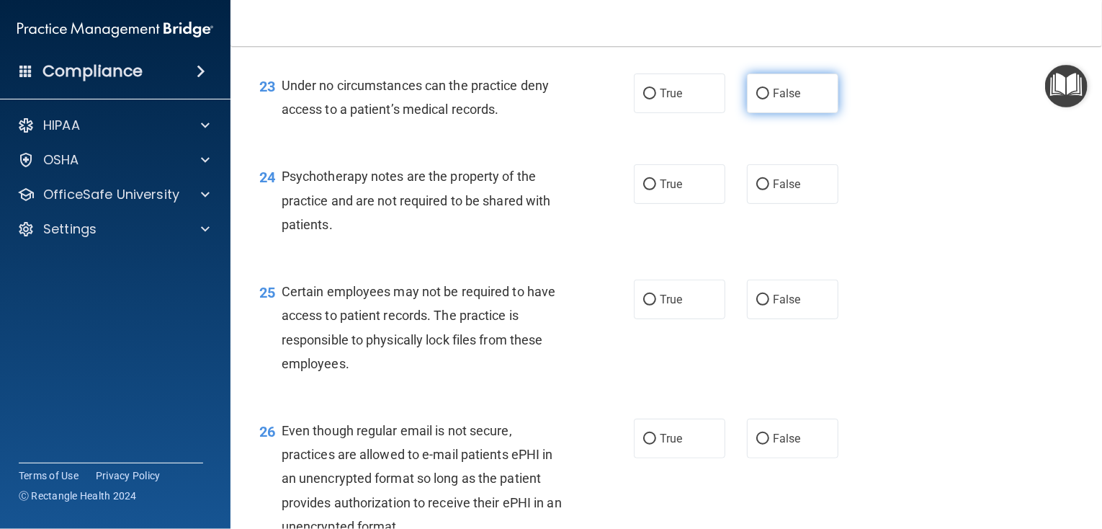
click at [747, 113] on label "False" at bounding box center [792, 93] width 91 height 40
click at [756, 99] on input "False" at bounding box center [762, 94] width 13 height 11
radio input "true"
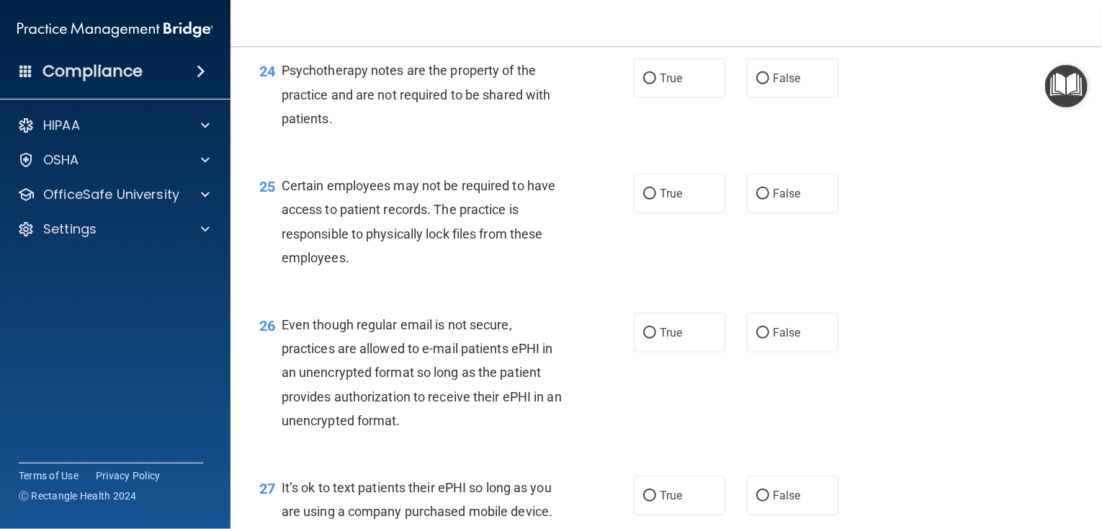
scroll to position [3169, 0]
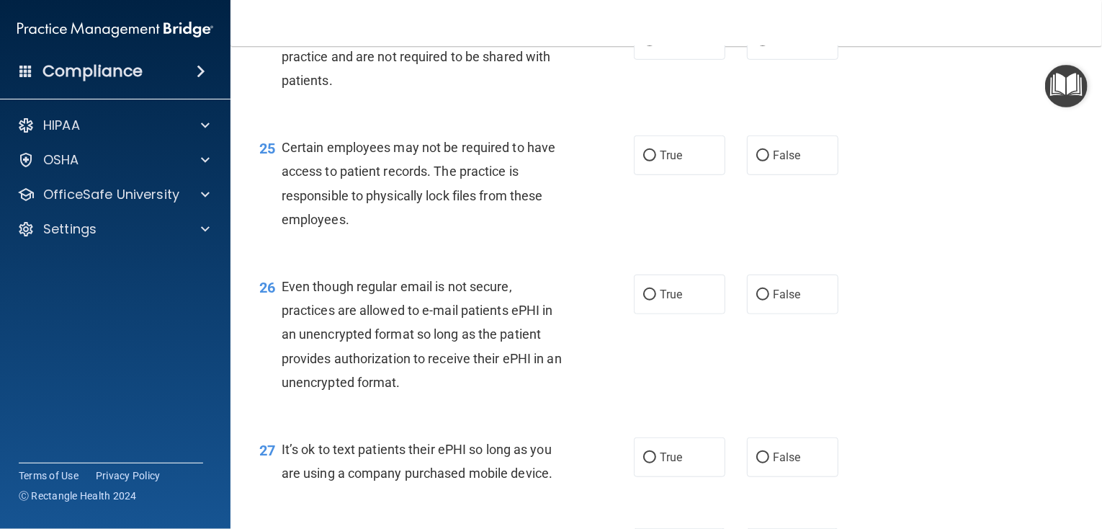
click at [335, 92] on div "Psychotherapy notes are the property of the practice and are not required to be…" at bounding box center [430, 56] width 297 height 72
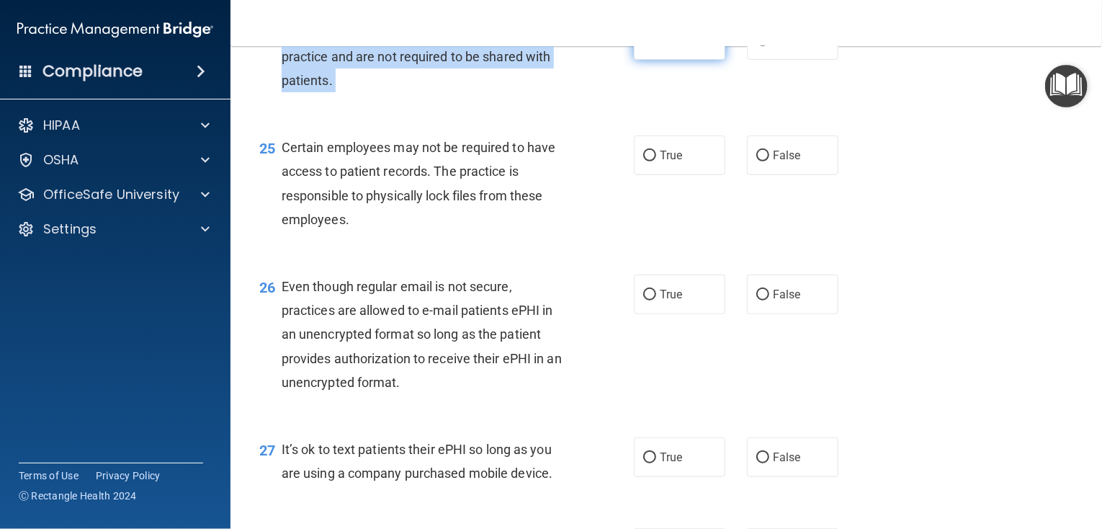
click at [643, 46] on input "True" at bounding box center [649, 40] width 13 height 11
radio input "true"
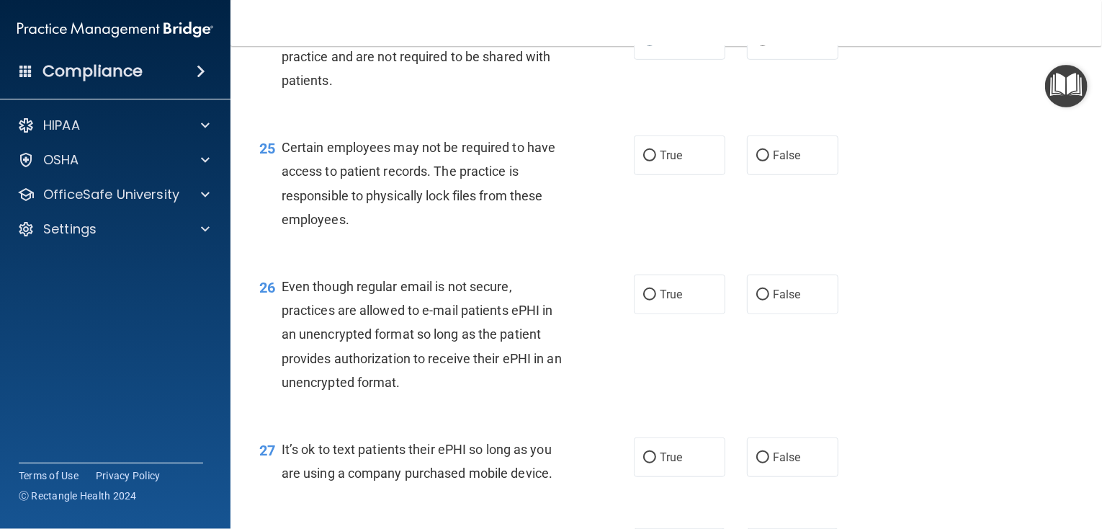
click at [372, 231] on div "Certain employees may not be required to have access to patient records. The pr…" at bounding box center [430, 183] width 297 height 96
click at [365, 231] on div "Certain employees may not be required to have access to patient records. The pr…" at bounding box center [430, 183] width 297 height 96
click at [362, 231] on div "Certain employees may not be required to have access to patient records. The pr…" at bounding box center [430, 183] width 297 height 96
click at [351, 231] on div "Certain employees may not be required to have access to patient records. The pr…" at bounding box center [430, 183] width 297 height 96
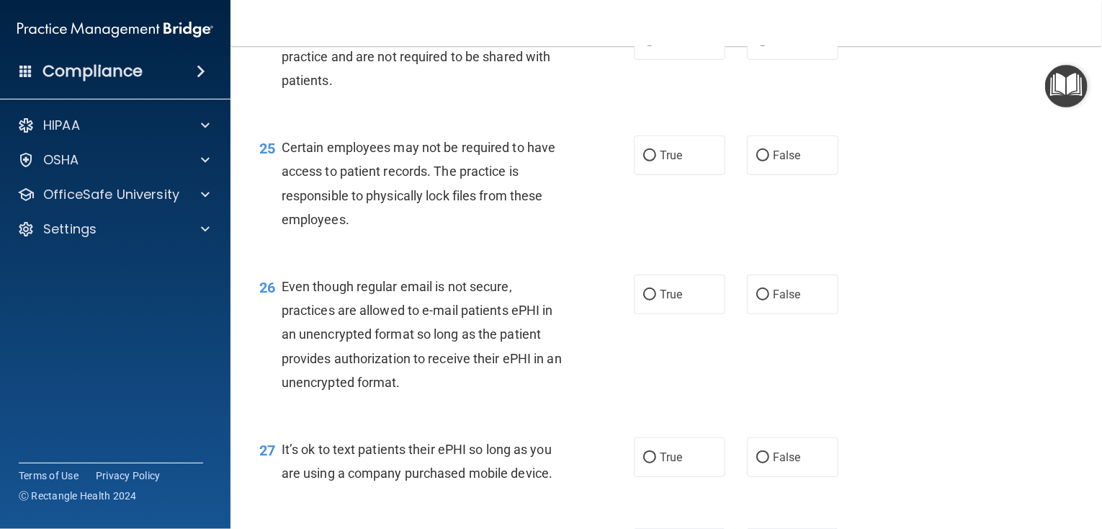
click at [351, 231] on div "Certain employees may not be required to have access to patient records. The pr…" at bounding box center [430, 183] width 297 height 96
click at [349, 231] on div "Certain employees may not be required to have access to patient records. The pr…" at bounding box center [430, 183] width 297 height 96
click at [346, 227] on span "Certain employees may not be required to have access to patient records. The pr…" at bounding box center [419, 183] width 274 height 87
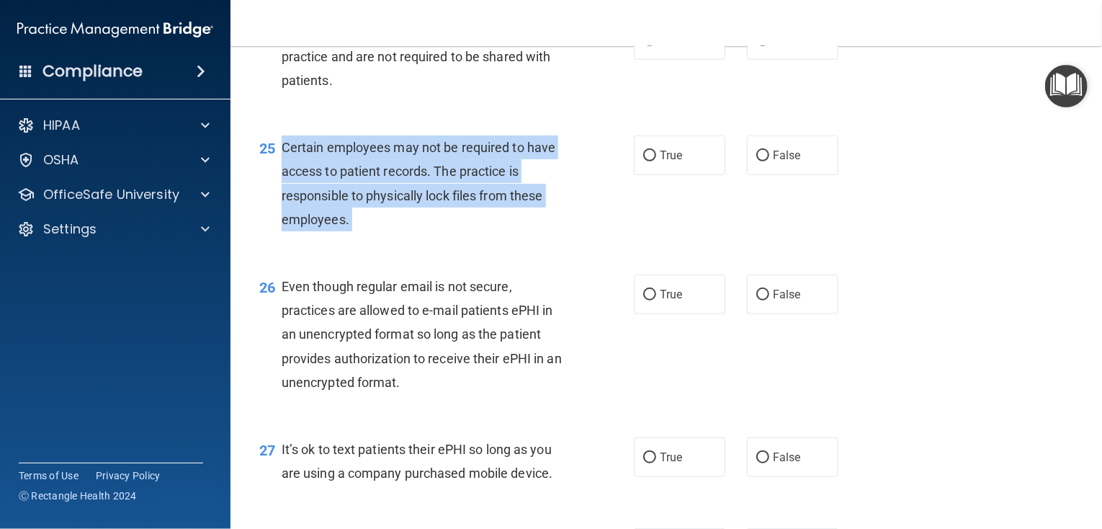
click at [346, 227] on span "Certain employees may not be required to have access to patient records. The pr…" at bounding box center [419, 183] width 274 height 87
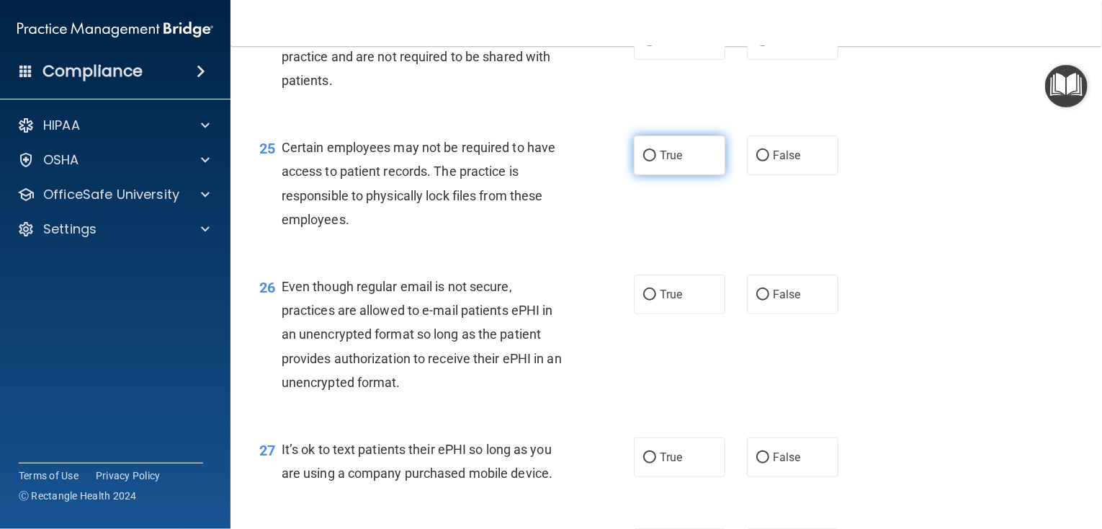
click at [654, 175] on label "True" at bounding box center [679, 155] width 91 height 40
click at [654, 161] on input "True" at bounding box center [649, 156] width 13 height 11
radio input "true"
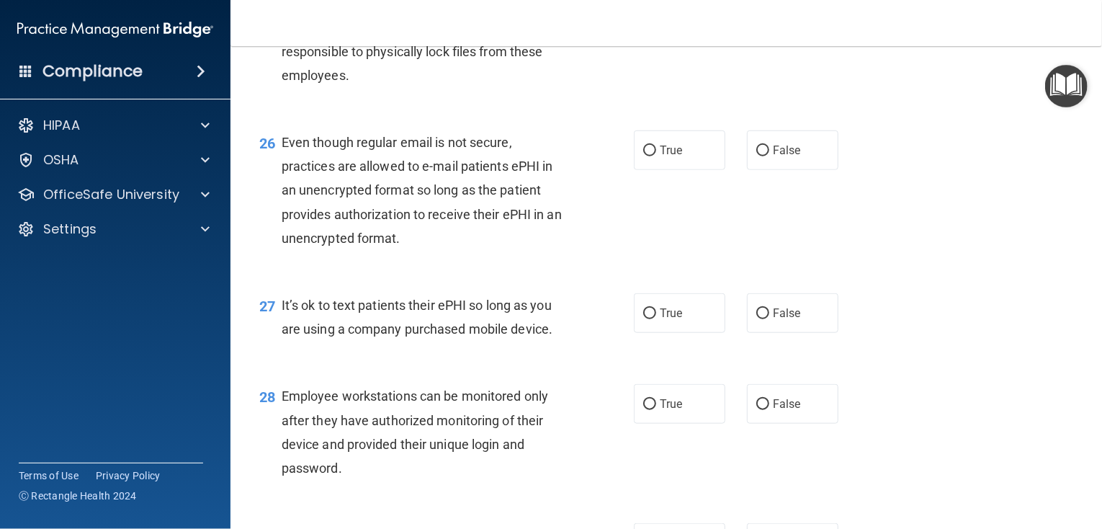
click at [400, 250] on div "Even though regular email is not secure, practices are allowed to e-mail patien…" at bounding box center [430, 190] width 297 height 120
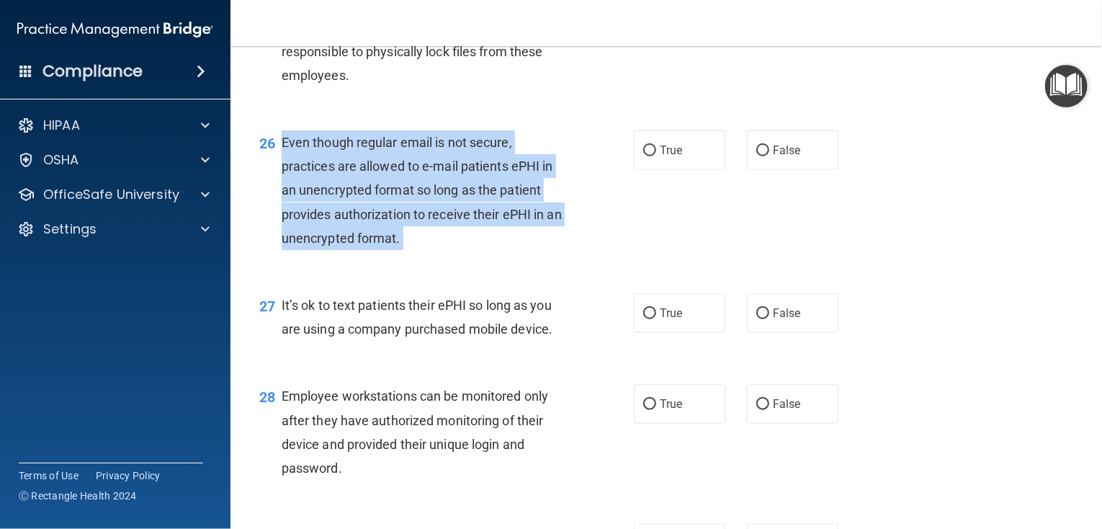
click at [400, 250] on div "Even though regular email is not secure, practices are allowed to e-mail patien…" at bounding box center [430, 190] width 297 height 120
click at [398, 246] on span "Even though regular email is not secure, practices are allowed to e-mail patien…" at bounding box center [422, 190] width 280 height 111
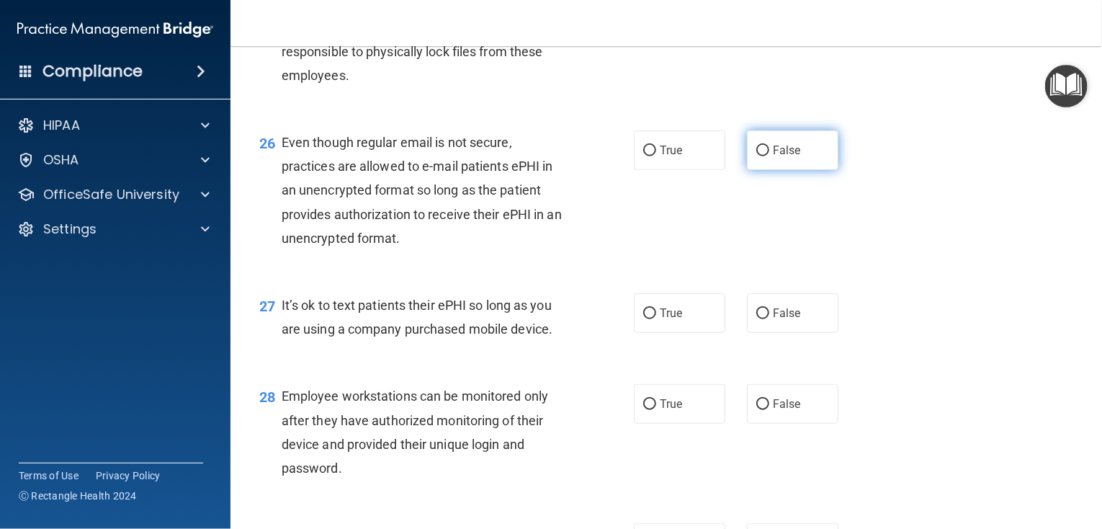
click at [766, 170] on label "False" at bounding box center [792, 150] width 91 height 40
click at [766, 156] on input "False" at bounding box center [762, 150] width 13 height 11
radio input "true"
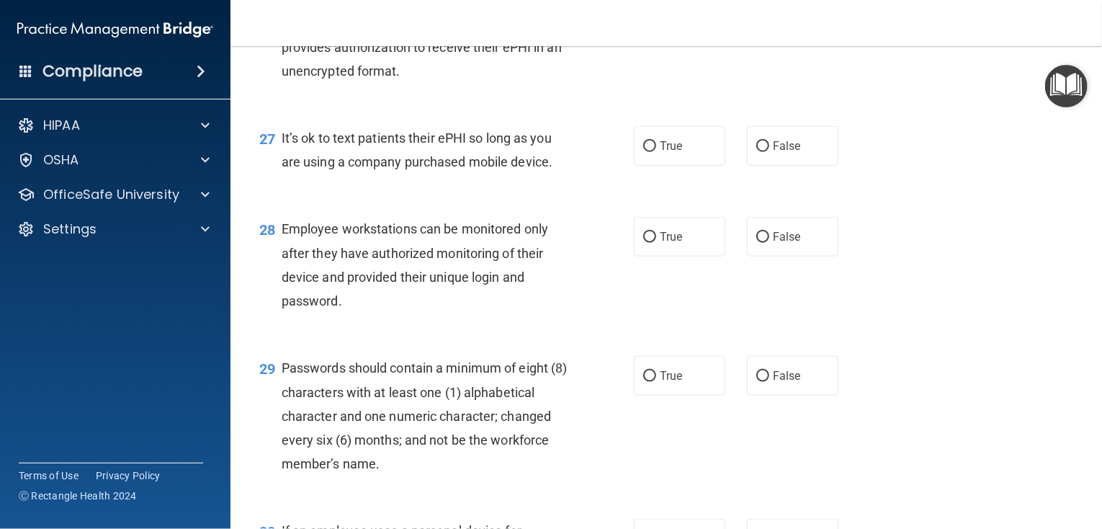
scroll to position [3457, 0]
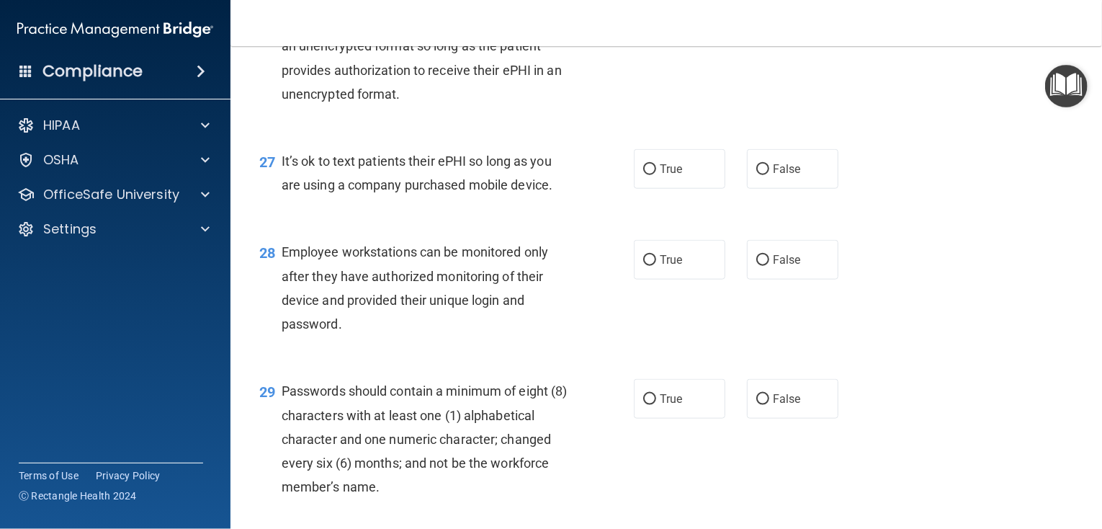
click at [550, 192] on span "It’s ok to text patients their ePHI so long as you are using a company purchase…" at bounding box center [417, 172] width 271 height 39
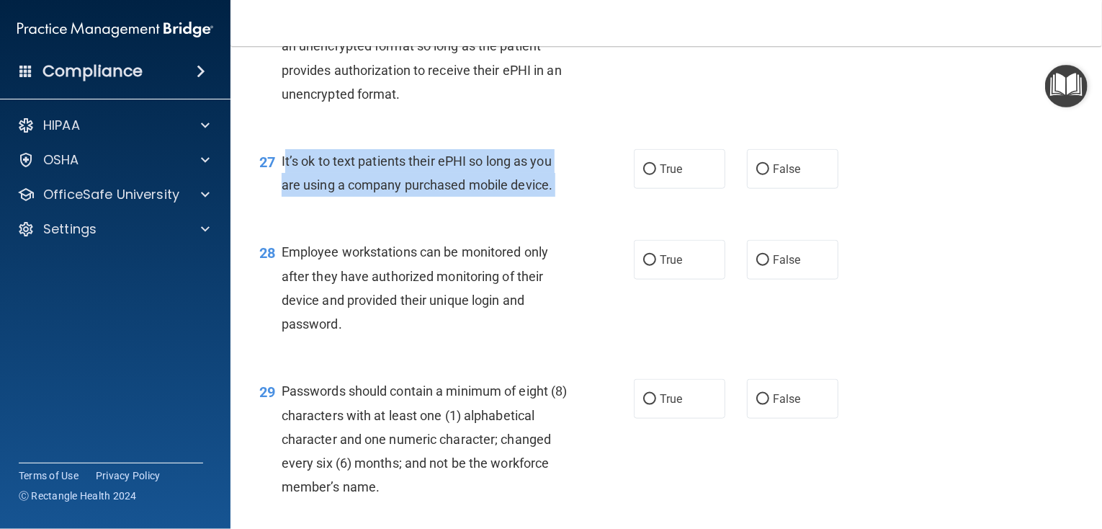
click at [550, 192] on span "It’s ok to text patients their ePHI so long as you are using a company purchase…" at bounding box center [417, 172] width 271 height 39
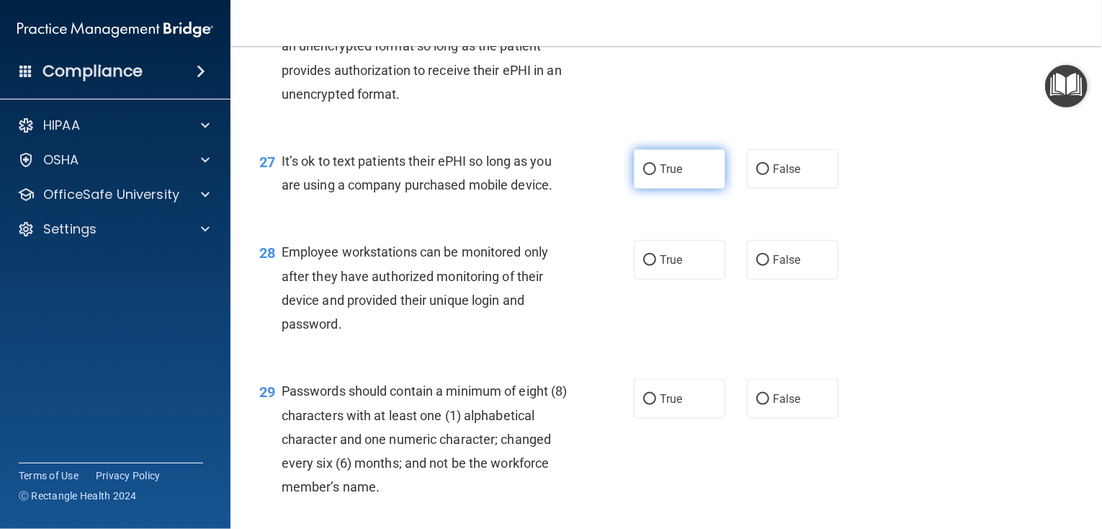
click at [654, 189] on label "True" at bounding box center [679, 169] width 91 height 40
click at [654, 175] on input "True" at bounding box center [649, 169] width 13 height 11
radio input "true"
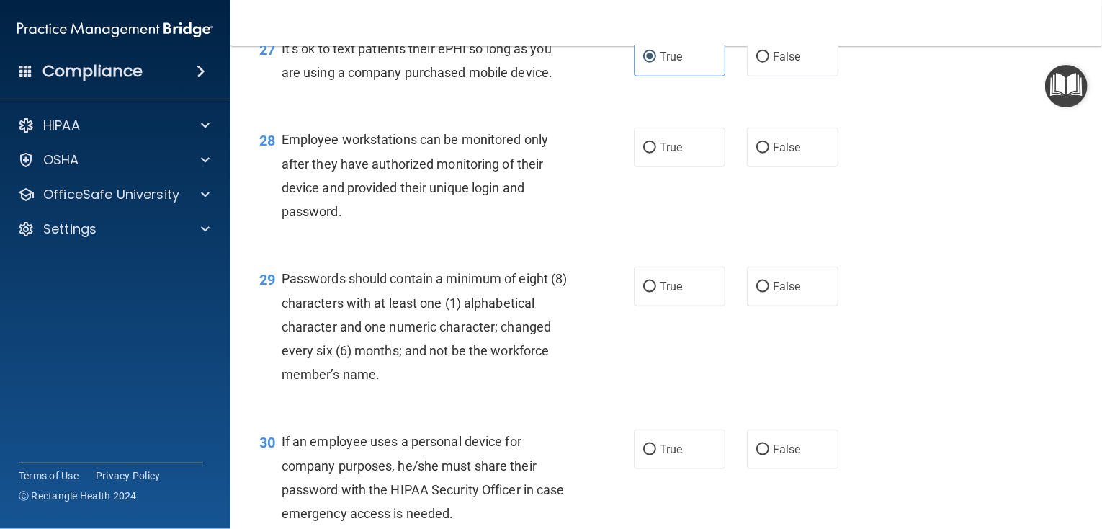
scroll to position [3601, 0]
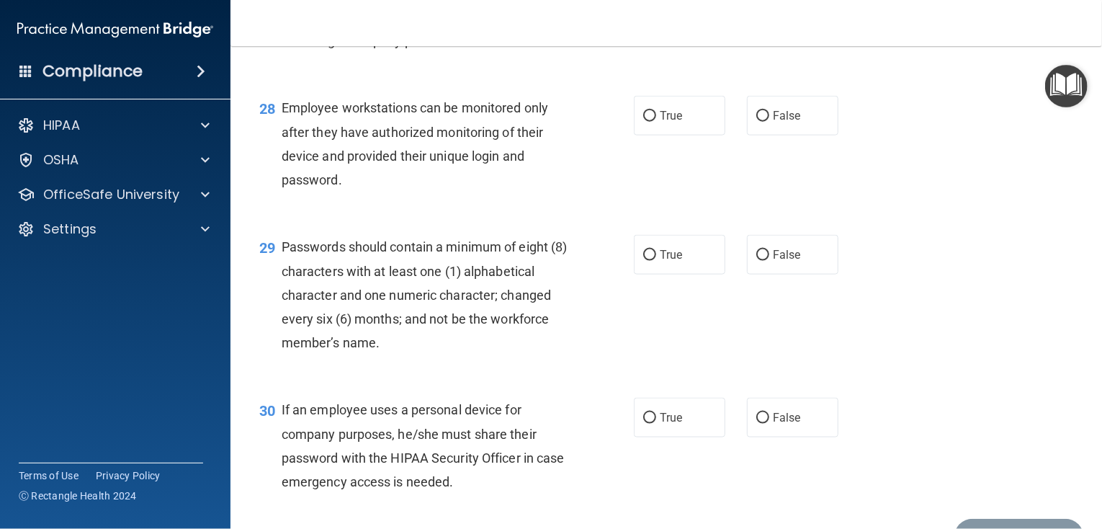
click at [334, 187] on span "Employee workstations can be monitored only after they have authorized monitori…" at bounding box center [415, 143] width 267 height 87
click at [334, 192] on div "Employee workstations can be monitored only after they have authorized monitori…" at bounding box center [430, 144] width 297 height 96
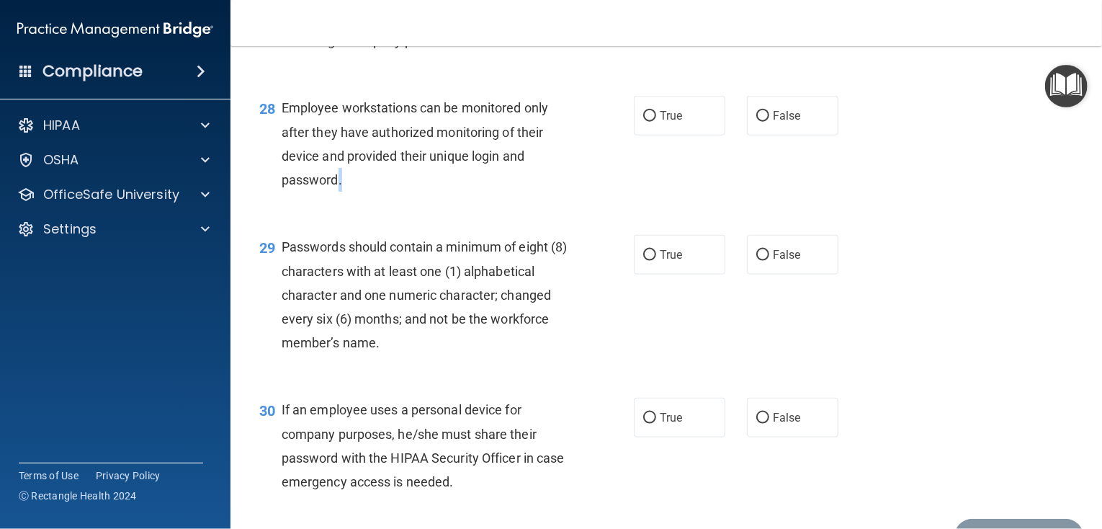
click at [344, 192] on div "Employee workstations can be monitored only after they have authorized monitori…" at bounding box center [430, 144] width 297 height 96
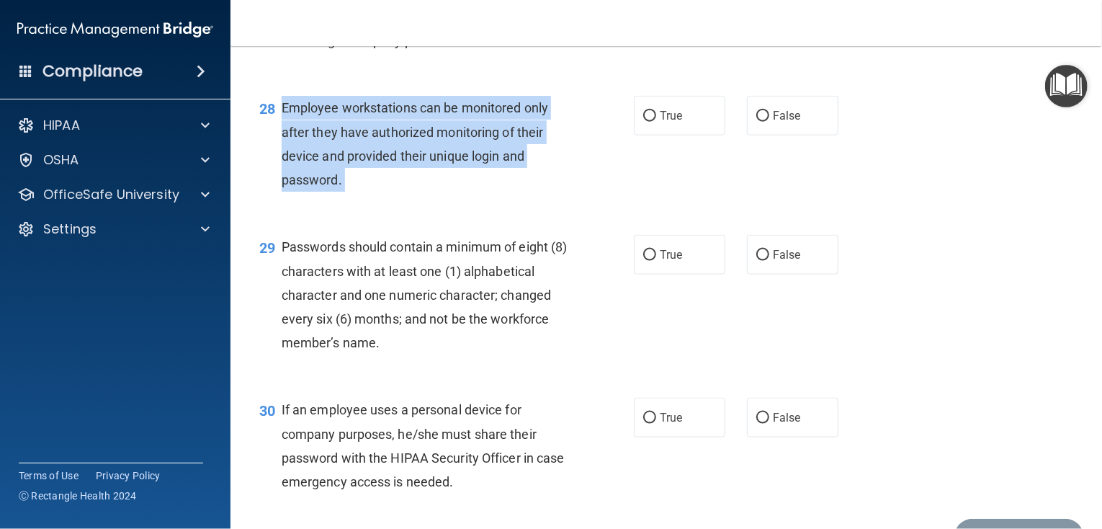
click at [344, 192] on div "Employee workstations can be monitored only after they have authorized monitori…" at bounding box center [430, 144] width 297 height 96
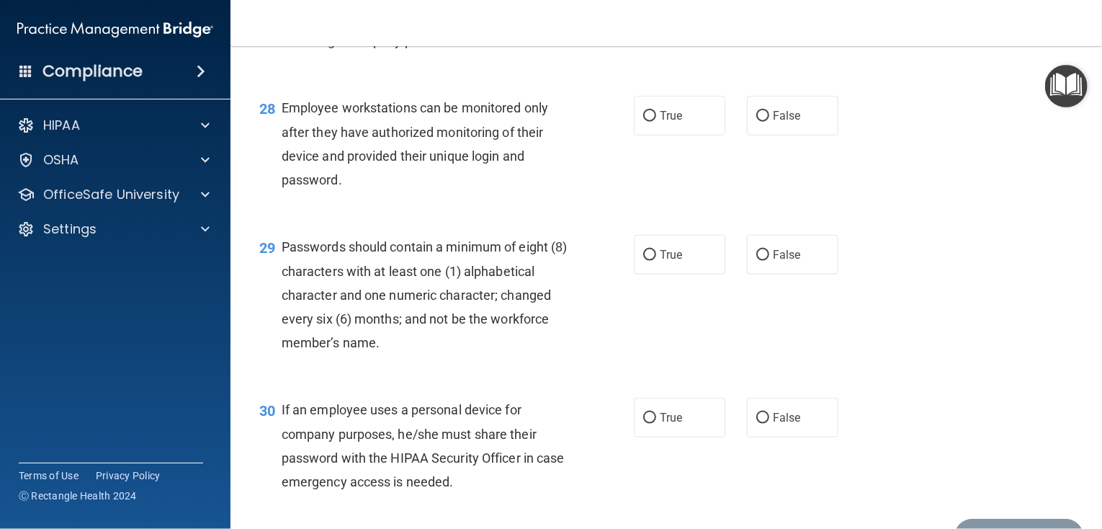
click at [726, 161] on div "28 Employee workstations can be monitored only after they have authorized monit…" at bounding box center [666, 147] width 836 height 139
click at [773, 122] on span "False" at bounding box center [787, 116] width 28 height 14
click at [769, 122] on input "False" at bounding box center [762, 116] width 13 height 11
radio input "true"
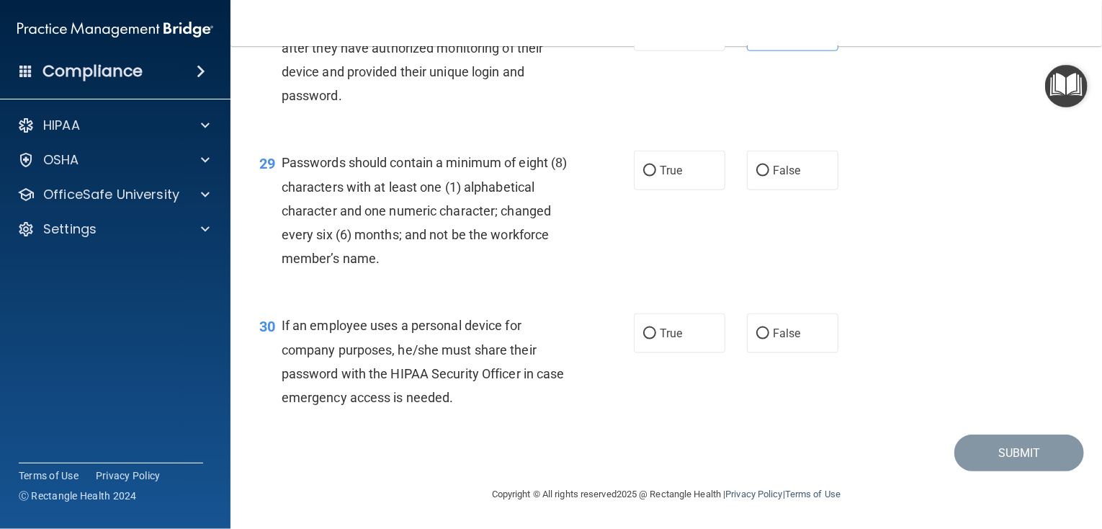
scroll to position [3745, 0]
click at [375, 270] on div "Passwords should contain a minimum of eight (8) characters with at least one (1…" at bounding box center [430, 211] width 297 height 120
click at [375, 266] on span "Passwords should contain a minimum of eight (8) characters with at least one (1…" at bounding box center [425, 210] width 286 height 111
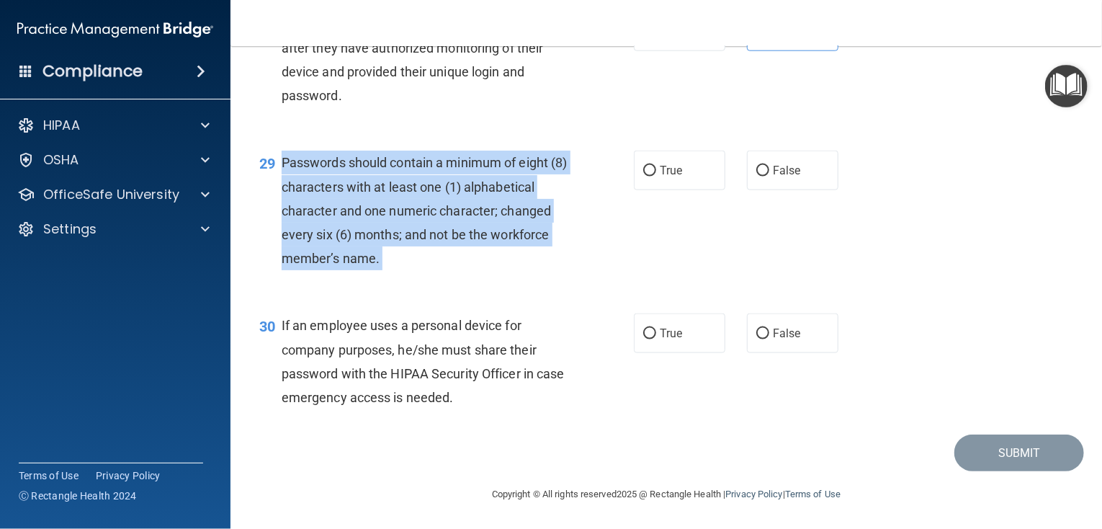
click at [375, 266] on span "Passwords should contain a minimum of eight (8) characters with at least one (1…" at bounding box center [425, 210] width 286 height 111
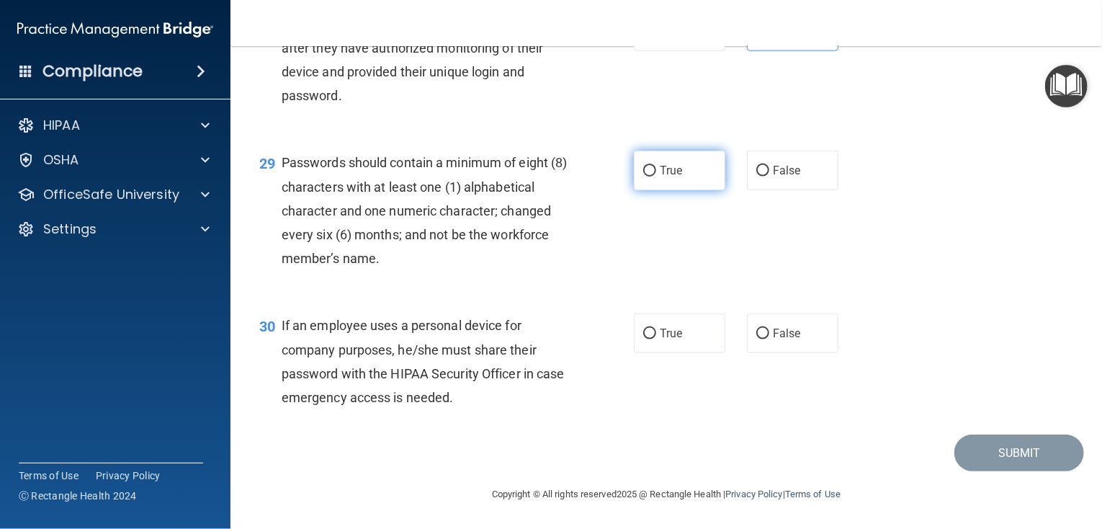
click at [634, 166] on label "True" at bounding box center [679, 171] width 91 height 40
click at [643, 166] on input "True" at bounding box center [649, 171] width 13 height 11
radio input "true"
click at [479, 405] on span "If an employee uses a personal device for company purposes, he/she must share t…" at bounding box center [423, 361] width 283 height 87
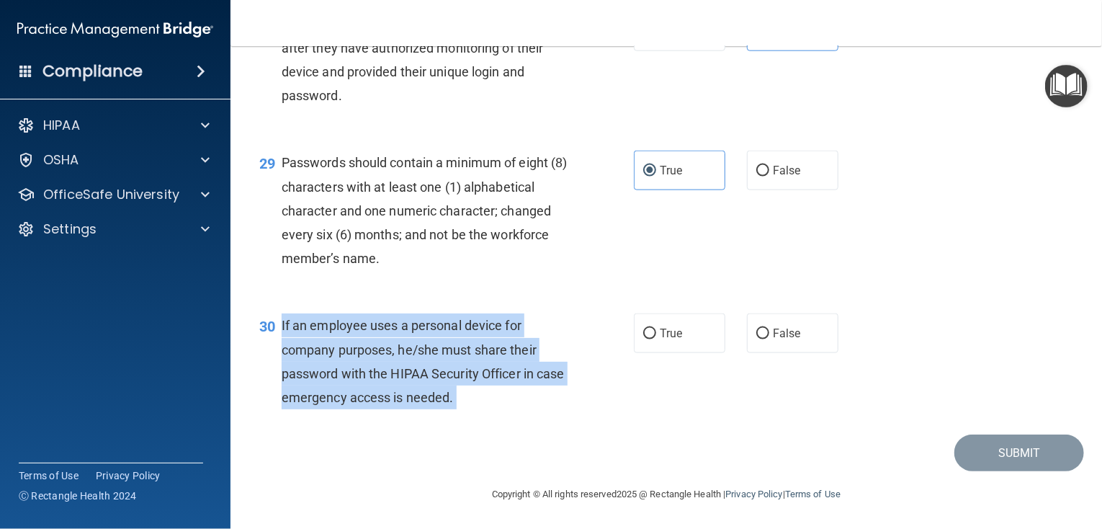
click at [480, 405] on span "If an employee uses a personal device for company purposes, he/she must share t…" at bounding box center [423, 361] width 283 height 87
click at [776, 326] on span "False" at bounding box center [787, 333] width 28 height 14
click at [769, 328] on input "False" at bounding box center [762, 333] width 13 height 11
radio input "true"
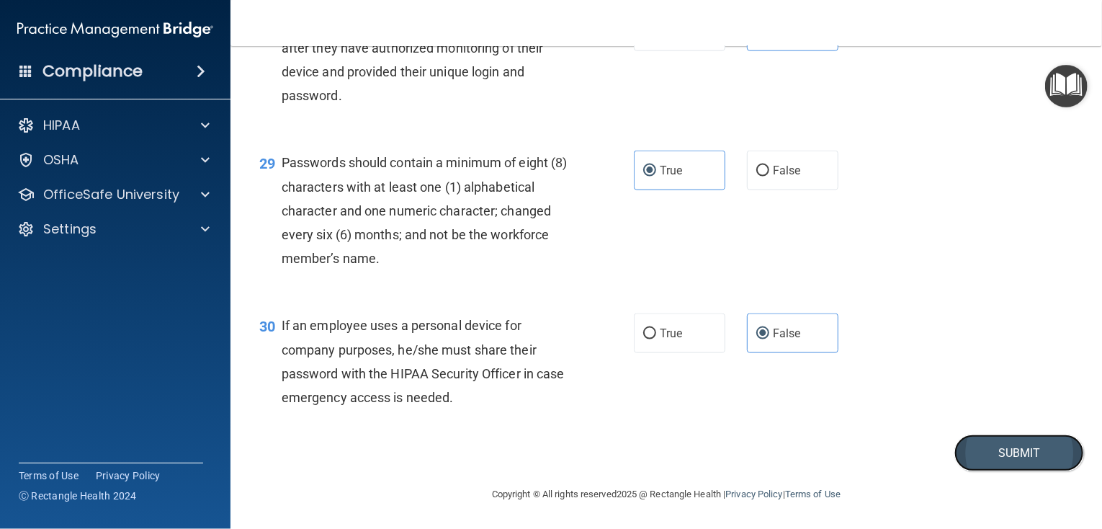
click at [971, 447] on button "Submit" at bounding box center [1019, 452] width 130 height 37
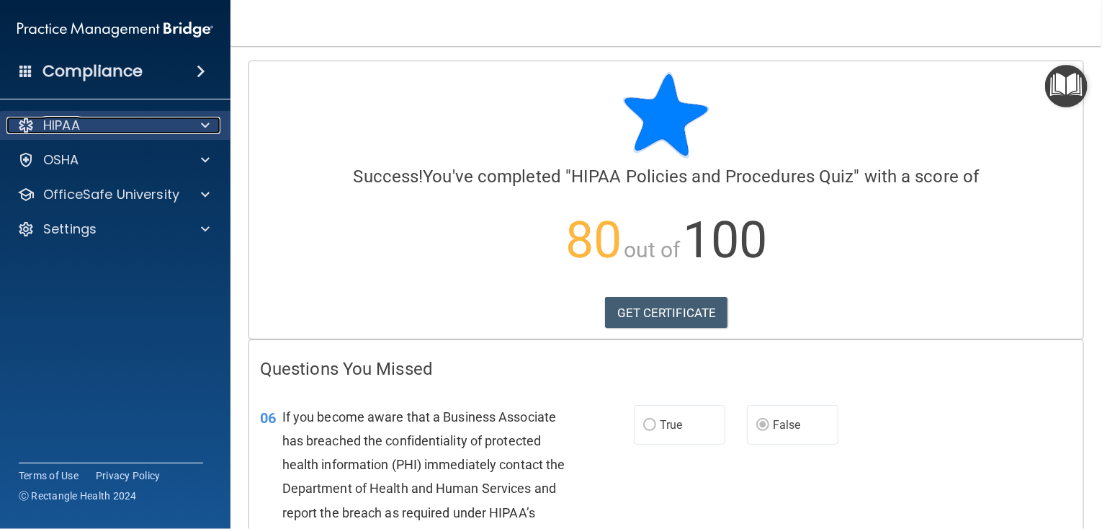
click at [91, 122] on div "HIPAA" at bounding box center [95, 125] width 179 height 17
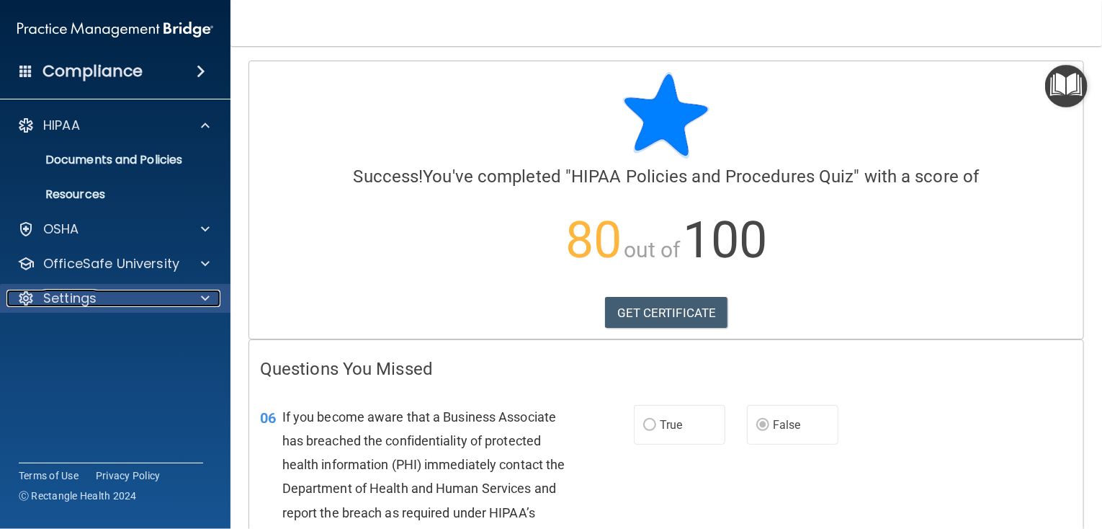
click at [67, 290] on p "Settings" at bounding box center [69, 298] width 53 height 17
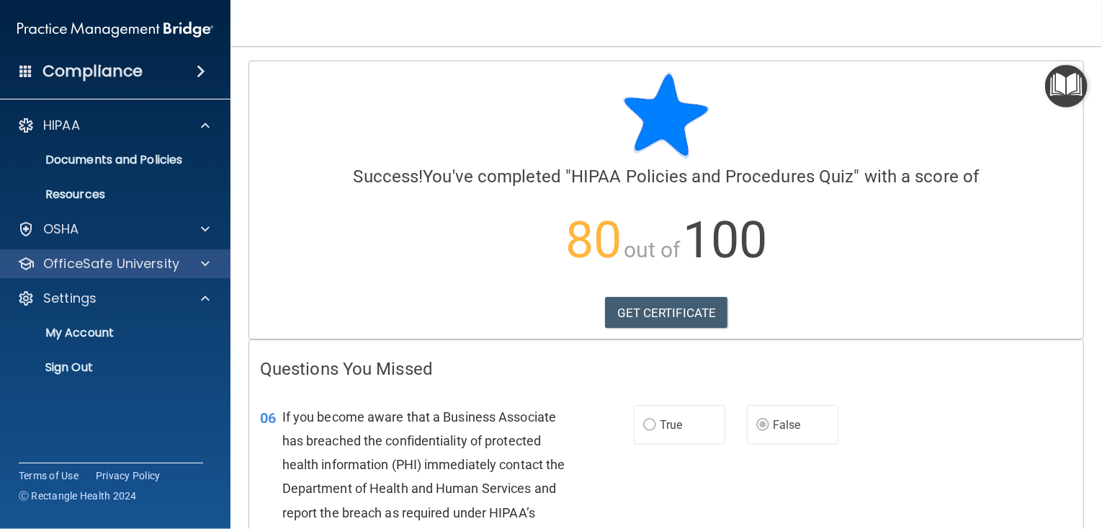
click at [68, 274] on div "OfficeSafe University" at bounding box center [115, 263] width 231 height 29
click at [96, 260] on p "OfficeSafe University" at bounding box center [111, 263] width 136 height 17
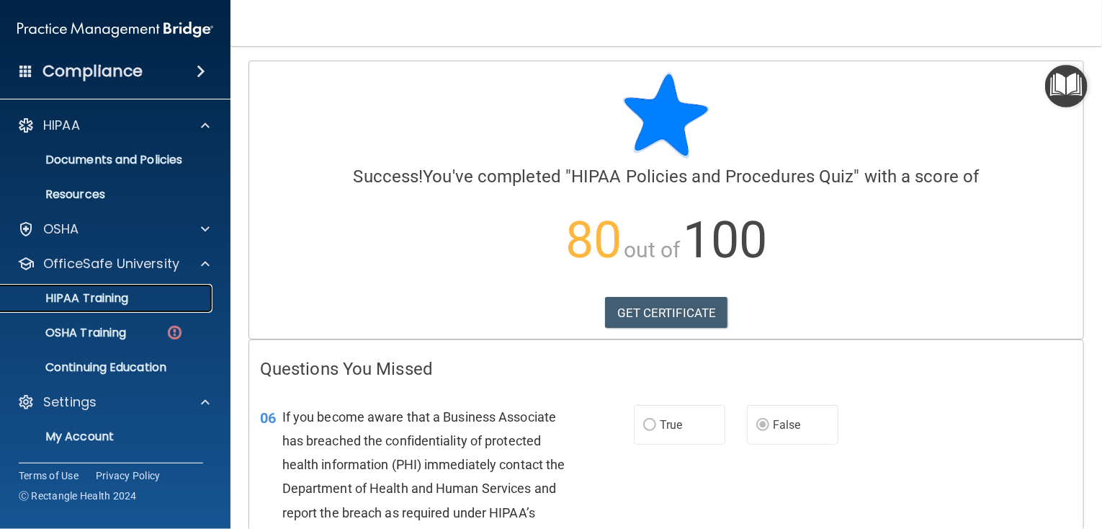
click at [107, 297] on p "HIPAA Training" at bounding box center [68, 298] width 119 height 14
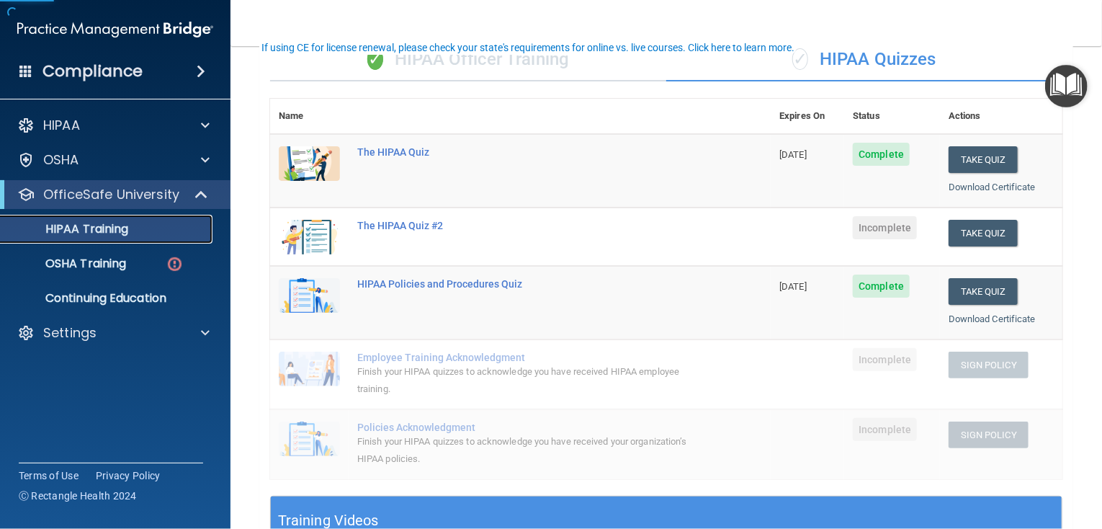
scroll to position [144, 0]
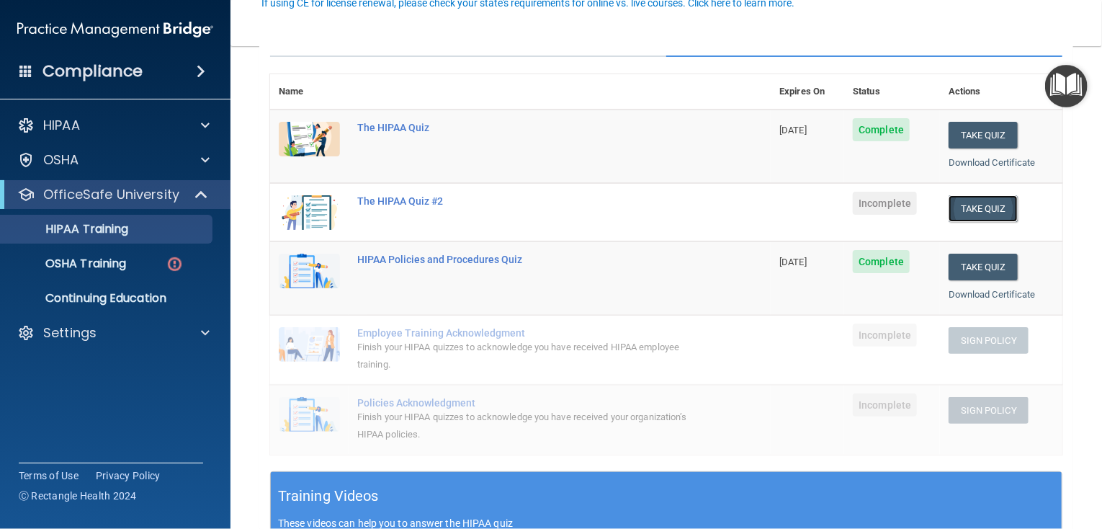
click at [975, 206] on button "Take Quiz" at bounding box center [983, 208] width 69 height 27
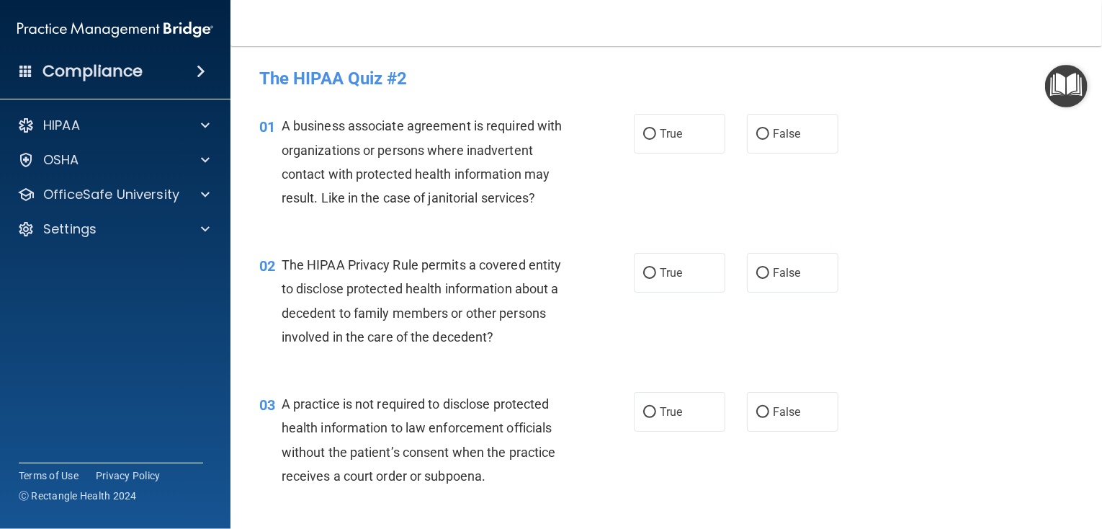
click at [539, 197] on div "A business associate agreement is required with organizations or persons where …" at bounding box center [430, 162] width 297 height 96
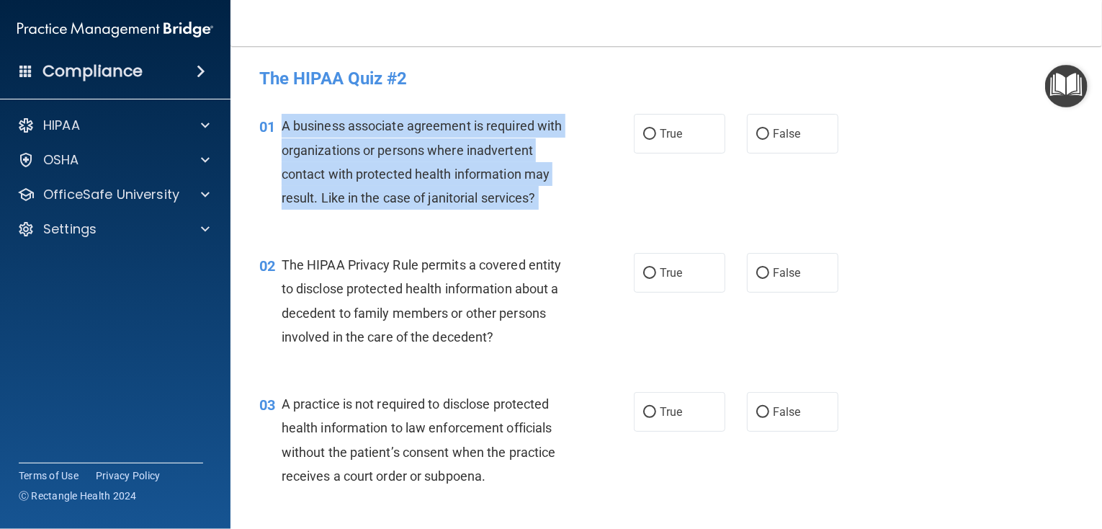
click at [539, 197] on div "A business associate agreement is required with organizations or persons where …" at bounding box center [430, 162] width 297 height 96
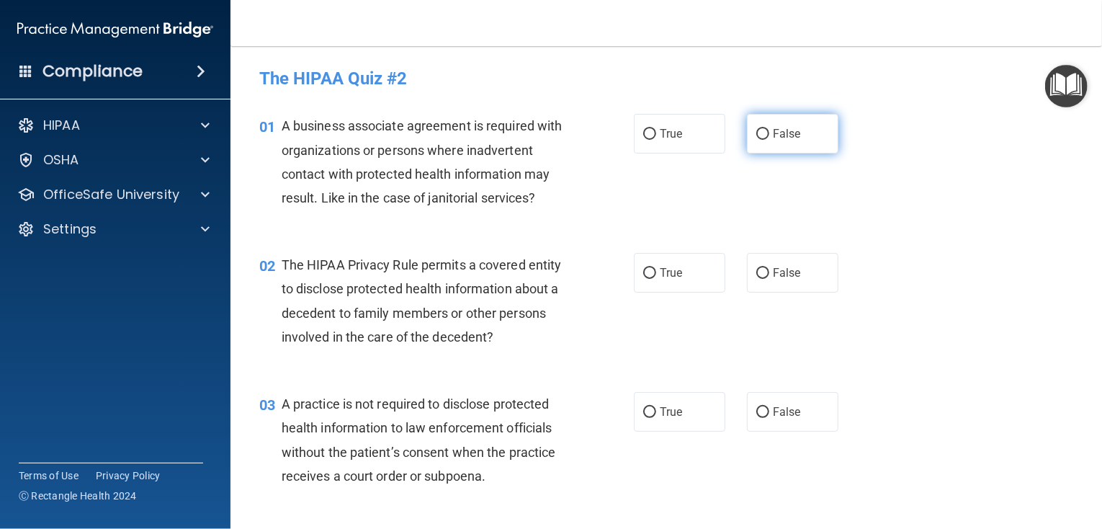
click at [775, 127] on span "False" at bounding box center [787, 134] width 28 height 14
click at [769, 129] on input "False" at bounding box center [762, 134] width 13 height 11
radio input "true"
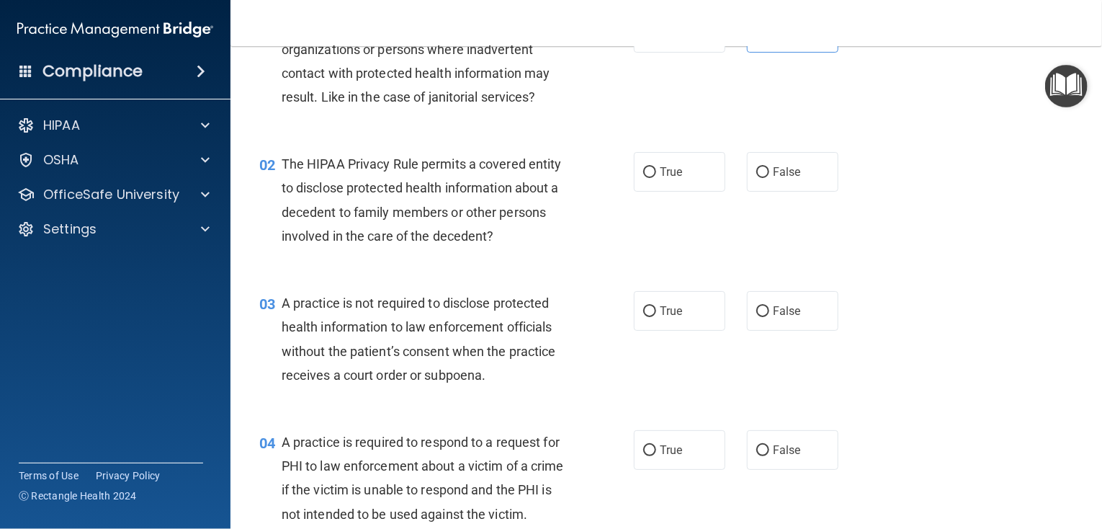
scroll to position [144, 0]
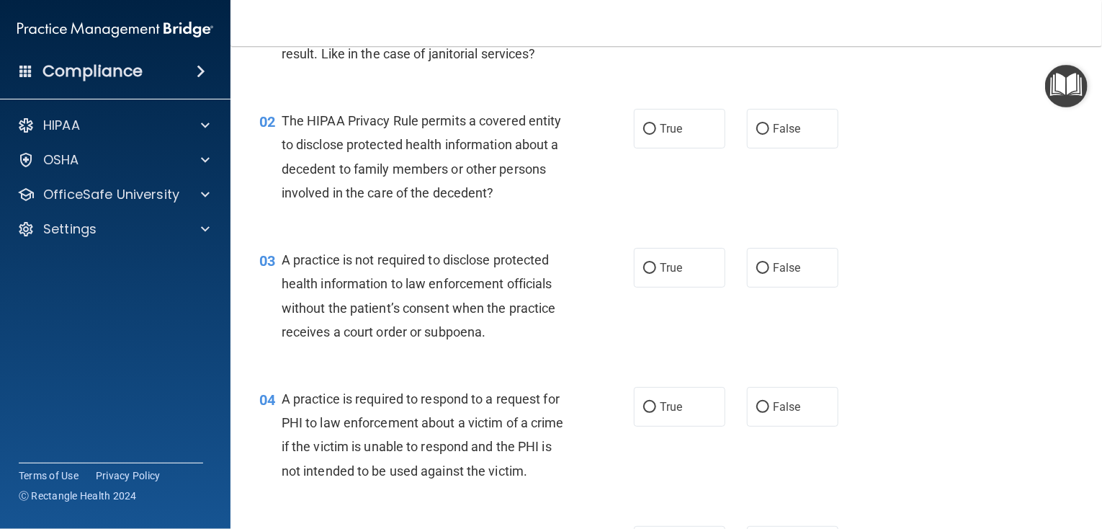
click at [492, 191] on span "The HIPAA Privacy Rule permits a covered entity to disclose protected health in…" at bounding box center [422, 156] width 280 height 87
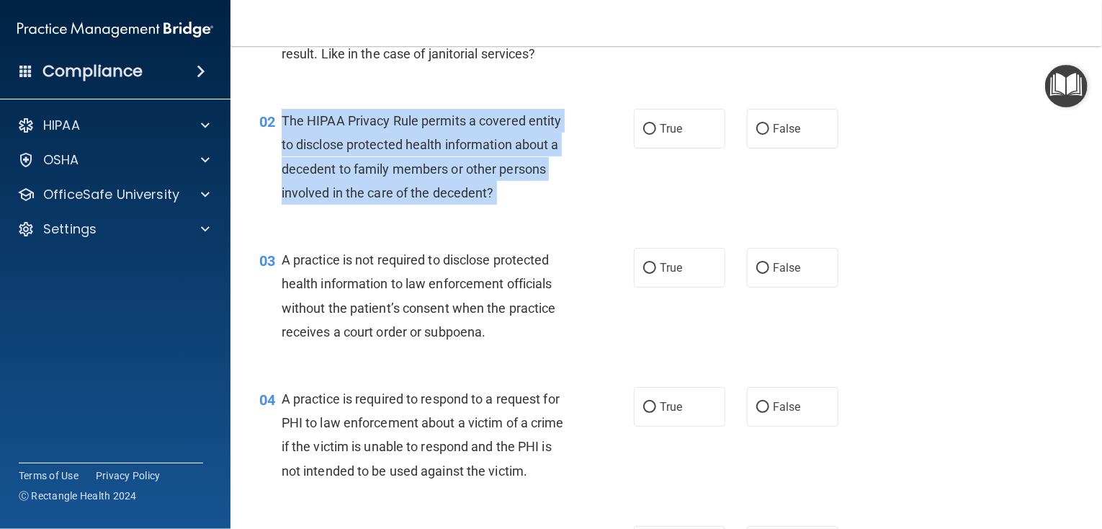
click at [492, 191] on span "The HIPAA Privacy Rule permits a covered entity to disclose protected health in…" at bounding box center [422, 156] width 280 height 87
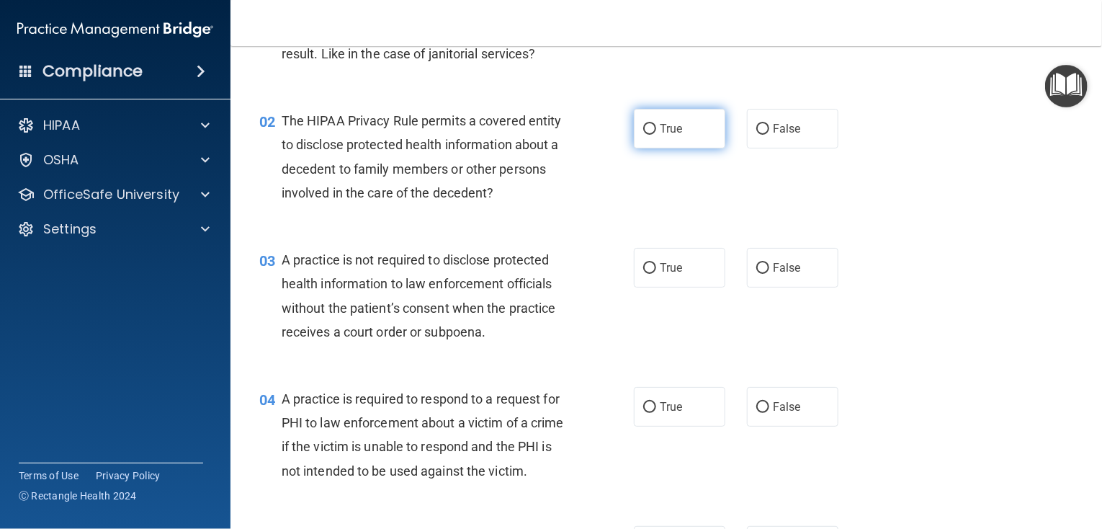
click at [669, 126] on span "True" at bounding box center [671, 129] width 22 height 14
click at [656, 126] on input "True" at bounding box center [649, 129] width 13 height 11
radio input "true"
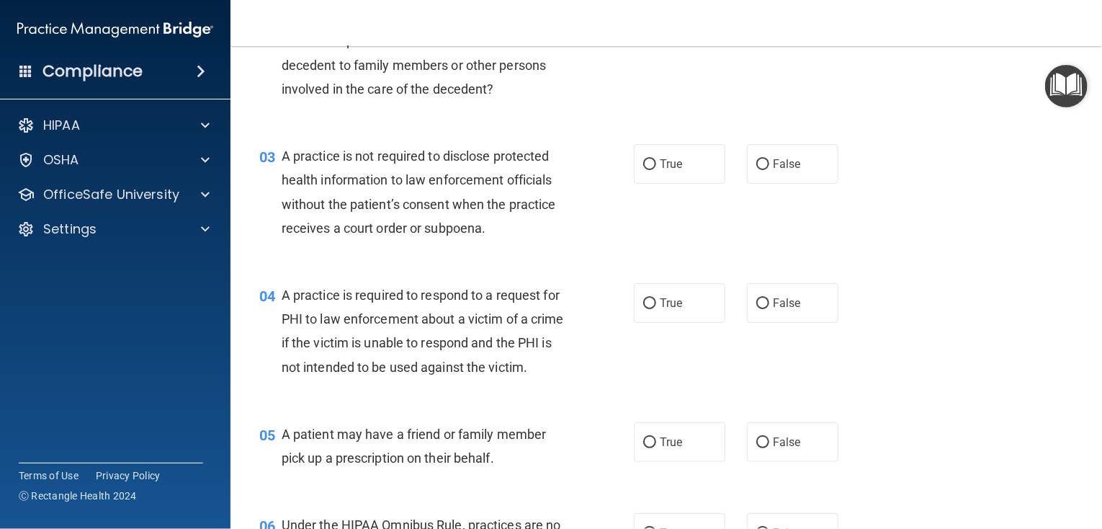
scroll to position [288, 0]
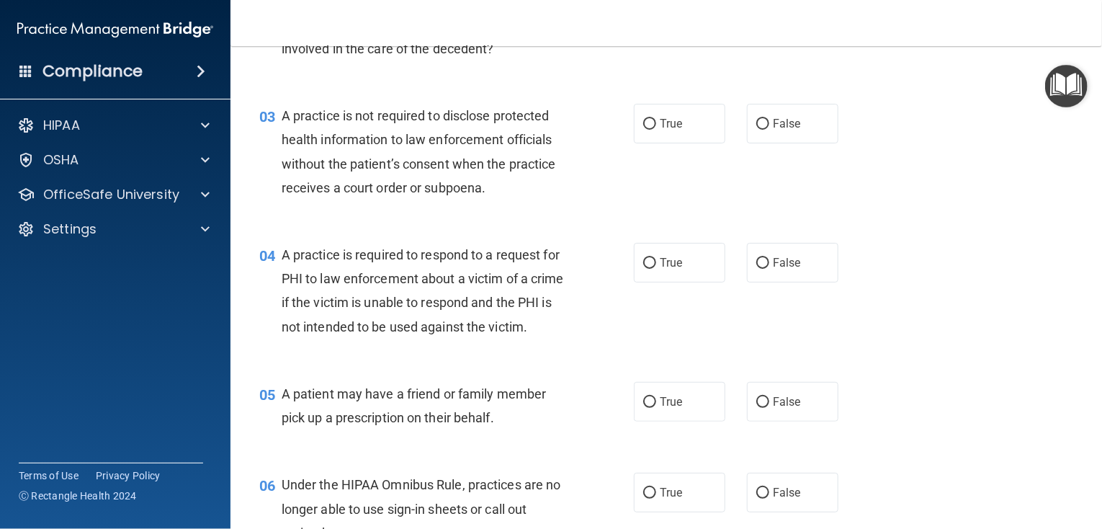
click at [488, 185] on div "A practice is not required to disclose protected health information to law enfo…" at bounding box center [430, 152] width 297 height 96
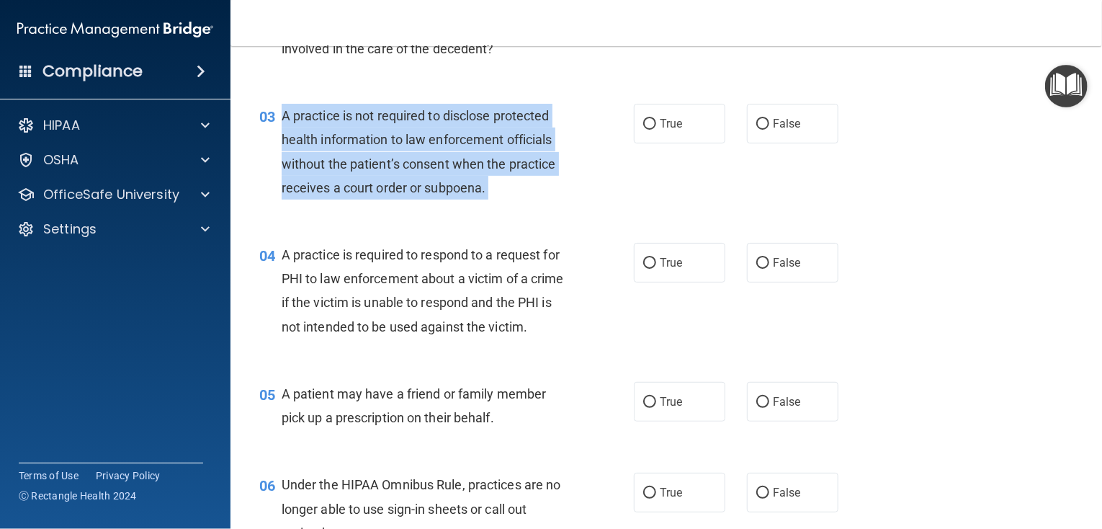
click at [488, 185] on div "A practice is not required to disclose protected health information to law enfo…" at bounding box center [430, 152] width 297 height 96
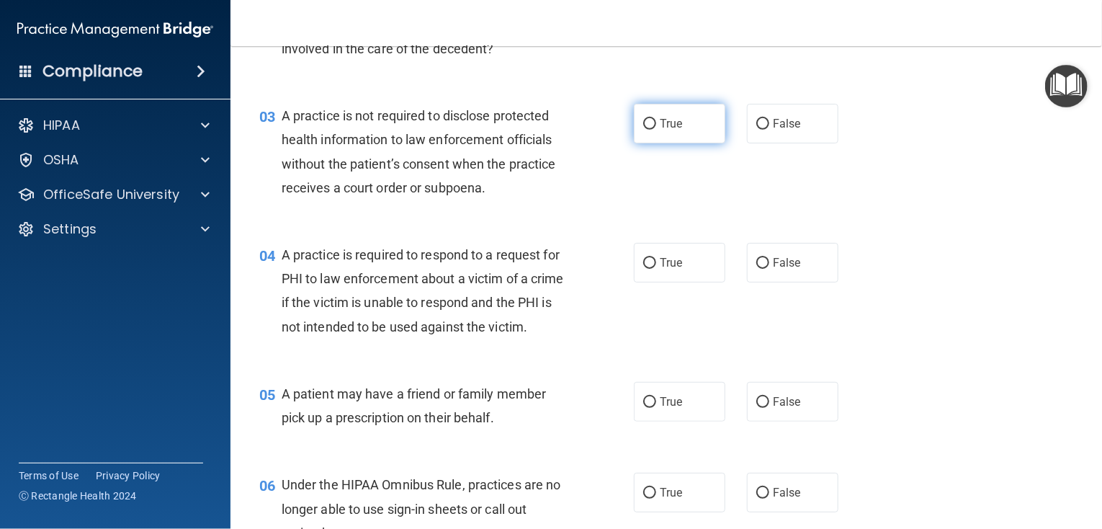
click at [679, 121] on label "True" at bounding box center [679, 124] width 91 height 40
click at [656, 121] on input "True" at bounding box center [649, 124] width 13 height 11
radio input "true"
click at [780, 122] on span "False" at bounding box center [787, 124] width 28 height 14
click at [769, 122] on input "False" at bounding box center [762, 124] width 13 height 11
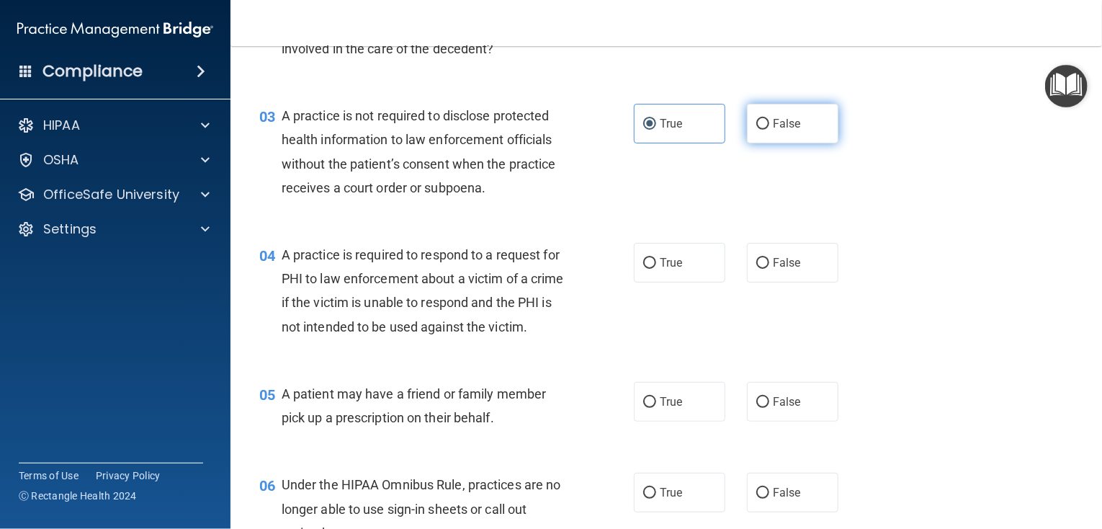
radio input "true"
click at [654, 129] on label "True" at bounding box center [679, 124] width 91 height 40
click at [654, 129] on input "True" at bounding box center [649, 124] width 13 height 11
radio input "true"
radio input "false"
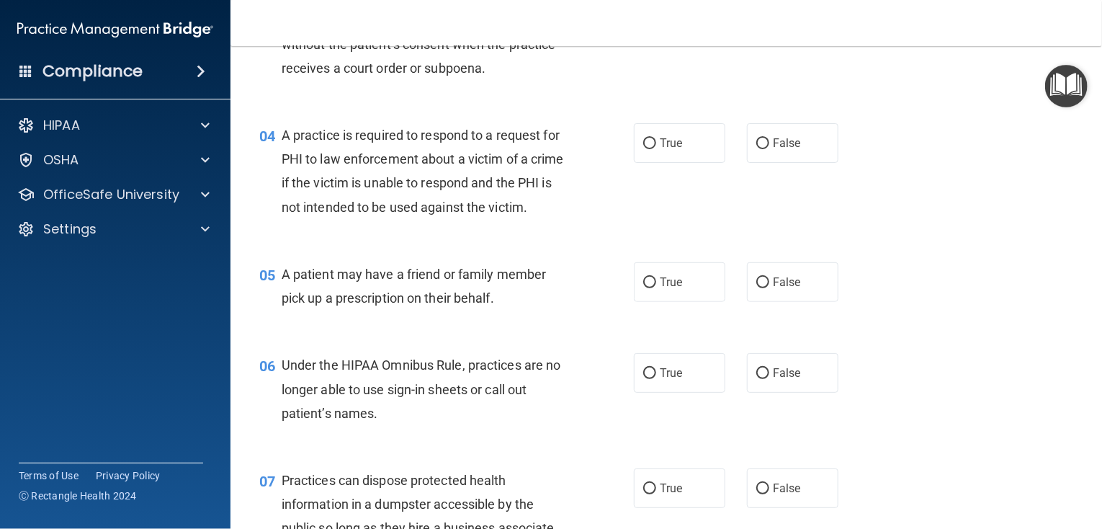
scroll to position [432, 0]
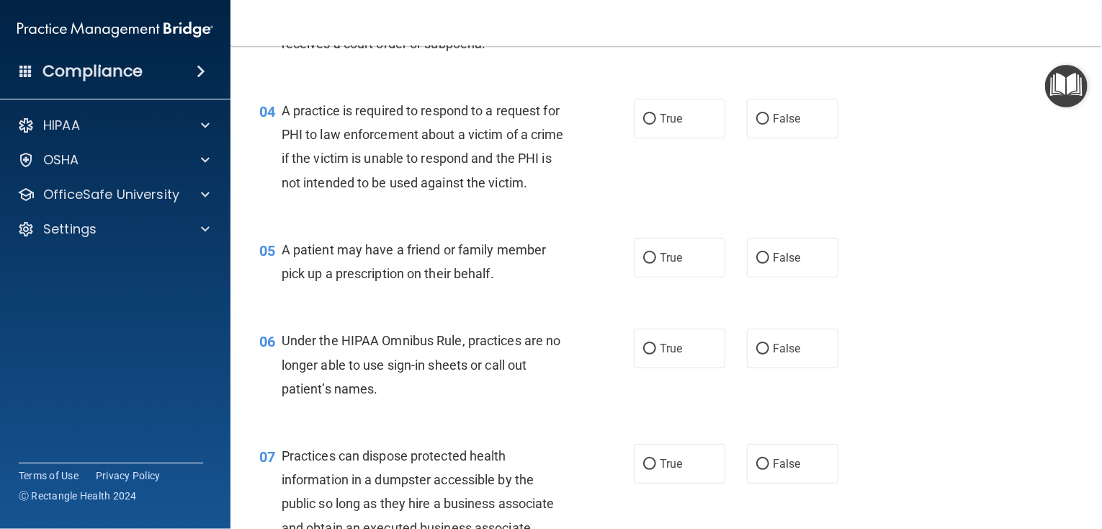
click at [315, 194] on div "A practice is required to respond to a request for PHI to law enforcement about…" at bounding box center [430, 147] width 297 height 96
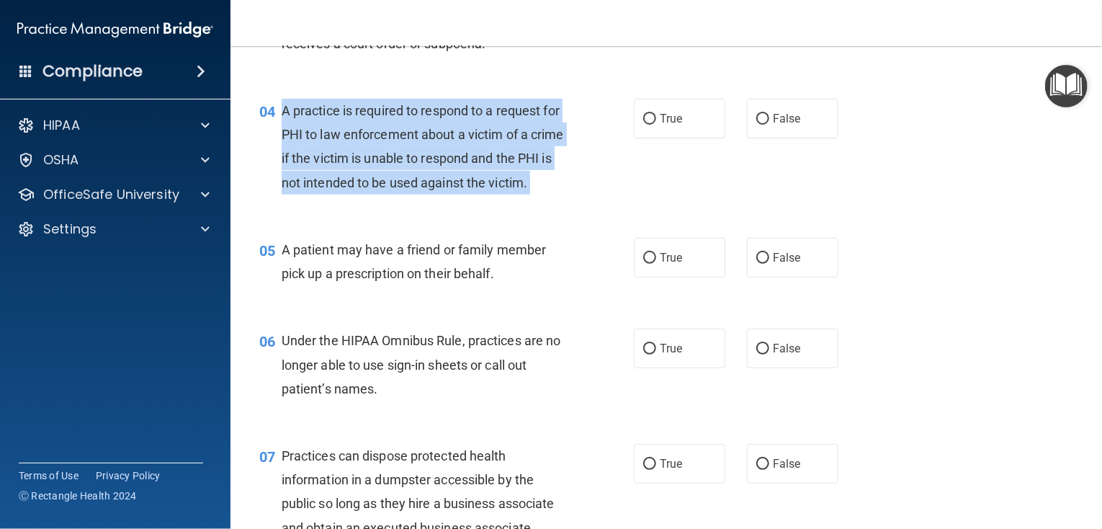
click at [315, 194] on div "A practice is required to respond to a request for PHI to law enforcement about…" at bounding box center [430, 147] width 297 height 96
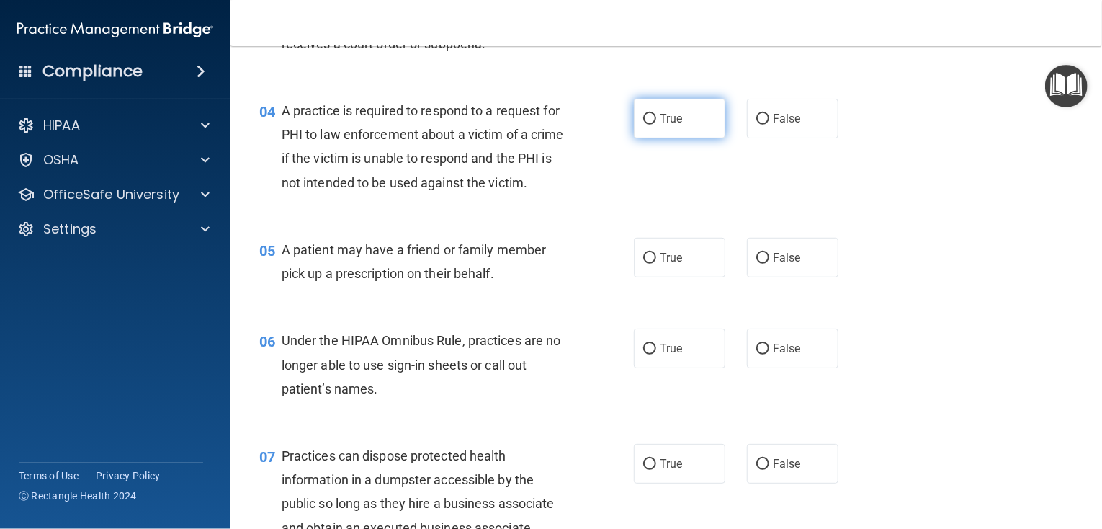
click at [674, 122] on span "True" at bounding box center [671, 119] width 22 height 14
click at [656, 122] on input "True" at bounding box center [649, 119] width 13 height 11
radio input "true"
click at [496, 281] on span "A patient may have a friend or family member pick up a prescription on their be…" at bounding box center [414, 261] width 264 height 39
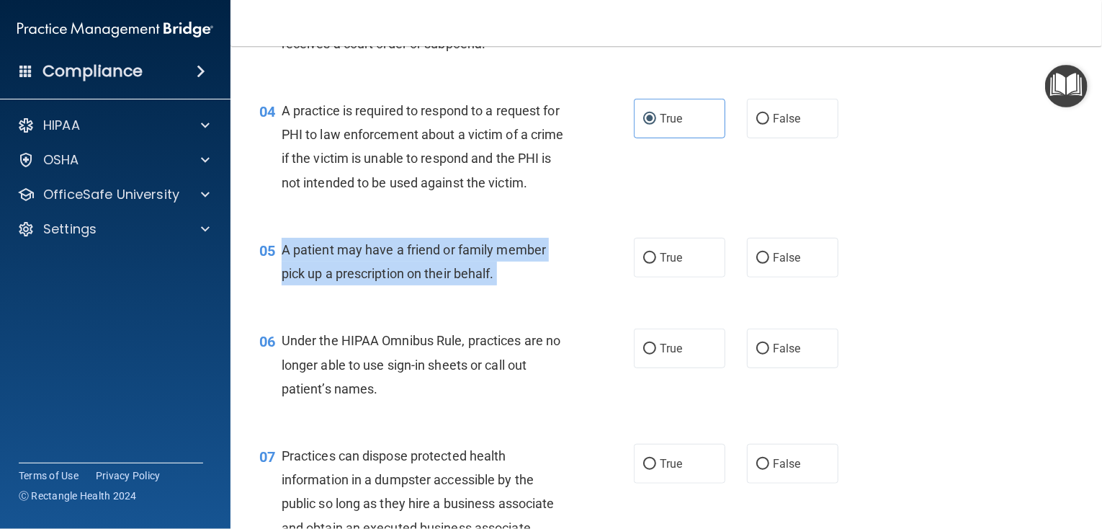
click at [496, 281] on span "A patient may have a friend or family member pick up a prescription on their be…" at bounding box center [414, 261] width 264 height 39
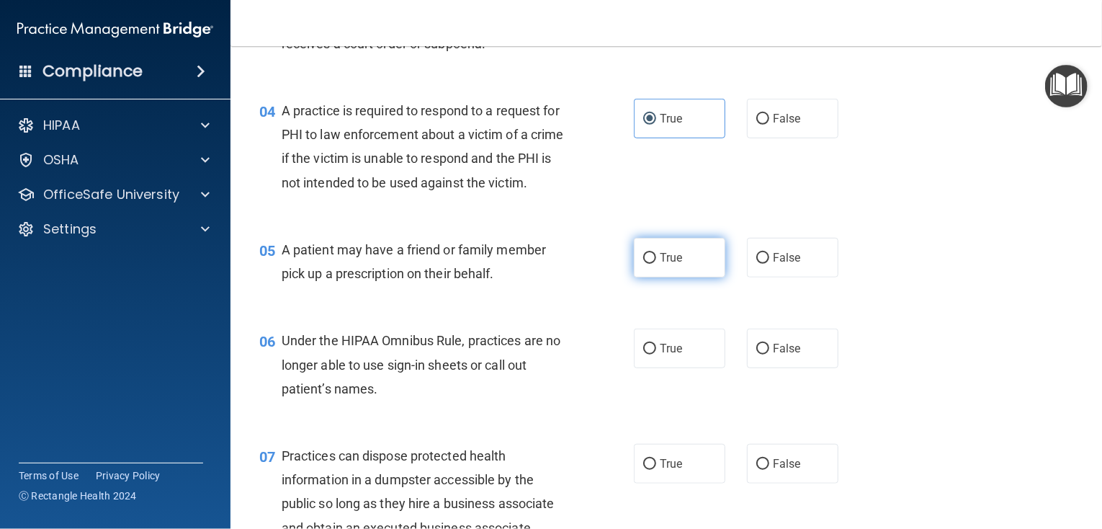
click at [653, 277] on label "True" at bounding box center [679, 258] width 91 height 40
click at [653, 264] on input "True" at bounding box center [649, 258] width 13 height 11
radio input "true"
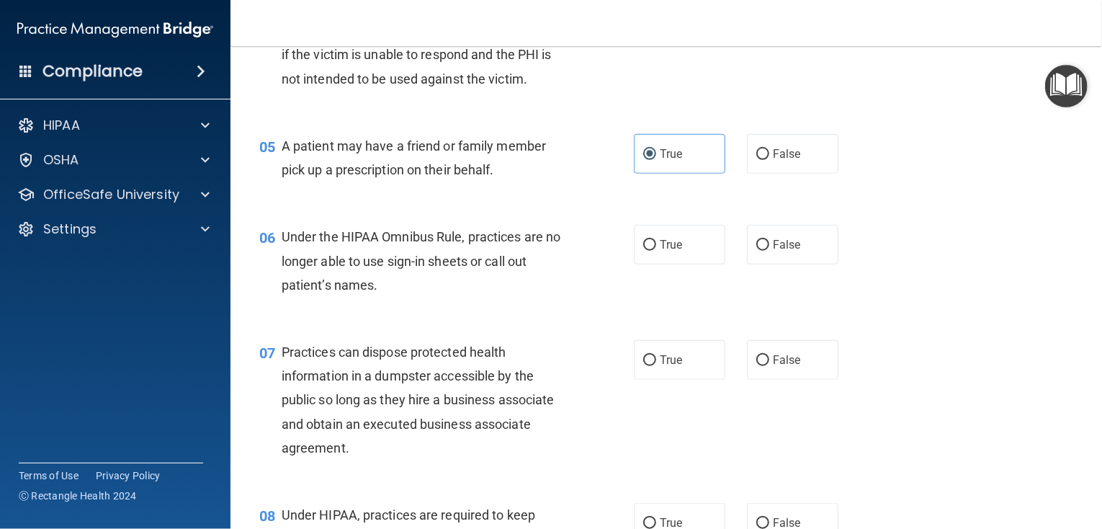
scroll to position [576, 0]
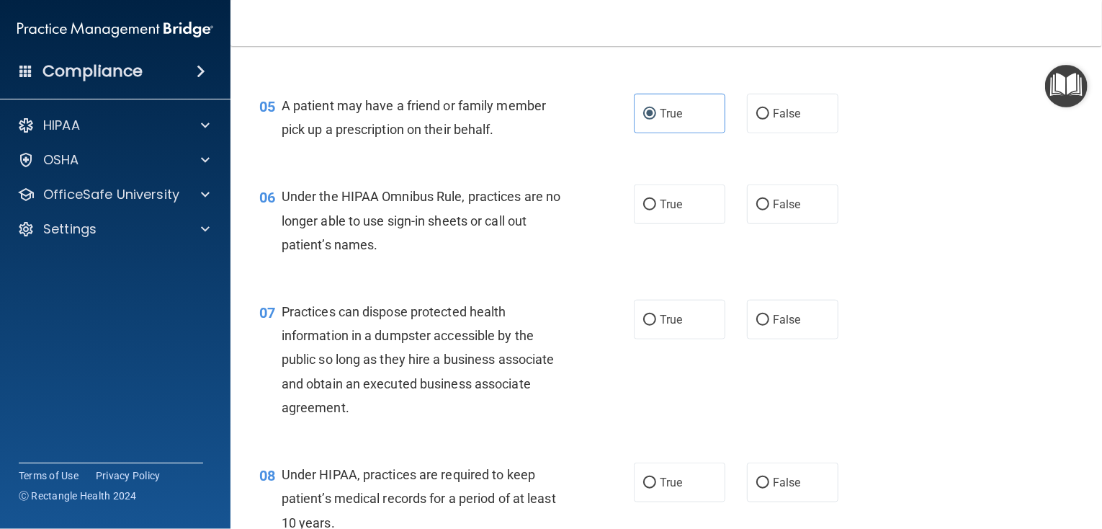
click at [375, 251] on span "Under the HIPAA Omnibus Rule, practices are no longer able to use sign-in sheet…" at bounding box center [421, 220] width 279 height 63
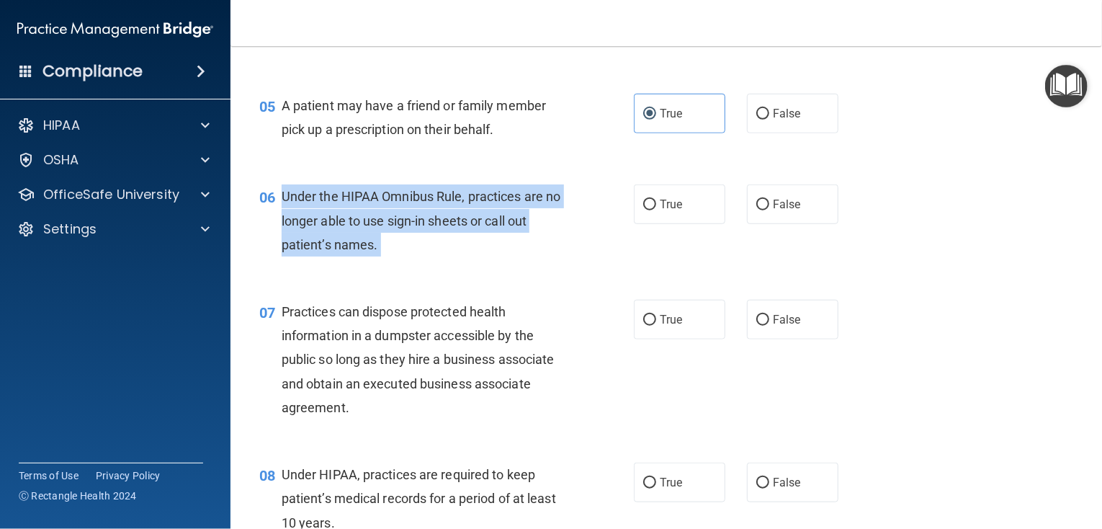
click at [375, 251] on span "Under the HIPAA Omnibus Rule, practices are no longer able to use sign-in sheet…" at bounding box center [421, 220] width 279 height 63
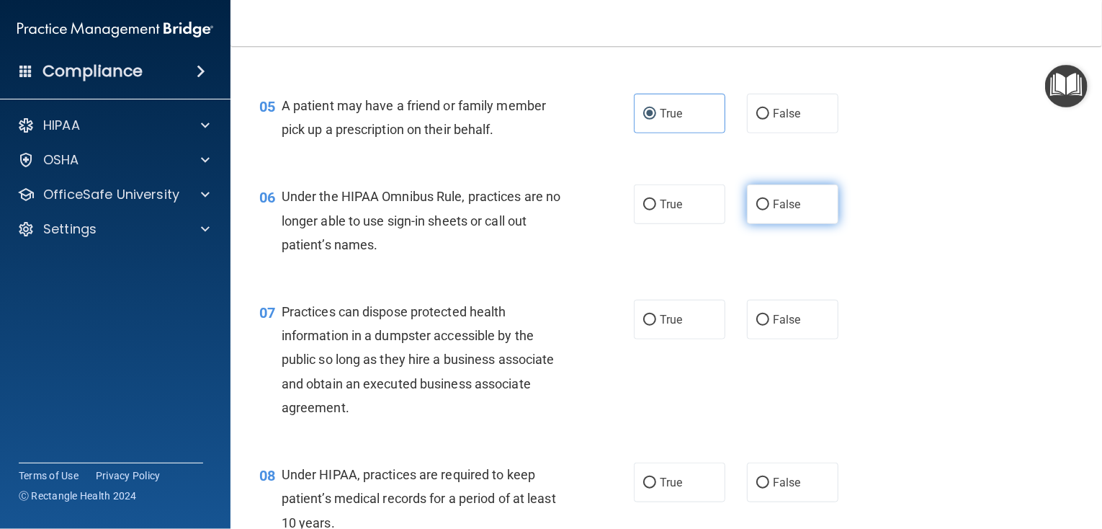
click at [747, 224] on label "False" at bounding box center [792, 204] width 91 height 40
click at [756, 210] on input "False" at bounding box center [762, 205] width 13 height 11
radio input "true"
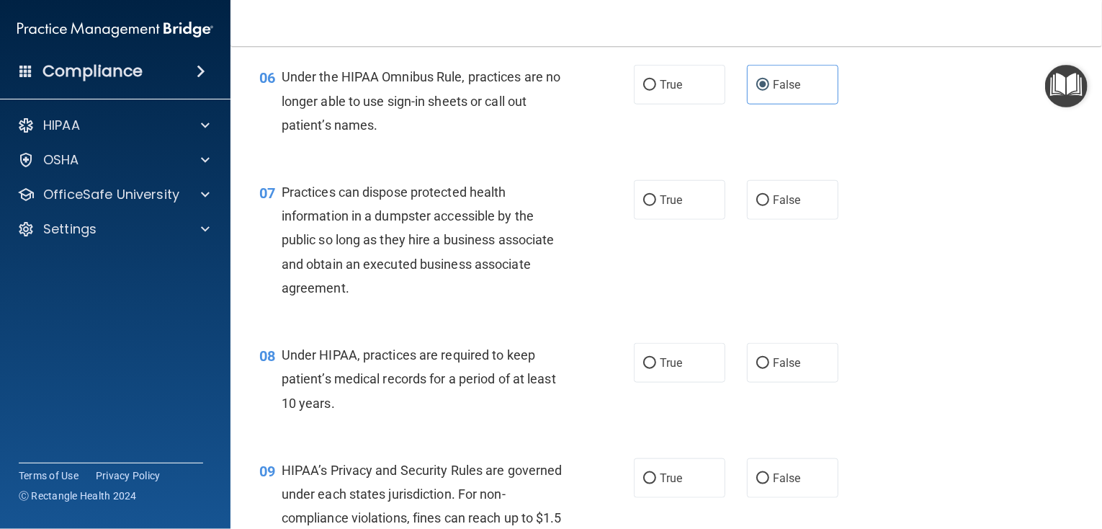
scroll to position [720, 0]
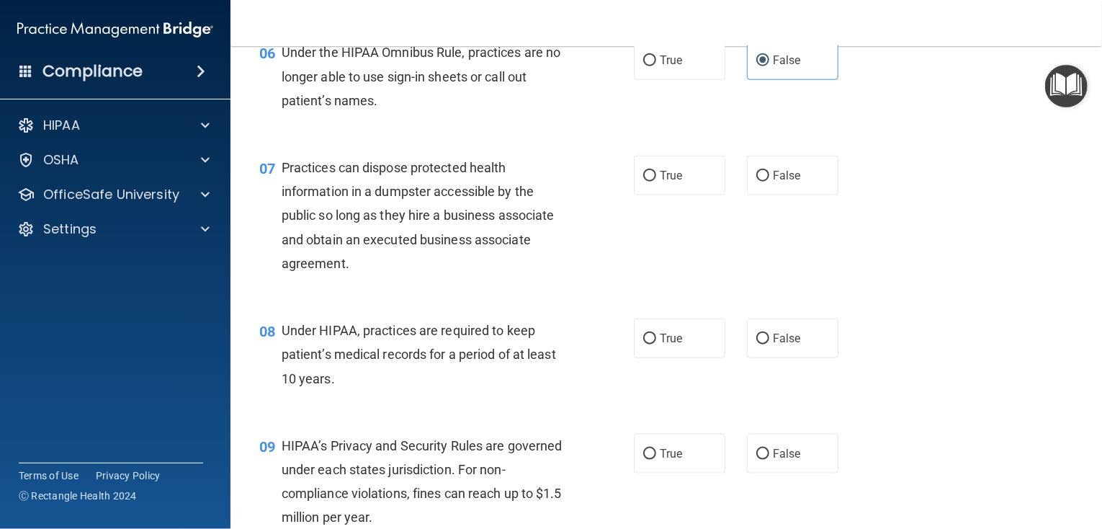
click at [346, 271] on span "Practices can dispose protected health information in a dumpster accessible by …" at bounding box center [418, 215] width 273 height 111
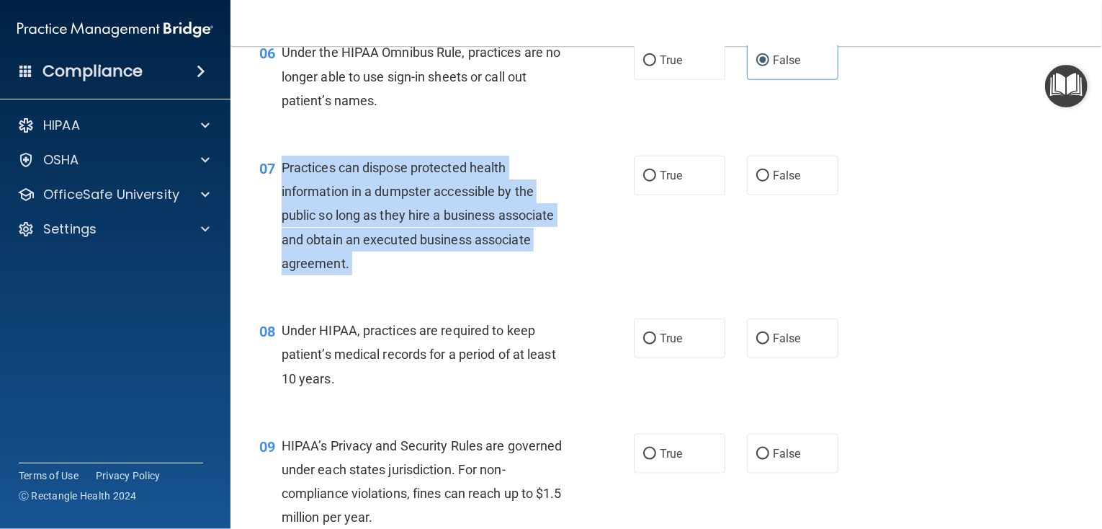
click at [346, 271] on span "Practices can dispose protected health information in a dumpster accessible by …" at bounding box center [418, 215] width 273 height 111
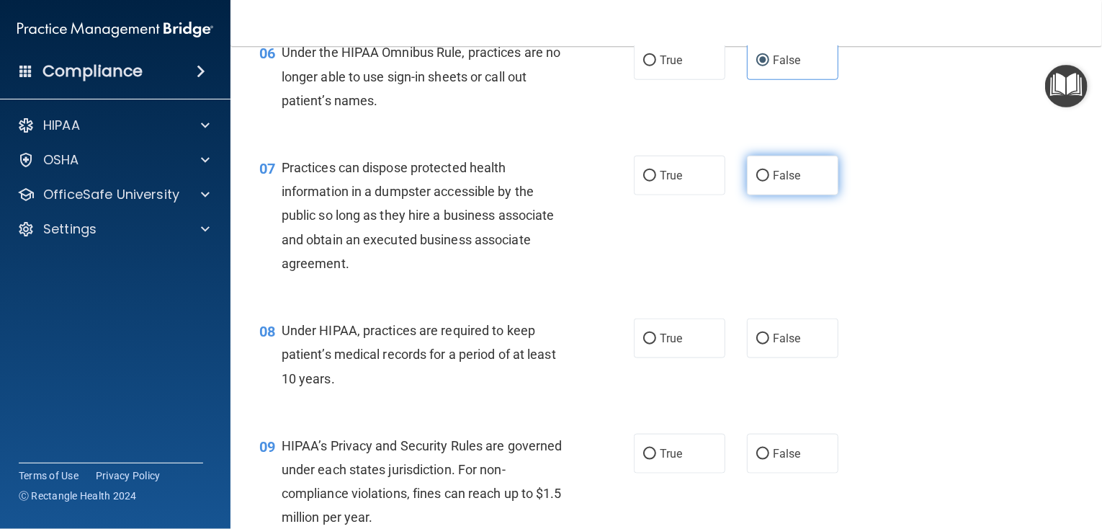
click at [773, 182] on span "False" at bounding box center [787, 176] width 28 height 14
click at [768, 182] on input "False" at bounding box center [762, 176] width 13 height 11
radio input "true"
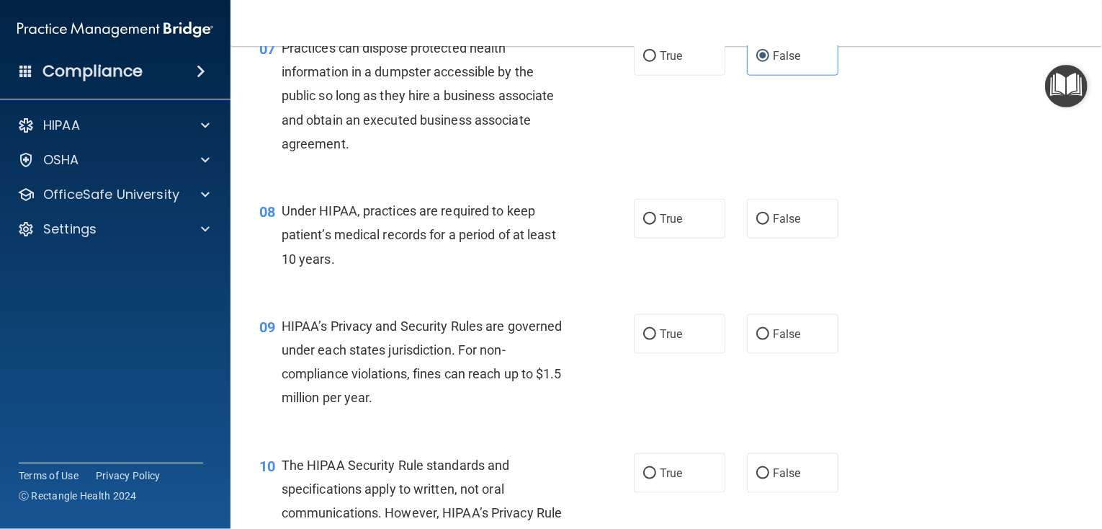
scroll to position [864, 0]
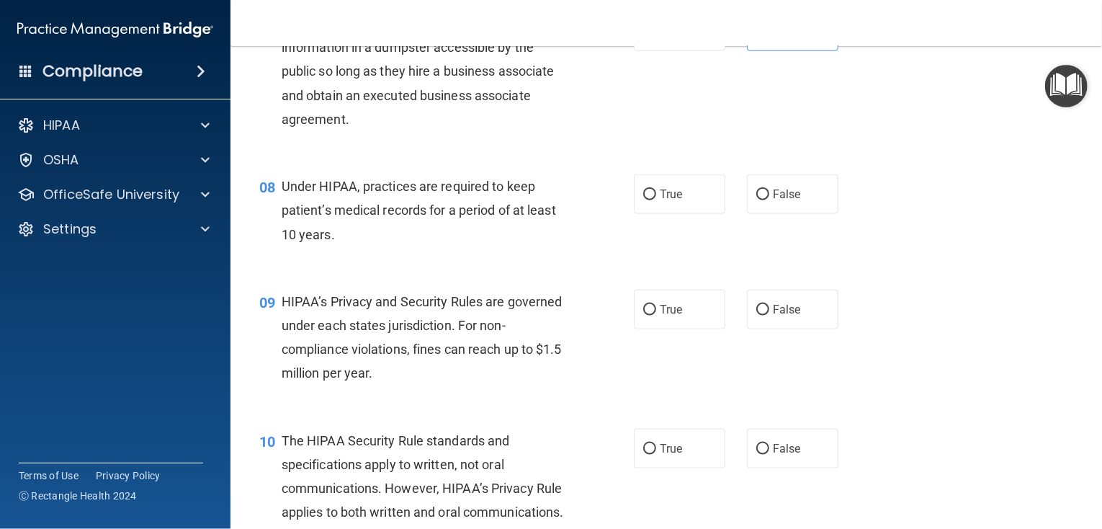
click at [331, 241] on span "Under HIPAA, practices are required to keep patient’s medical records for a per…" at bounding box center [419, 210] width 274 height 63
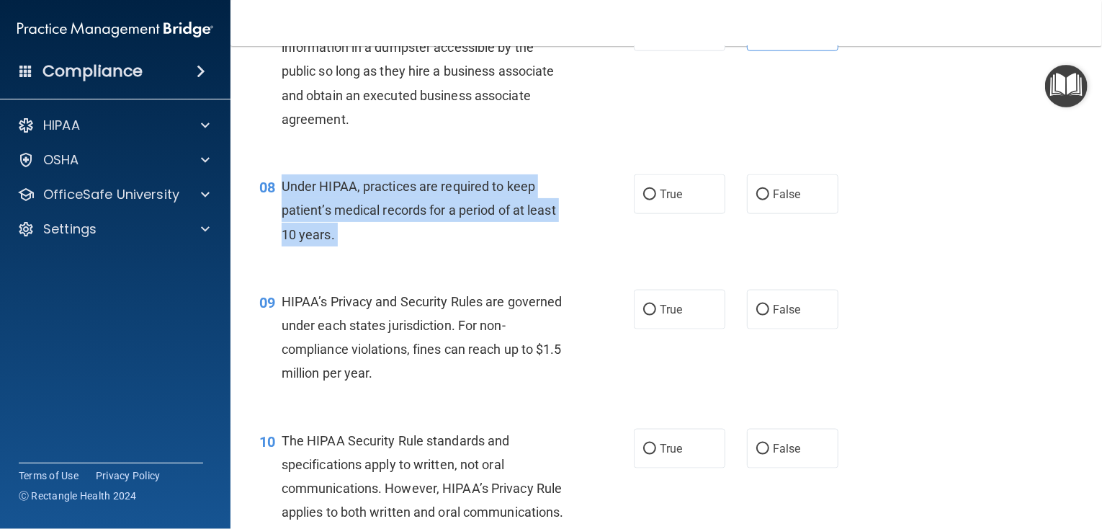
click at [331, 241] on span "Under HIPAA, practices are required to keep patient’s medical records for a per…" at bounding box center [419, 210] width 274 height 63
click at [498, 131] on div "Practices can dispose protected health information in a dumpster accessible by …" at bounding box center [430, 72] width 297 height 120
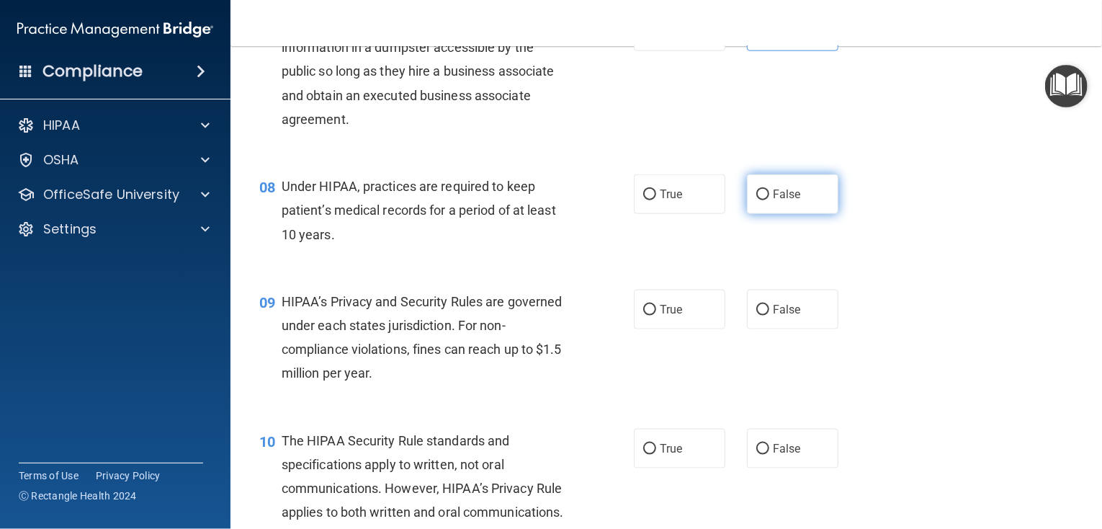
click at [747, 214] on label "False" at bounding box center [792, 194] width 91 height 40
click at [756, 200] on input "False" at bounding box center [762, 194] width 13 height 11
radio input "true"
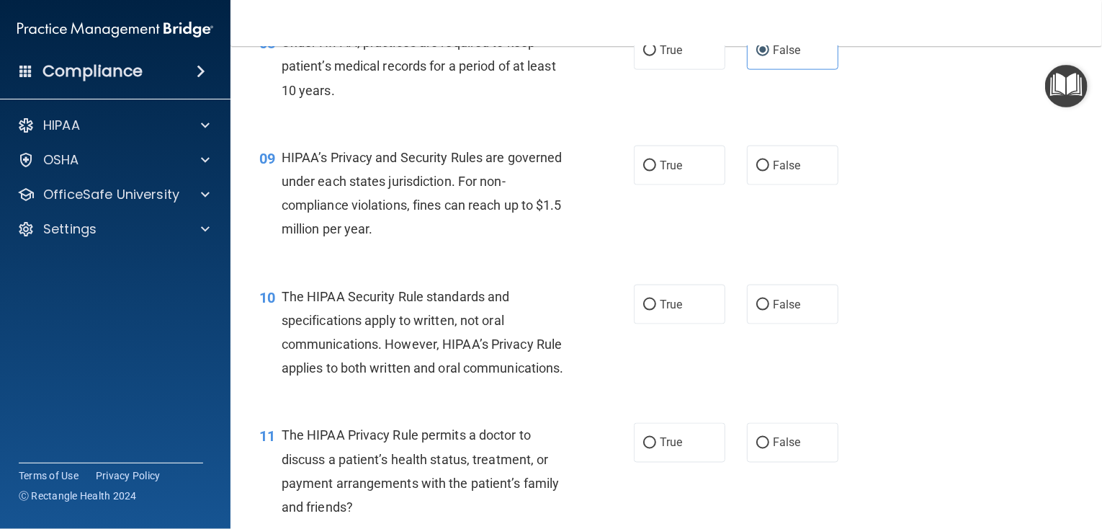
click at [409, 241] on div "HIPAA’s Privacy and Security Rules are governed under each states jurisdiction.…" at bounding box center [430, 193] width 297 height 96
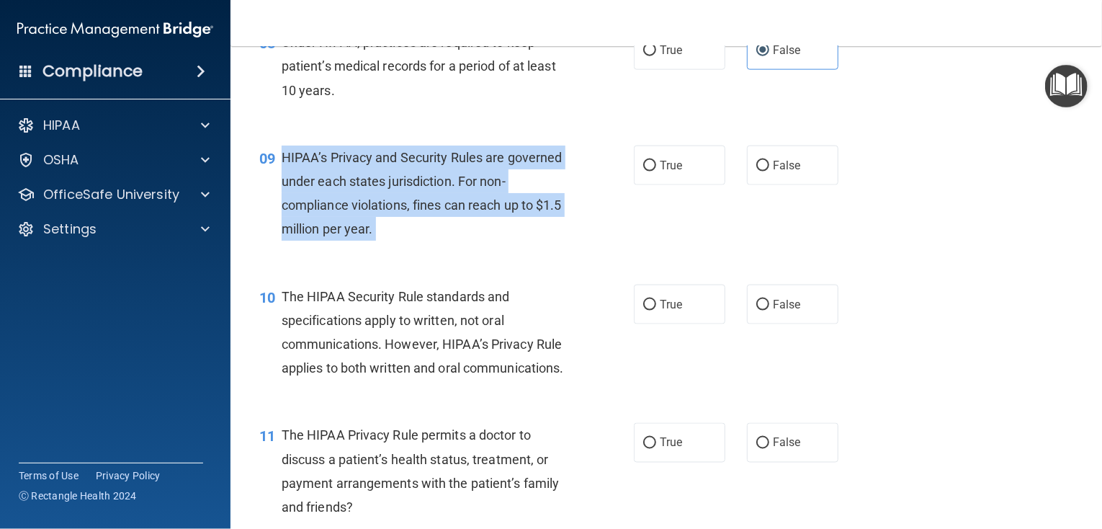
click at [409, 241] on div "HIPAA’s Privacy and Security Rules are governed under each states jurisdiction.…" at bounding box center [430, 193] width 297 height 96
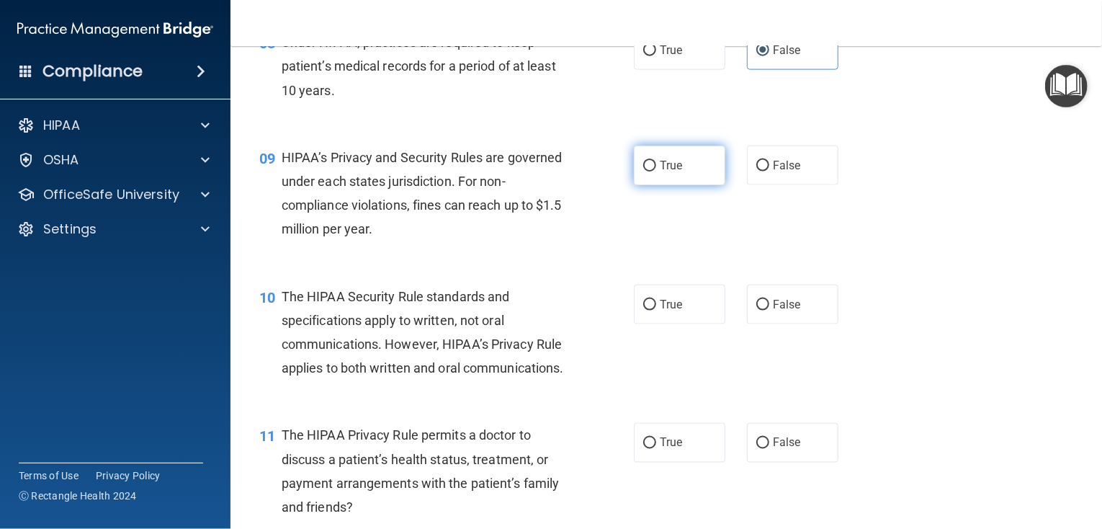
click at [714, 185] on label "True" at bounding box center [679, 165] width 91 height 40
click at [656, 171] on input "True" at bounding box center [649, 166] width 13 height 11
radio input "true"
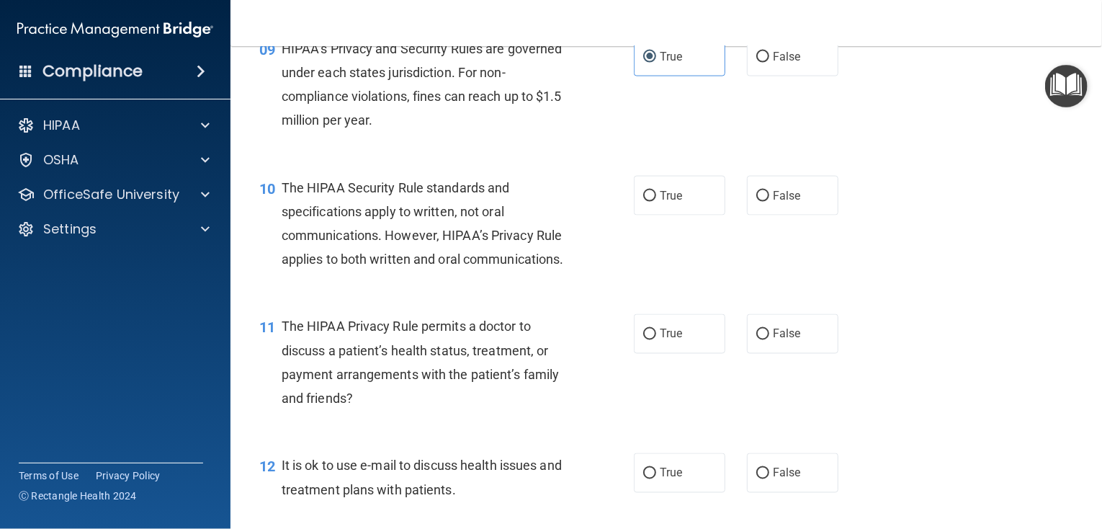
scroll to position [1152, 0]
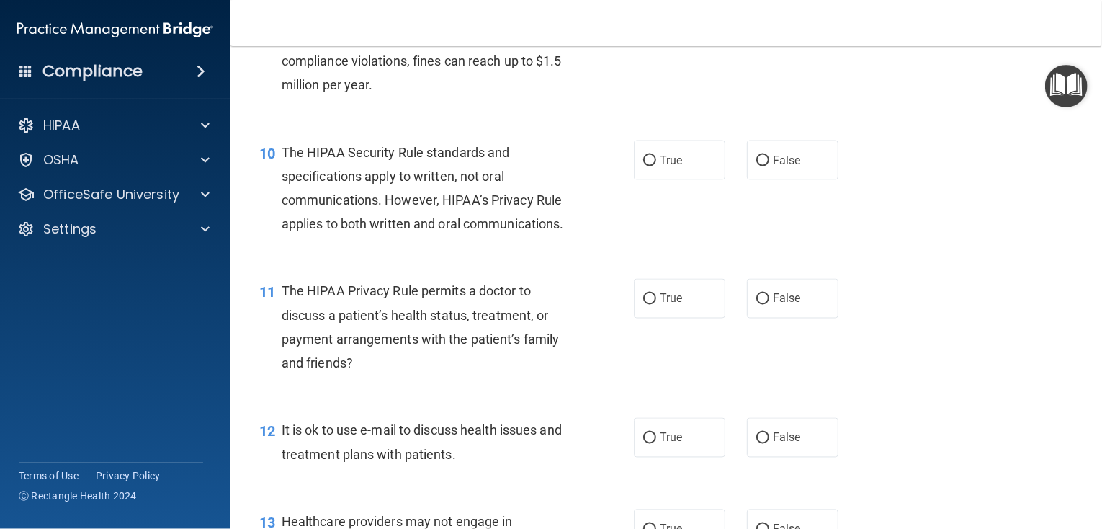
click at [386, 236] on div "The HIPAA Security Rule standards and specifications apply to written, not oral…" at bounding box center [430, 188] width 297 height 96
click at [385, 236] on div "The HIPAA Security Rule standards and specifications apply to written, not oral…" at bounding box center [430, 188] width 297 height 96
click at [380, 232] on span "The HIPAA Security Rule standards and specifications apply to written, not oral…" at bounding box center [423, 188] width 282 height 87
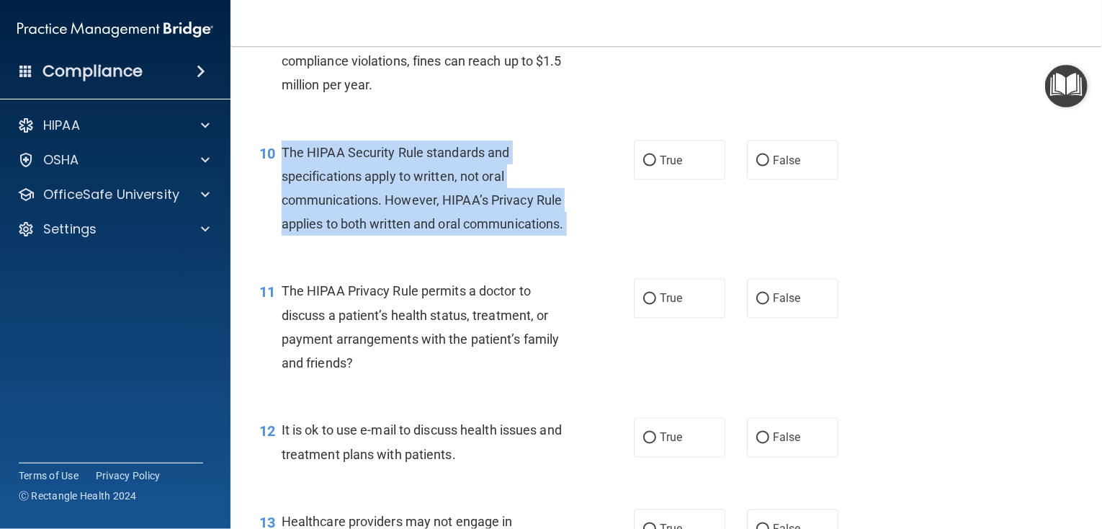
click at [380, 232] on span "The HIPAA Security Rule standards and specifications apply to written, not oral…" at bounding box center [423, 188] width 282 height 87
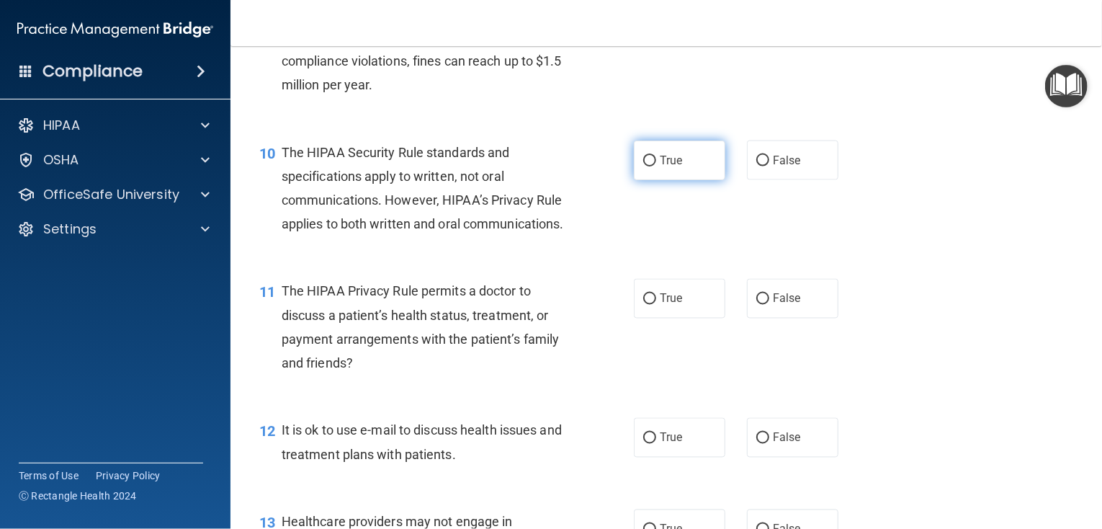
click at [681, 180] on label "True" at bounding box center [679, 160] width 91 height 40
click at [656, 166] on input "True" at bounding box center [649, 161] width 13 height 11
radio input "true"
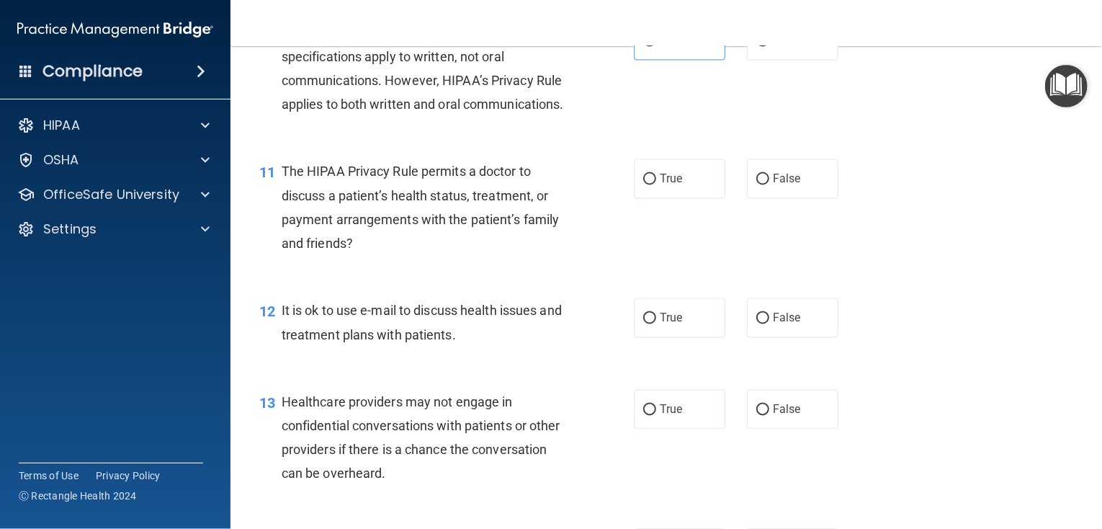
scroll to position [1296, 0]
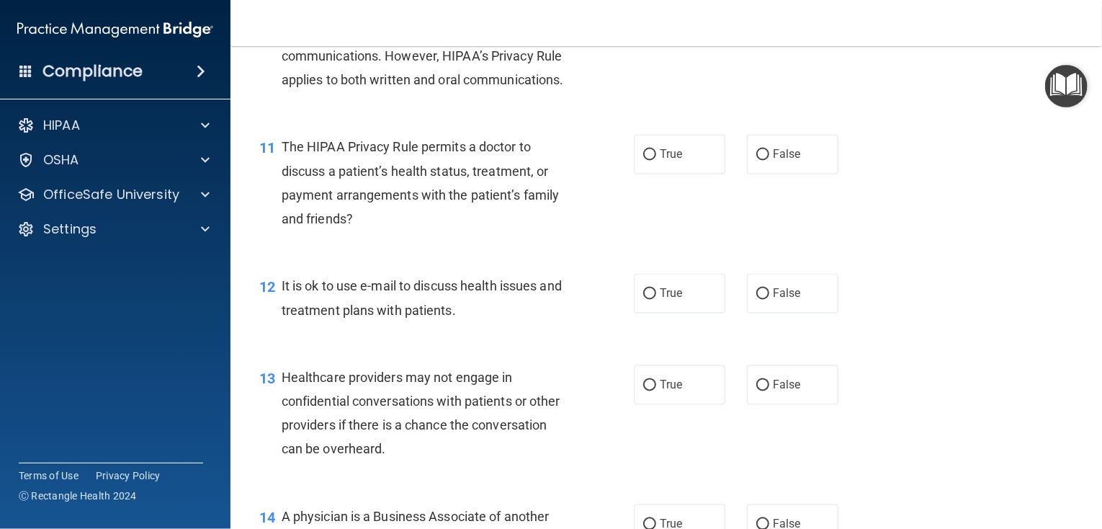
click at [357, 230] on div "The HIPAA Privacy Rule permits a doctor to discuss a patient’s health status, t…" at bounding box center [430, 183] width 297 height 96
click at [354, 230] on div "The HIPAA Privacy Rule permits a doctor to discuss a patient’s health status, t…" at bounding box center [430, 183] width 297 height 96
click at [349, 226] on span "The HIPAA Privacy Rule permits a doctor to discuss a patient’s health status, t…" at bounding box center [421, 182] width 278 height 87
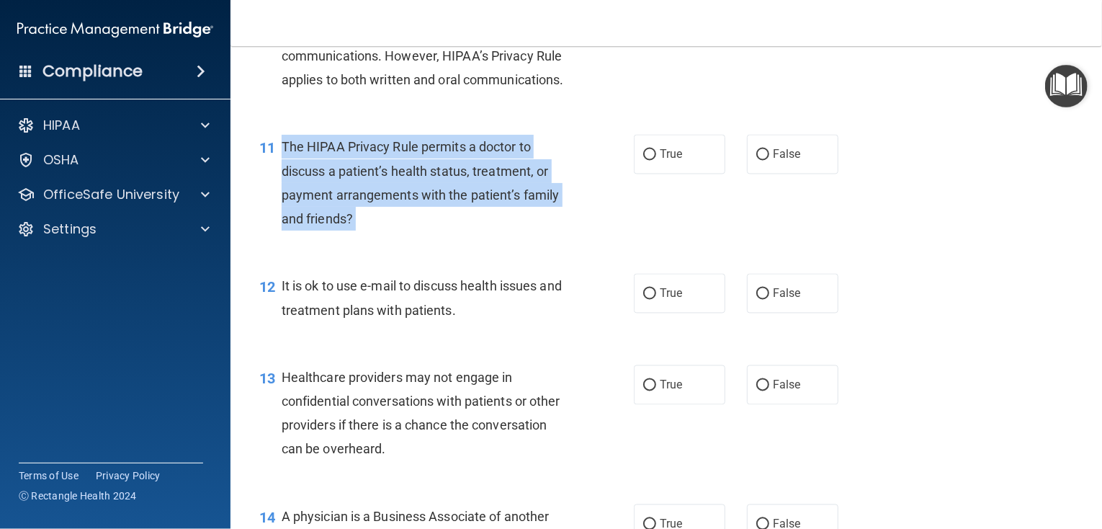
click at [349, 226] on span "The HIPAA Privacy Rule permits a doctor to discuss a patient’s health status, t…" at bounding box center [421, 182] width 278 height 87
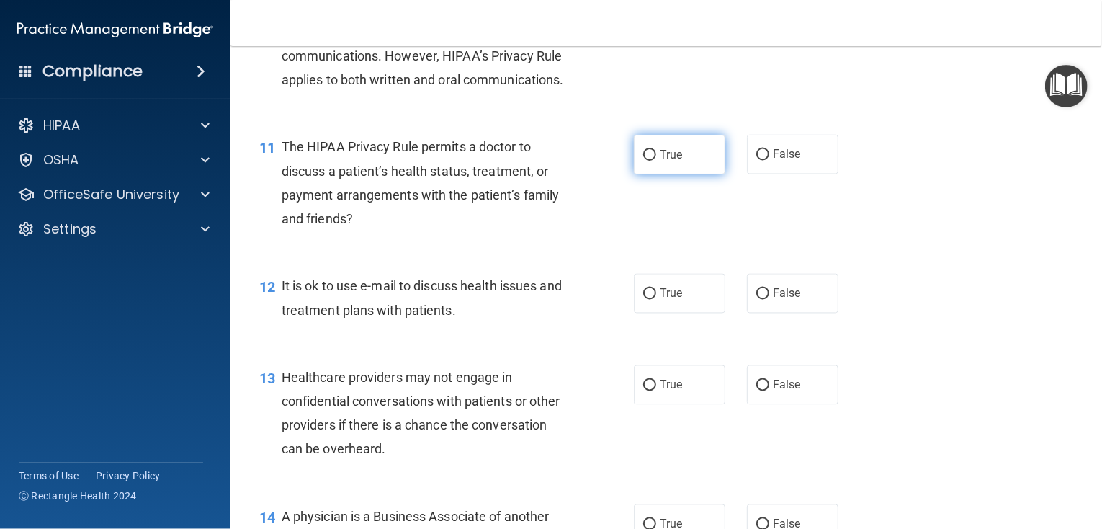
click at [674, 161] on span "True" at bounding box center [671, 155] width 22 height 14
click at [656, 161] on input "True" at bounding box center [649, 155] width 13 height 11
radio input "true"
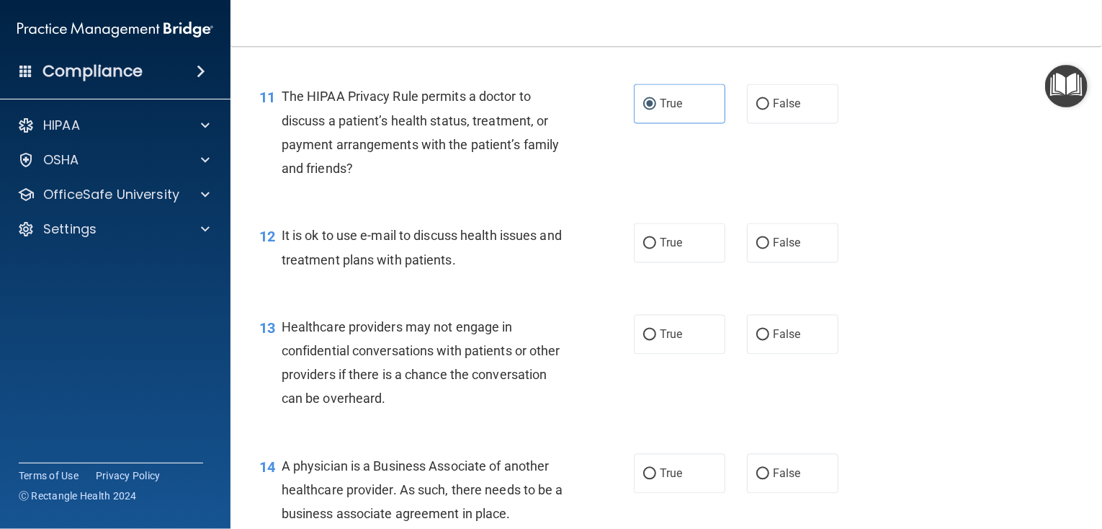
scroll to position [1441, 0]
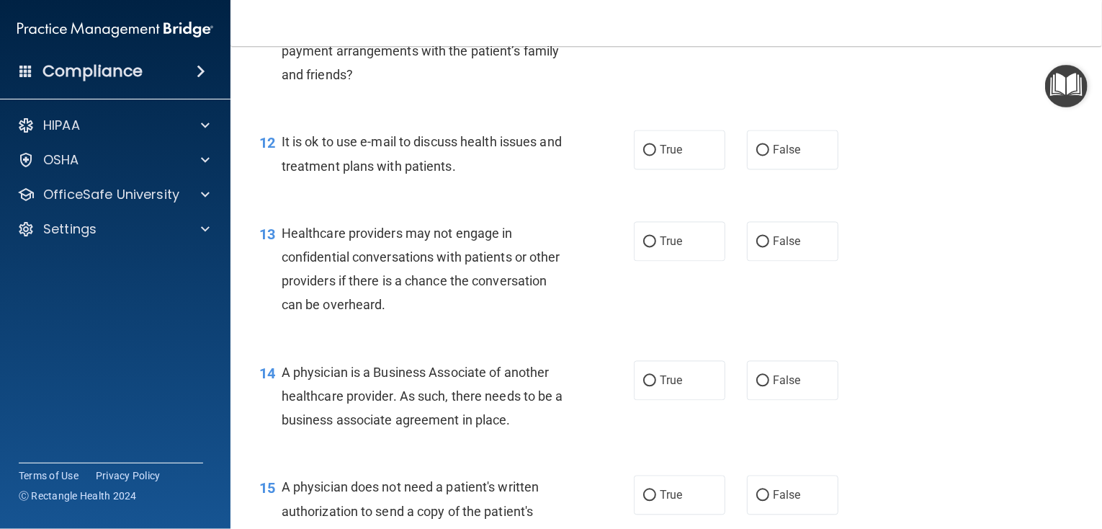
click at [478, 173] on span "It is ok to use e-mail to discuss health issues and treatment plans with patien…" at bounding box center [422, 153] width 280 height 39
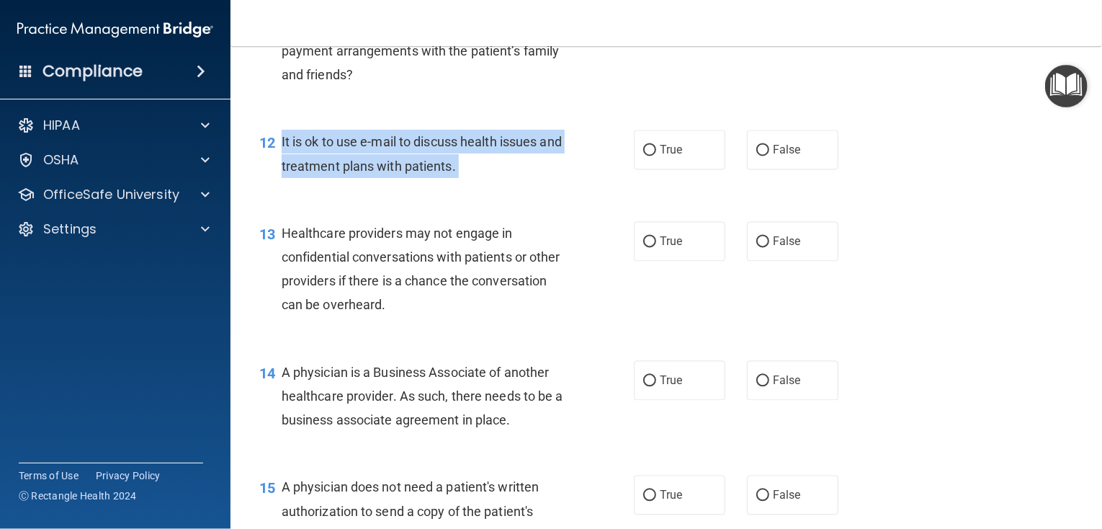
click at [478, 173] on span "It is ok to use e-mail to discuss health issues and treatment plans with patien…" at bounding box center [422, 153] width 280 height 39
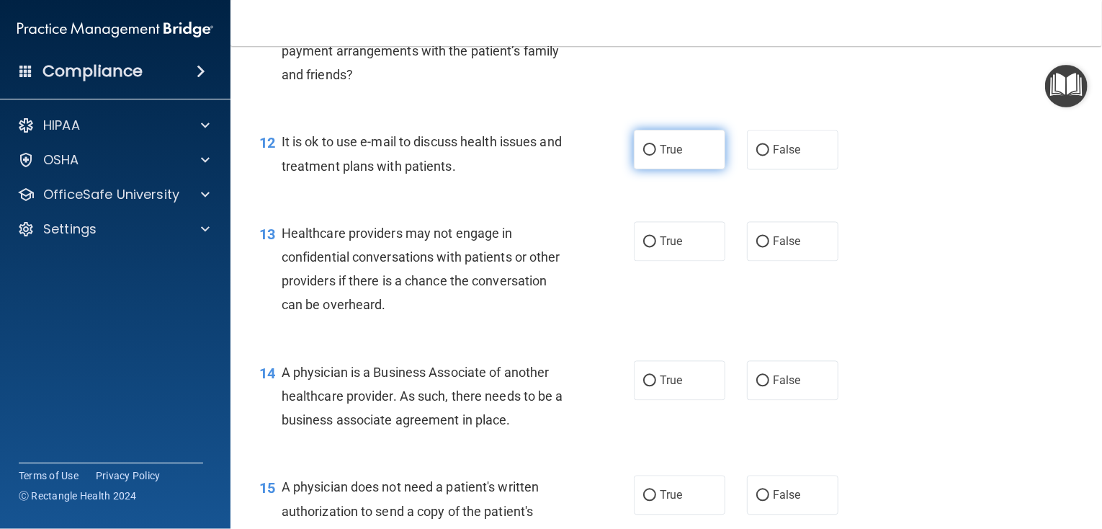
click at [694, 169] on label "True" at bounding box center [679, 150] width 91 height 40
click at [656, 156] on input "True" at bounding box center [649, 150] width 13 height 11
radio input "true"
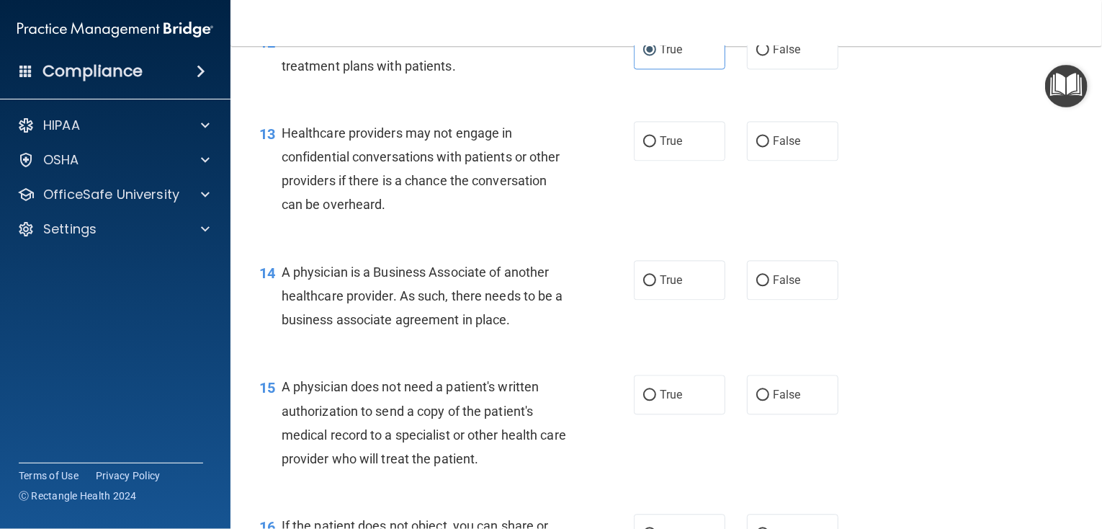
scroll to position [1585, 0]
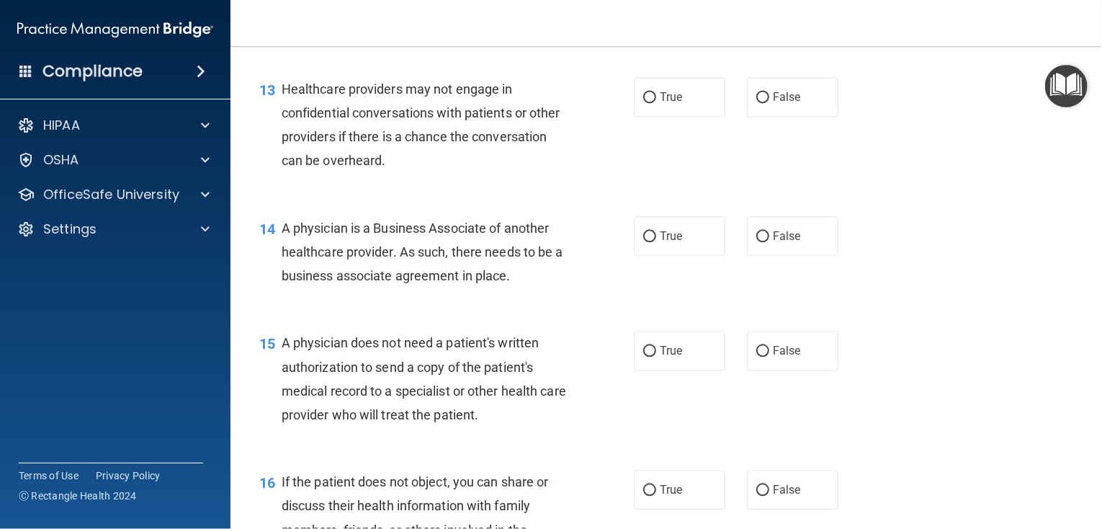
click at [389, 173] on div "Healthcare providers may not engage in confidential conversations with patients…" at bounding box center [430, 125] width 297 height 96
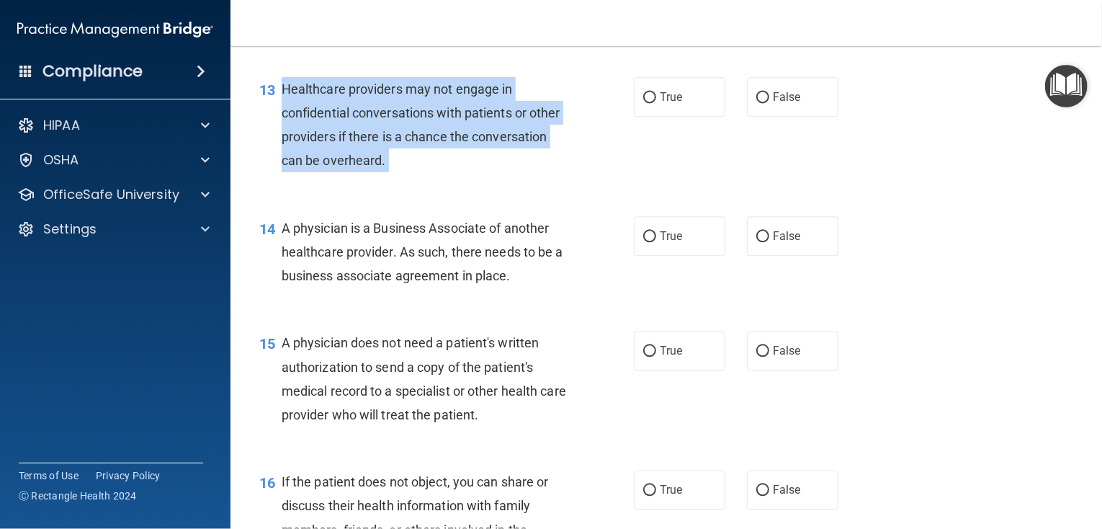
click at [389, 173] on div "Healthcare providers may not engage in confidential conversations with patients…" at bounding box center [430, 125] width 297 height 96
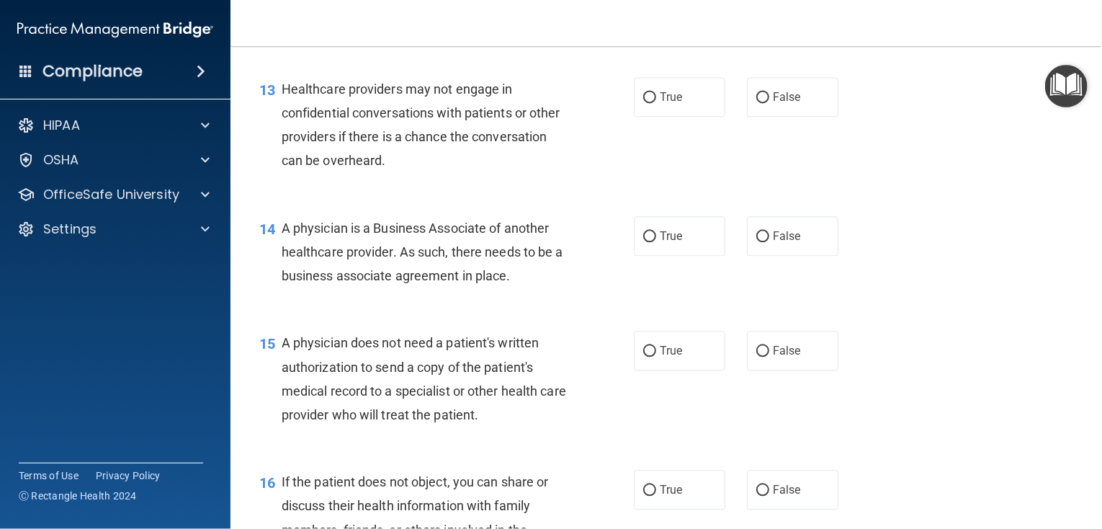
click at [682, 168] on div "13 Healthcare providers may not engage in confidential conversations with patie…" at bounding box center [666, 128] width 836 height 139
click at [644, 117] on label "True" at bounding box center [679, 97] width 91 height 40
click at [644, 103] on input "True" at bounding box center [649, 97] width 13 height 11
radio input "true"
click at [507, 283] on span "A physician is a Business Associate of another healthcare provider. As such, th…" at bounding box center [423, 251] width 282 height 63
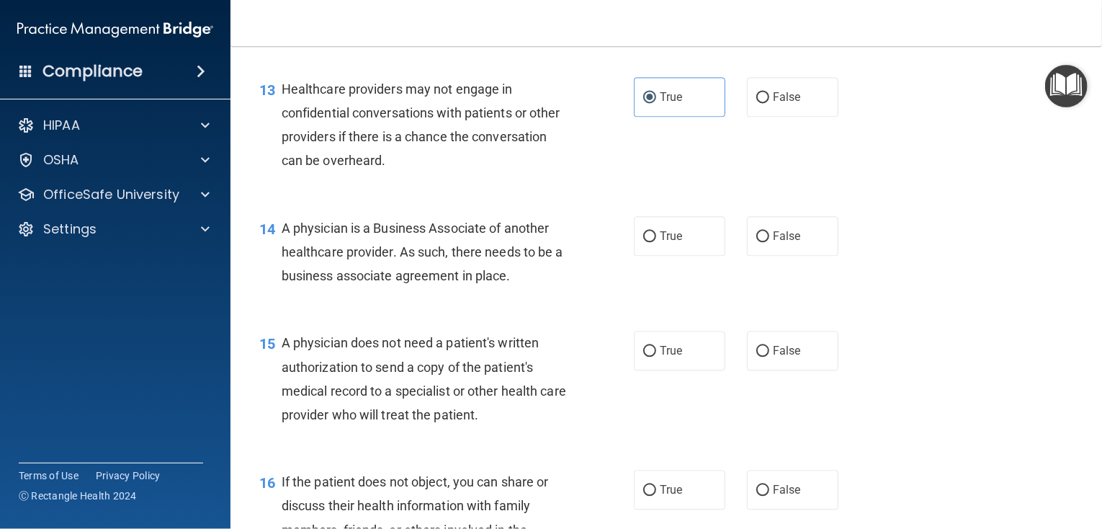
click at [507, 283] on span "A physician is a Business Associate of another healthcare provider. As such, th…" at bounding box center [423, 251] width 282 height 63
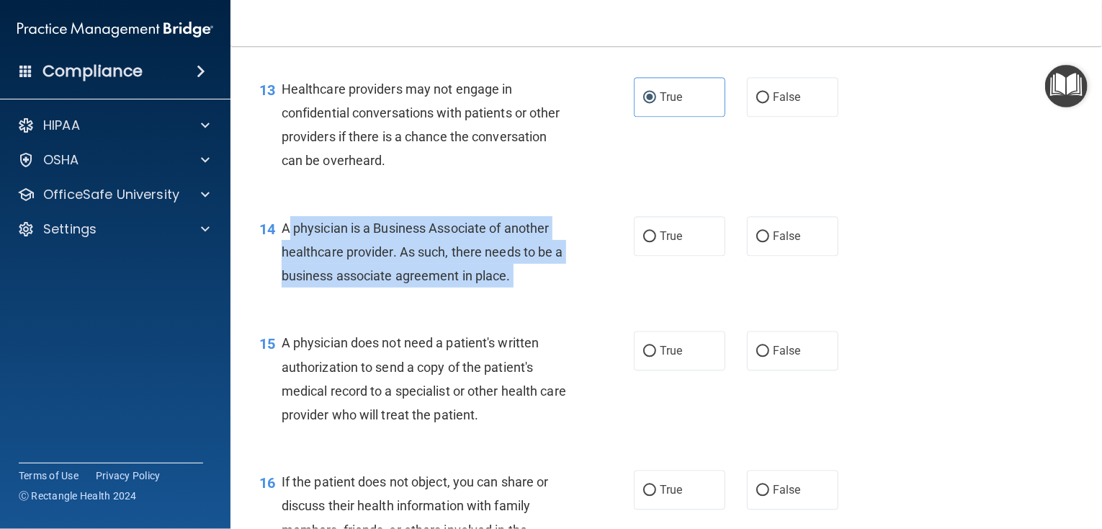
click at [507, 283] on span "A physician is a Business Associate of another healthcare provider. As such, th…" at bounding box center [423, 251] width 282 height 63
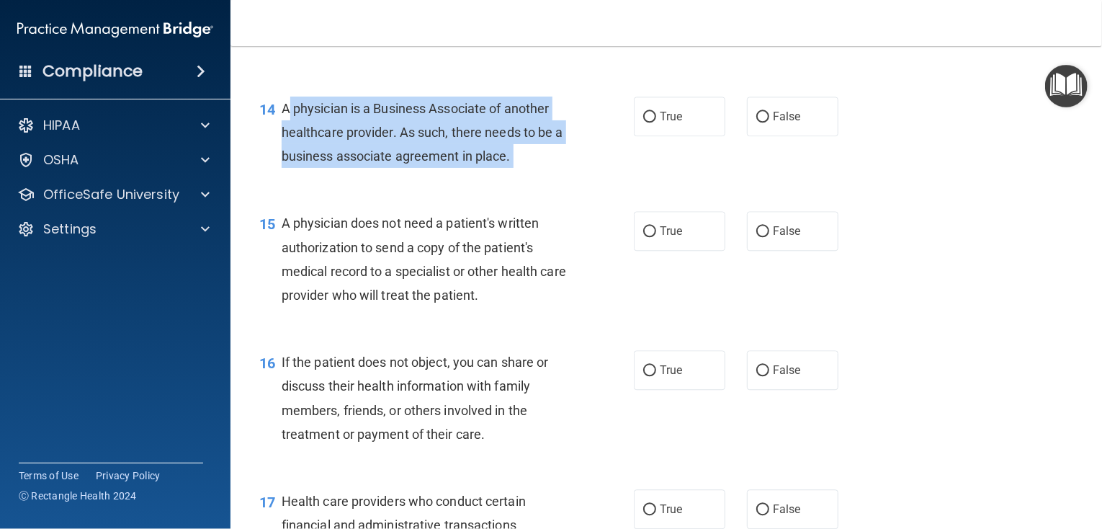
scroll to position [1729, 0]
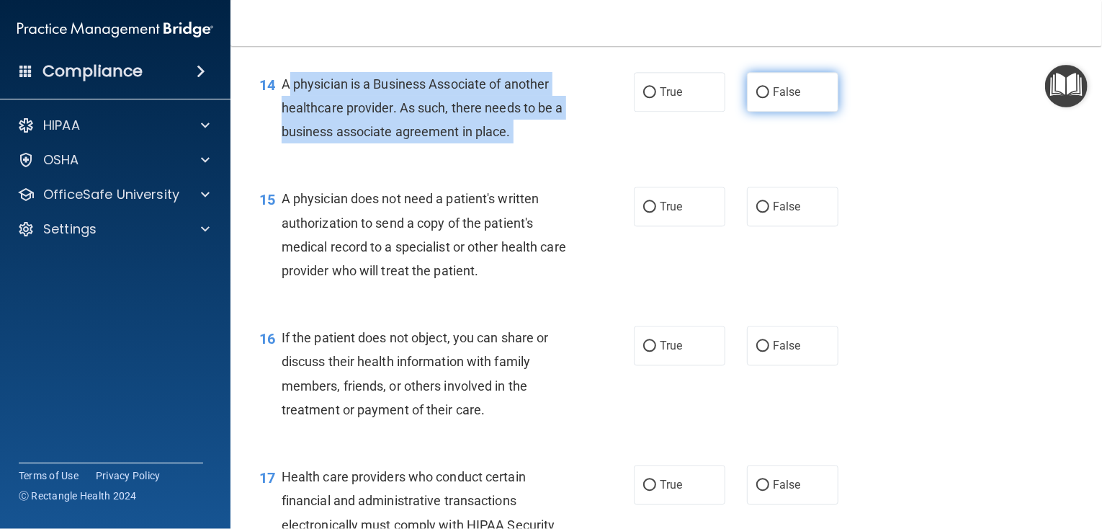
click at [761, 98] on input "False" at bounding box center [762, 92] width 13 height 11
radio input "true"
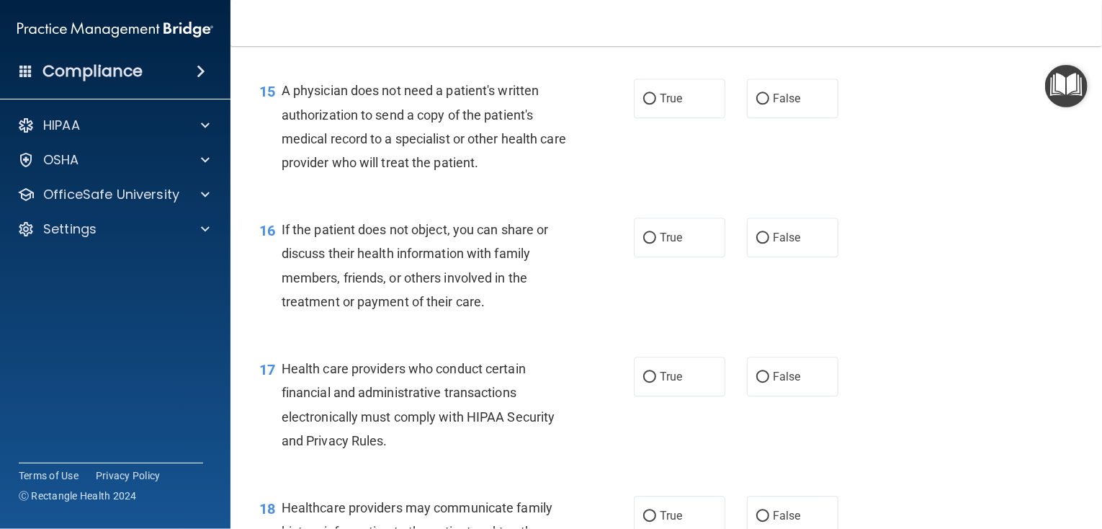
scroll to position [1873, 0]
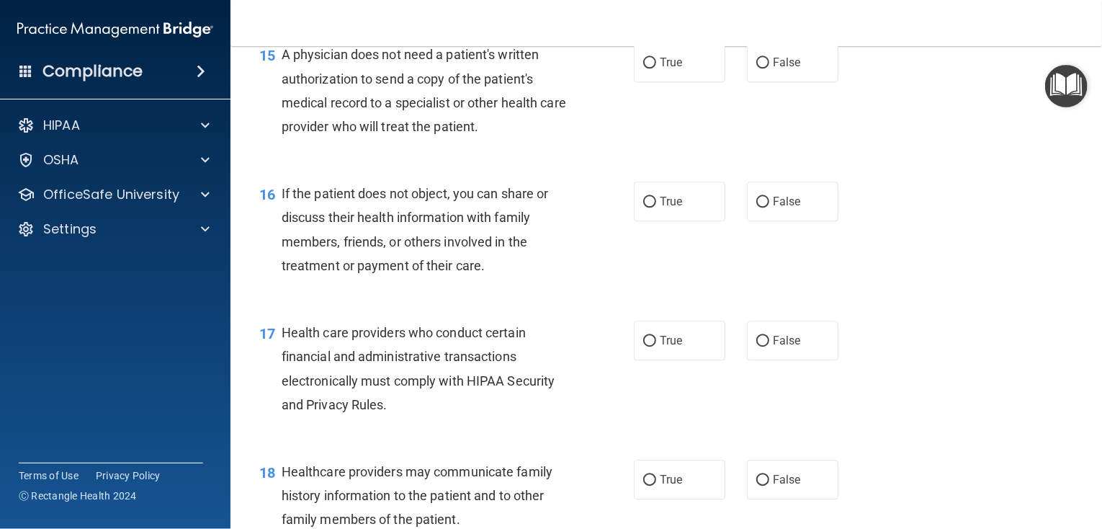
drag, startPoint x: 527, startPoint y: 197, endPoint x: 514, endPoint y: 190, distance: 13.9
click at [528, 164] on div "15 A physician does not need a patient's written authorization to send a copy o…" at bounding box center [666, 93] width 836 height 139
click at [690, 82] on label "True" at bounding box center [679, 62] width 91 height 40
click at [656, 68] on input "True" at bounding box center [649, 63] width 13 height 11
radio input "true"
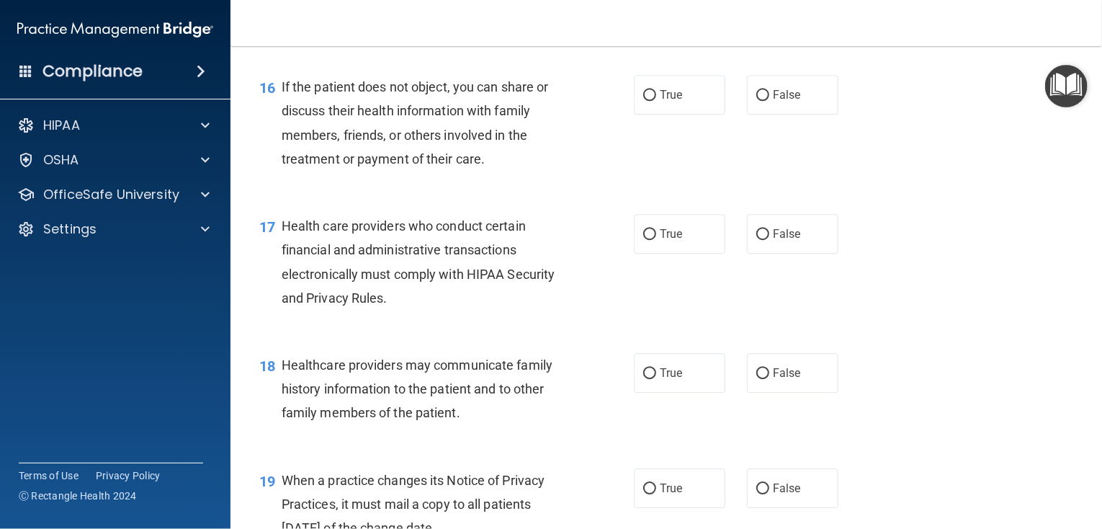
scroll to position [2017, 0]
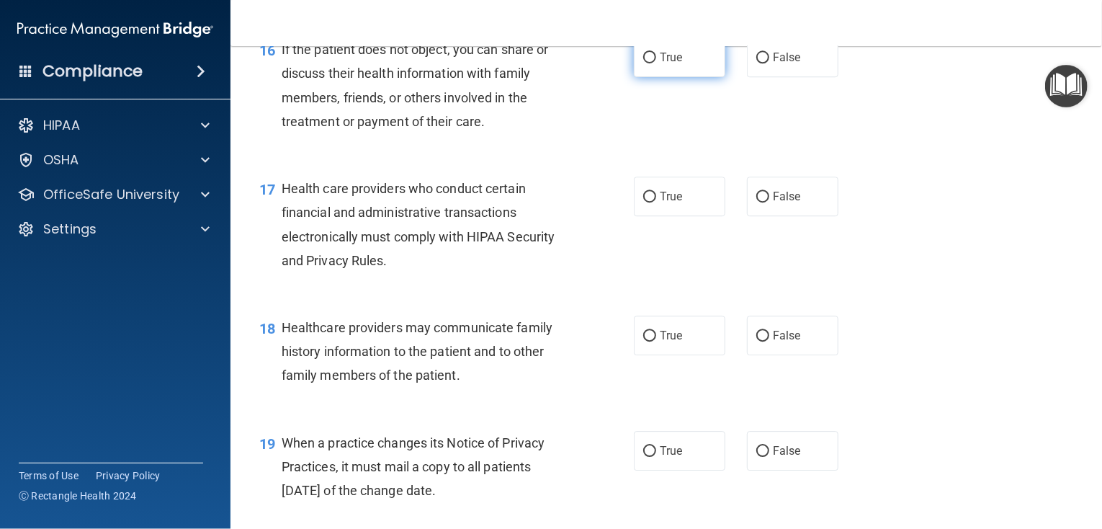
click at [671, 64] on span "True" at bounding box center [671, 57] width 22 height 14
click at [656, 63] on input "True" at bounding box center [649, 58] width 13 height 11
radio input "true"
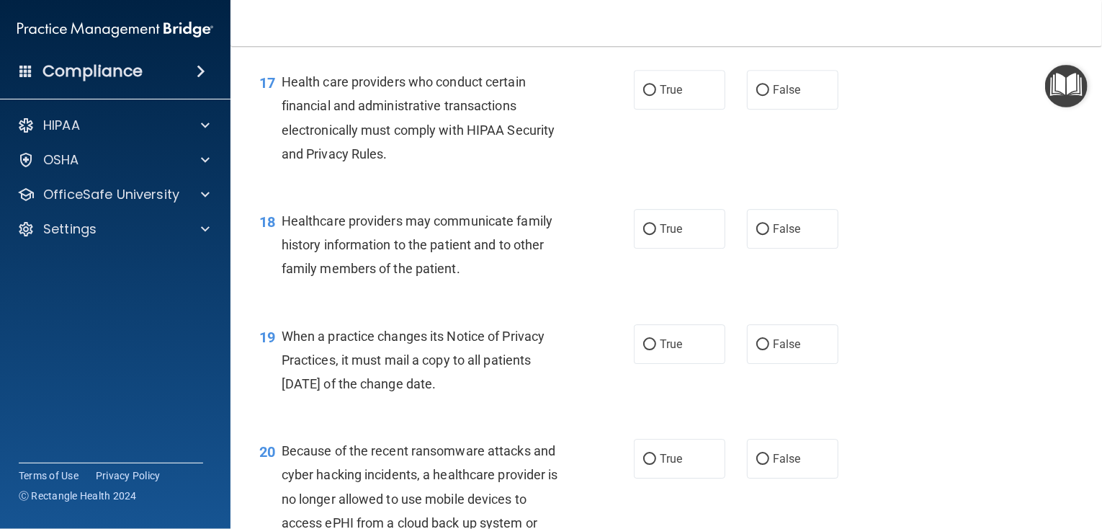
scroll to position [2161, 0]
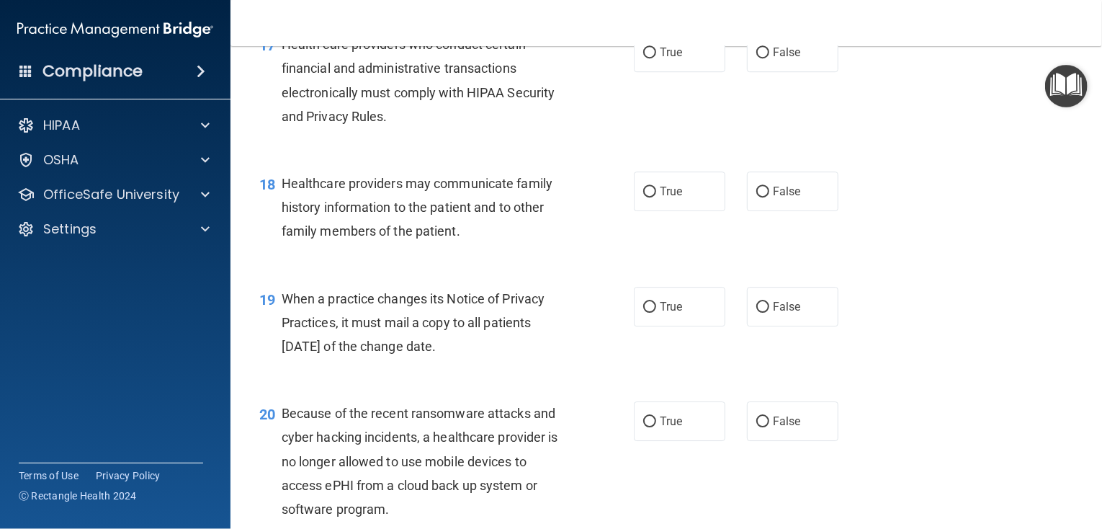
click at [390, 128] on div "Health care providers who conduct certain financial and administrative transact…" at bounding box center [430, 80] width 297 height 96
click at [382, 124] on span "Health care providers who conduct certain financial and administrative transact…" at bounding box center [419, 80] width 274 height 87
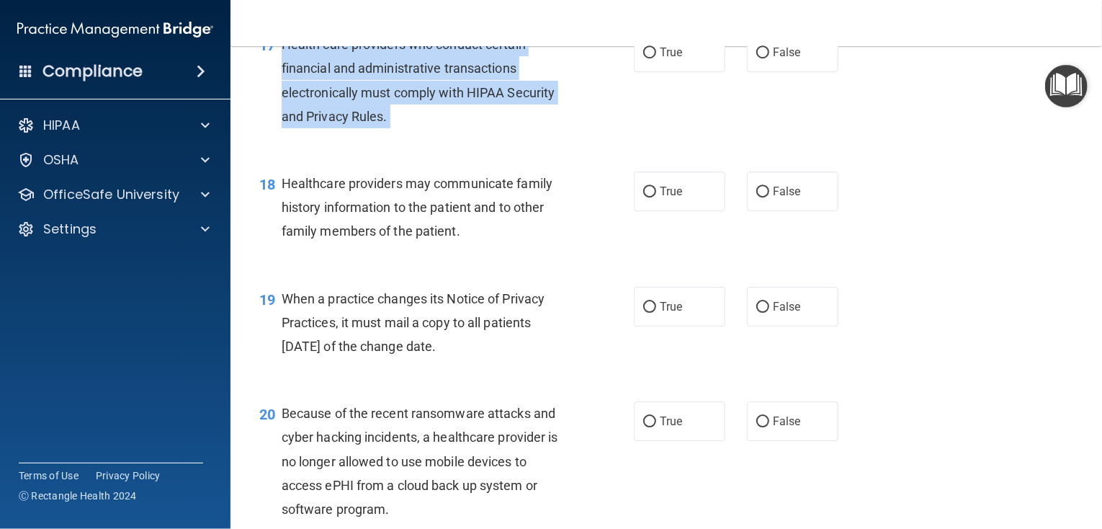
click at [382, 124] on span "Health care providers who conduct certain financial and administrative transact…" at bounding box center [419, 80] width 274 height 87
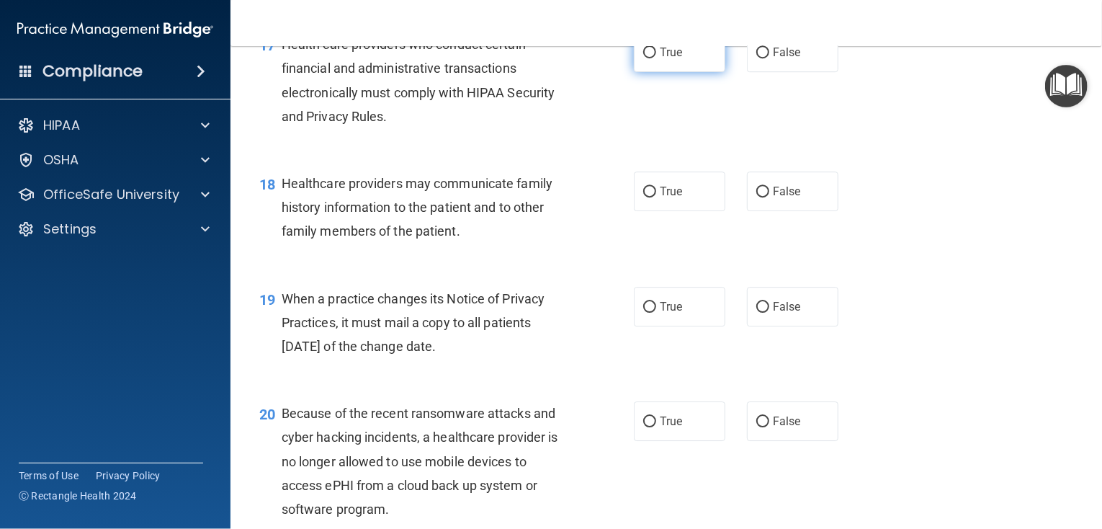
click at [660, 59] on span "True" at bounding box center [671, 52] width 22 height 14
click at [656, 58] on input "True" at bounding box center [649, 53] width 13 height 11
radio input "true"
click at [459, 238] on span "Healthcare providers may communicate family history information to the patient …" at bounding box center [417, 207] width 271 height 63
click at [460, 238] on span "Healthcare providers may communicate family history information to the patient …" at bounding box center [417, 207] width 271 height 63
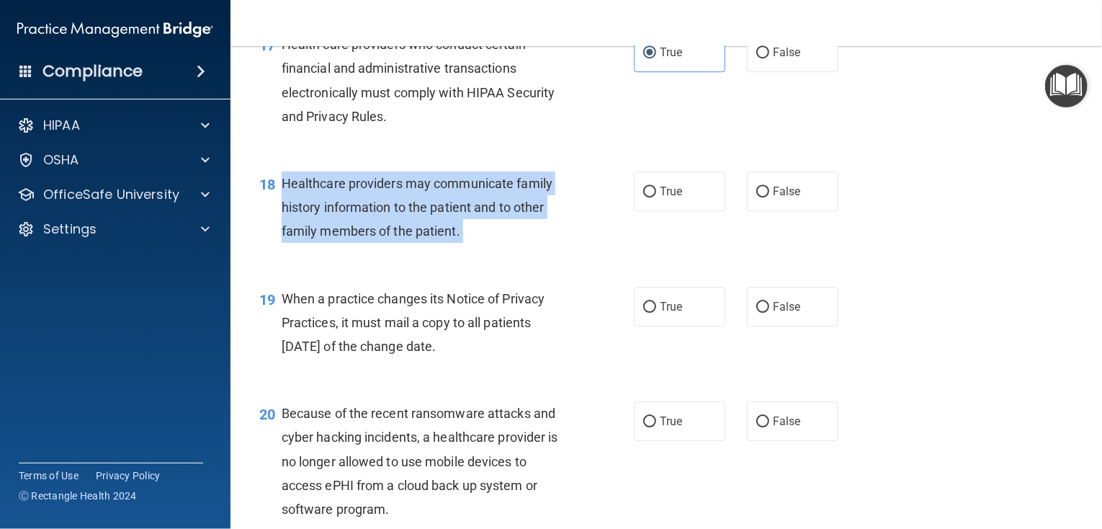
click at [460, 238] on span "Healthcare providers may communicate family history information to the patient …" at bounding box center [417, 207] width 271 height 63
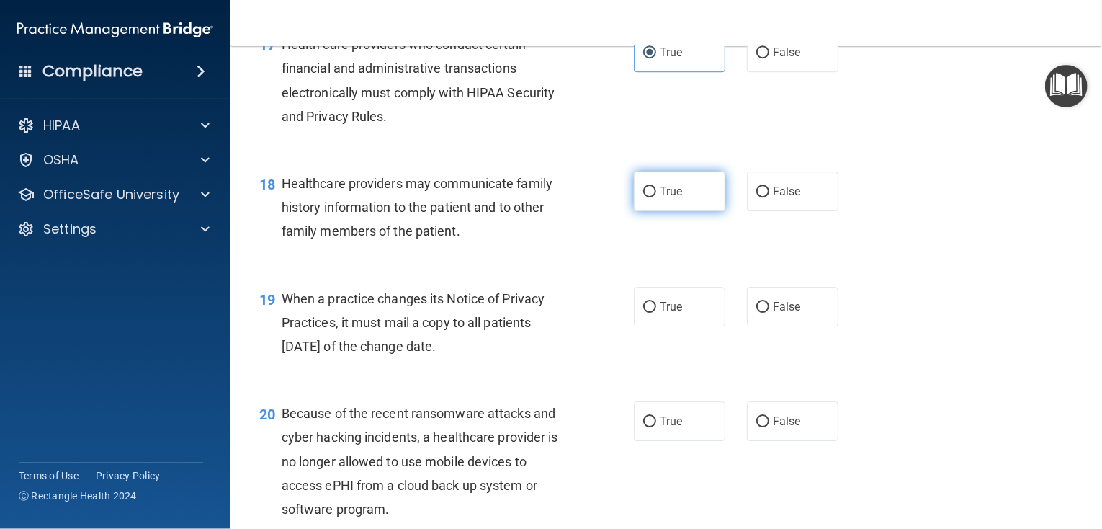
click at [700, 211] on label "True" at bounding box center [679, 191] width 91 height 40
click at [656, 197] on input "True" at bounding box center [649, 192] width 13 height 11
radio input "true"
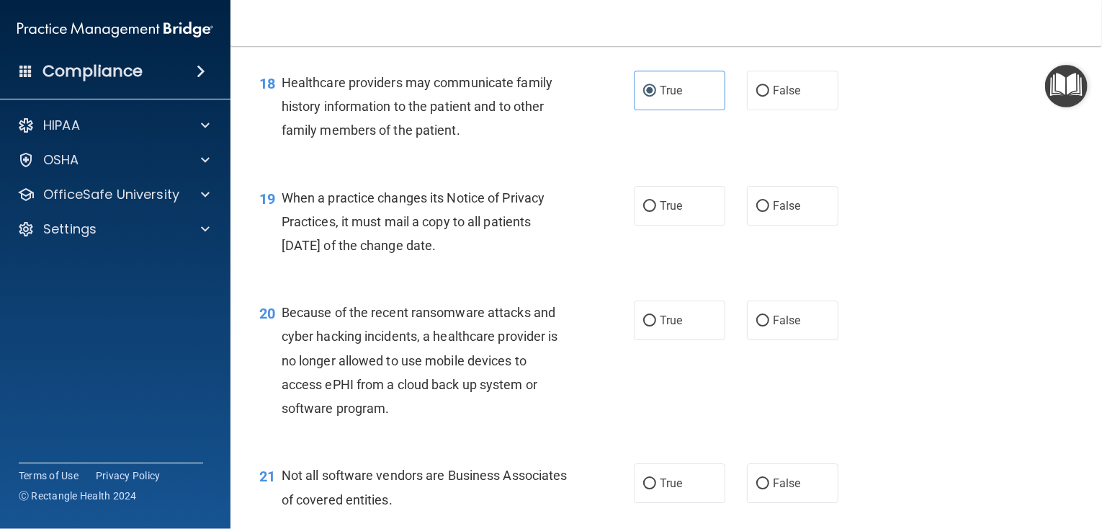
scroll to position [2305, 0]
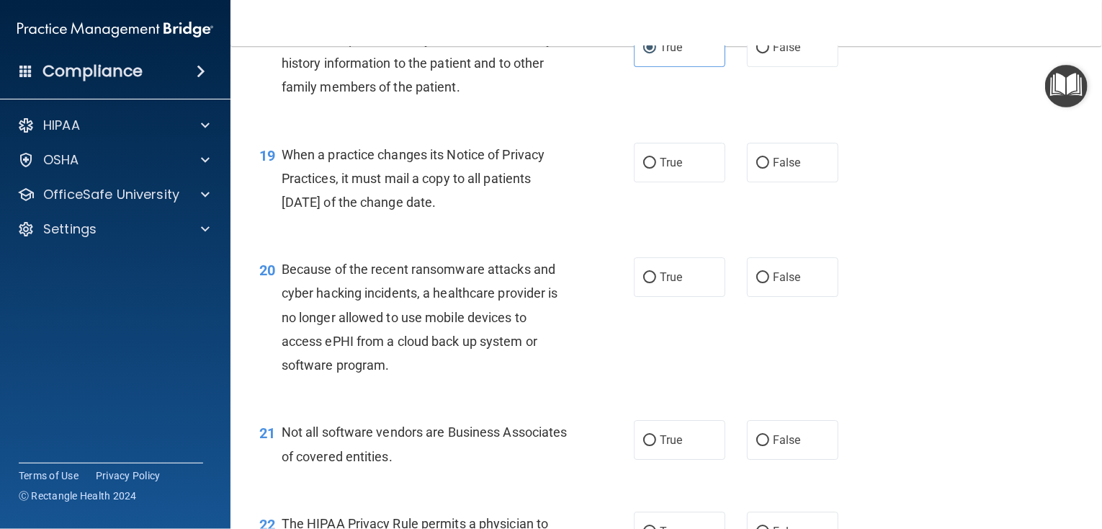
click at [483, 215] on div "When a practice changes its Notice of Privacy Practices, it must mail a copy to…" at bounding box center [430, 179] width 297 height 72
click at [478, 210] on span "When a practice changes its Notice of Privacy Practices, it must mail a copy to…" at bounding box center [414, 178] width 264 height 63
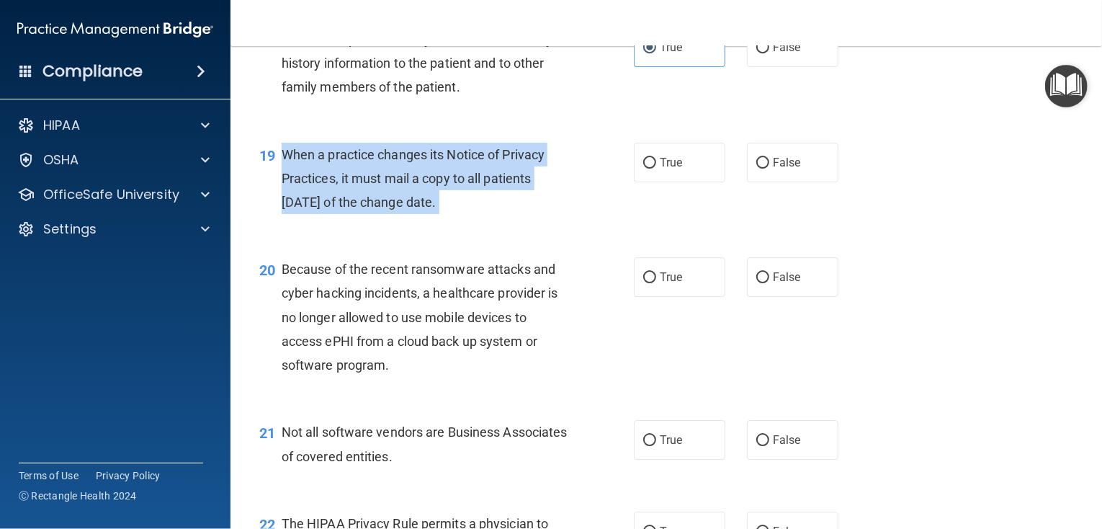
click at [478, 210] on span "When a practice changes its Notice of Privacy Practices, it must mail a copy to…" at bounding box center [414, 178] width 264 height 63
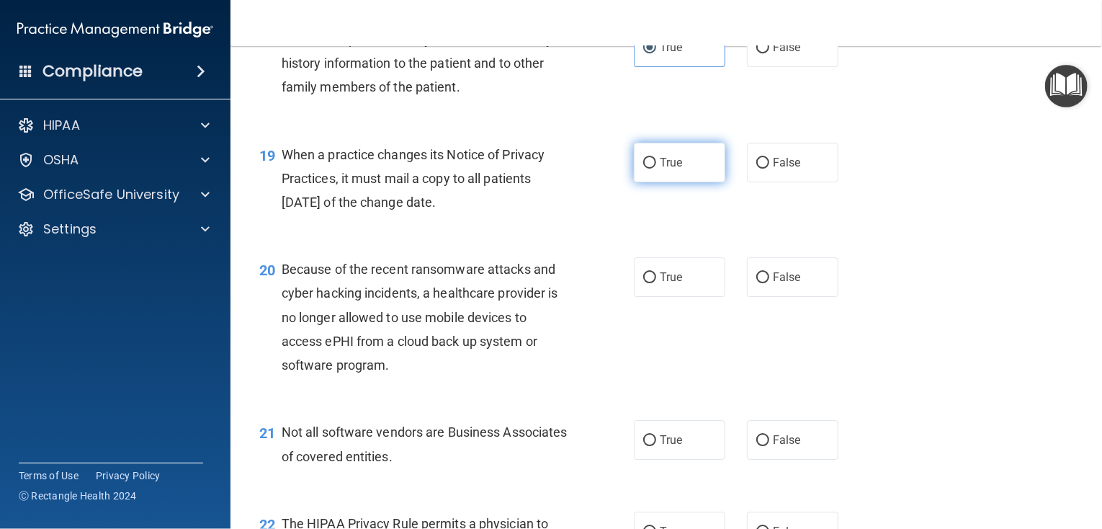
click at [634, 182] on label "True" at bounding box center [679, 163] width 91 height 40
click at [643, 169] on input "True" at bounding box center [649, 163] width 13 height 11
radio input "true"
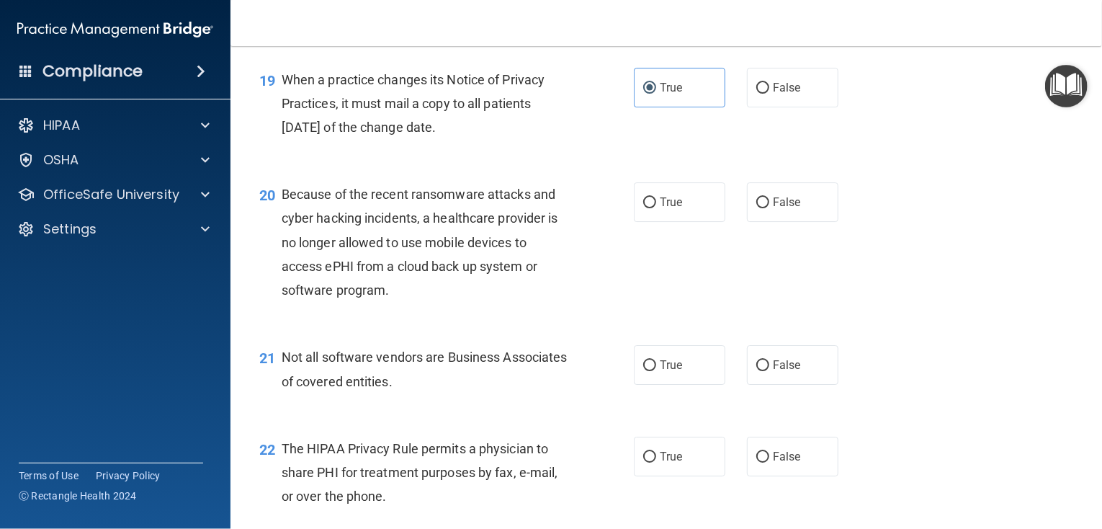
scroll to position [2449, 0]
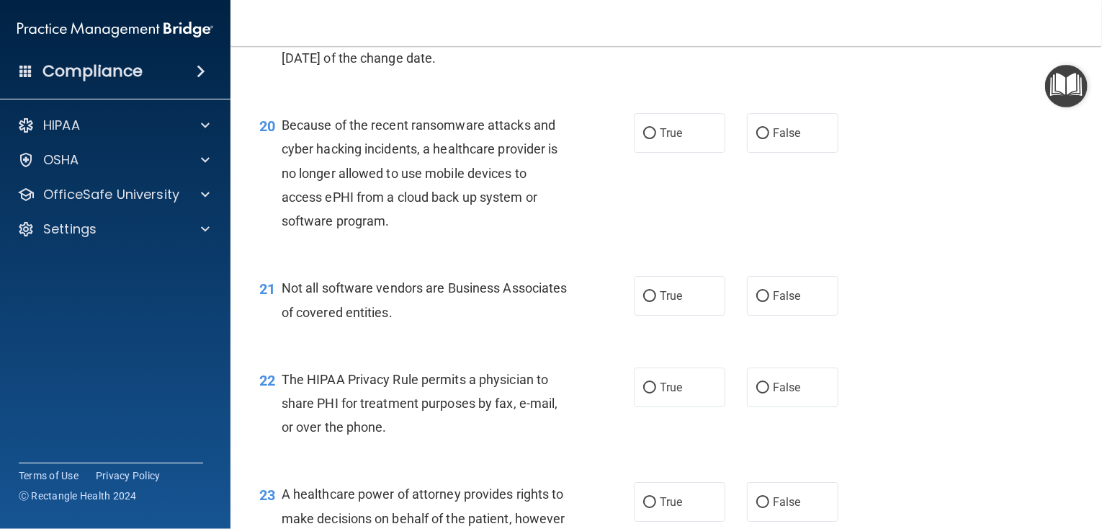
click at [390, 233] on div "Because of the recent ransomware attacks and cyber hacking incidents, a healthc…" at bounding box center [430, 173] width 297 height 120
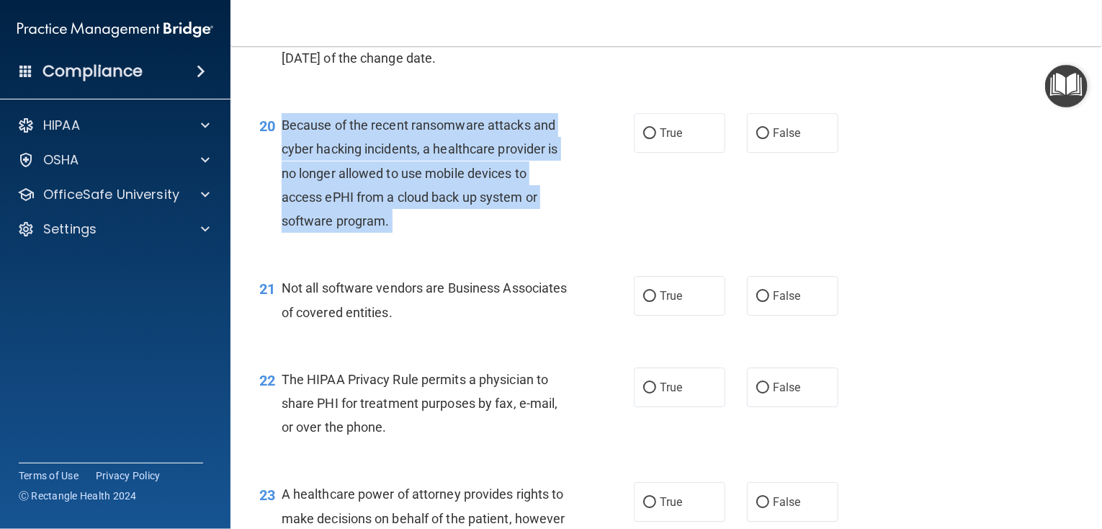
click at [390, 233] on div "Because of the recent ransomware attacks and cyber hacking incidents, a healthc…" at bounding box center [430, 173] width 297 height 120
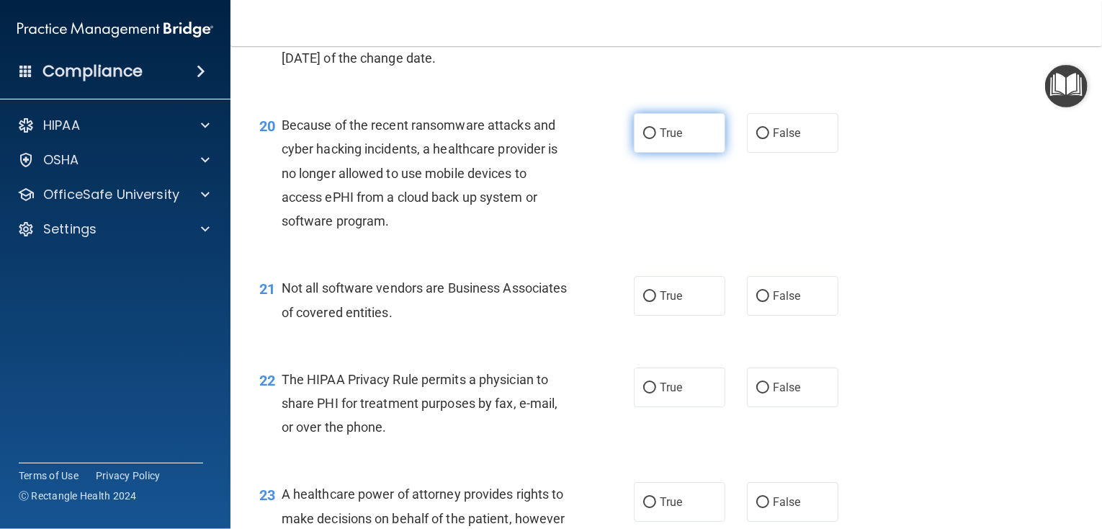
click at [680, 153] on label "True" at bounding box center [679, 133] width 91 height 40
click at [656, 139] on input "True" at bounding box center [649, 133] width 13 height 11
radio input "true"
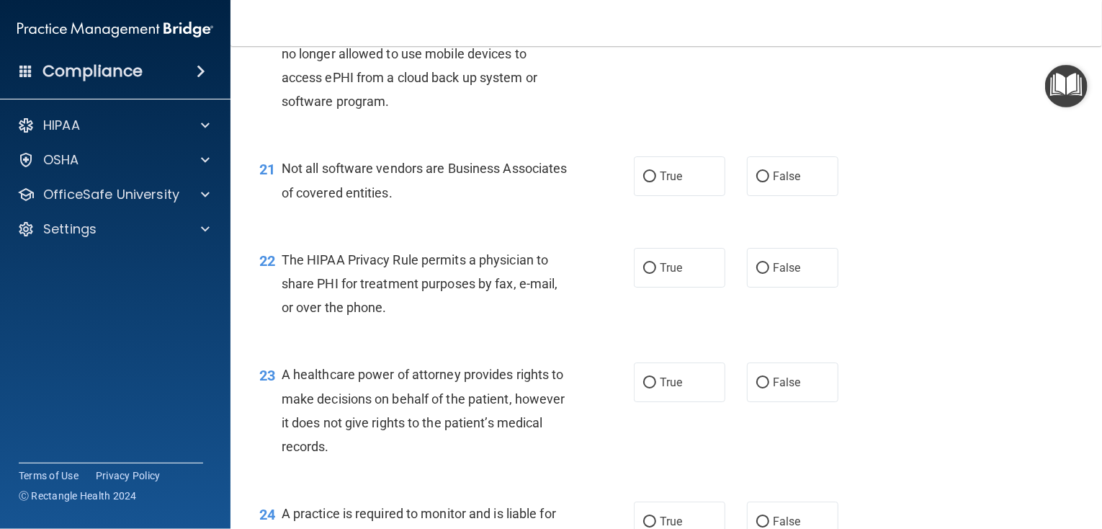
scroll to position [2593, 0]
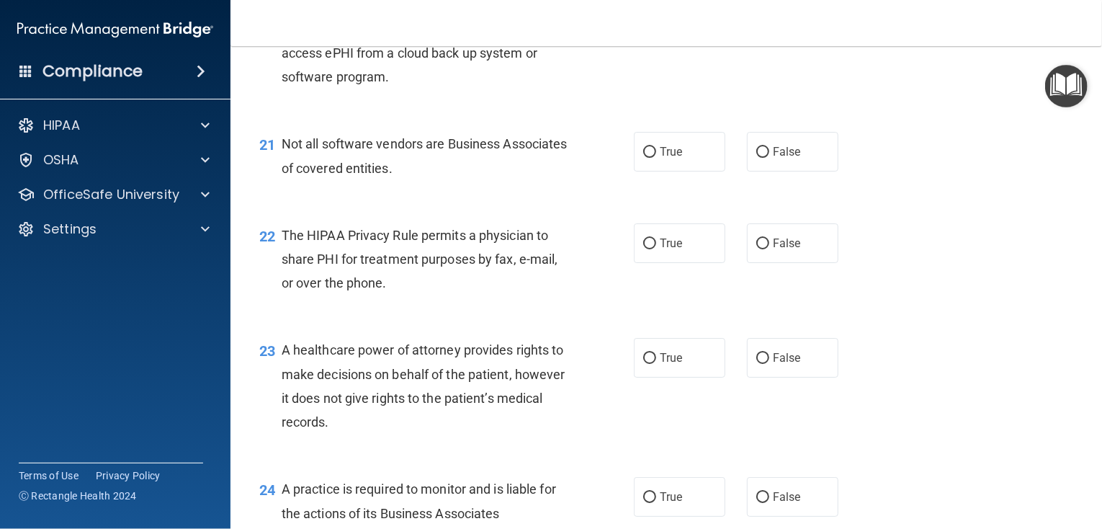
click at [454, 175] on span "Not all software vendors are Business Associates of covered entities." at bounding box center [425, 155] width 286 height 39
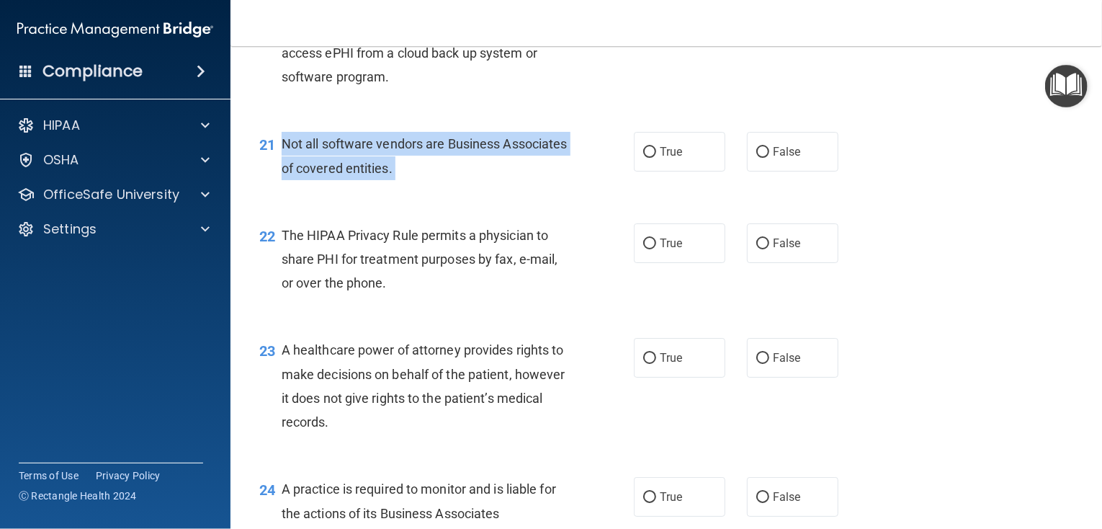
click at [454, 175] on span "Not all software vendors are Business Associates of covered entities." at bounding box center [425, 155] width 286 height 39
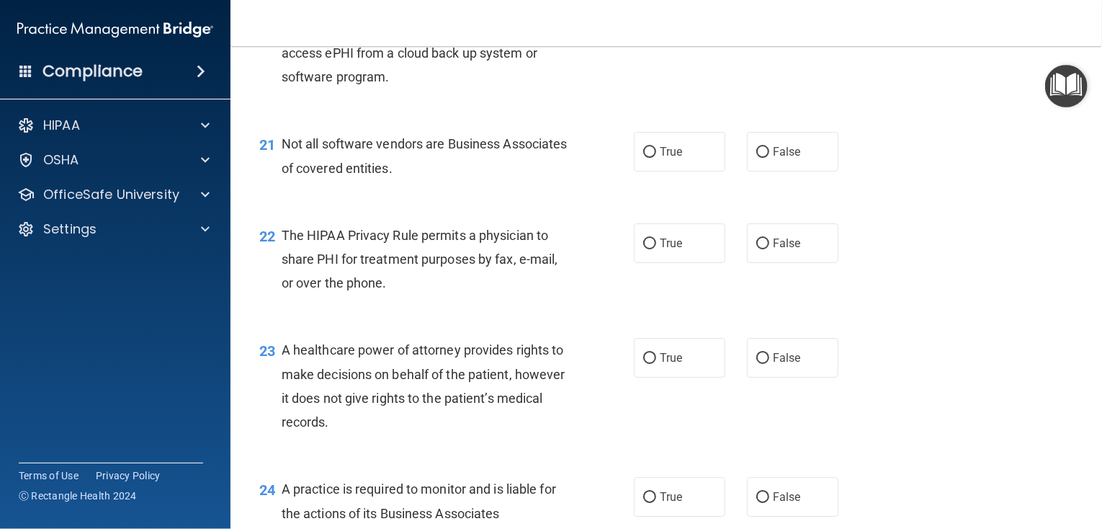
click at [620, 96] on div "20 Because of the recent ransomware attacks and cyber hacking incidents, a heal…" at bounding box center [447, 32] width 418 height 127
click at [657, 205] on div "21 Not all software vendors are Business Associates of covered entities. True F…" at bounding box center [666, 159] width 836 height 91
click at [650, 171] on label "True" at bounding box center [679, 152] width 91 height 40
click at [650, 158] on input "True" at bounding box center [649, 152] width 13 height 11
radio input "true"
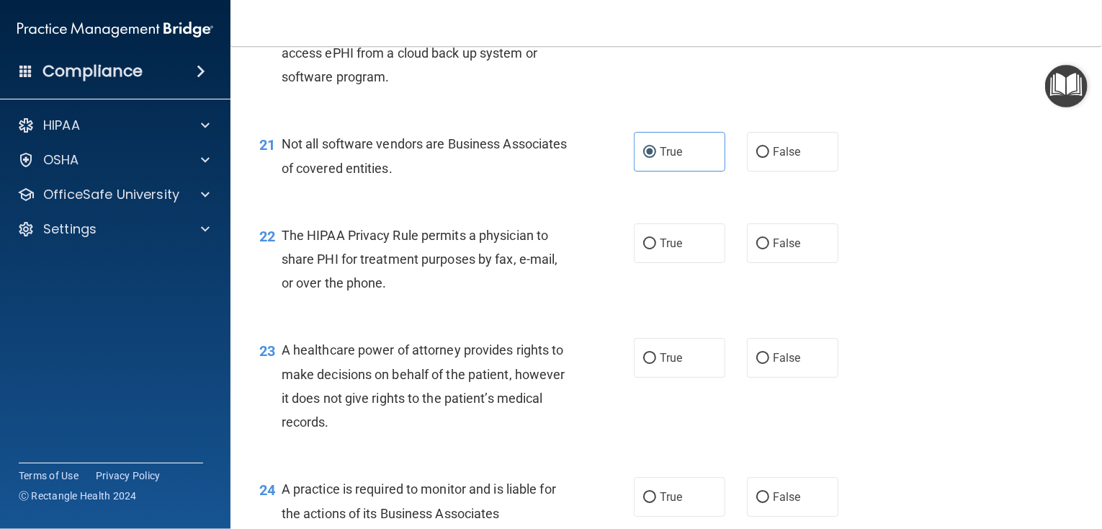
click at [389, 295] on div "The HIPAA Privacy Rule permits a physician to share PHI for treatment purposes …" at bounding box center [430, 259] width 297 height 72
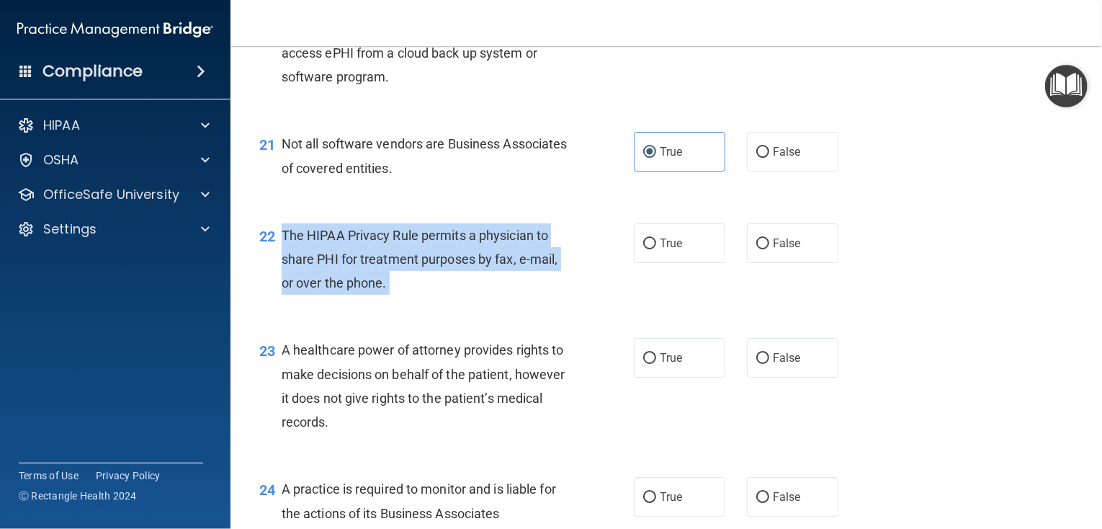
click at [389, 295] on div "The HIPAA Privacy Rule permits a physician to share PHI for treatment purposes …" at bounding box center [430, 259] width 297 height 72
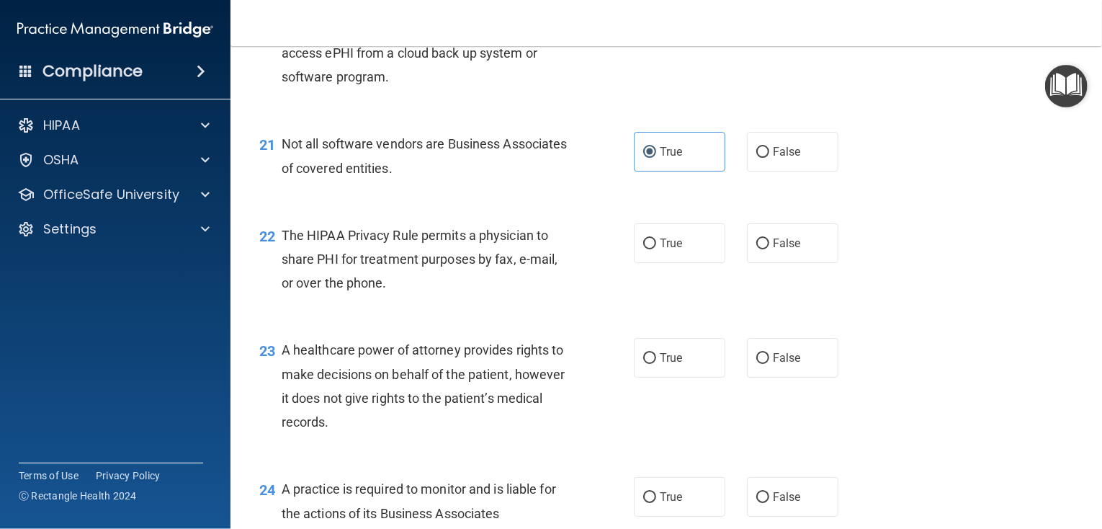
click at [663, 265] on div "22 The HIPAA Privacy Rule permits a physician to share PHI for treatment purpos…" at bounding box center [666, 262] width 836 height 115
click at [666, 263] on label "True" at bounding box center [679, 243] width 91 height 40
click at [656, 249] on input "True" at bounding box center [649, 243] width 13 height 11
radio input "true"
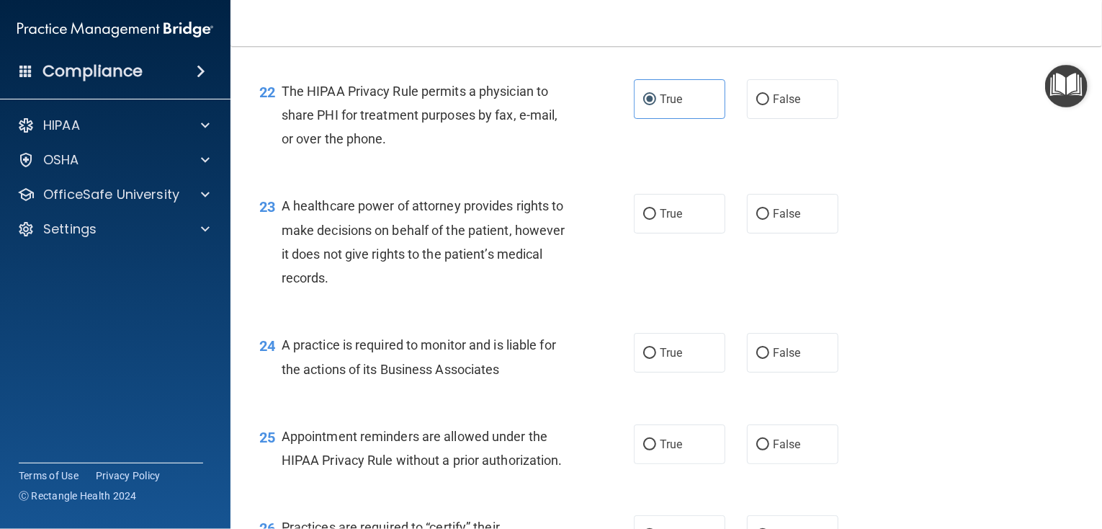
click at [385, 290] on div "A healthcare power of attorney provides rights to make decisions on behalf of t…" at bounding box center [430, 242] width 297 height 96
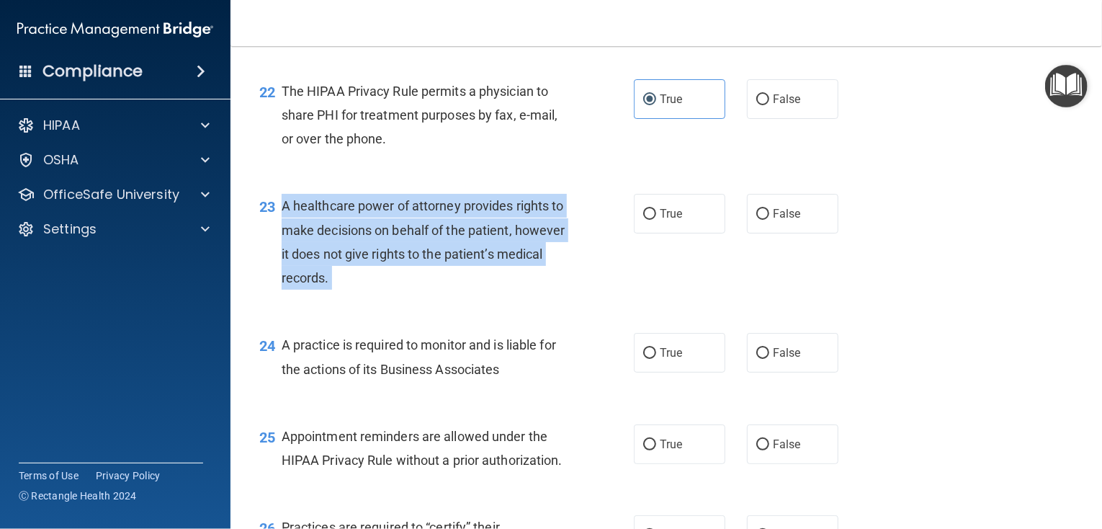
click at [384, 290] on div "A healthcare power of attorney provides rights to make decisions on behalf of t…" at bounding box center [430, 242] width 297 height 96
click at [761, 220] on input "False" at bounding box center [762, 214] width 13 height 11
radio input "true"
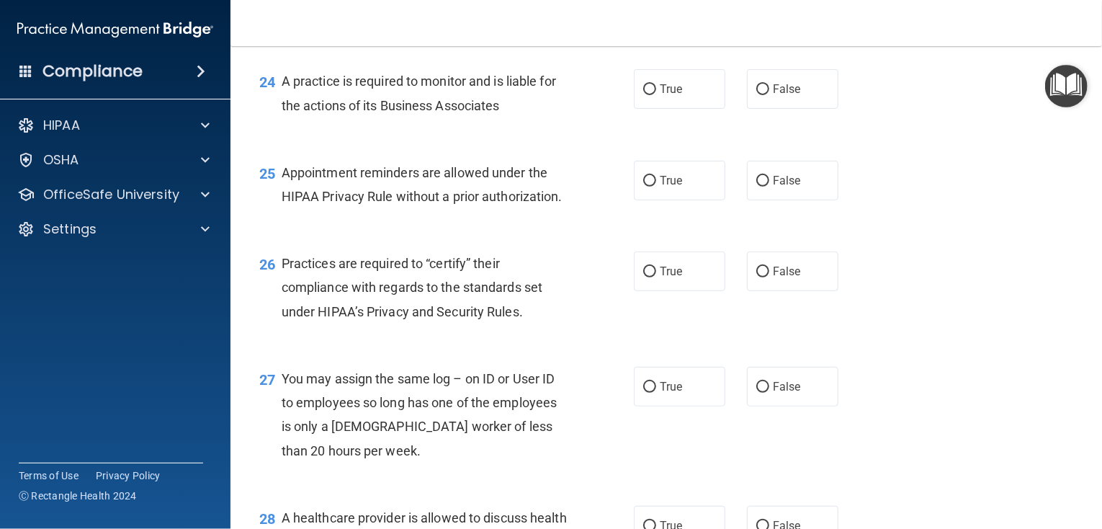
scroll to position [3025, 0]
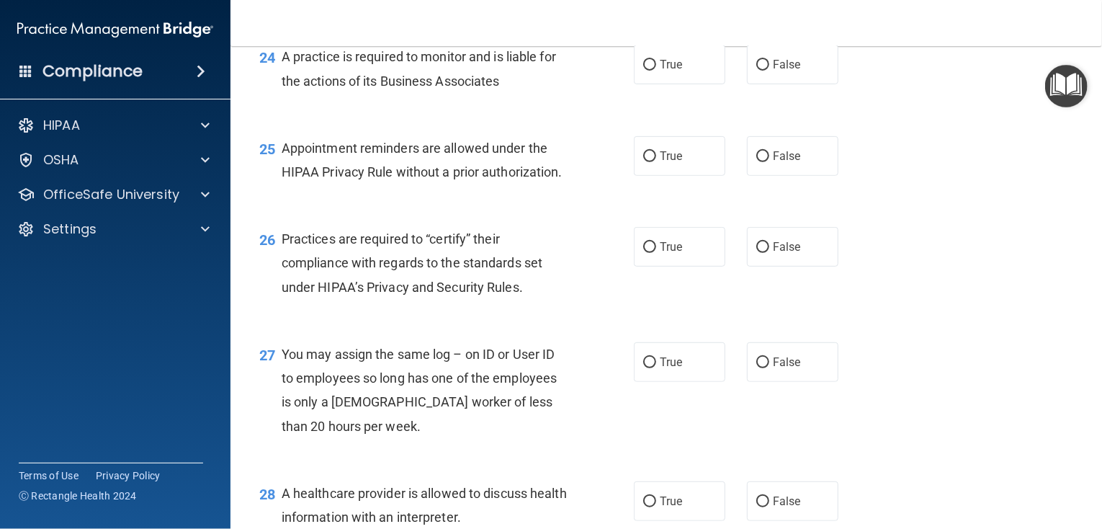
click at [507, 92] on div "A practice is required to monitor and is liable for the actions of its Business…" at bounding box center [430, 69] width 297 height 48
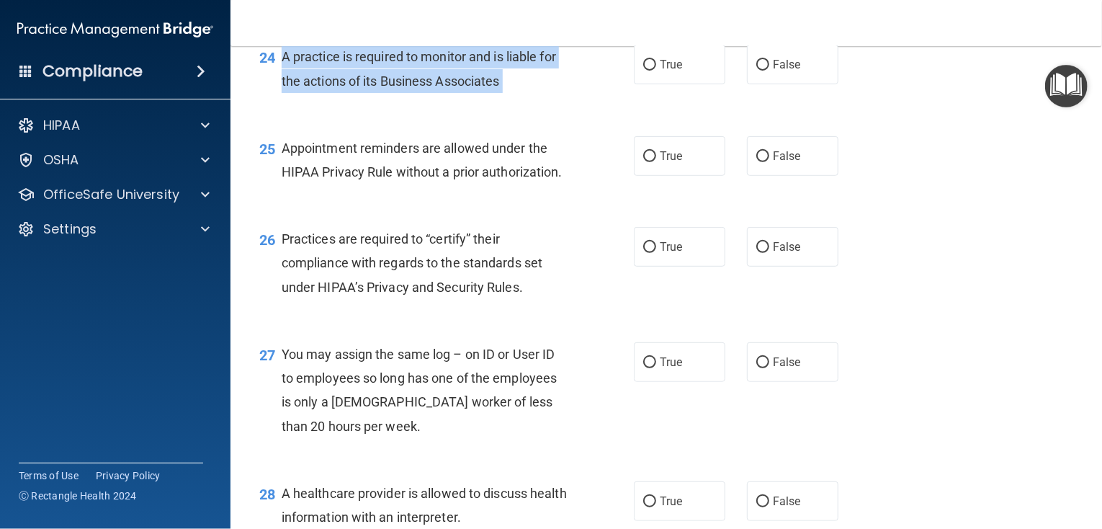
click at [507, 92] on div "A practice is required to monitor and is liable for the actions of its Business…" at bounding box center [430, 69] width 297 height 48
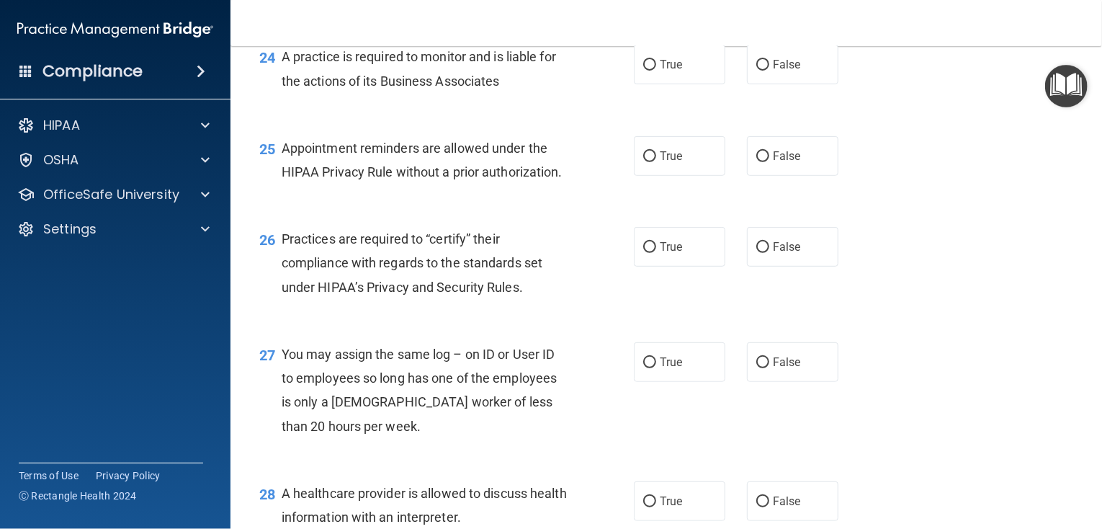
click at [507, 92] on div "A practice is required to monitor and is liable for the actions of its Business…" at bounding box center [430, 69] width 297 height 48
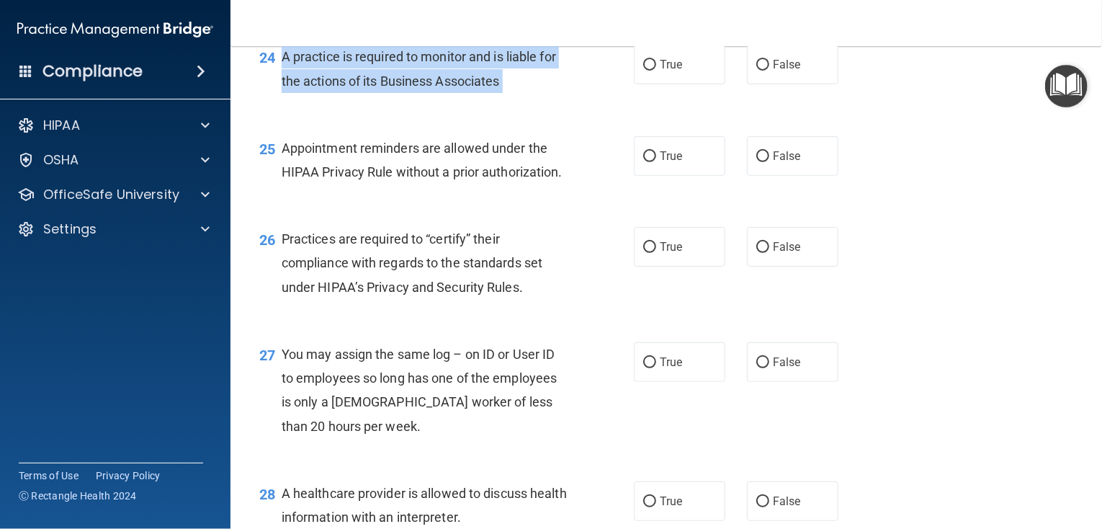
click at [507, 92] on div "A practice is required to monitor and is liable for the actions of its Business…" at bounding box center [430, 69] width 297 height 48
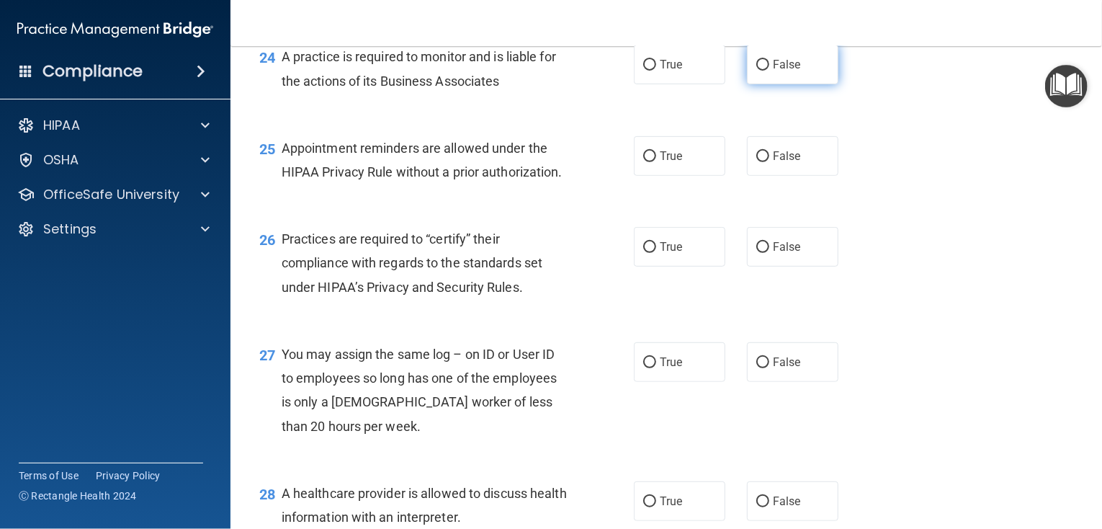
click at [778, 71] on span "False" at bounding box center [787, 65] width 28 height 14
click at [769, 71] on input "False" at bounding box center [762, 65] width 13 height 11
radio input "true"
click at [372, 184] on div "Appointment reminders are allowed under the HIPAA Privacy Rule without a prior …" at bounding box center [430, 160] width 297 height 48
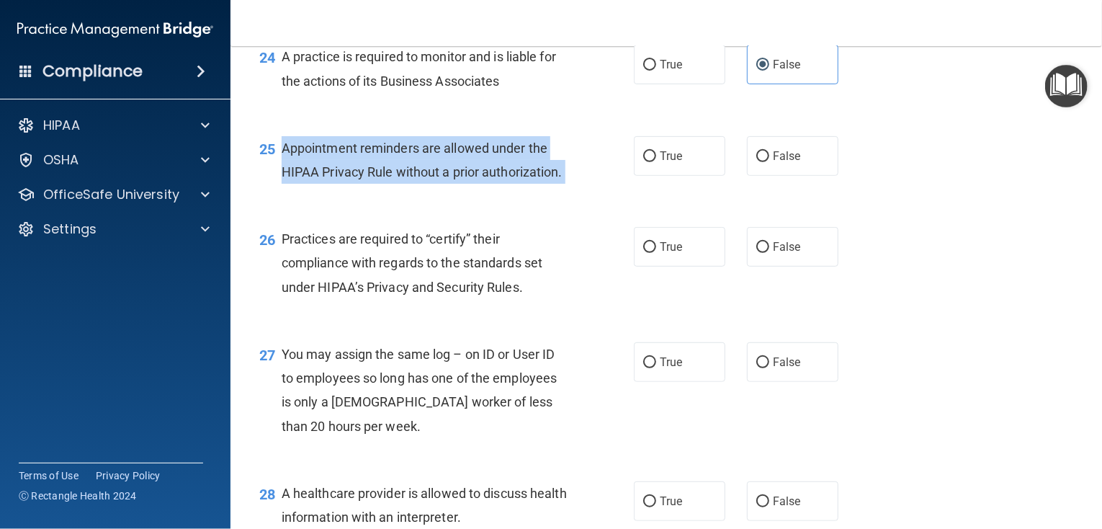
click at [371, 184] on div "Appointment reminders are allowed under the HIPAA Privacy Rule without a prior …" at bounding box center [430, 160] width 297 height 48
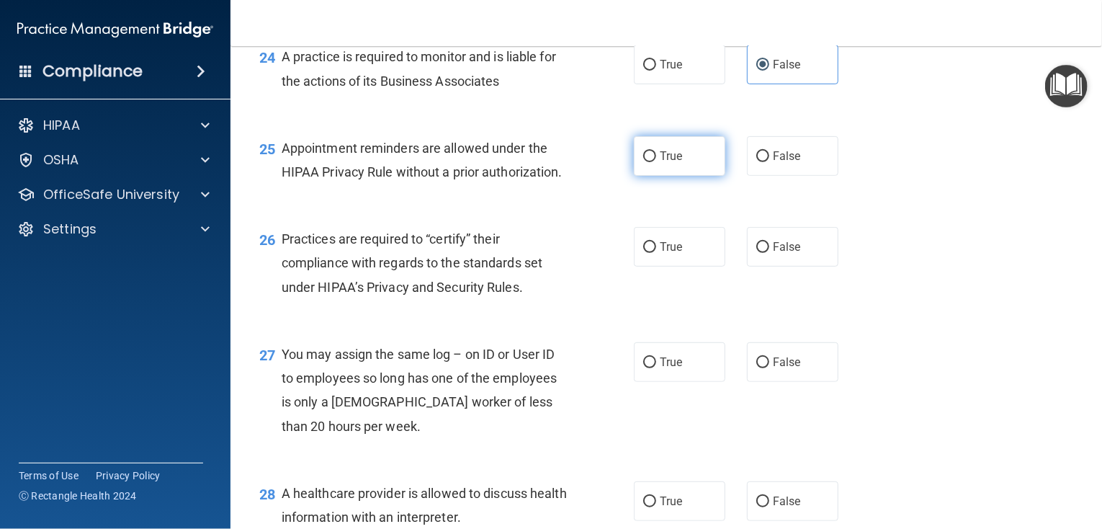
click at [686, 176] on label "True" at bounding box center [679, 156] width 91 height 40
click at [656, 162] on input "True" at bounding box center [649, 156] width 13 height 11
radio input "true"
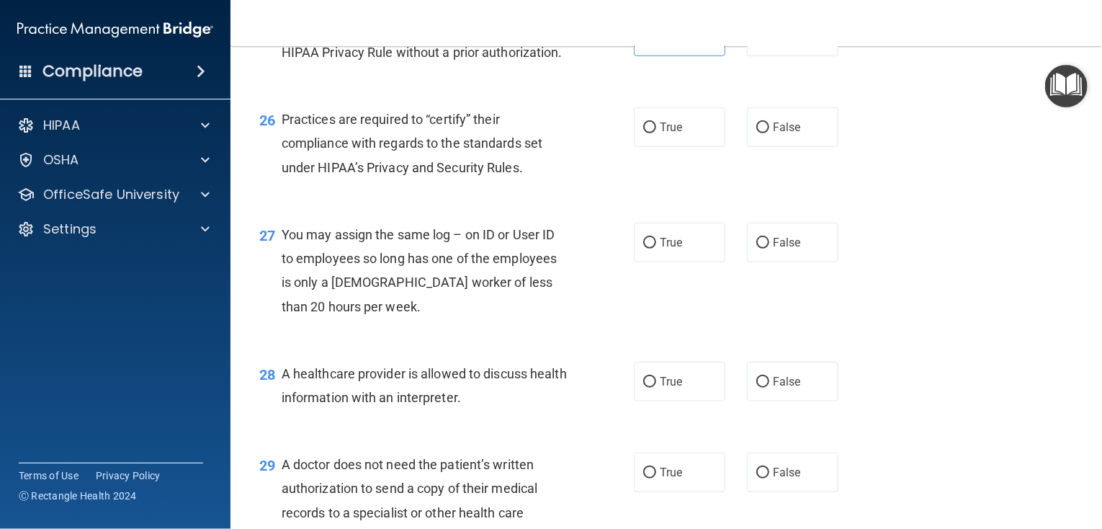
scroll to position [3169, 0]
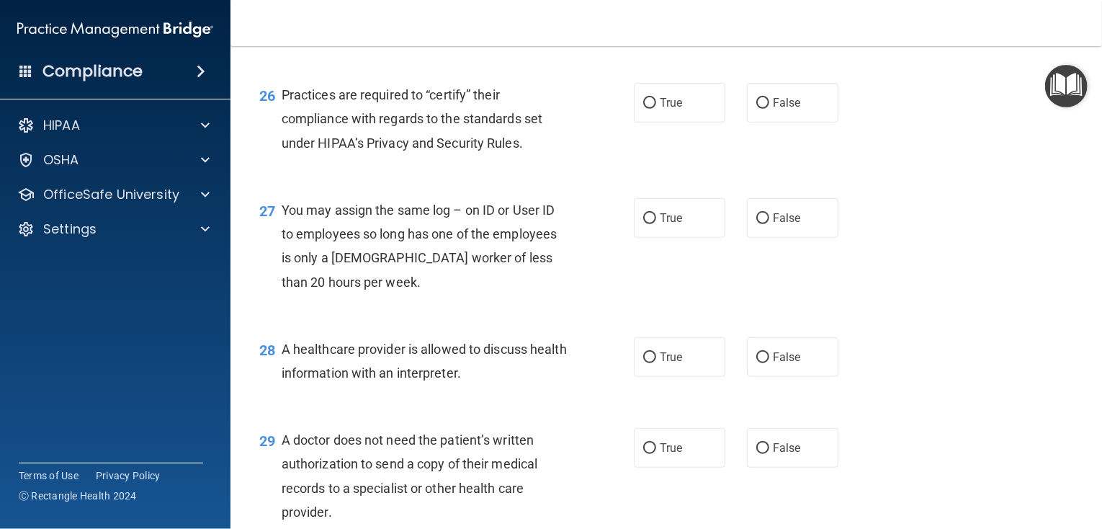
click at [526, 155] on div "Practices are required to “certify” their compliance with regards to the standa…" at bounding box center [430, 119] width 297 height 72
click at [524, 155] on div "Practices are required to “certify” their compliance with regards to the standa…" at bounding box center [430, 119] width 297 height 72
click at [522, 155] on div "Practices are required to “certify” their compliance with regards to the standa…" at bounding box center [430, 119] width 297 height 72
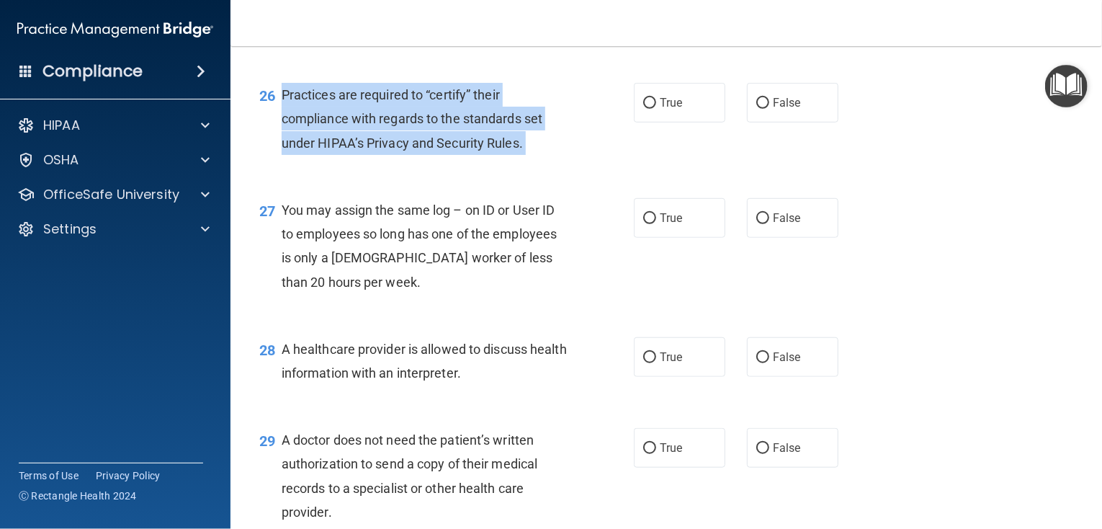
click at [522, 150] on span "Practices are required to “certify” their compliance with regards to the standa…" at bounding box center [412, 118] width 261 height 63
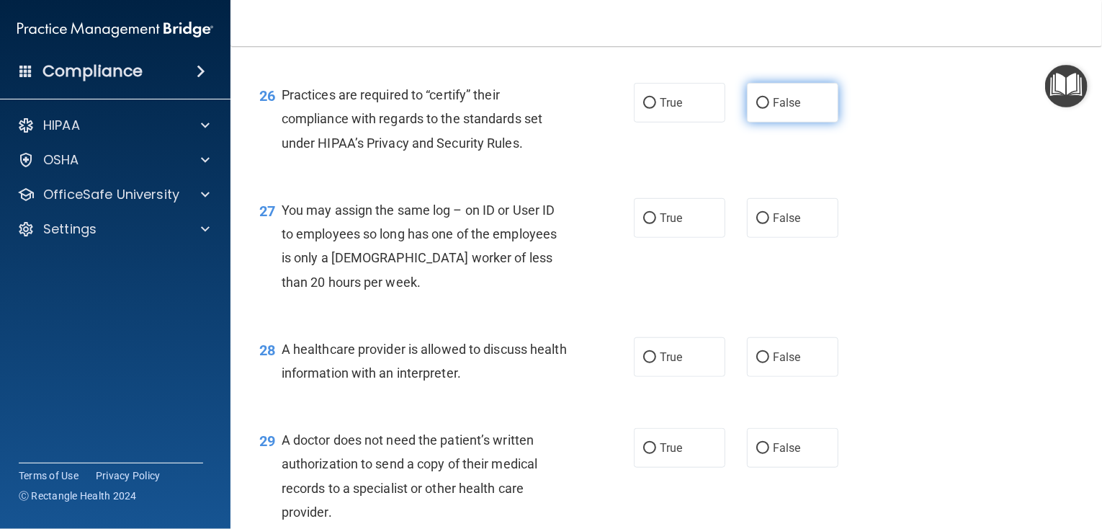
click at [763, 122] on label "False" at bounding box center [792, 103] width 91 height 40
click at [763, 109] on input "False" at bounding box center [762, 103] width 13 height 11
radio input "true"
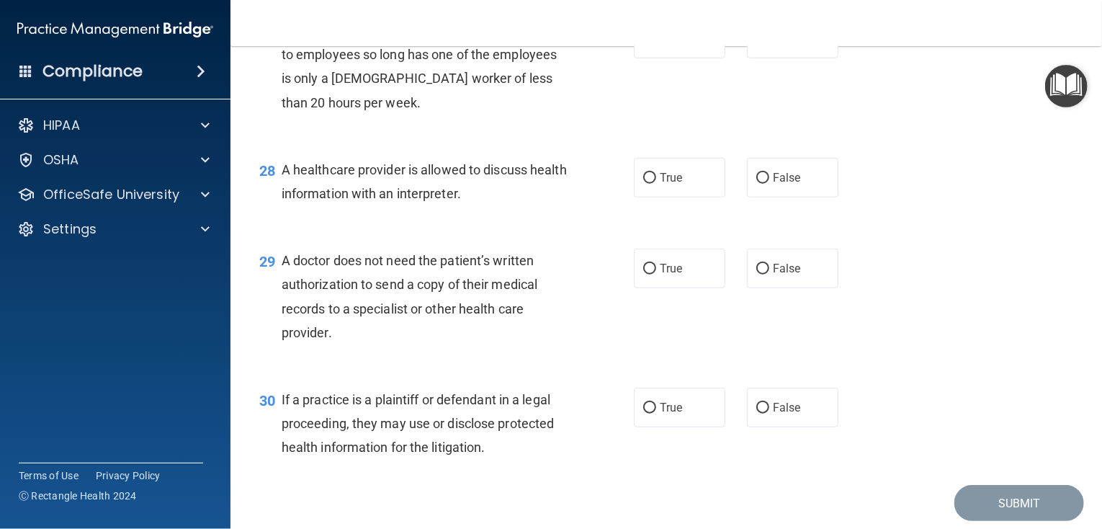
scroll to position [3313, 0]
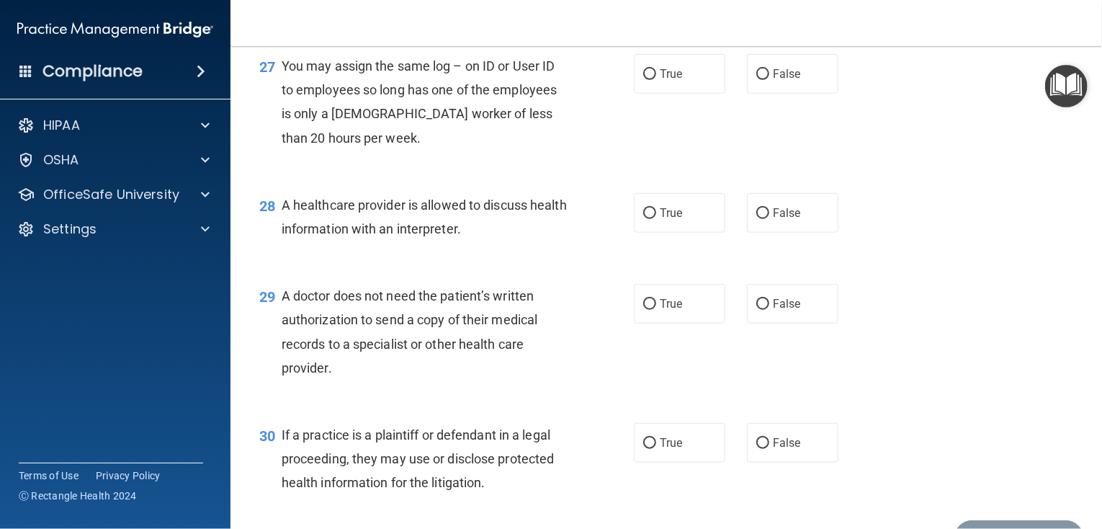
click at [334, 145] on span "You may assign the same log – on ID or User ID to employees so long has one of …" at bounding box center [420, 101] width 276 height 87
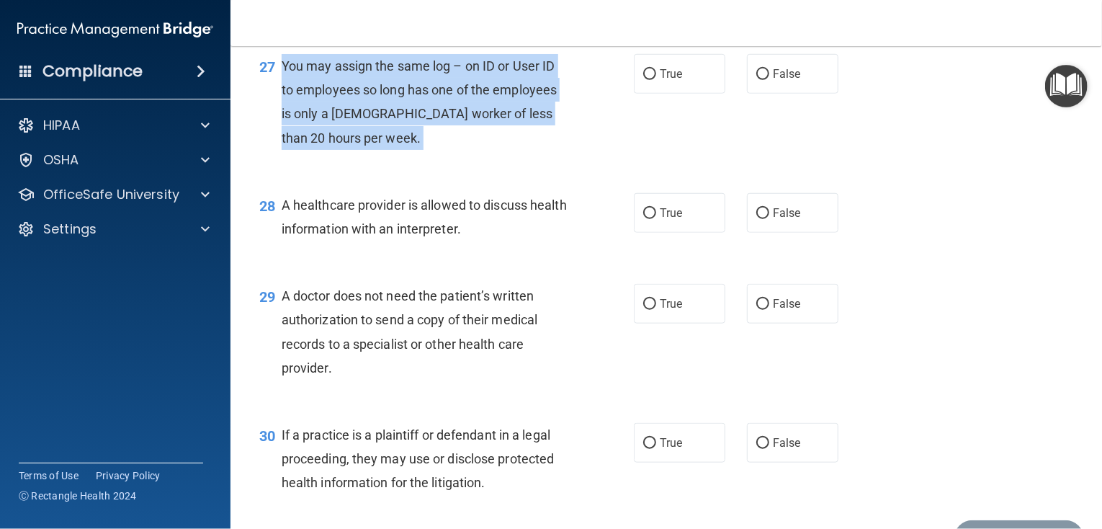
click at [334, 145] on span "You may assign the same log – on ID or User ID to employees so long has one of …" at bounding box center [420, 101] width 276 height 87
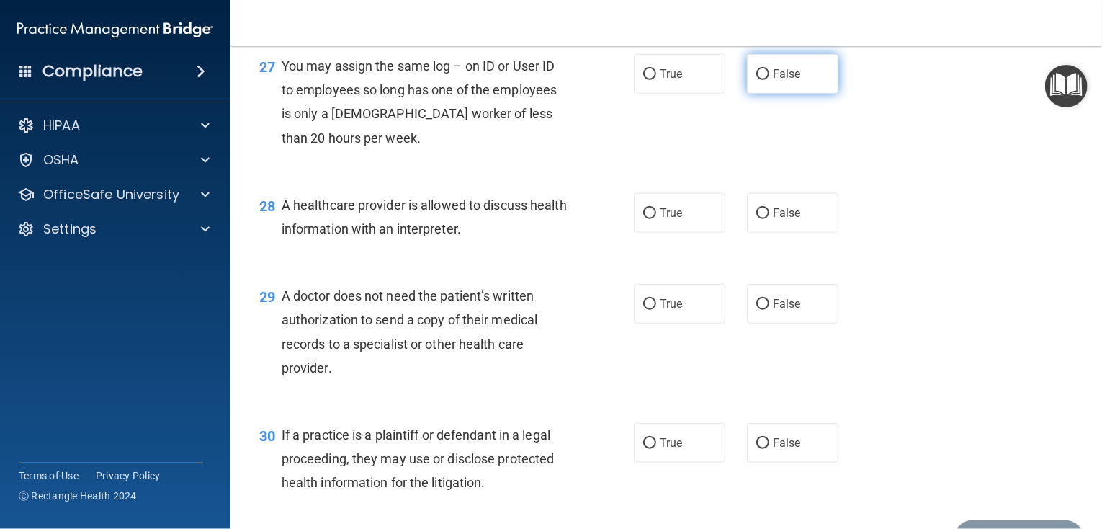
click at [779, 94] on label "False" at bounding box center [792, 74] width 91 height 40
click at [769, 80] on input "False" at bounding box center [762, 74] width 13 height 11
radio input "true"
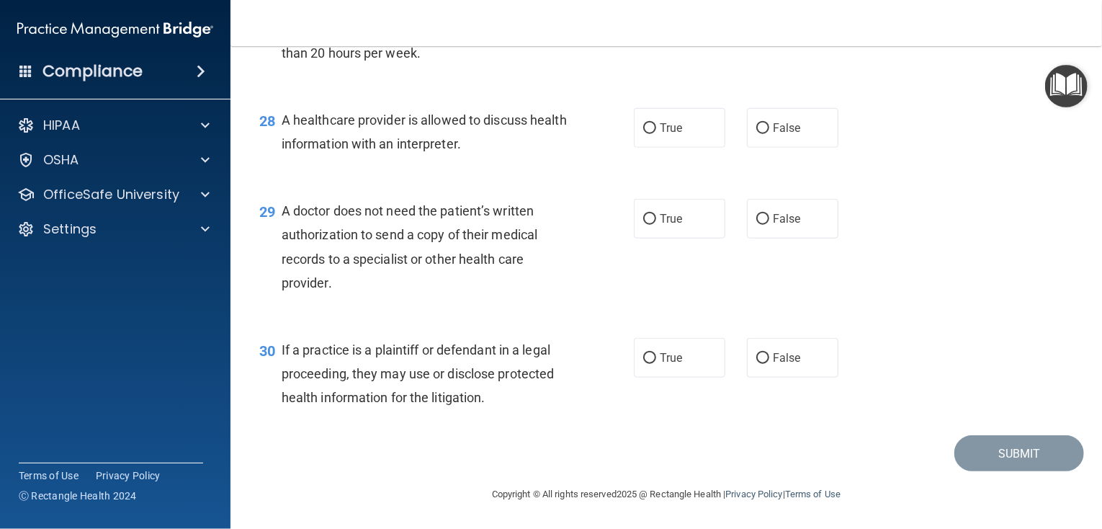
scroll to position [3457, 0]
click at [496, 151] on span "A healthcare provider is allowed to discuss health information with an interpre…" at bounding box center [424, 131] width 285 height 39
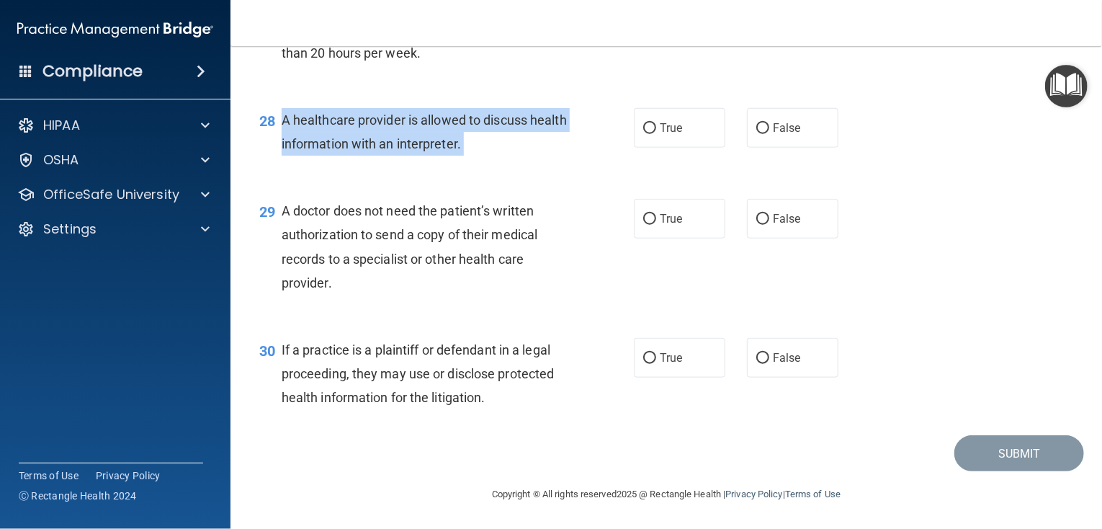
click at [496, 151] on span "A healthcare provider is allowed to discuss health information with an interpre…" at bounding box center [424, 131] width 285 height 39
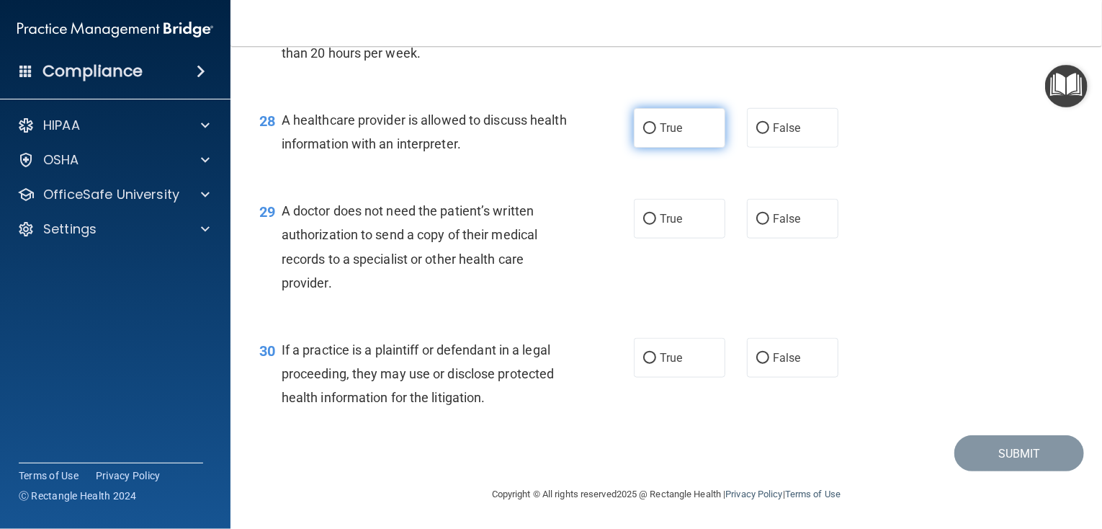
click at [706, 148] on label "True" at bounding box center [679, 128] width 91 height 40
click at [656, 134] on input "True" at bounding box center [649, 128] width 13 height 11
radio input "true"
click at [331, 295] on div "A doctor does not need the patient’s written authorization to send a copy of th…" at bounding box center [430, 247] width 297 height 96
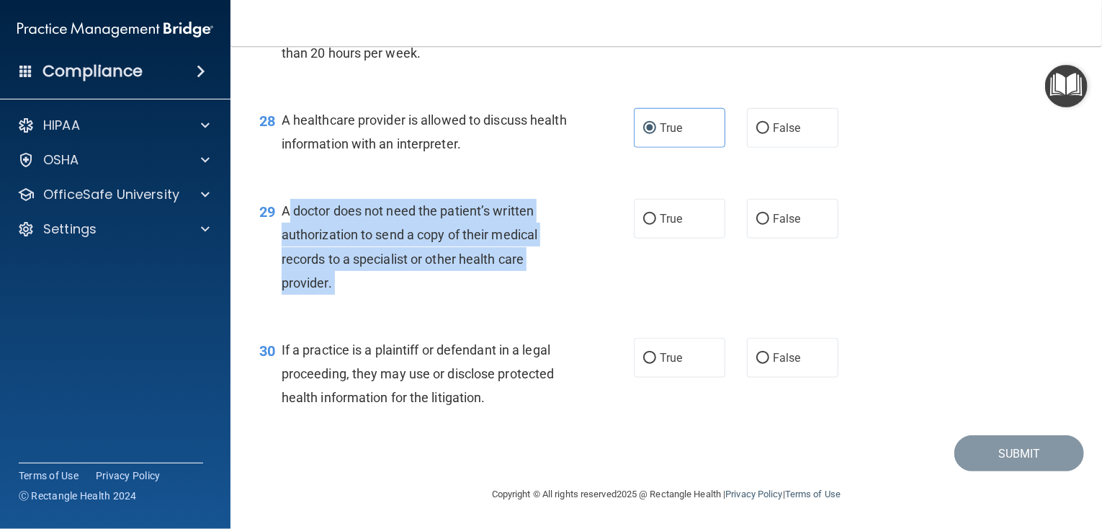
click at [331, 295] on div "A doctor does not need the patient’s written authorization to send a copy of th…" at bounding box center [430, 247] width 297 height 96
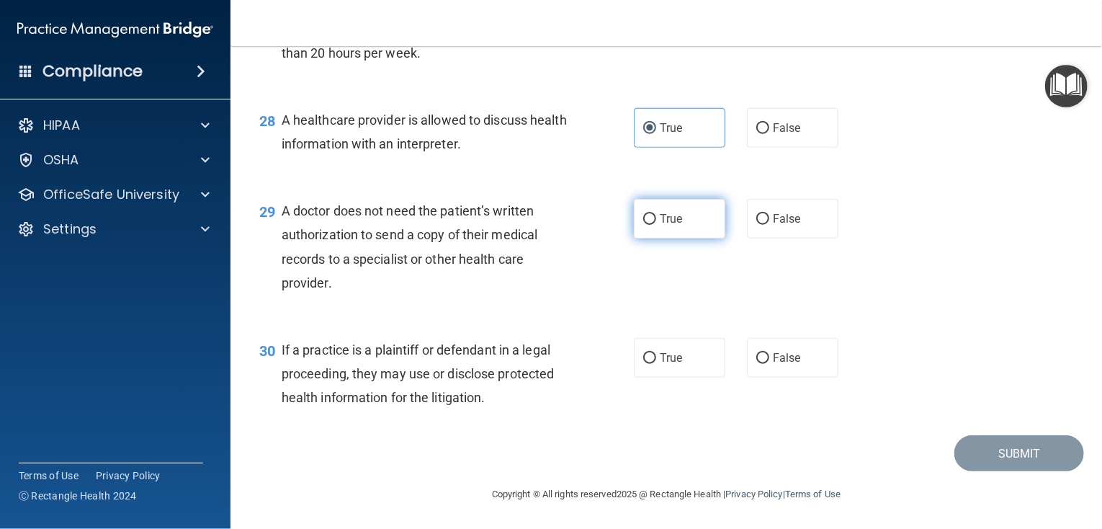
click at [664, 223] on label "True" at bounding box center [679, 219] width 91 height 40
click at [656, 223] on input "True" at bounding box center [649, 219] width 13 height 11
radio input "true"
click at [484, 398] on span "If a practice is a plaintiff or defendant in a legal proceeding, they may use o…" at bounding box center [418, 373] width 273 height 63
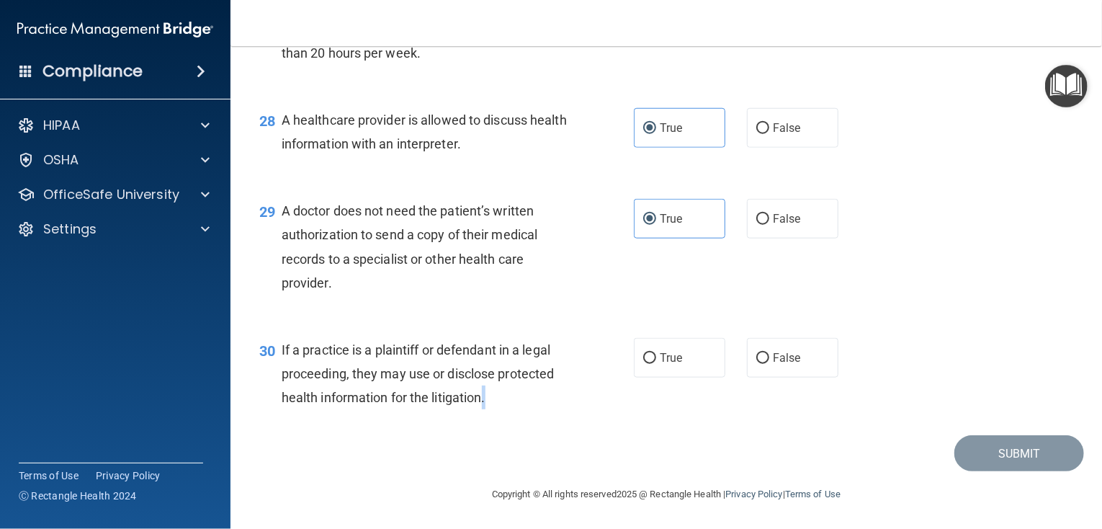
click at [484, 398] on span "If a practice is a plaintiff or defendant in a legal proceeding, they may use o…" at bounding box center [418, 373] width 273 height 63
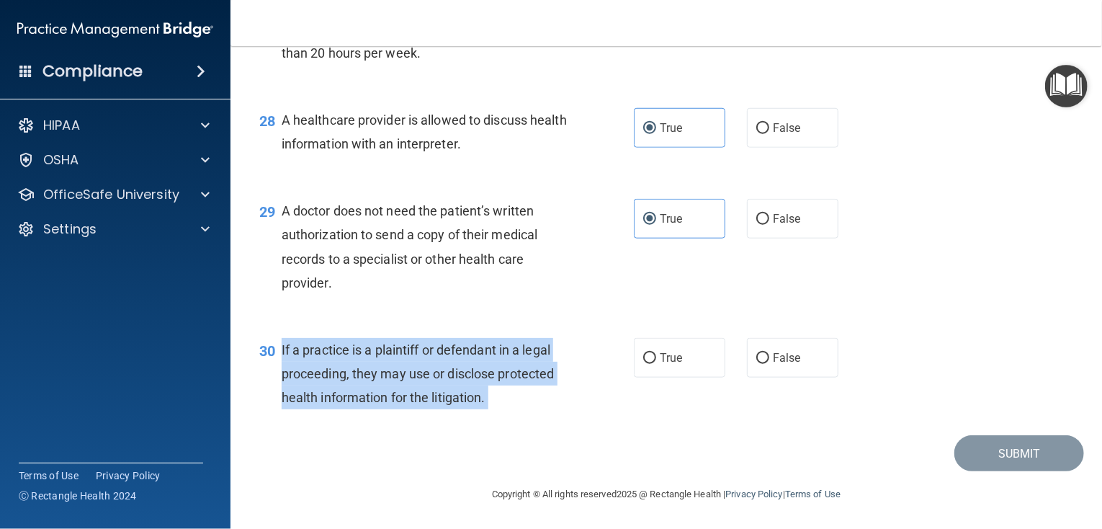
click at [484, 398] on span "If a practice is a plaintiff or defendant in a legal proceeding, they may use o…" at bounding box center [418, 373] width 273 height 63
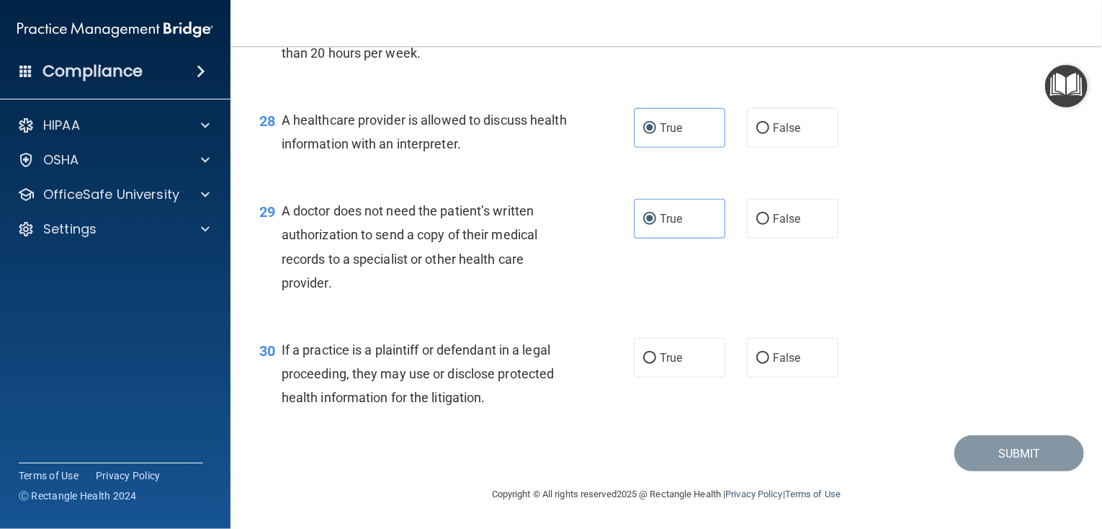
click at [659, 325] on div "30 If a practice is a plaintiff or defendant in a legal proceeding, they may us…" at bounding box center [666, 377] width 836 height 115
click at [667, 354] on span "True" at bounding box center [671, 358] width 22 height 14
click at [656, 354] on input "True" at bounding box center [649, 358] width 13 height 11
radio input "true"
click at [1042, 460] on button "Submit" at bounding box center [1019, 453] width 130 height 37
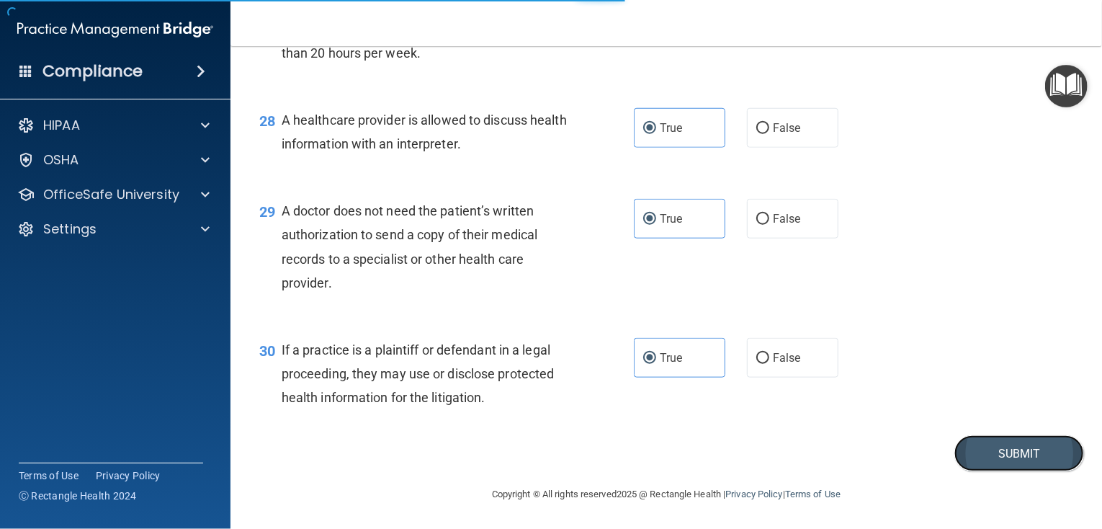
click at [1013, 456] on button "Submit" at bounding box center [1019, 453] width 130 height 37
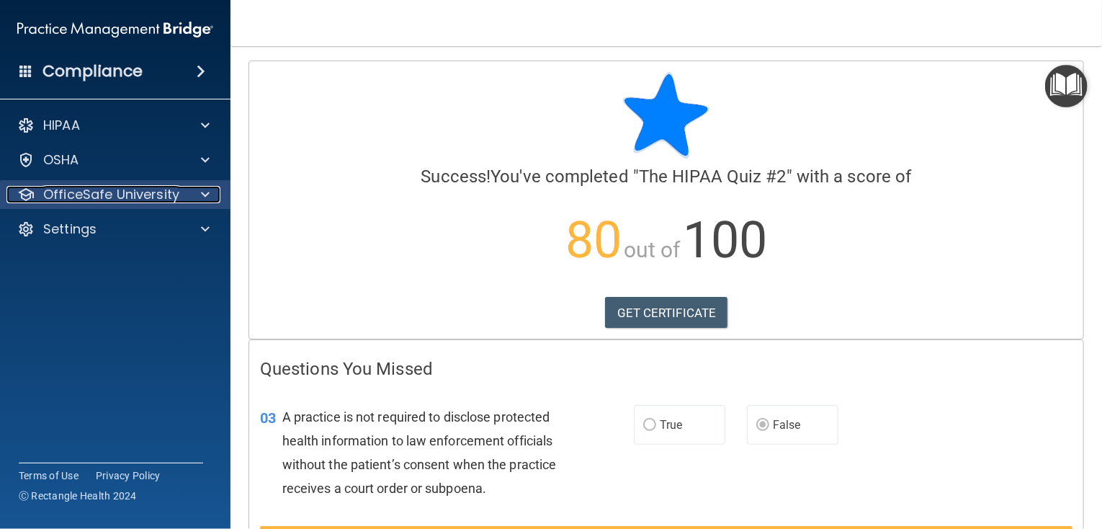
click at [150, 189] on p "OfficeSafe University" at bounding box center [111, 194] width 136 height 17
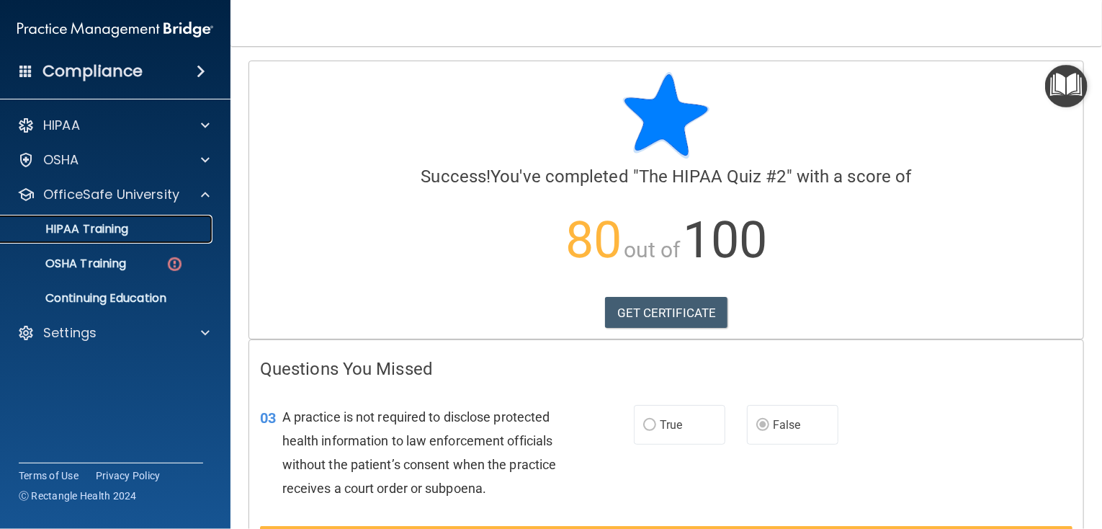
click at [120, 228] on p "HIPAA Training" at bounding box center [68, 229] width 119 height 14
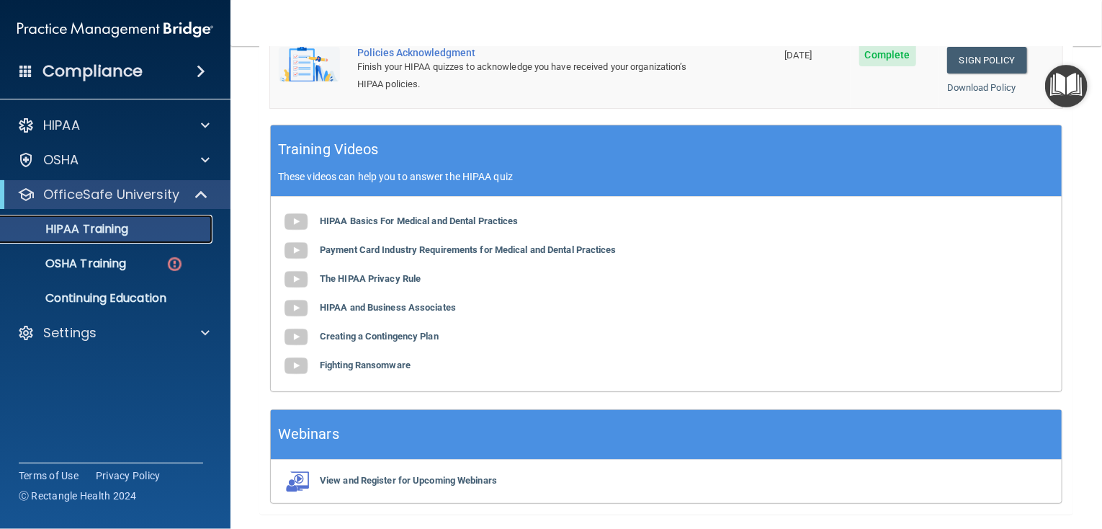
scroll to position [553, 0]
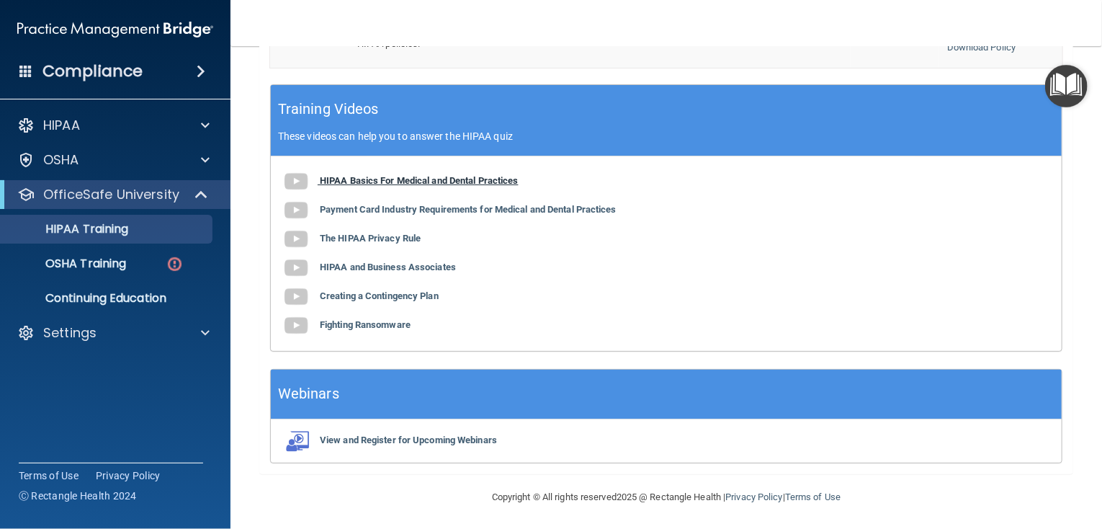
click at [412, 182] on b "HIPAA Basics For Medical and Dental Practices" at bounding box center [419, 180] width 199 height 11
click at [408, 210] on b "Payment Card Industry Requirements for Medical and Dental Practices" at bounding box center [468, 209] width 297 height 11
click at [297, 184] on img at bounding box center [296, 181] width 29 height 29
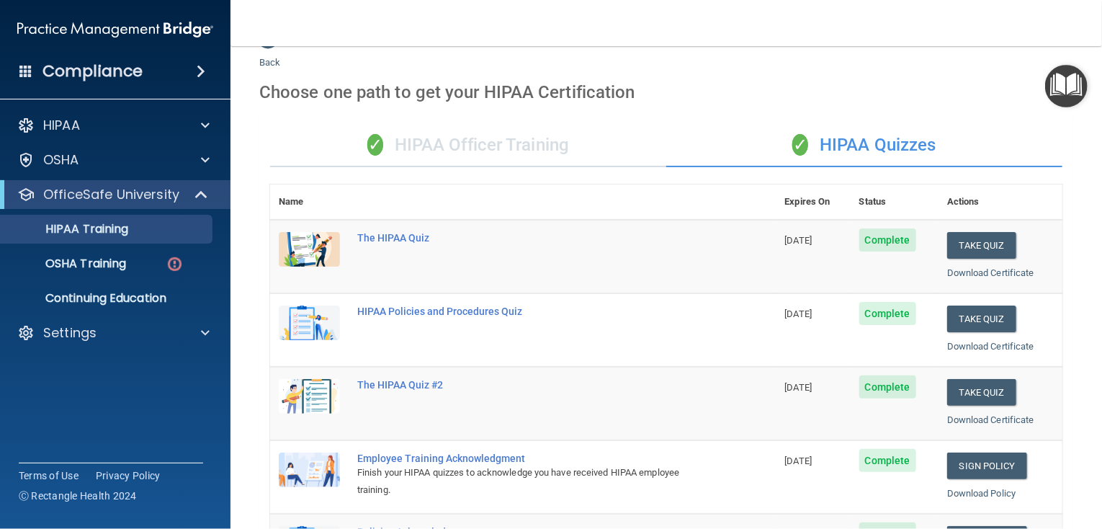
scroll to position [0, 0]
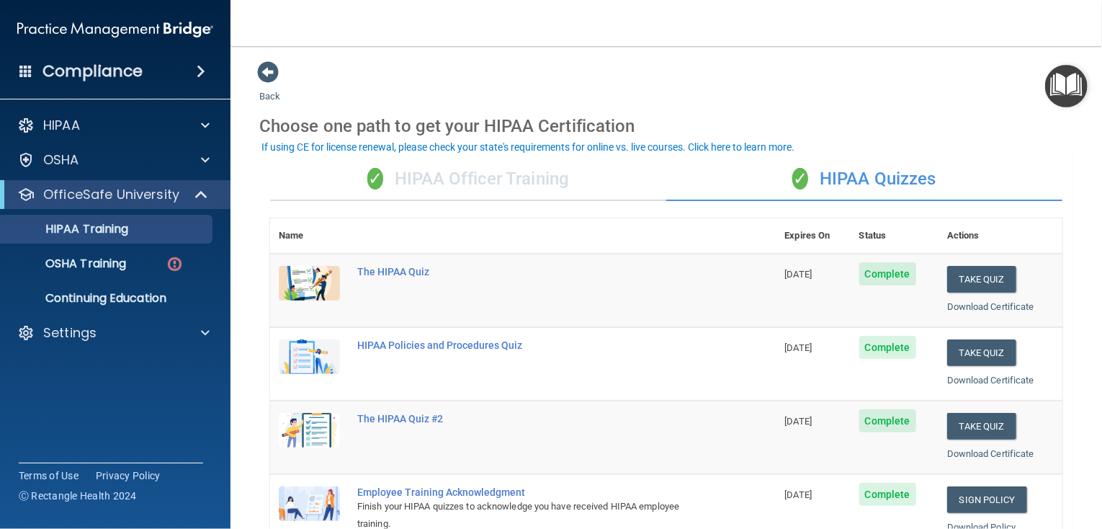
click at [1069, 79] on img "Open Resource Center" at bounding box center [1066, 86] width 42 height 42
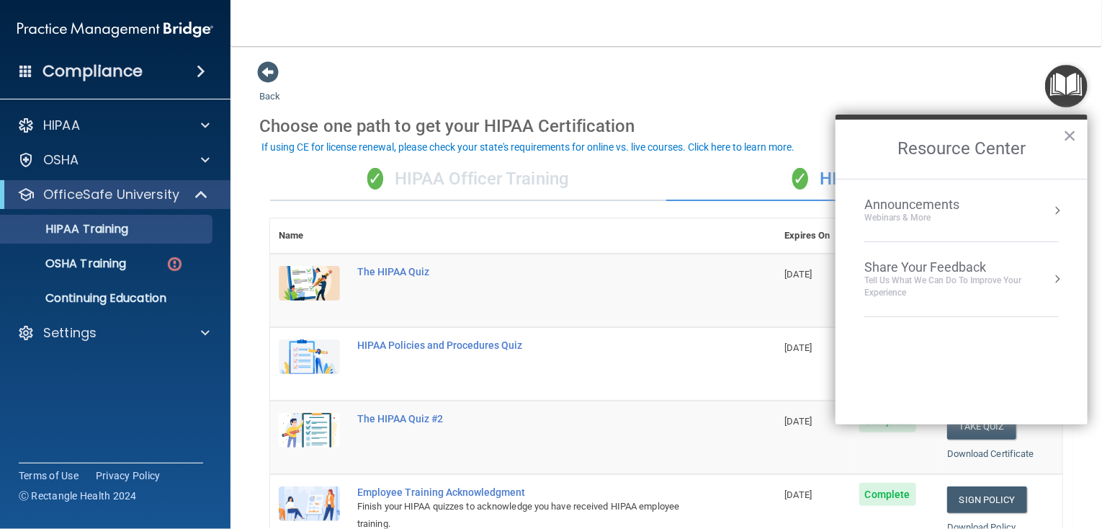
click at [70, 58] on div "Compliance" at bounding box center [115, 71] width 230 height 32
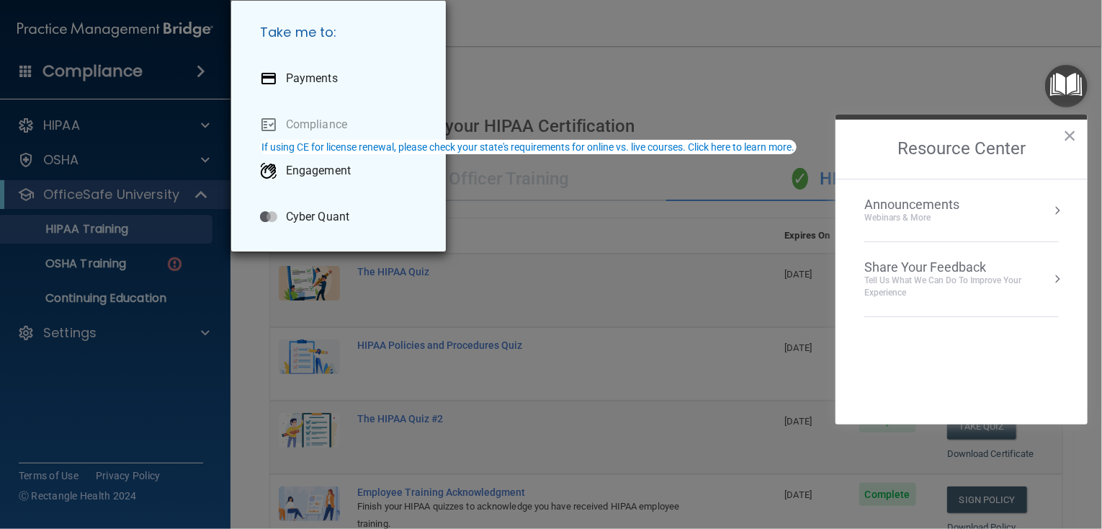
click at [162, 63] on div "Take me to: Payments Compliance Engagement Cyber Quant" at bounding box center [551, 264] width 1102 height 529
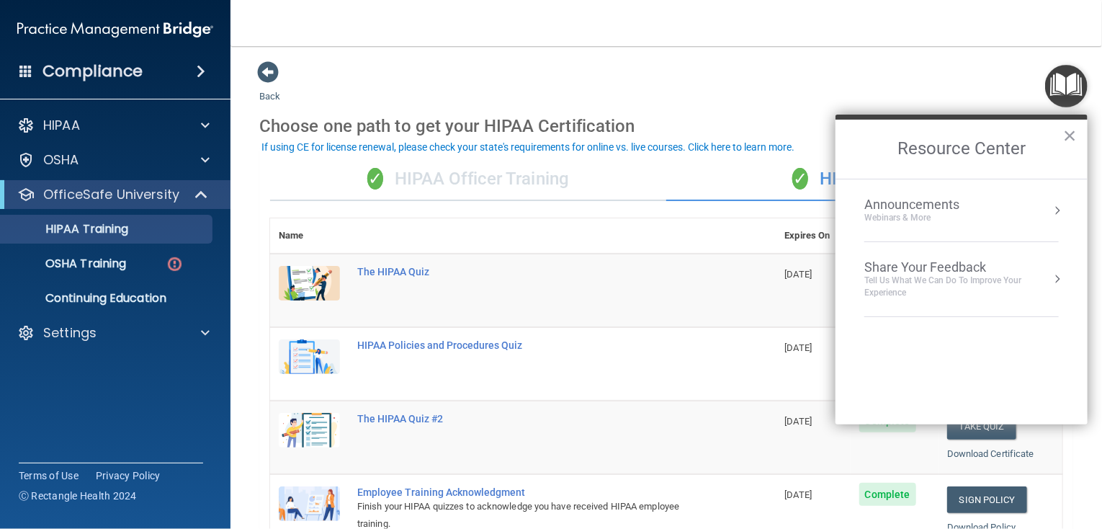
click at [169, 76] on div "Compliance" at bounding box center [115, 71] width 230 height 32
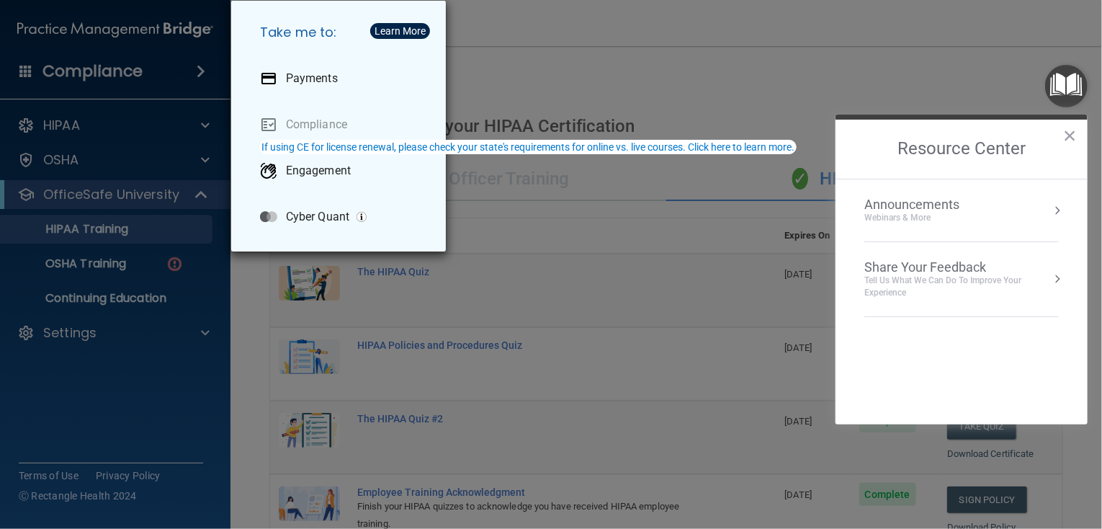
click at [86, 262] on div "Take me to: Payments Compliance Engagement Cyber Quant" at bounding box center [551, 264] width 1102 height 529
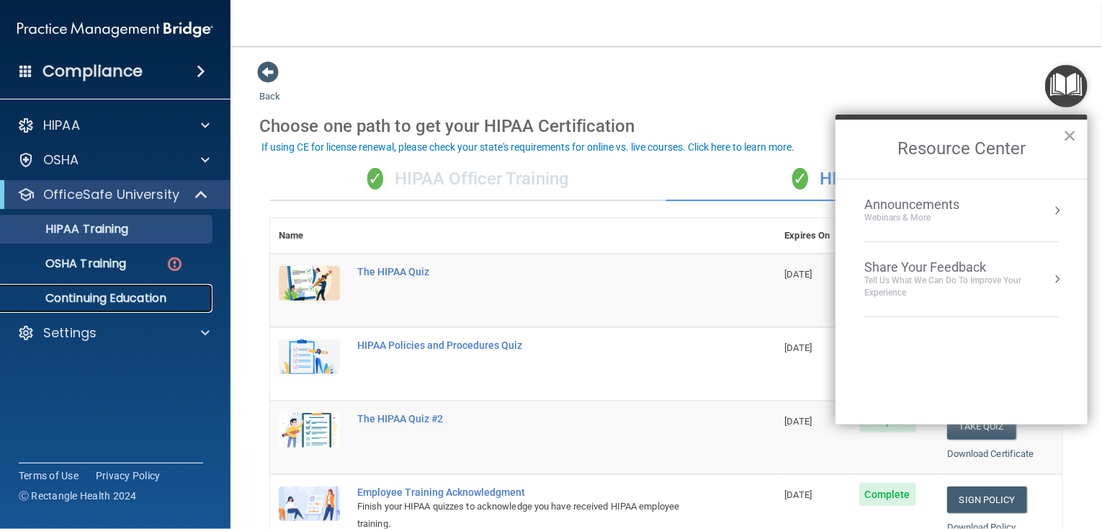
click at [101, 300] on p "Continuing Education" at bounding box center [107, 298] width 197 height 14
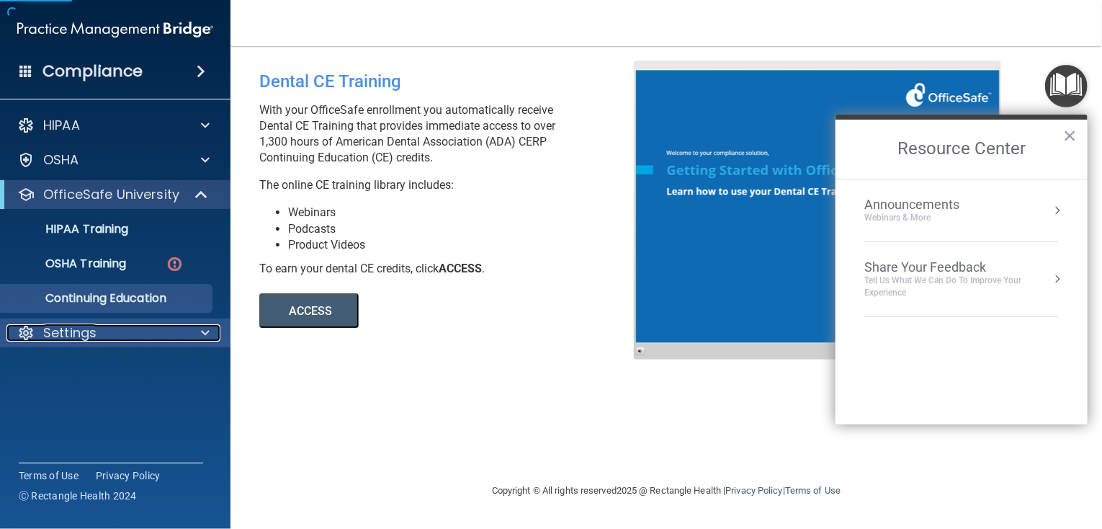
click at [92, 328] on p "Settings" at bounding box center [69, 332] width 53 height 17
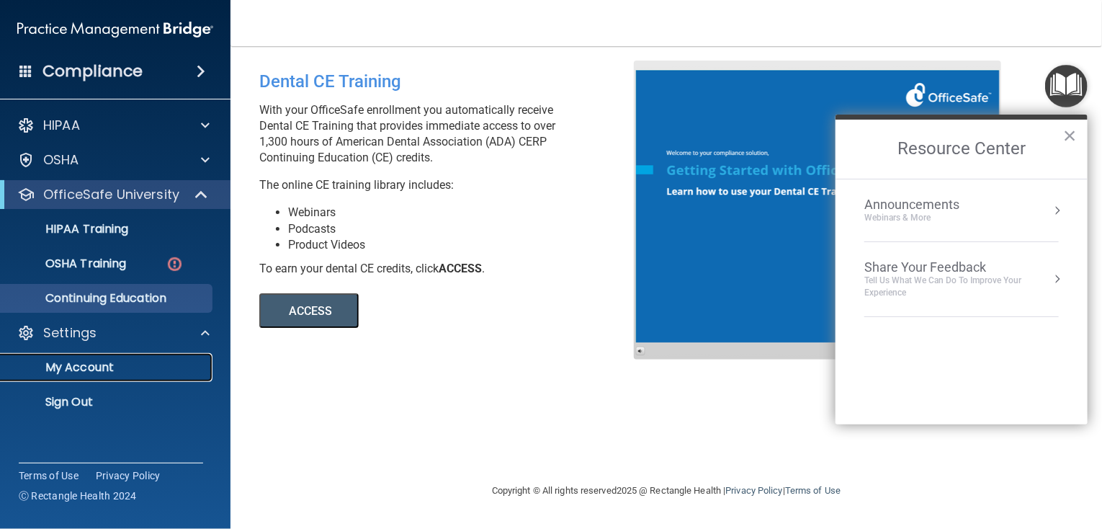
click at [92, 367] on p "My Account" at bounding box center [107, 367] width 197 height 14
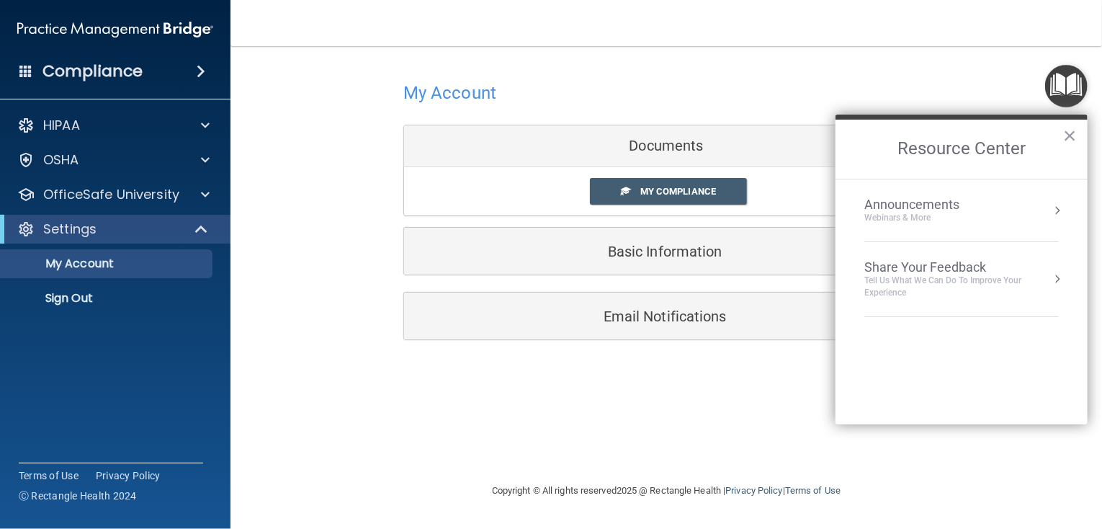
click at [1062, 140] on h2 "Resource Center" at bounding box center [962, 149] width 252 height 59
click at [1067, 132] on button "×" at bounding box center [1070, 135] width 14 height 23
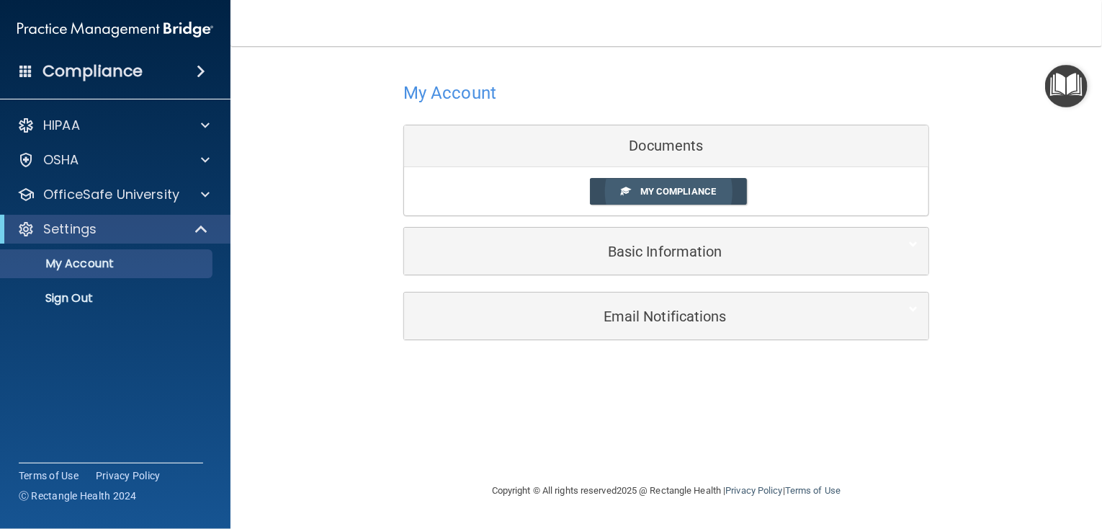
click at [646, 191] on span "My Compliance" at bounding box center [678, 191] width 76 height 11
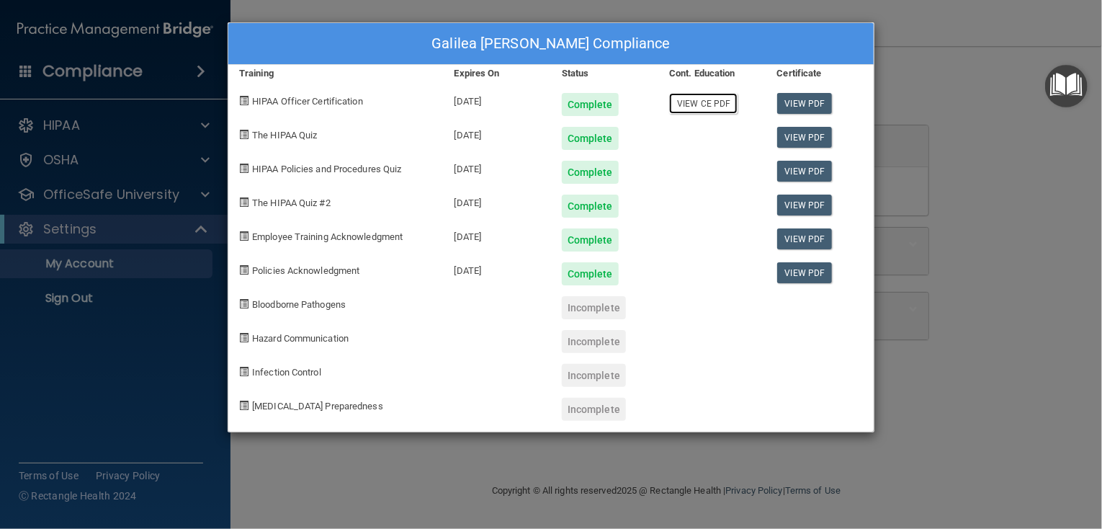
click at [682, 99] on link "View CE PDF" at bounding box center [703, 103] width 68 height 21
click at [1018, 102] on div "Galilea Rangel's Compliance Training Expires On Status Cont. Education Certific…" at bounding box center [551, 264] width 1102 height 529
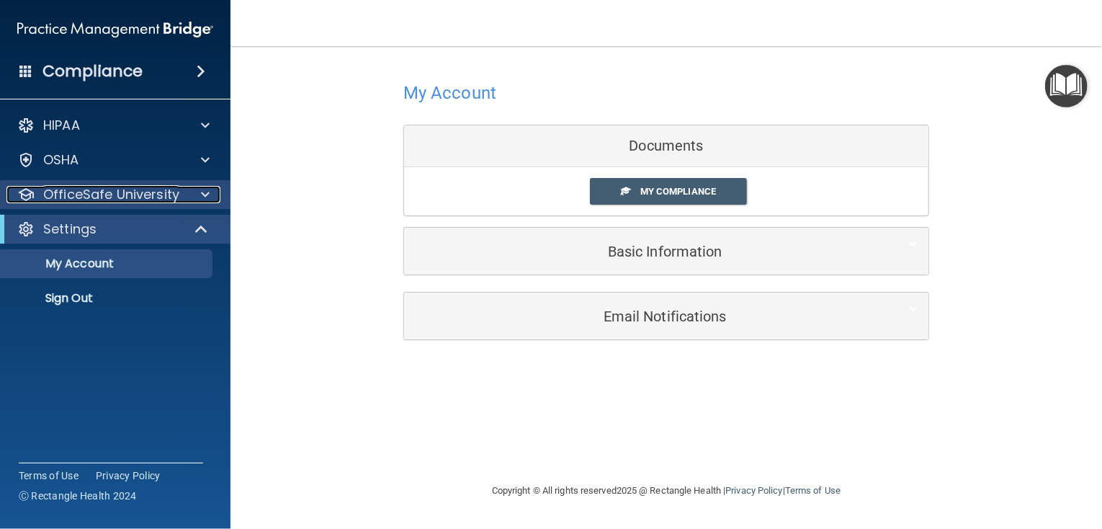
click at [79, 193] on p "OfficeSafe University" at bounding box center [111, 194] width 136 height 17
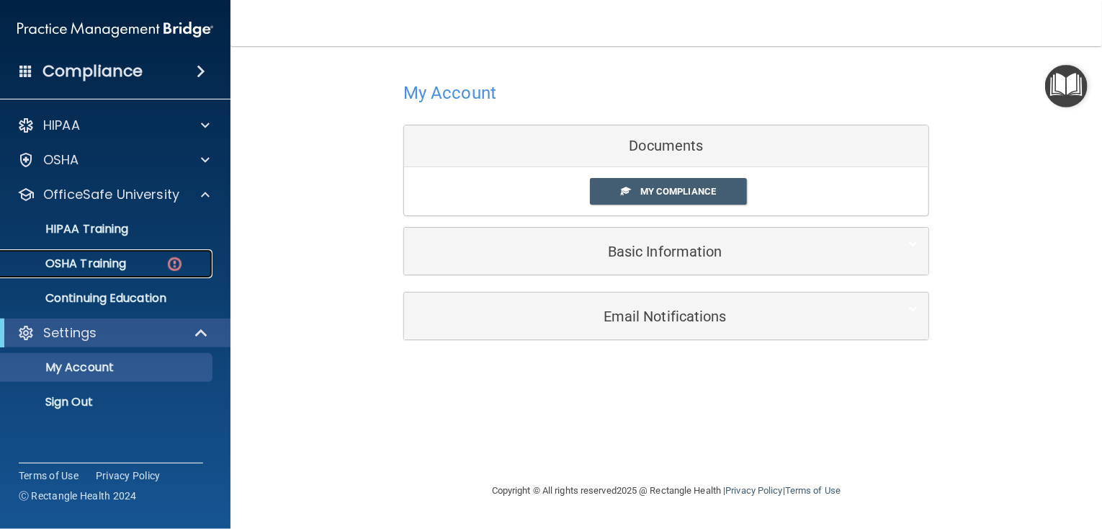
click at [90, 264] on p "OSHA Training" at bounding box center [67, 263] width 117 height 14
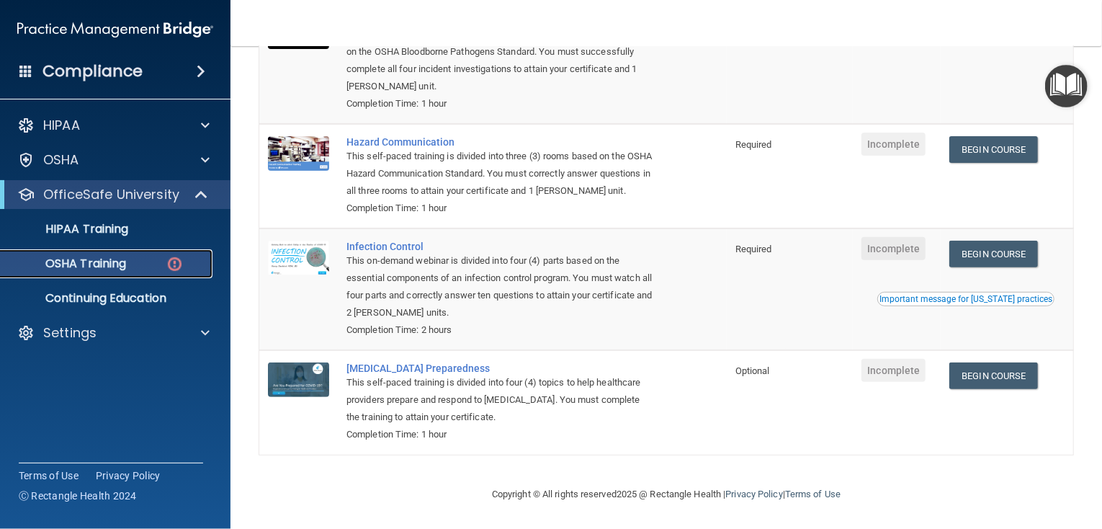
scroll to position [219, 0]
click at [89, 233] on p "HIPAA Training" at bounding box center [68, 229] width 119 height 14
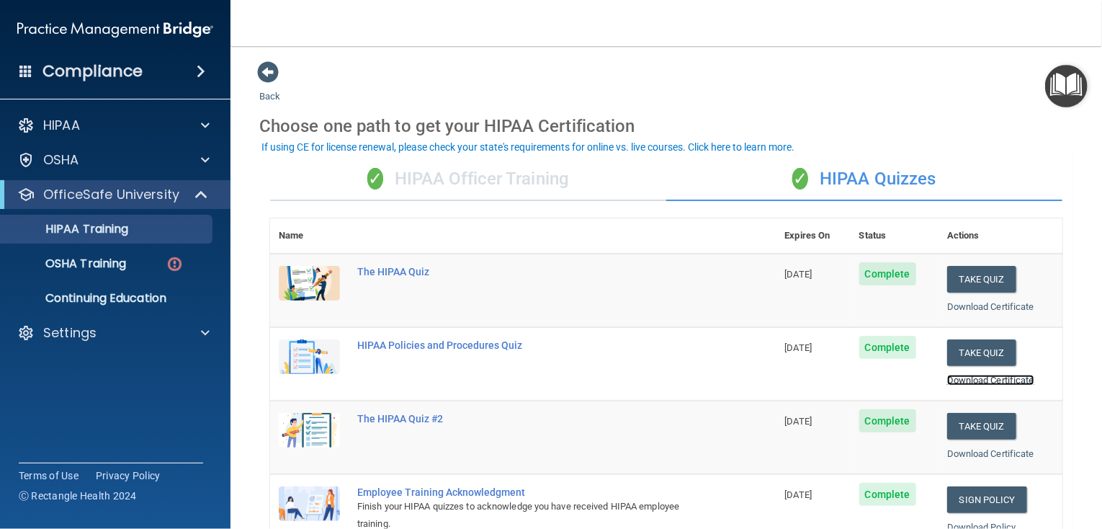
click at [969, 382] on link "Download Certificate" at bounding box center [990, 380] width 87 height 11
click at [984, 312] on div "Download Certificate" at bounding box center [1000, 306] width 107 height 17
click at [982, 305] on link "Download Certificate" at bounding box center [990, 306] width 87 height 11
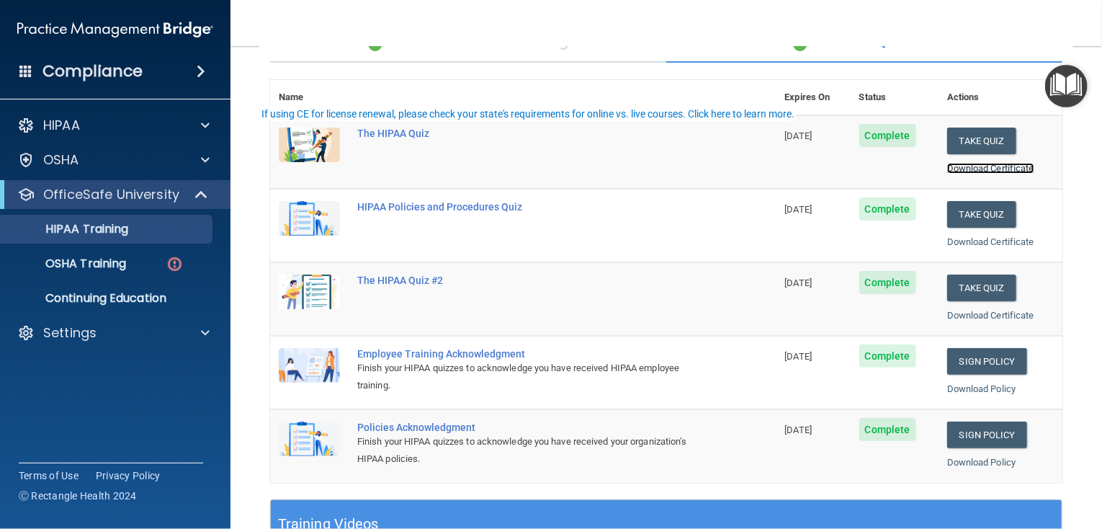
scroll to position [288, 0]
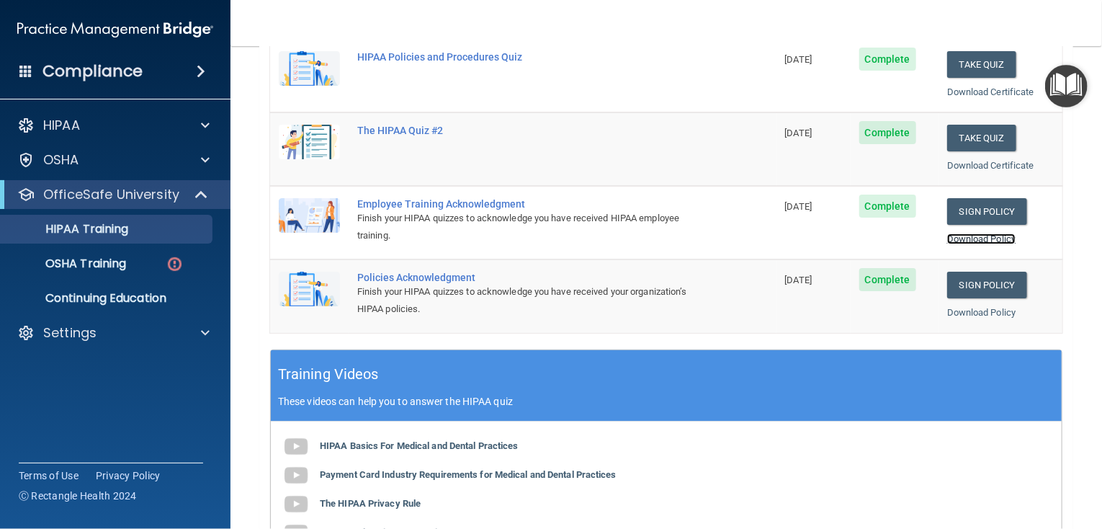
click at [961, 233] on link "Download Policy" at bounding box center [981, 238] width 69 height 11
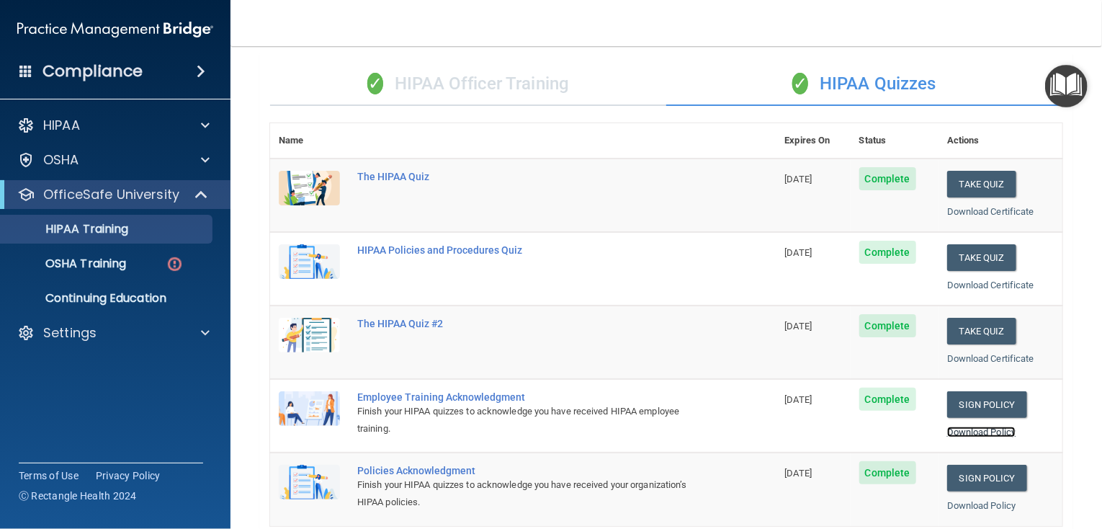
scroll to position [0, 0]
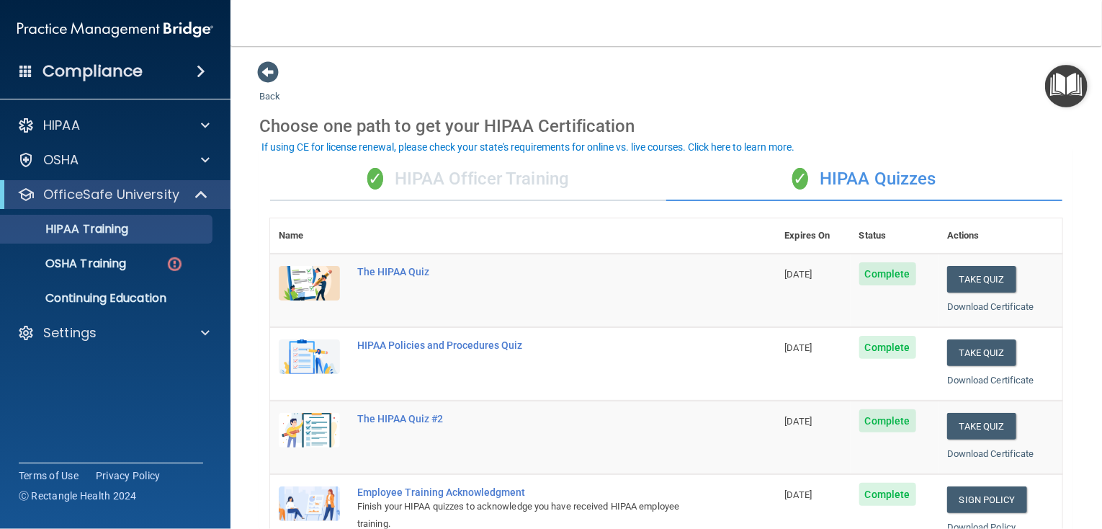
click at [400, 151] on div "If using CE for license renewal, please check your state's requirements for onl…" at bounding box center [527, 147] width 533 height 10
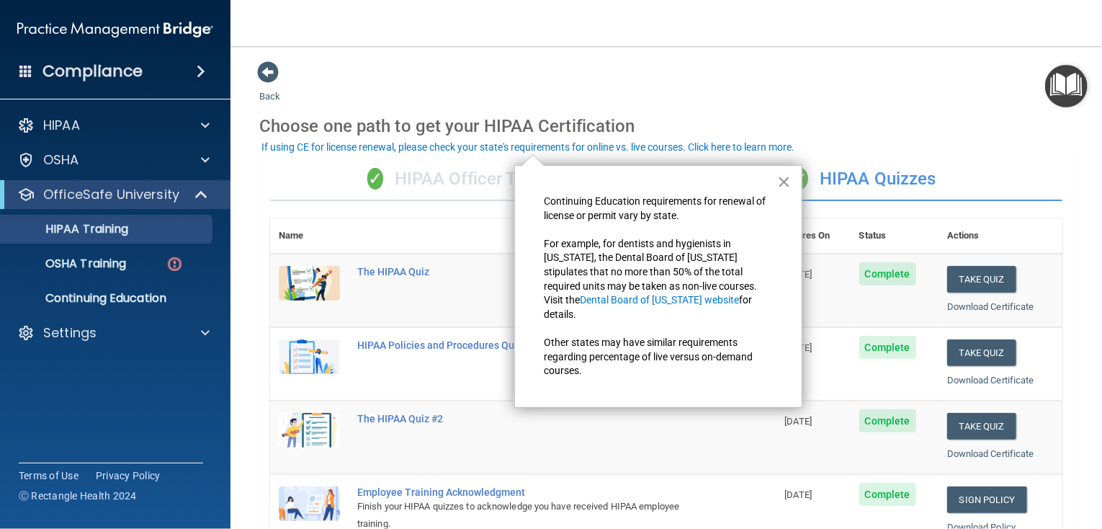
click at [787, 179] on button "×" at bounding box center [784, 181] width 14 height 23
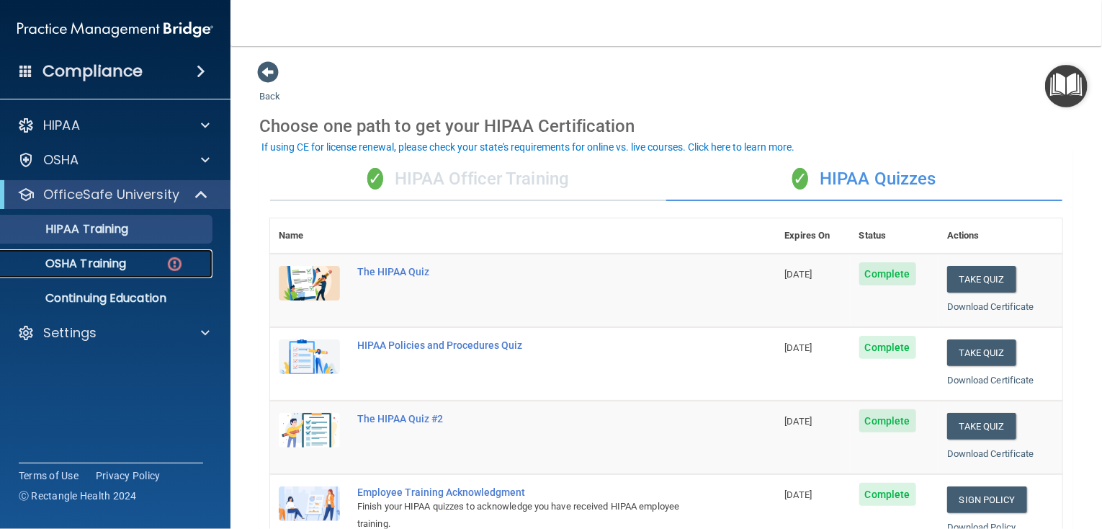
drag, startPoint x: 76, startPoint y: 257, endPoint x: 164, endPoint y: 248, distance: 88.3
click at [76, 258] on p "OSHA Training" at bounding box center [67, 263] width 117 height 14
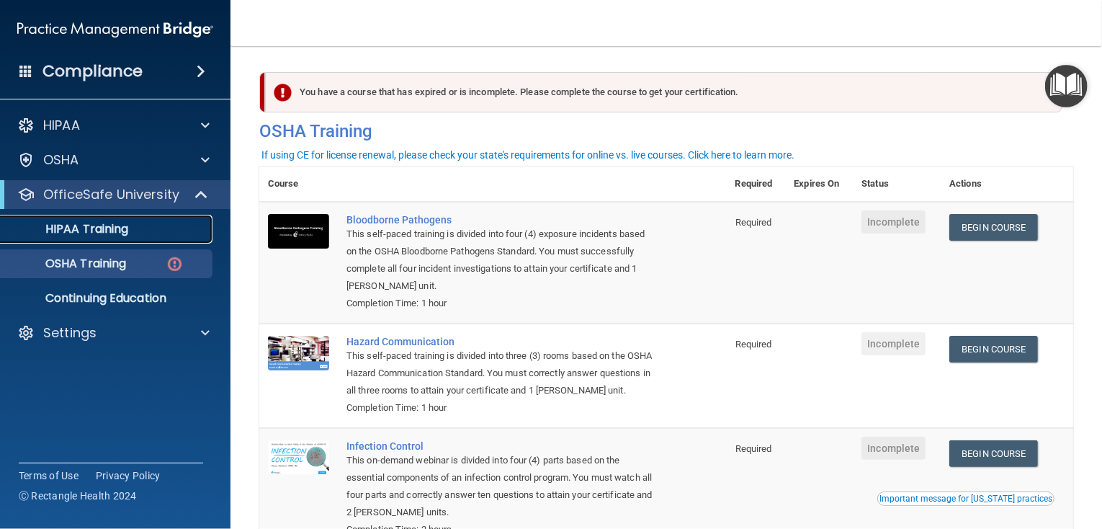
click at [123, 223] on p "HIPAA Training" at bounding box center [68, 229] width 119 height 14
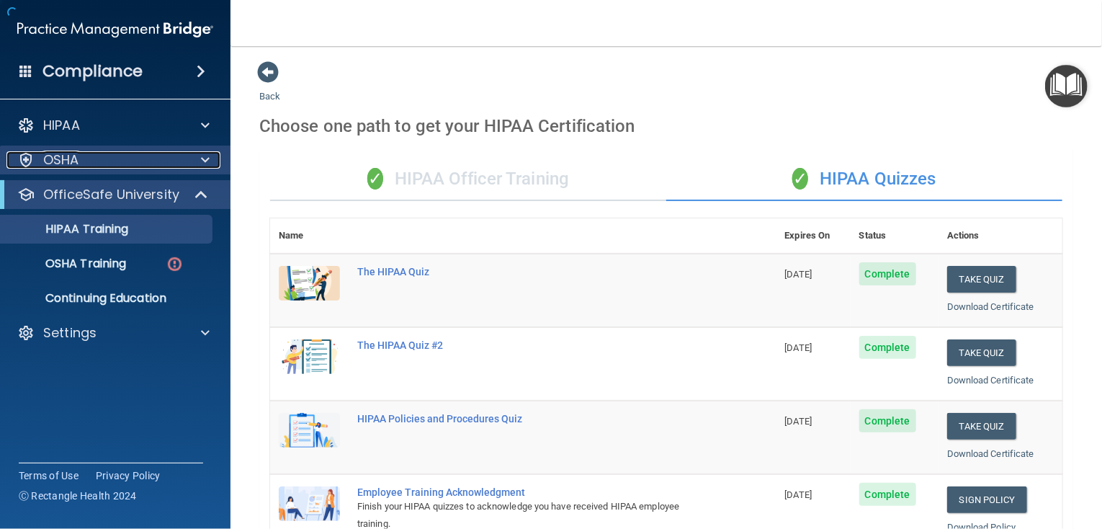
click at [65, 168] on p "OSHA" at bounding box center [61, 159] width 36 height 17
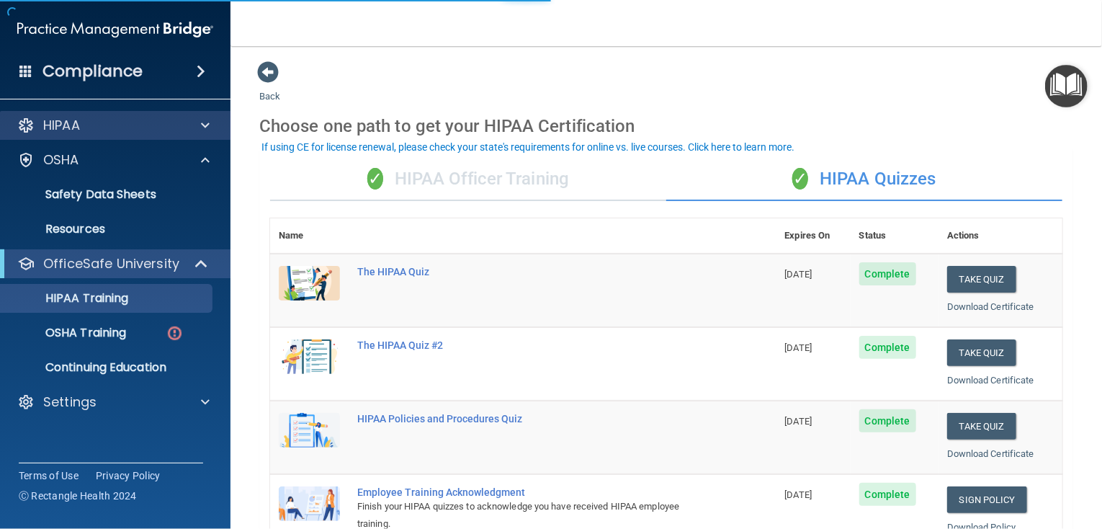
click at [75, 115] on div "HIPAA" at bounding box center [115, 125] width 231 height 29
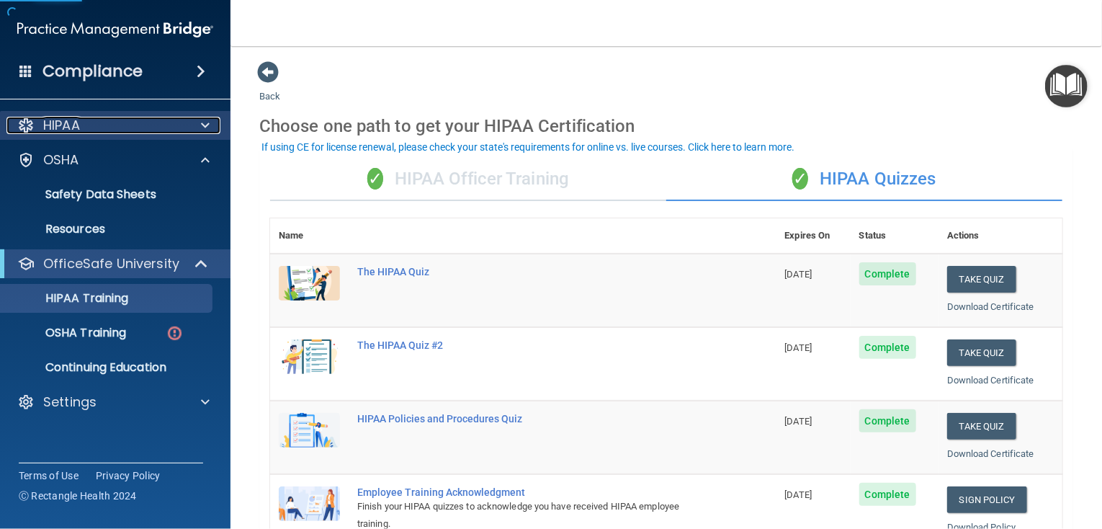
click at [76, 128] on p "HIPAA" at bounding box center [61, 125] width 37 height 17
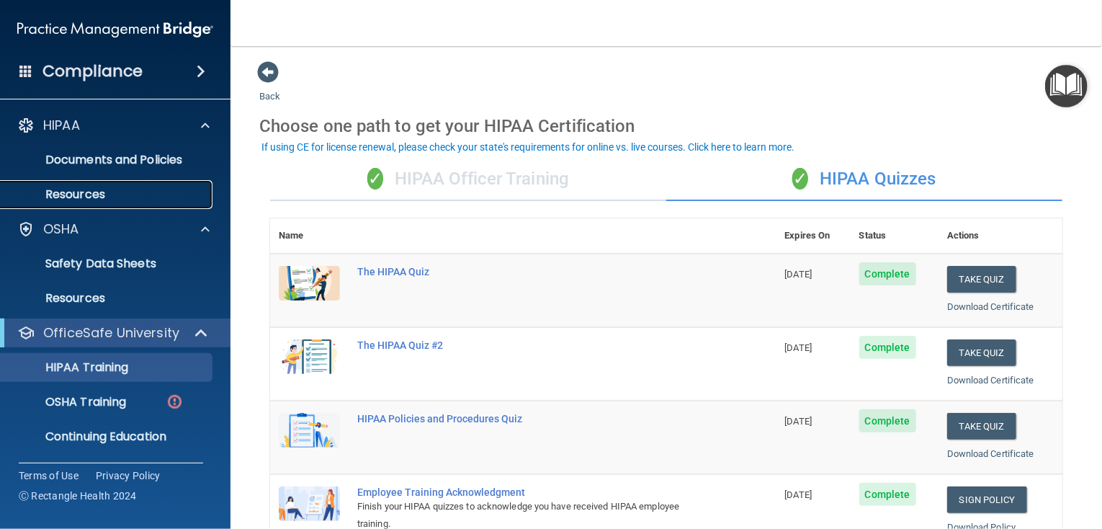
click at [93, 191] on p "Resources" at bounding box center [107, 194] width 197 height 14
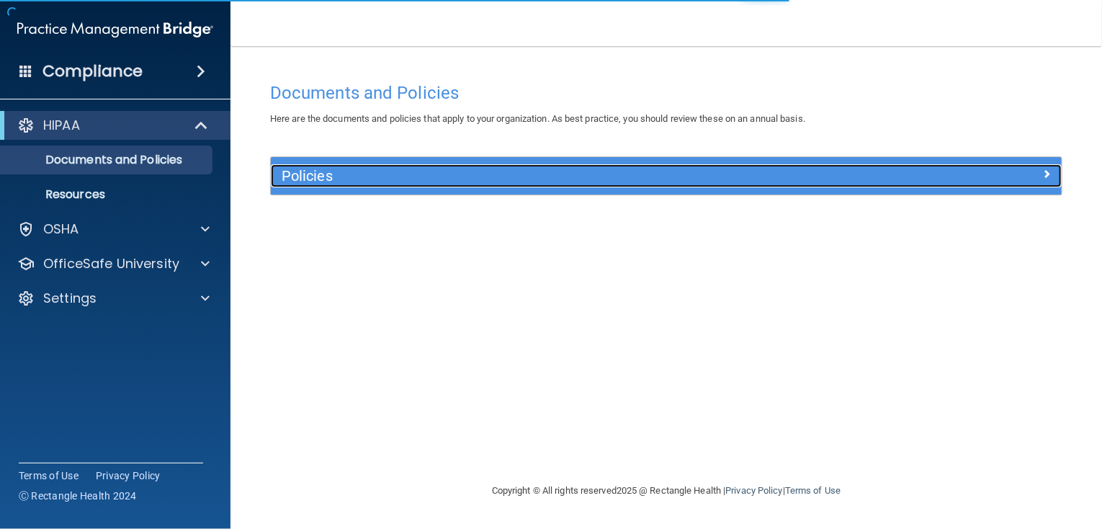
click at [471, 186] on div "Policies" at bounding box center [568, 175] width 594 height 23
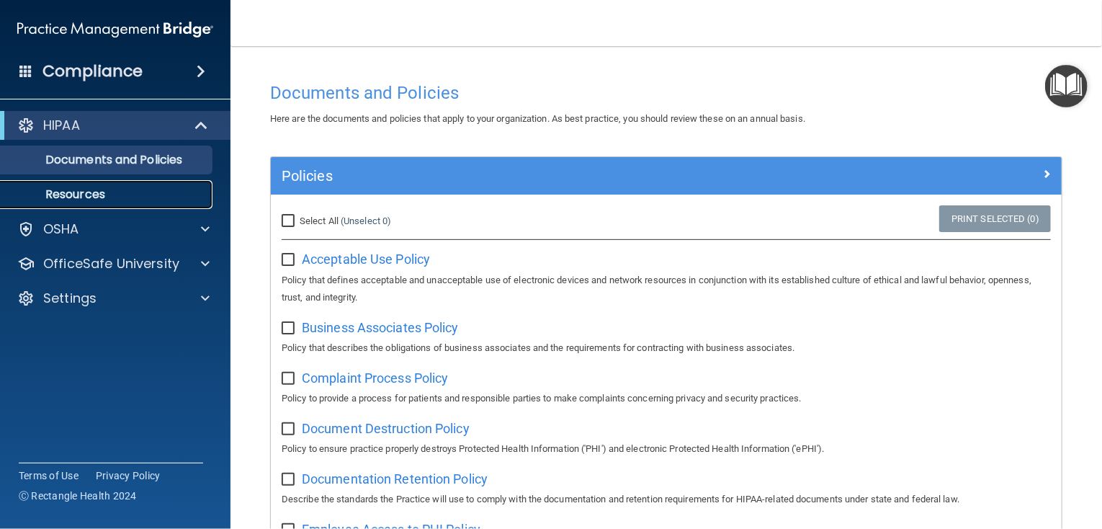
click at [81, 202] on link "Resources" at bounding box center [99, 194] width 227 height 29
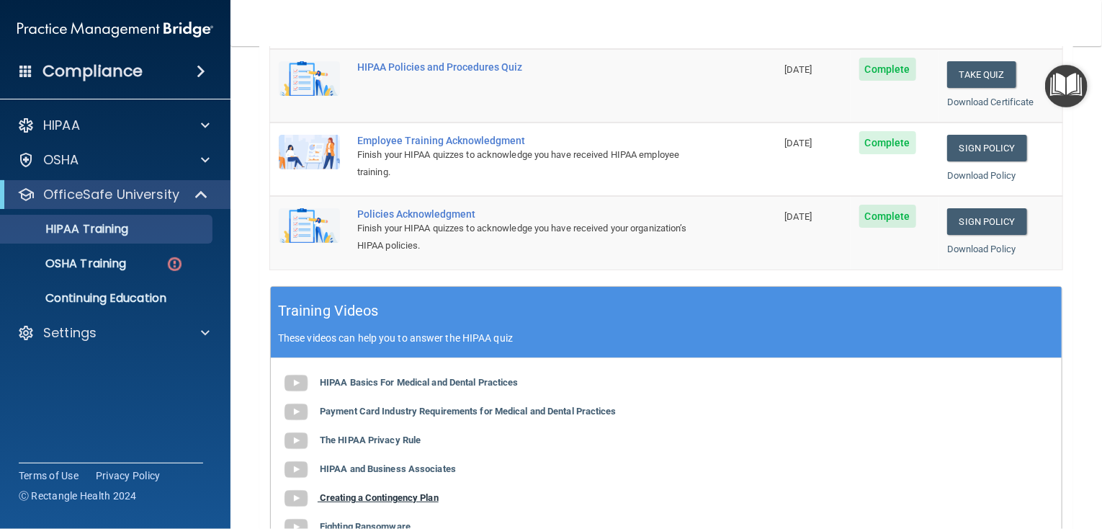
scroll to position [553, 0]
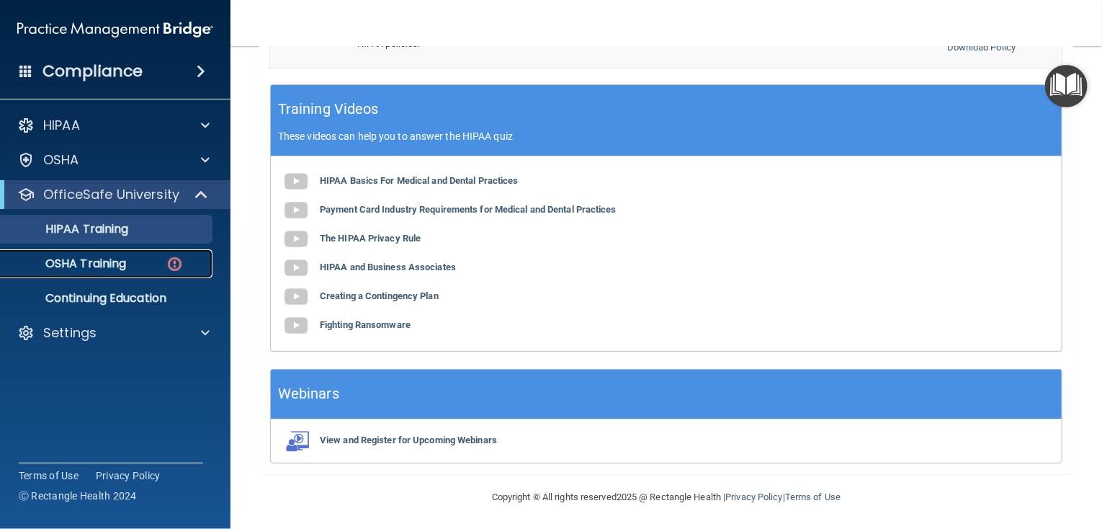
click at [98, 263] on p "OSHA Training" at bounding box center [67, 263] width 117 height 14
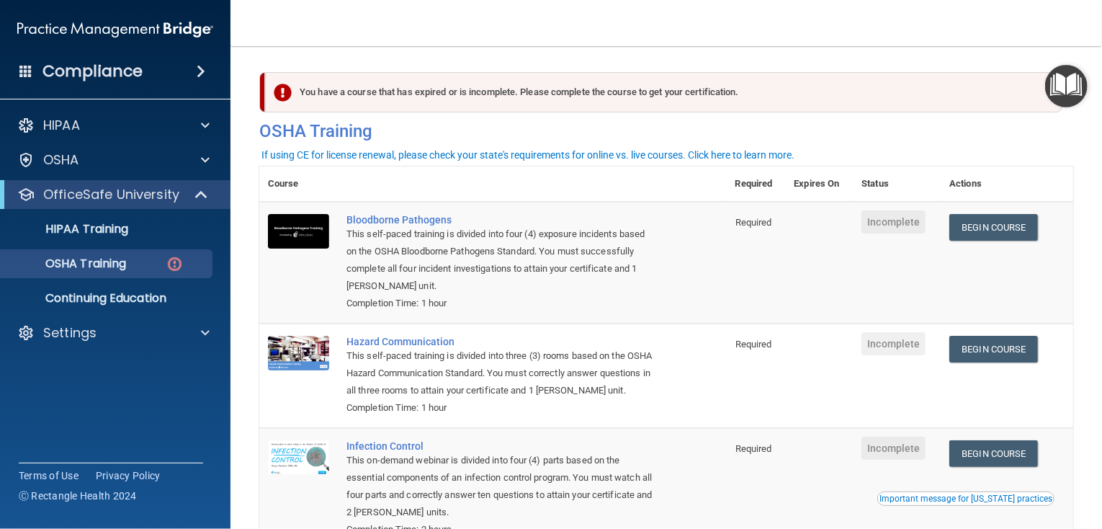
click at [994, 248] on td "Begin Course Download Certificate" at bounding box center [1007, 263] width 133 height 122
click at [977, 234] on link "Begin Course" at bounding box center [993, 227] width 88 height 27
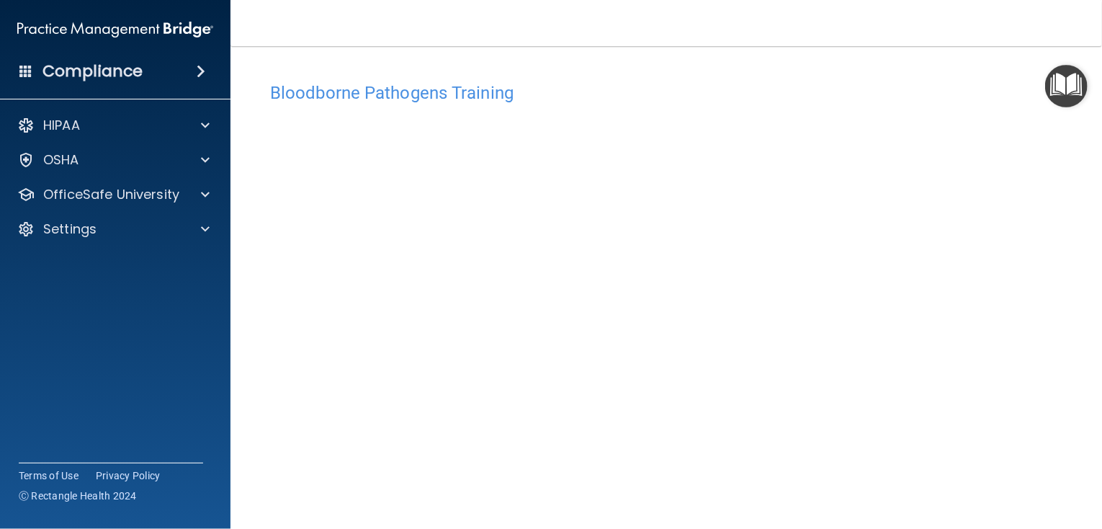
click at [591, 102] on h4 "Bloodborne Pathogens Training" at bounding box center [666, 93] width 792 height 19
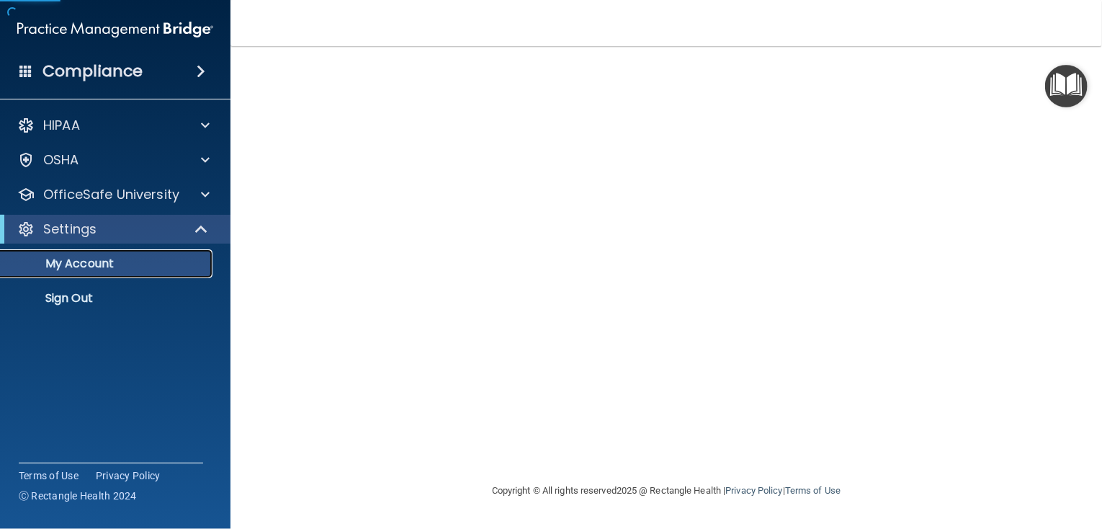
click at [94, 268] on p "My Account" at bounding box center [107, 263] width 197 height 14
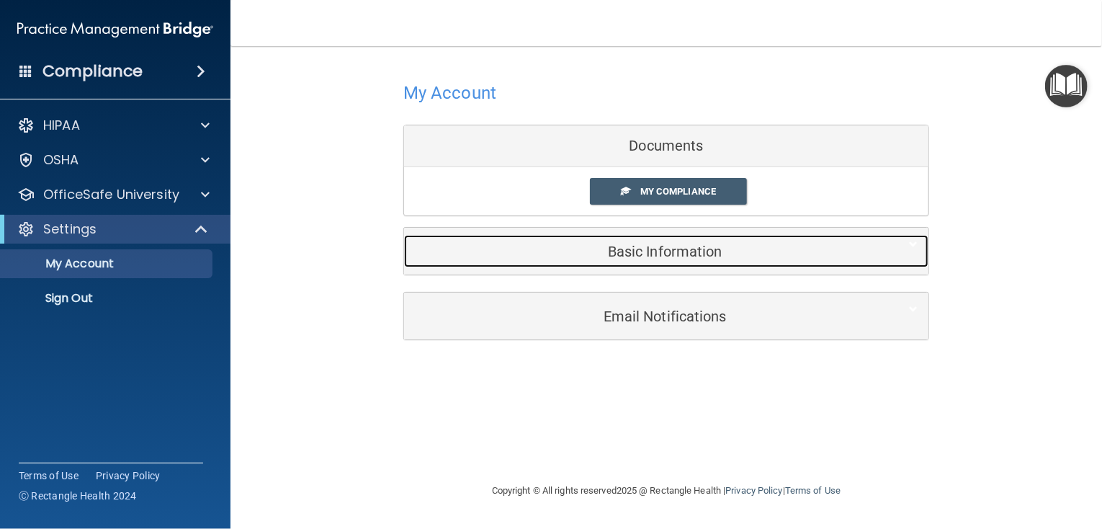
click at [619, 255] on h5 "Basic Information" at bounding box center [644, 251] width 459 height 16
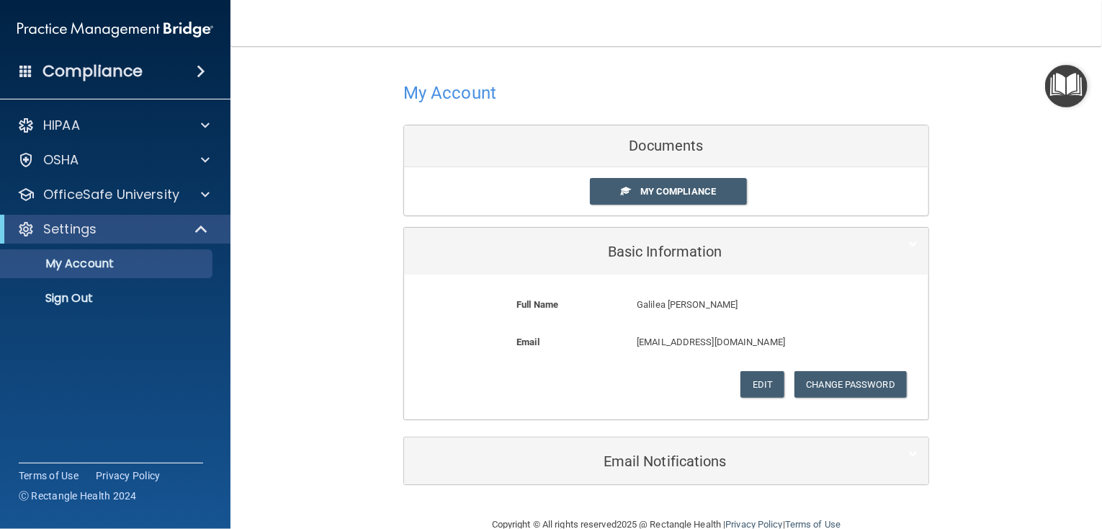
click at [682, 97] on div at bounding box center [666, 92] width 526 height 35
click at [673, 137] on div "Documents" at bounding box center [666, 146] width 524 height 42
click at [667, 148] on div "Documents" at bounding box center [666, 146] width 524 height 42
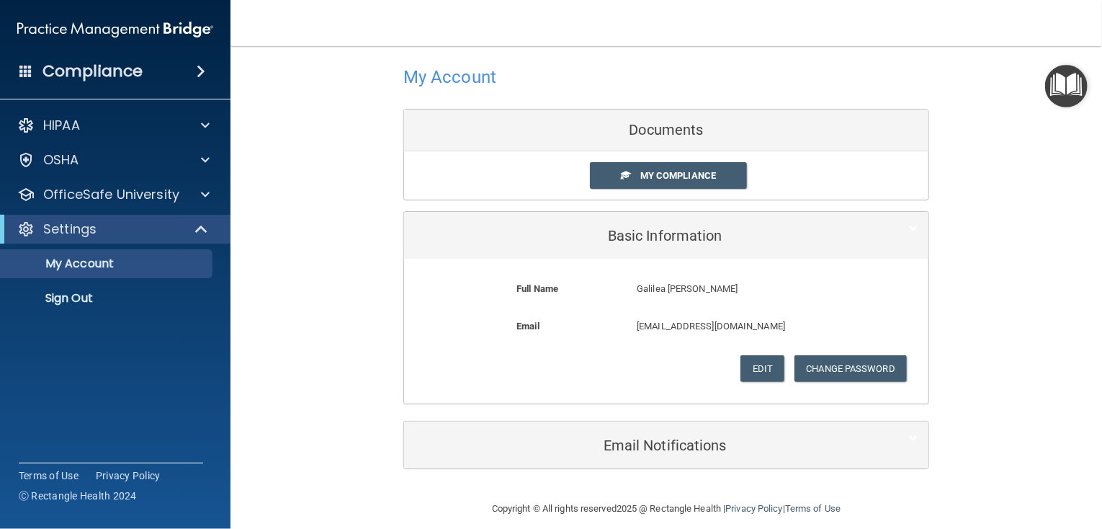
scroll to position [29, 0]
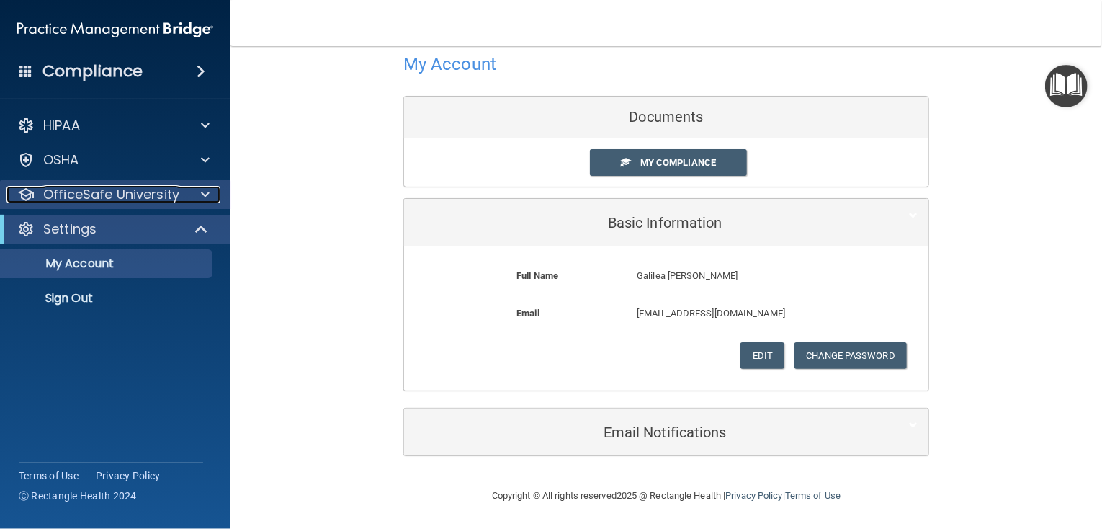
click at [156, 196] on p "OfficeSafe University" at bounding box center [111, 194] width 136 height 17
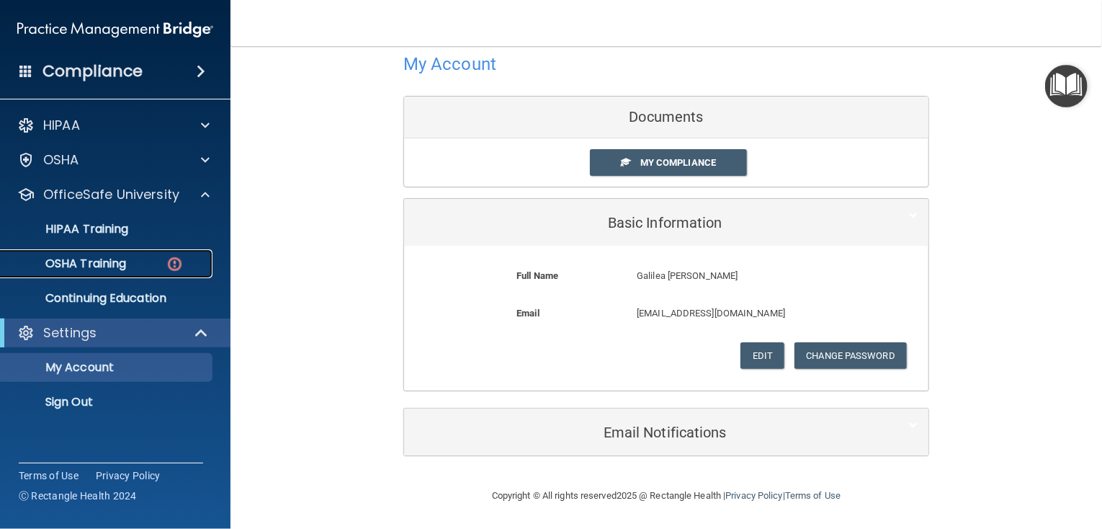
click at [99, 260] on p "OSHA Training" at bounding box center [67, 263] width 117 height 14
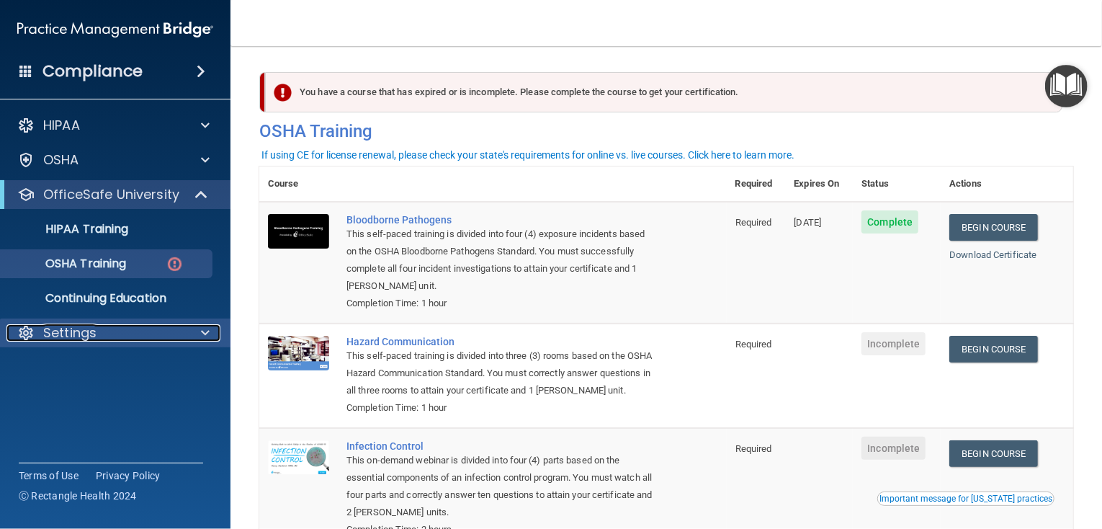
click at [61, 339] on p "Settings" at bounding box center [69, 332] width 53 height 17
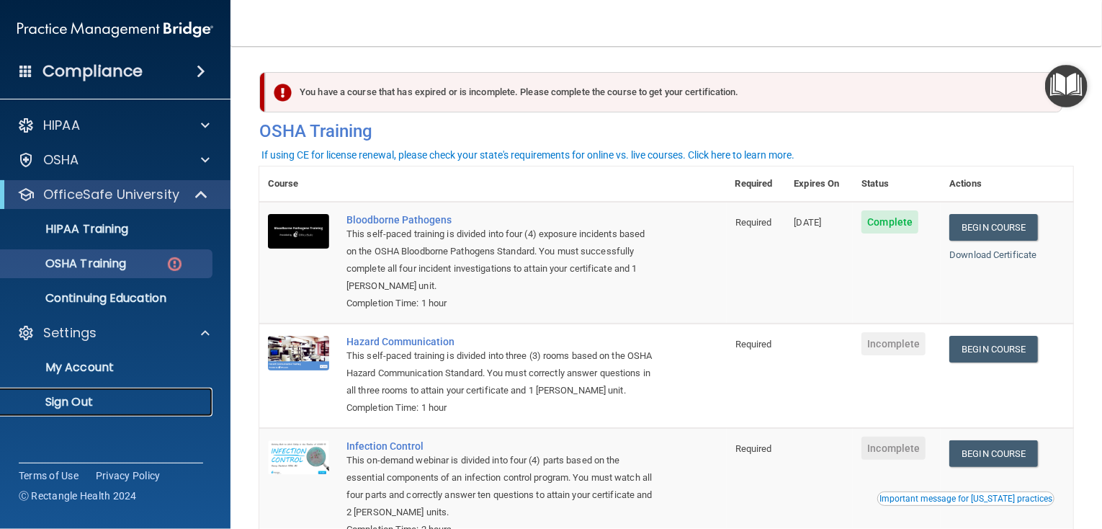
click at [95, 400] on p "Sign Out" at bounding box center [107, 402] width 197 height 14
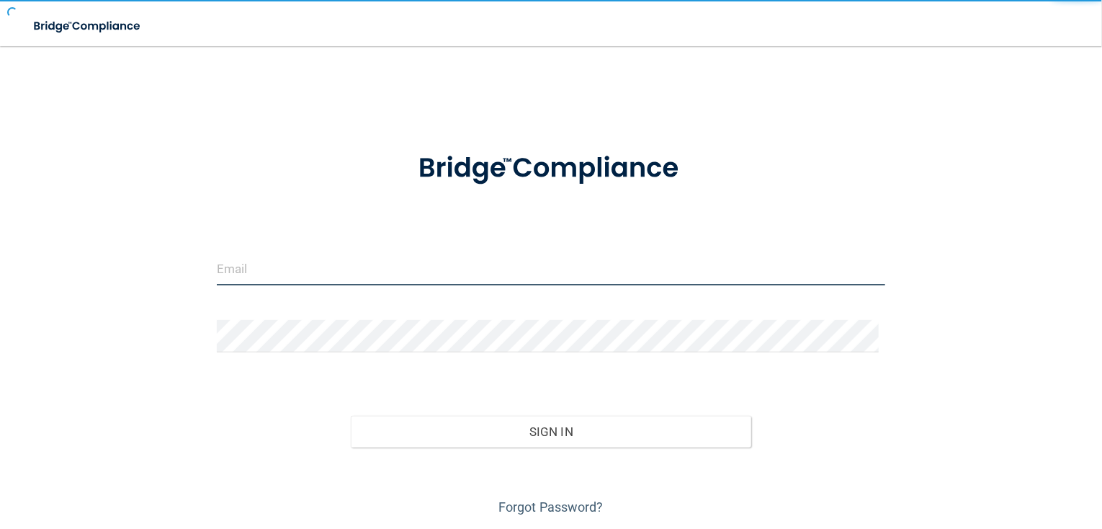
type input "[EMAIL_ADDRESS][DOMAIN_NAME]"
